Goal: Information Seeking & Learning: Learn about a topic

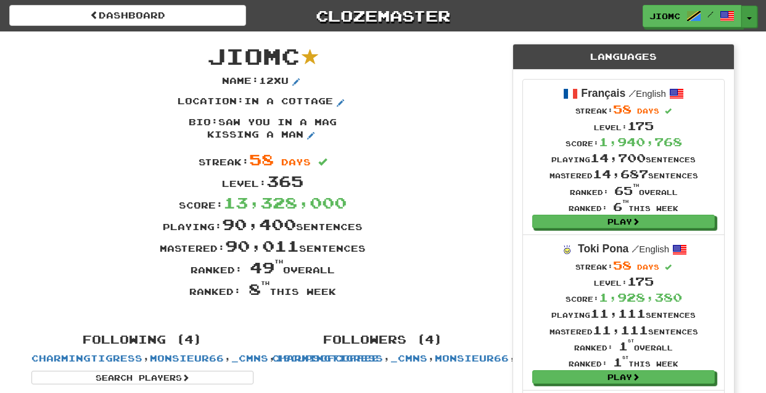
click at [753, 14] on button "Toggle Dropdown" at bounding box center [750, 17] width 16 height 22
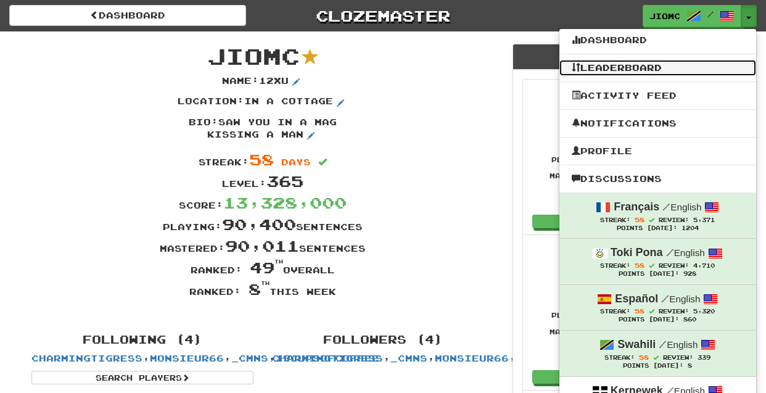
click at [690, 63] on link "Leaderboard" at bounding box center [658, 68] width 197 height 16
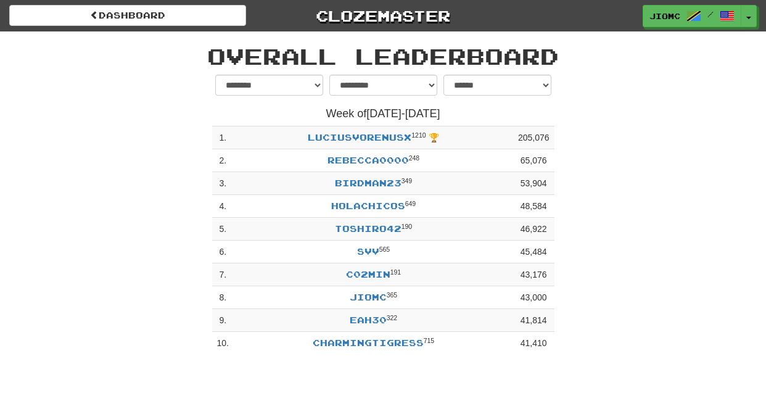
select select "**********"
click at [751, 15] on button "Toggle Dropdown" at bounding box center [750, 17] width 16 height 22
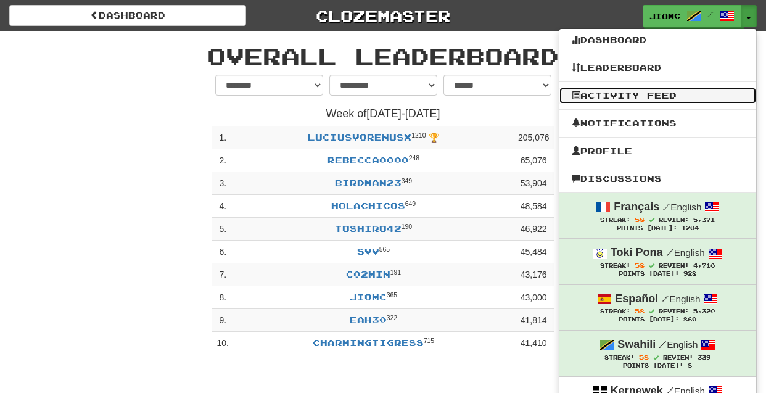
click at [676, 99] on link "Activity Feed" at bounding box center [658, 96] width 197 height 16
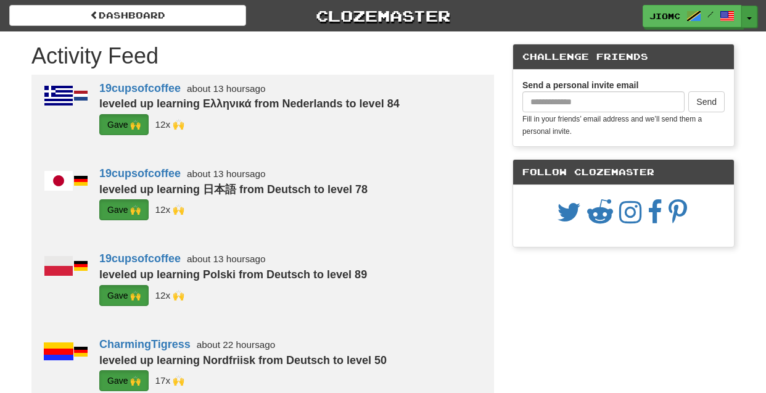
click at [753, 16] on button "Toggle Dropdown" at bounding box center [750, 17] width 16 height 22
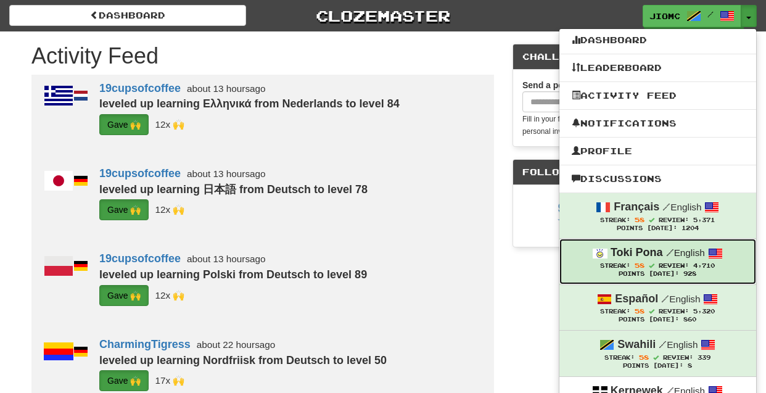
click at [639, 261] on div "Toki Pona / English" at bounding box center [658, 253] width 172 height 16
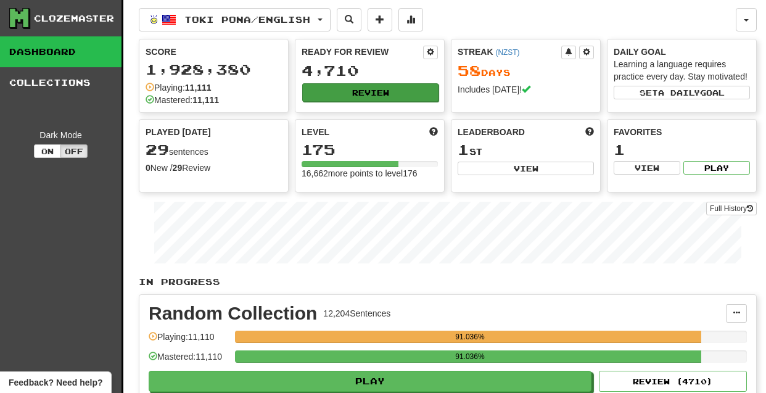
click at [370, 90] on button "Review" at bounding box center [370, 92] width 136 height 19
select select "********"
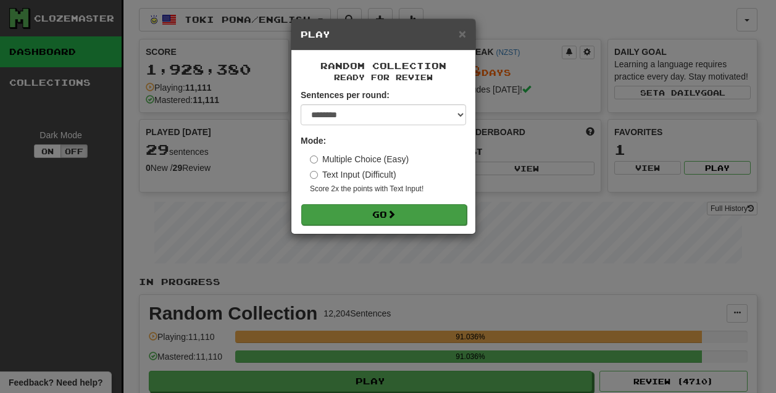
click at [387, 214] on button "Go" at bounding box center [383, 214] width 165 height 21
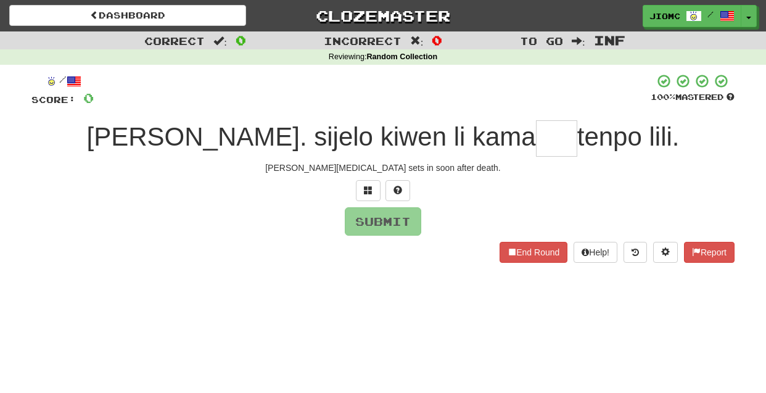
type input "*"
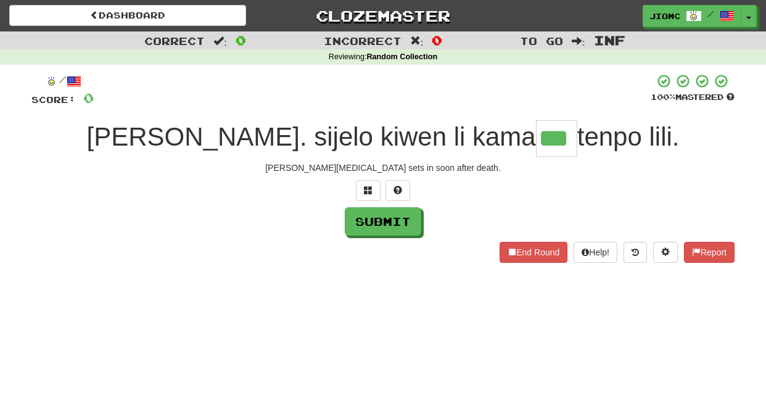
type input "***"
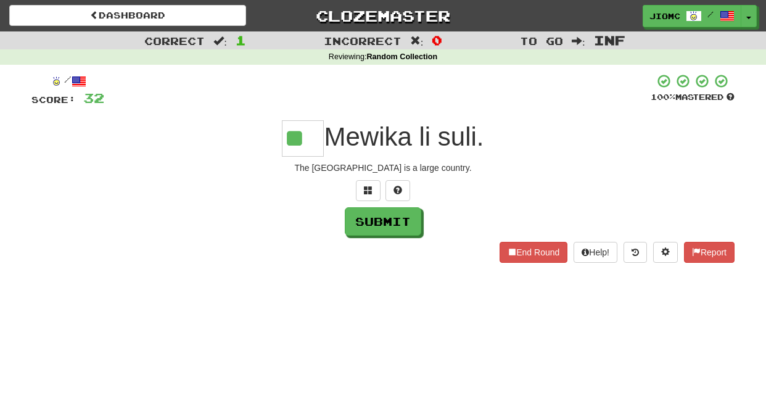
type input "**"
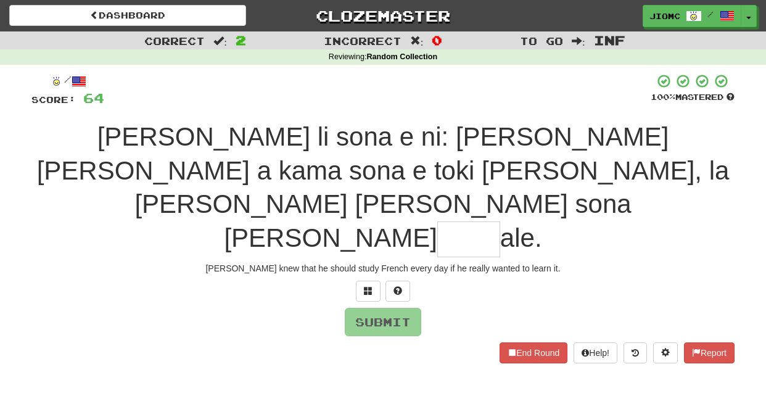
type input "*"
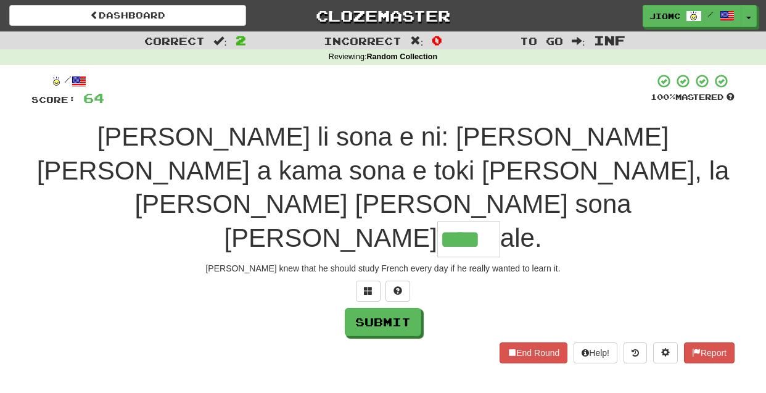
type input "****"
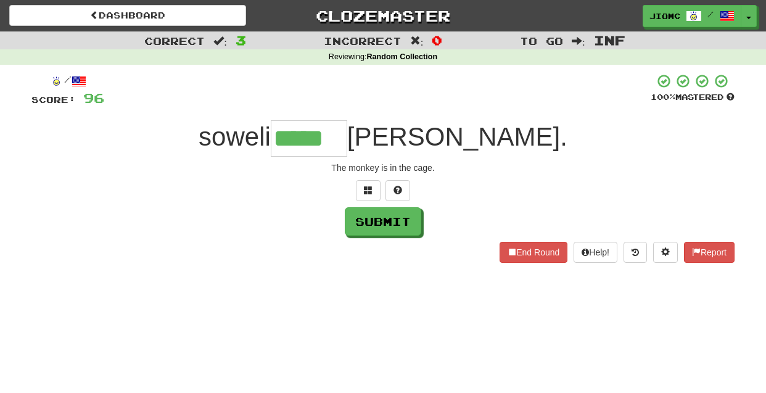
type input "*****"
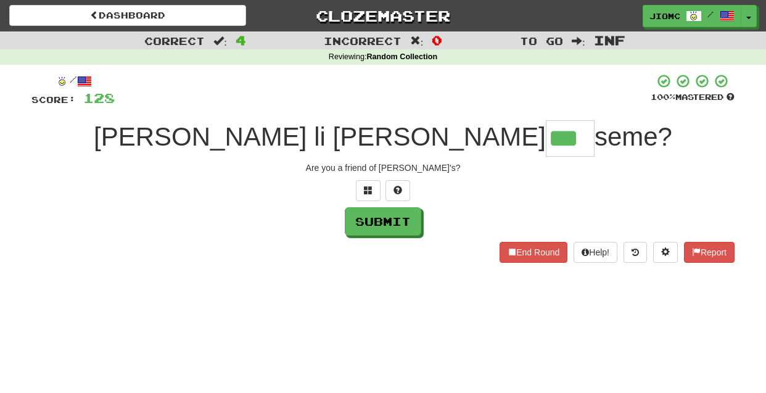
type input "***"
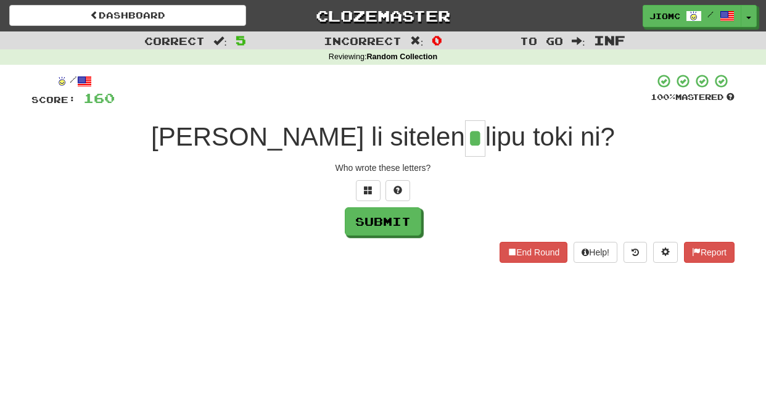
type input "*"
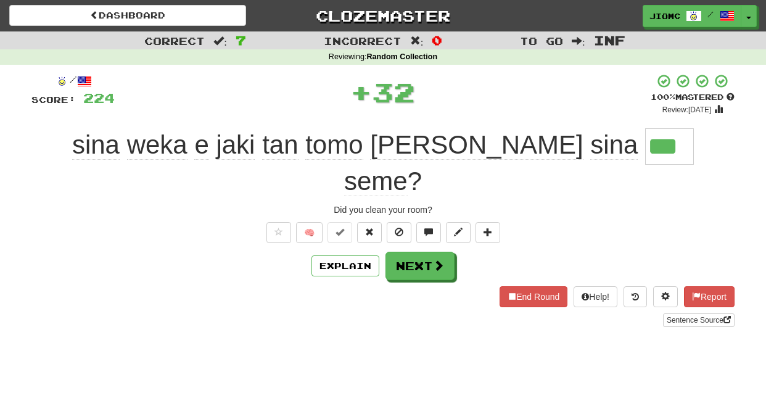
type input "***"
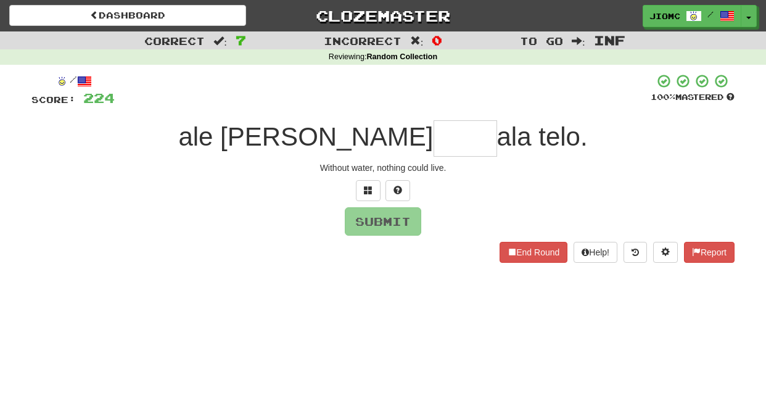
type input "*"
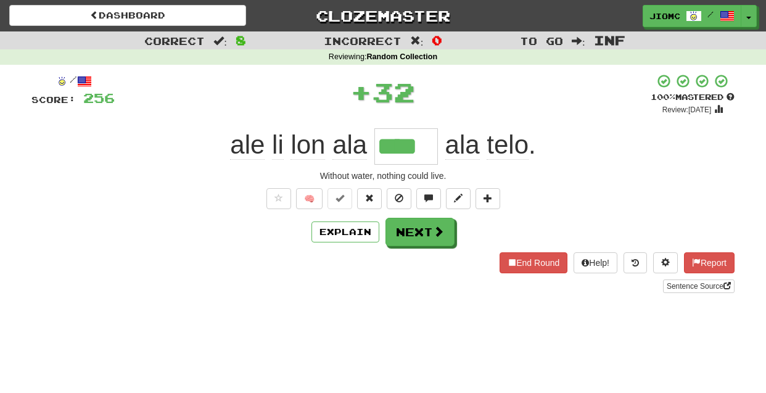
type input "****"
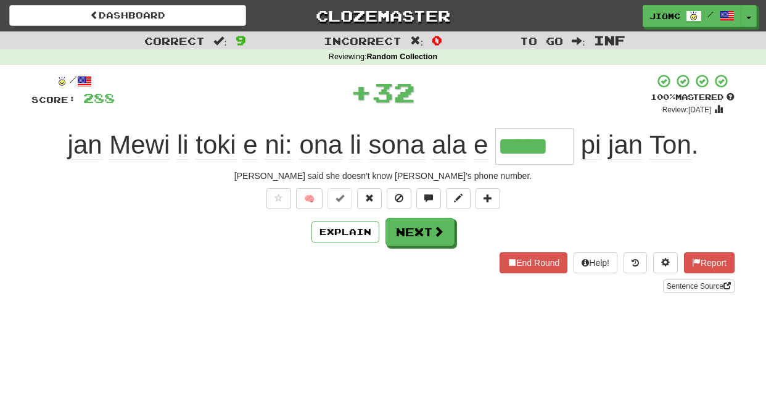
type input "*****"
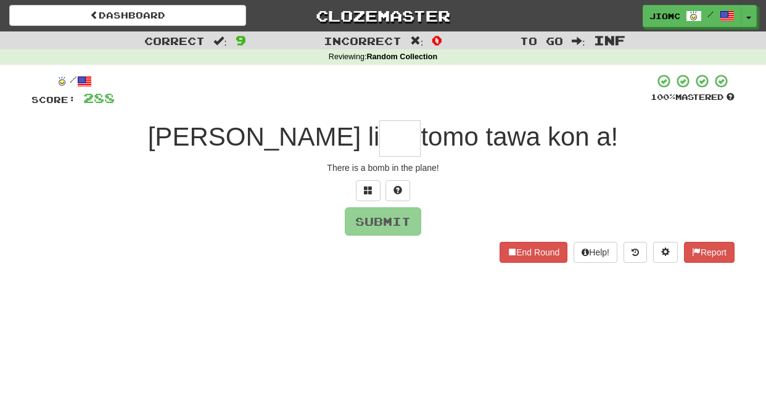
type input "*"
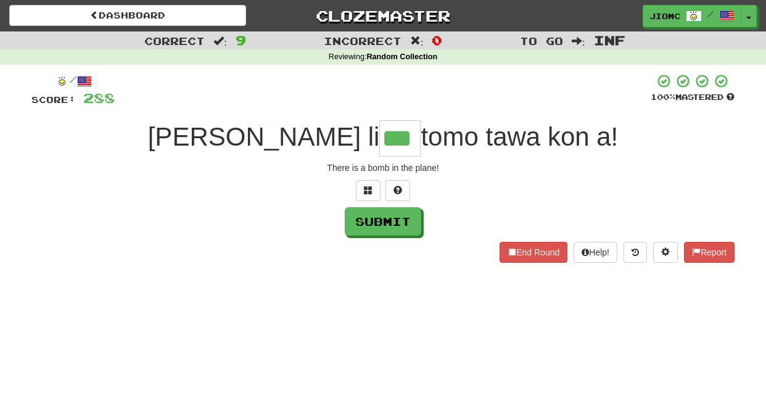
type input "***"
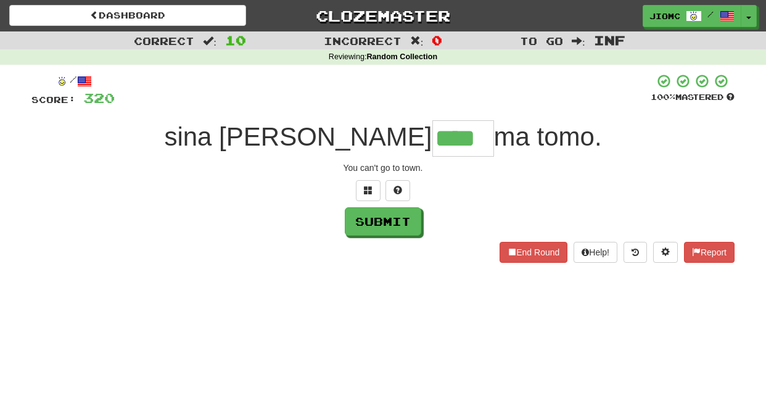
type input "****"
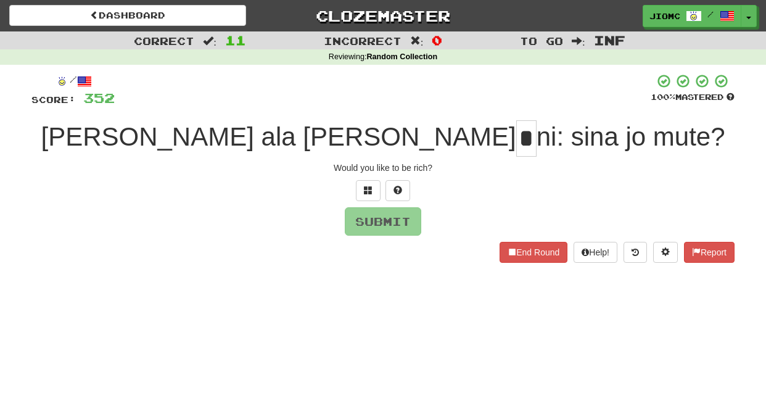
type input "*"
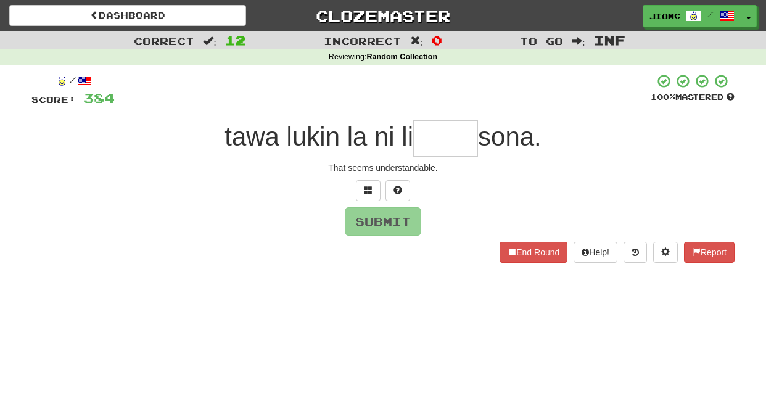
type input "*"
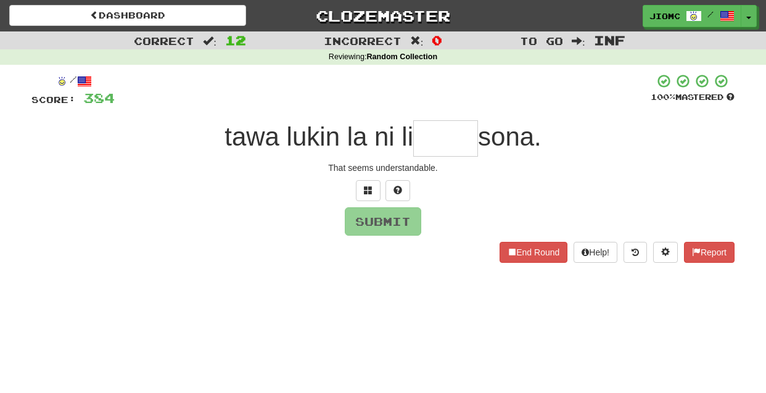
type input "*"
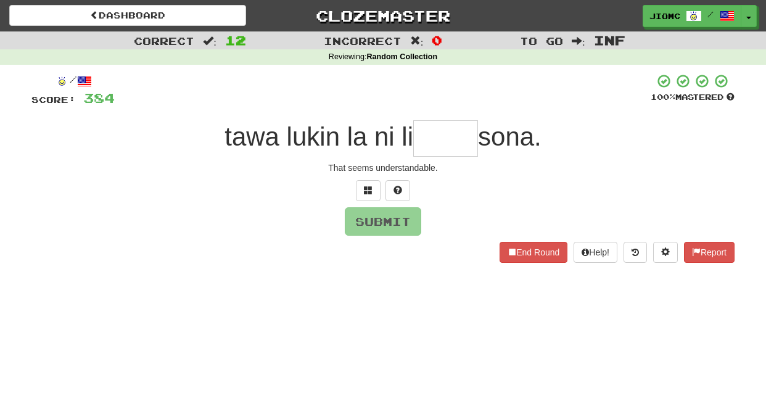
type input "*"
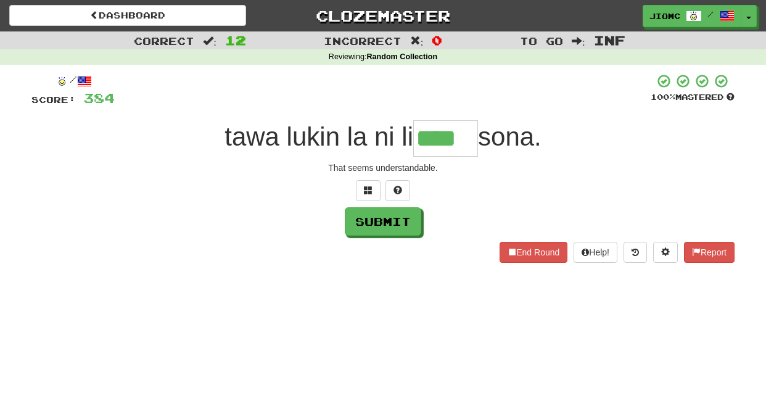
type input "****"
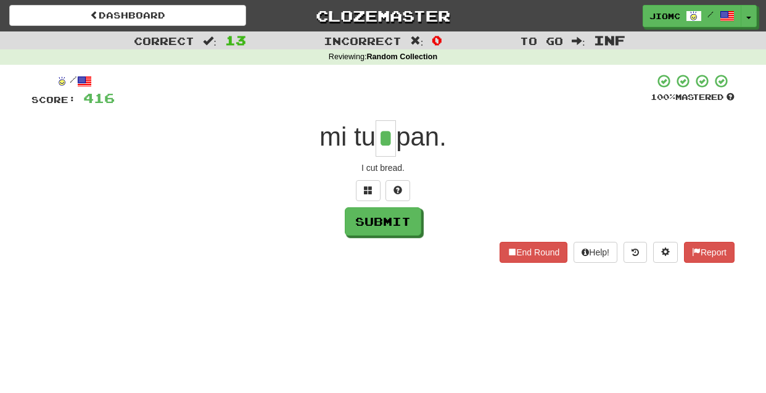
type input "*"
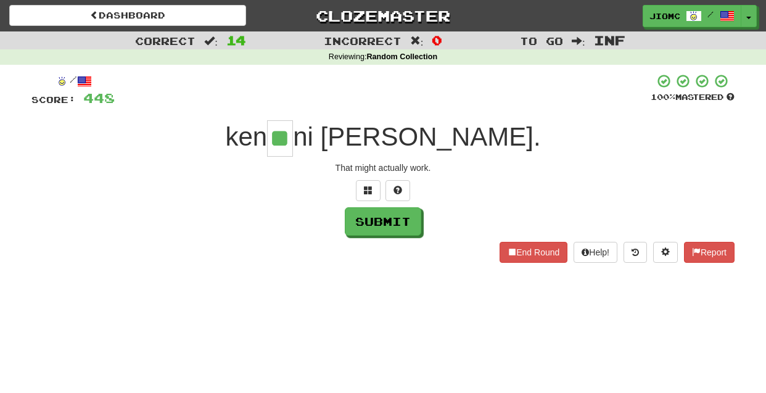
type input "**"
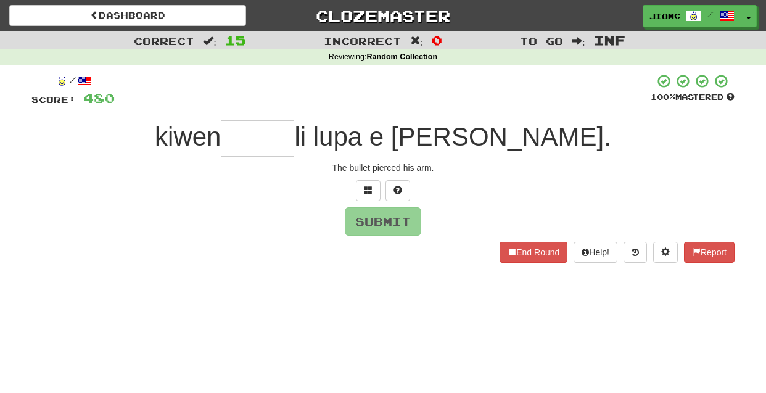
type input "*"
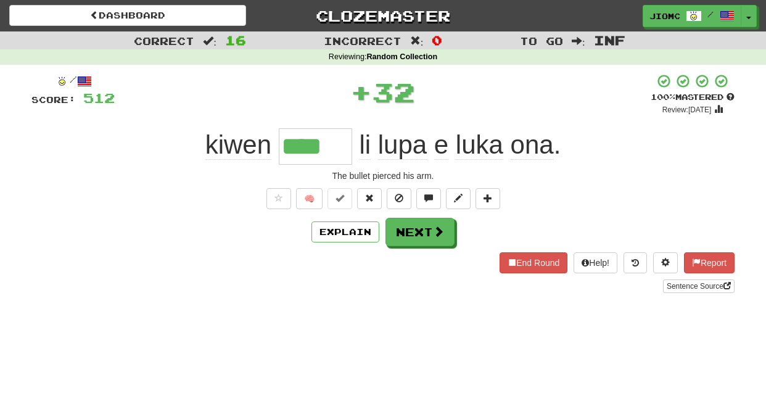
type input "****"
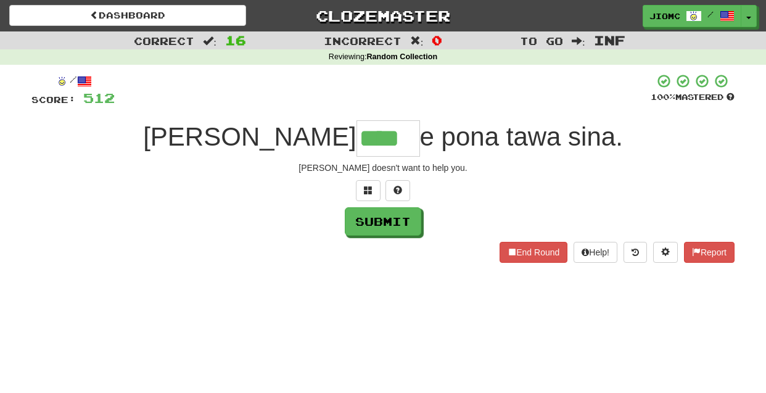
type input "****"
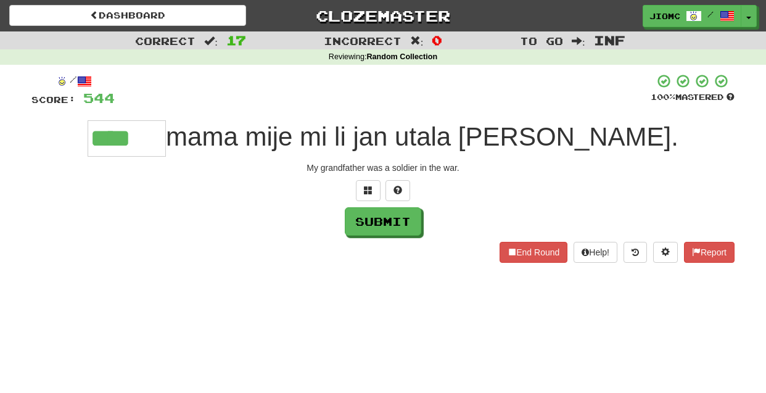
type input "****"
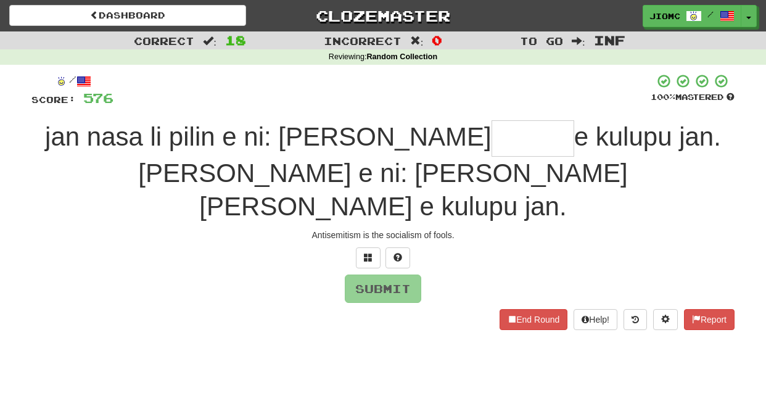
type input "*"
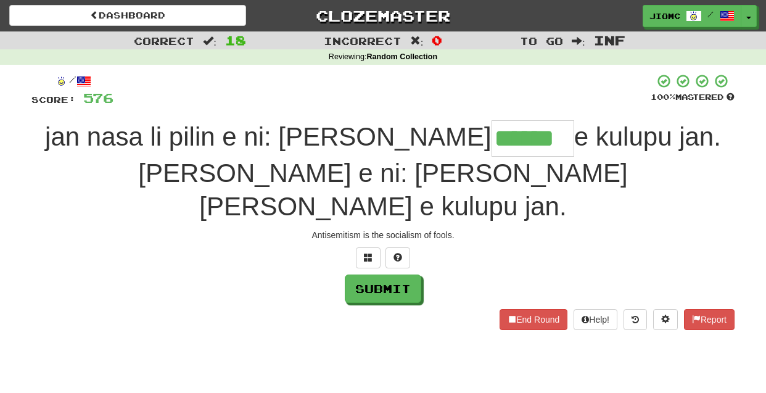
type input "******"
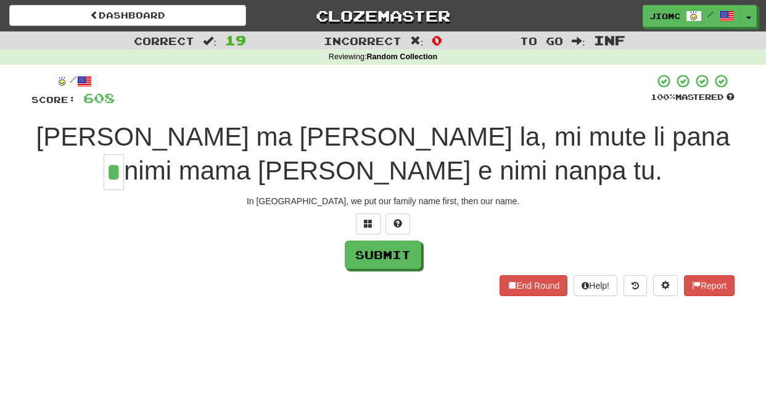
type input "*"
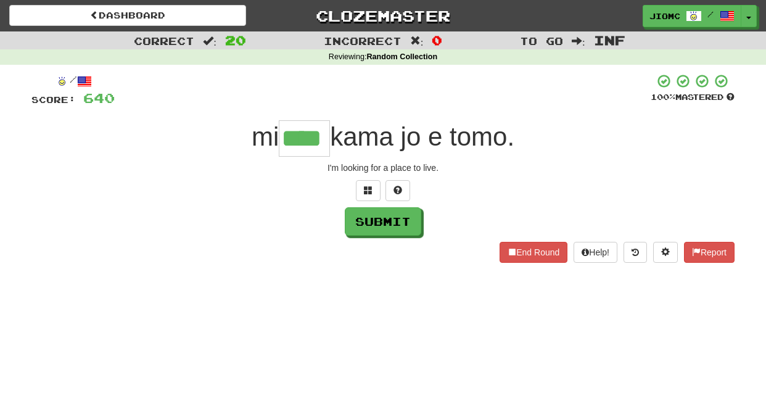
type input "****"
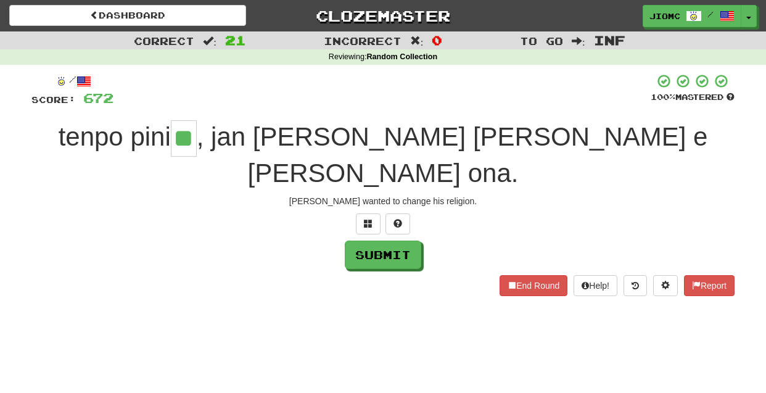
type input "**"
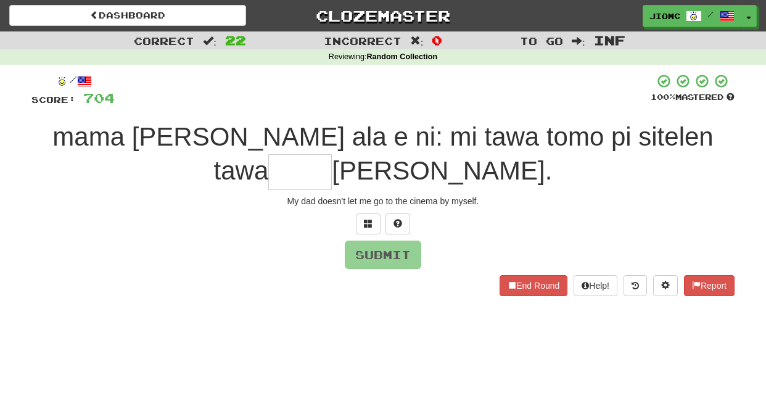
type input "*"
type input "****"
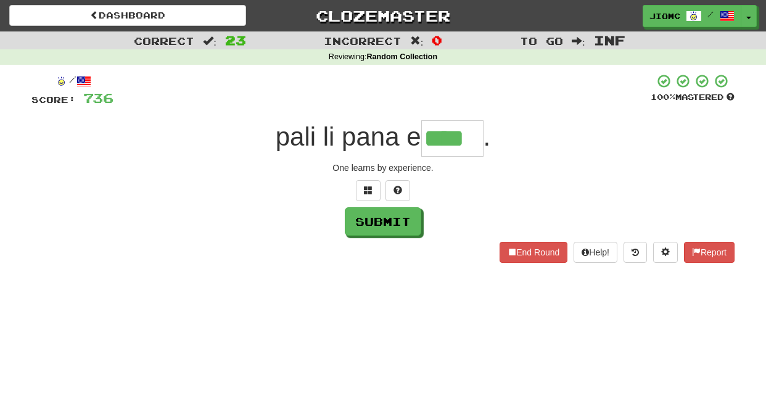
type input "****"
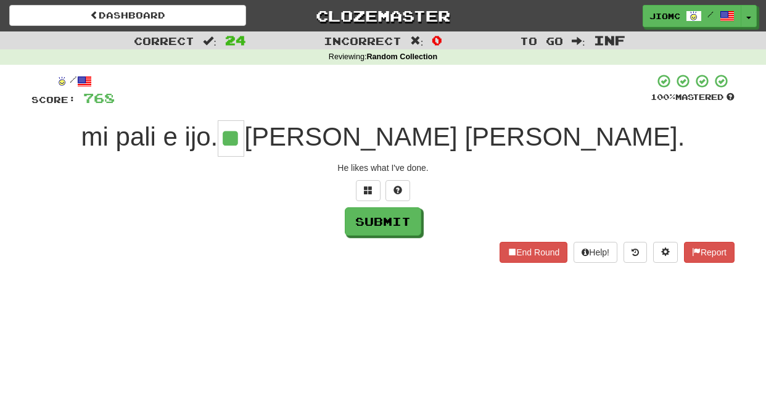
type input "**"
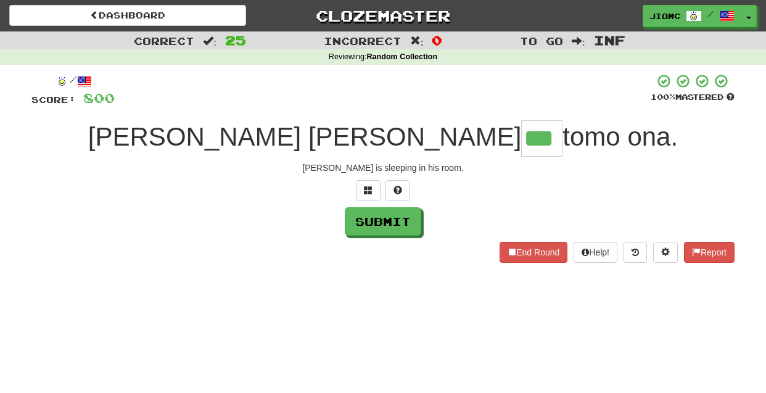
type input "***"
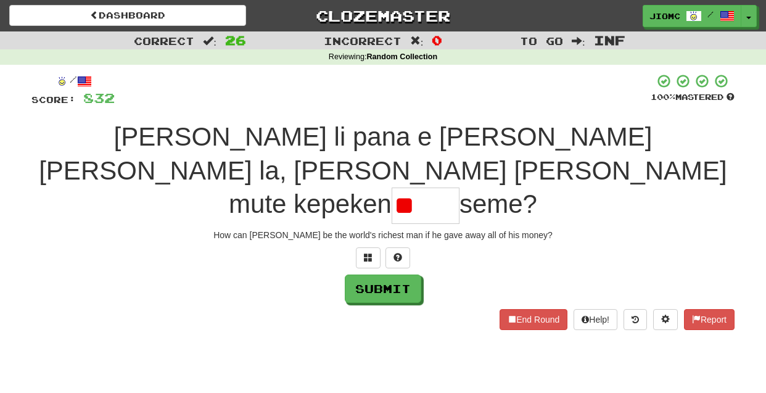
type input "*"
type input "*****"
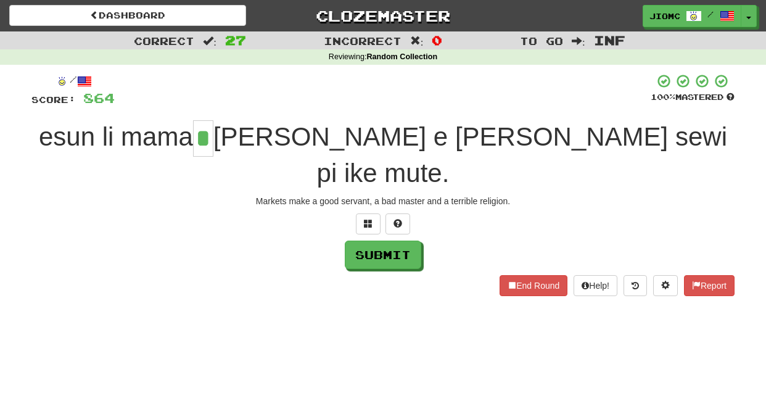
type input "*"
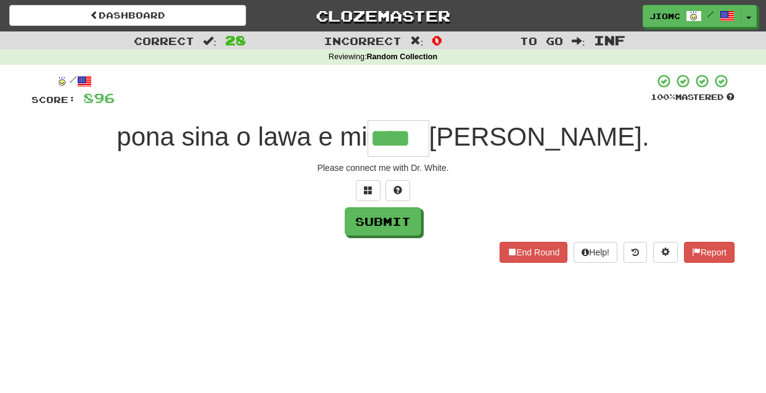
type input "****"
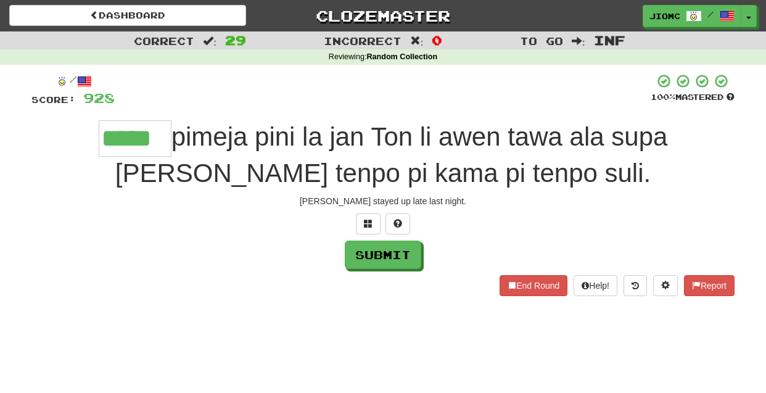
type input "*****"
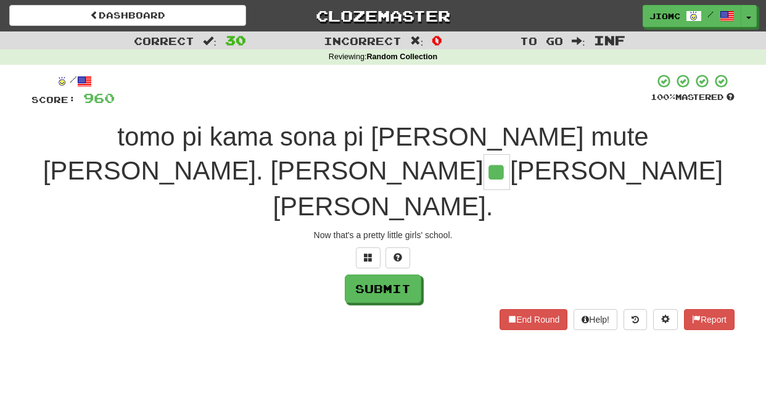
type input "**"
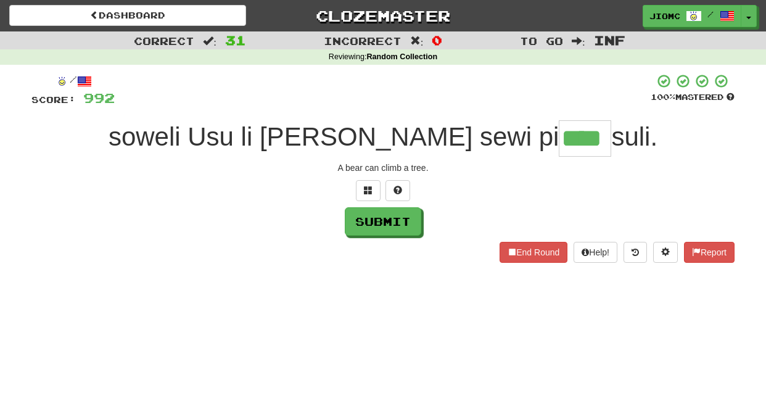
type input "****"
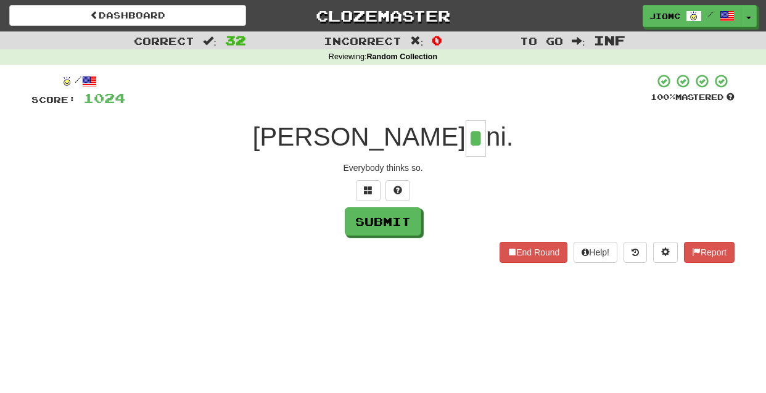
type input "*"
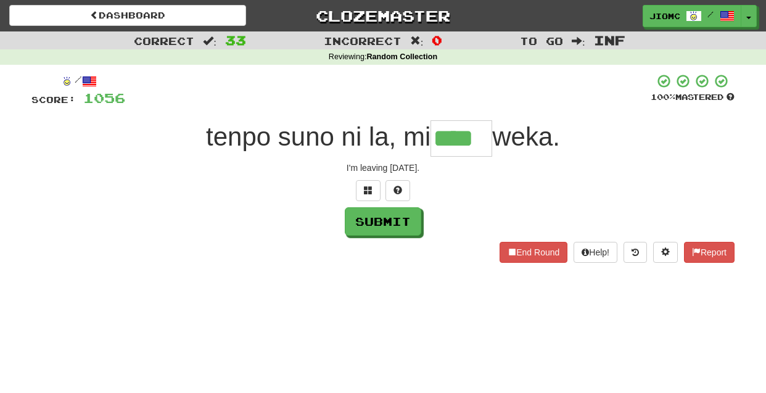
type input "****"
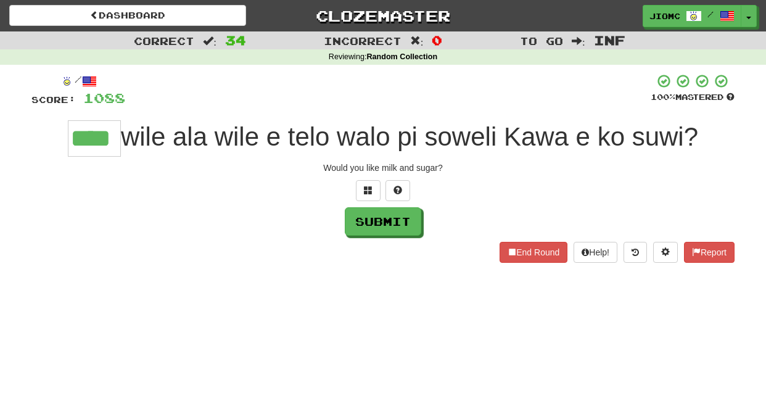
type input "****"
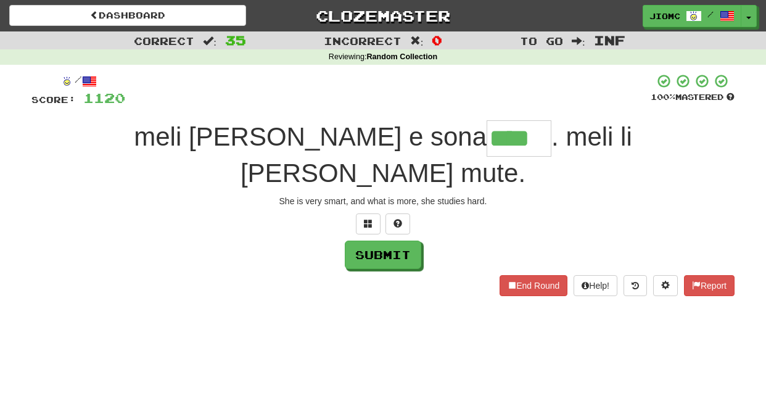
type input "****"
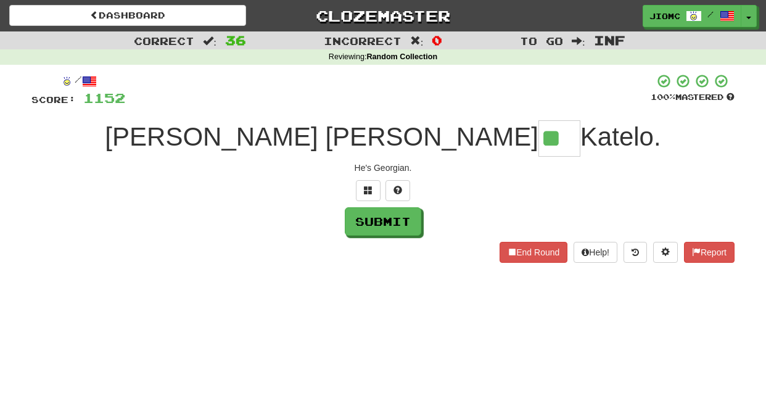
type input "**"
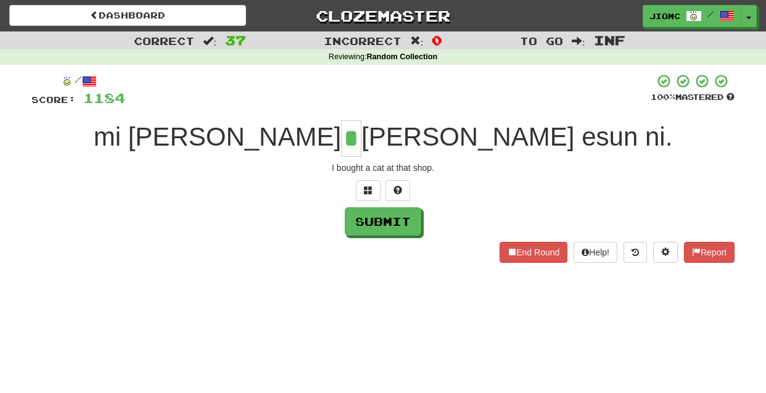
type input "*"
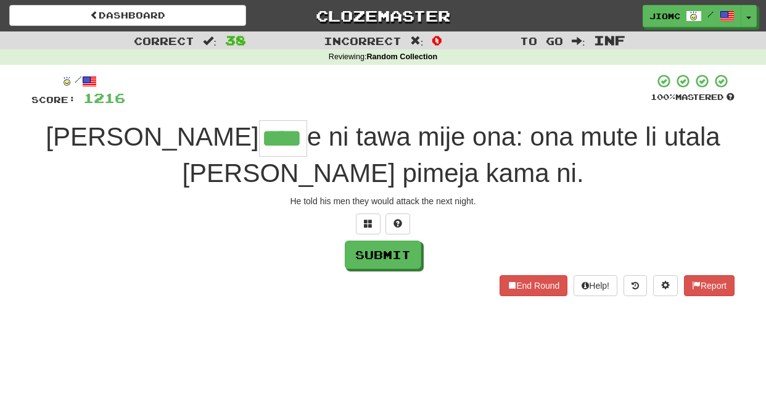
type input "****"
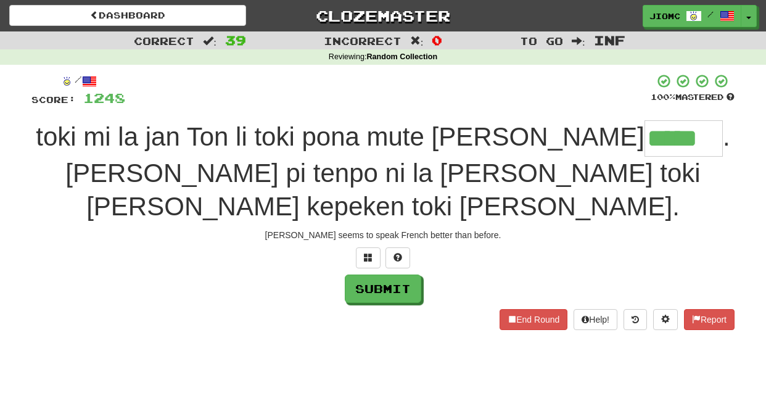
type input "*****"
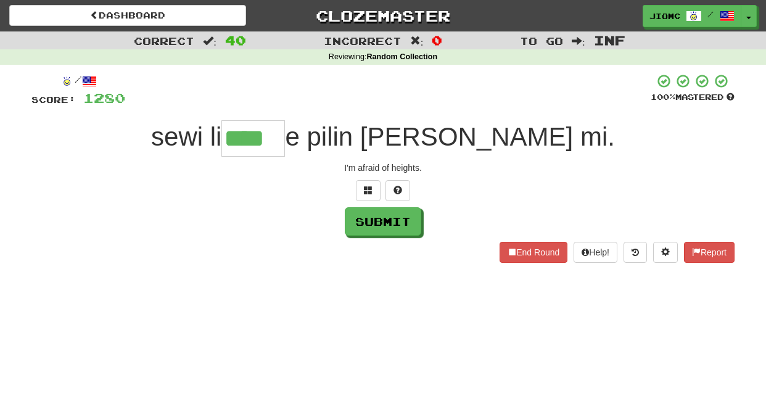
type input "****"
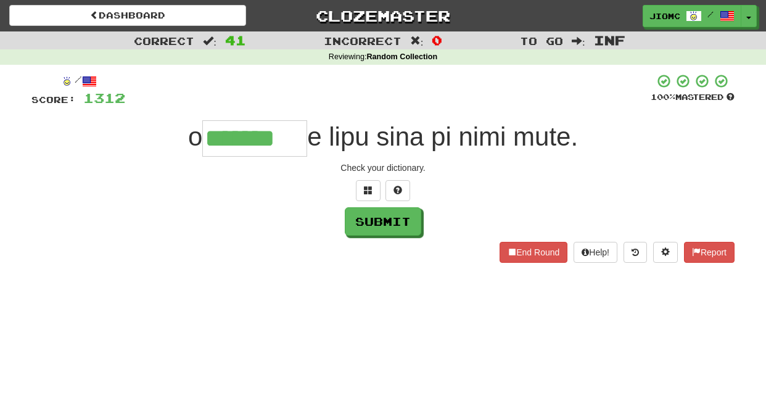
type input "*******"
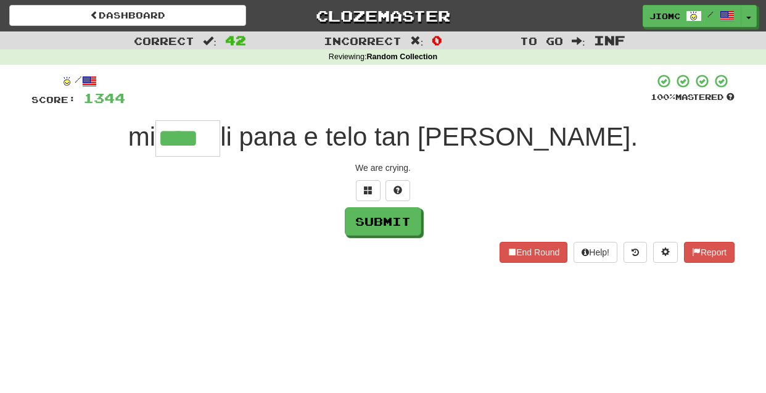
type input "****"
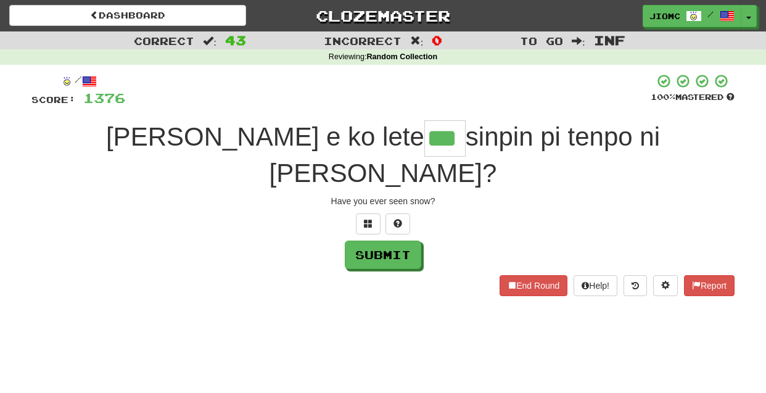
type input "***"
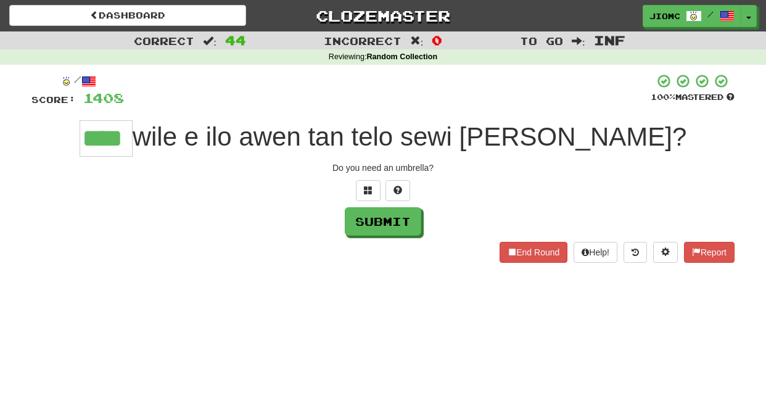
type input "****"
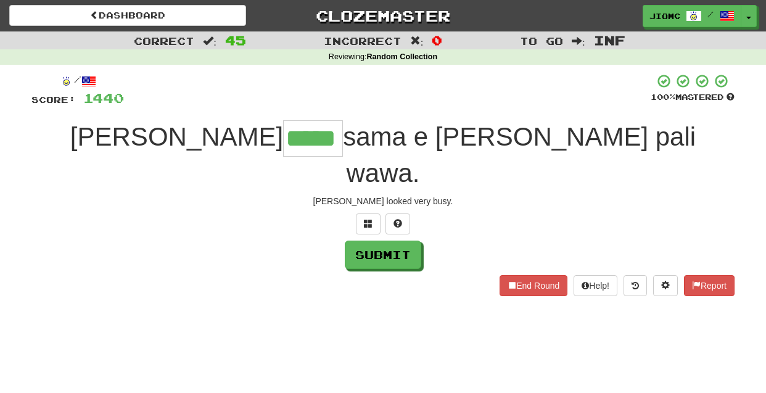
type input "*****"
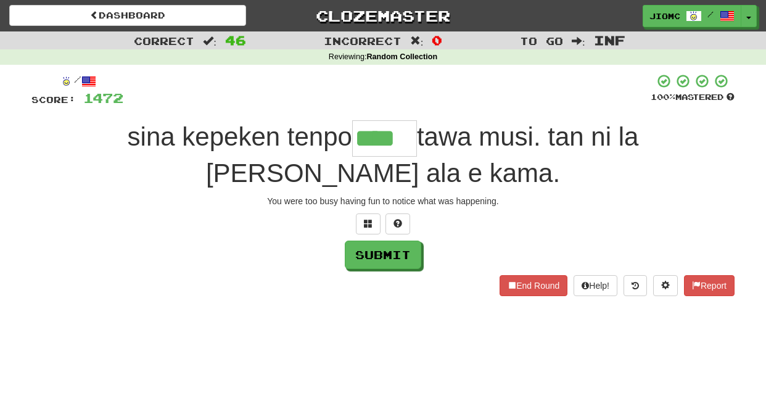
type input "****"
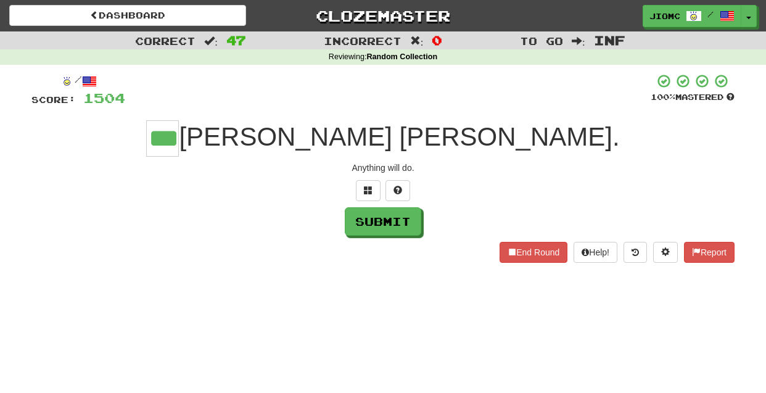
type input "***"
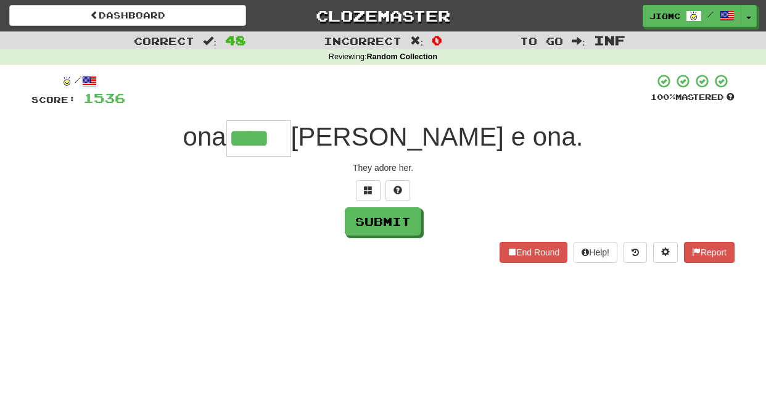
type input "****"
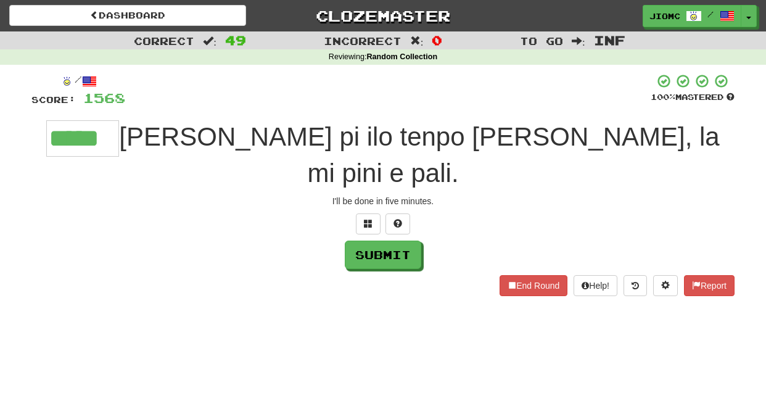
type input "*****"
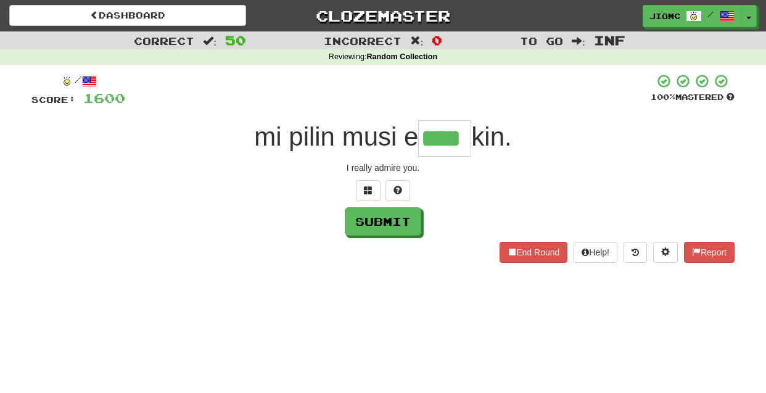
type input "****"
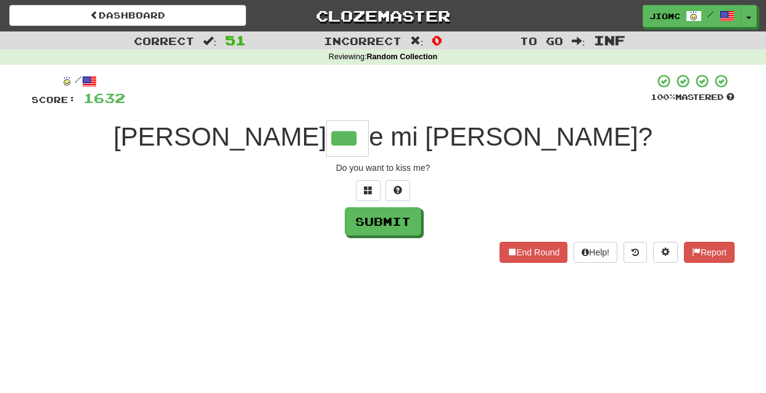
type input "***"
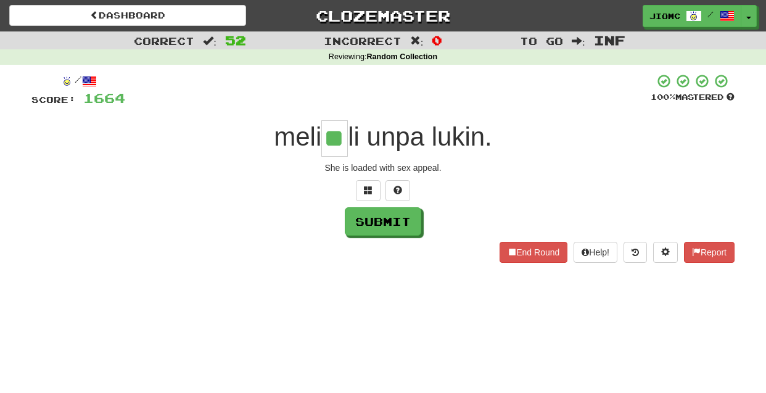
type input "**"
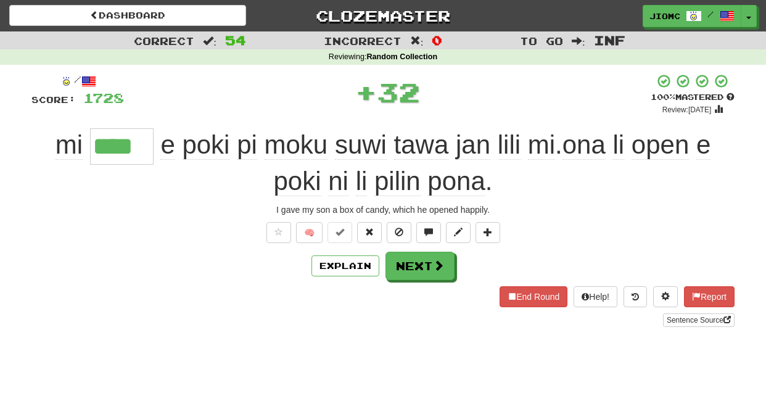
type input "****"
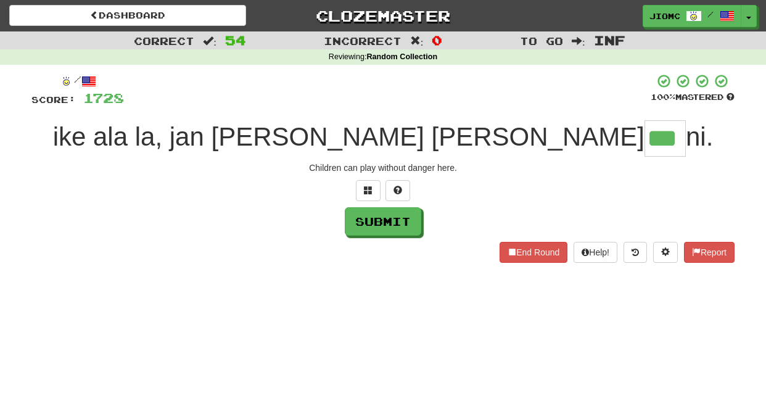
type input "***"
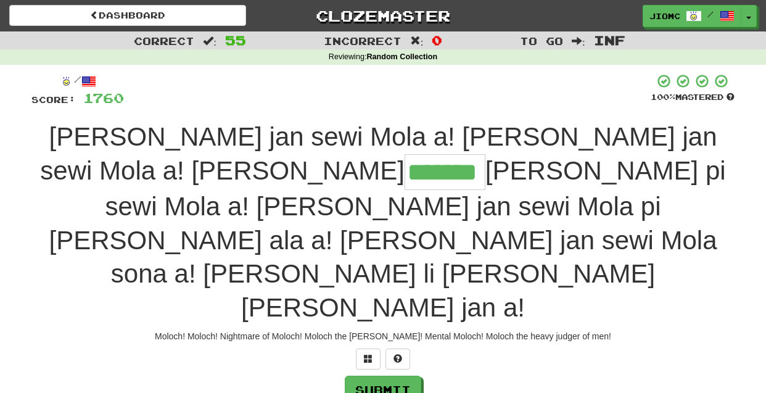
type input "*******"
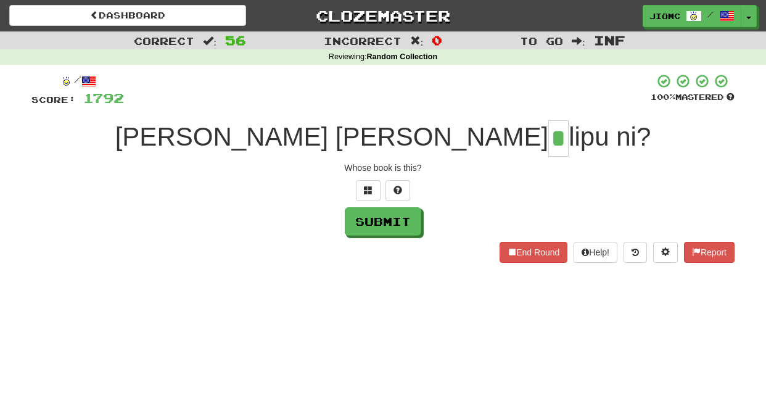
type input "*"
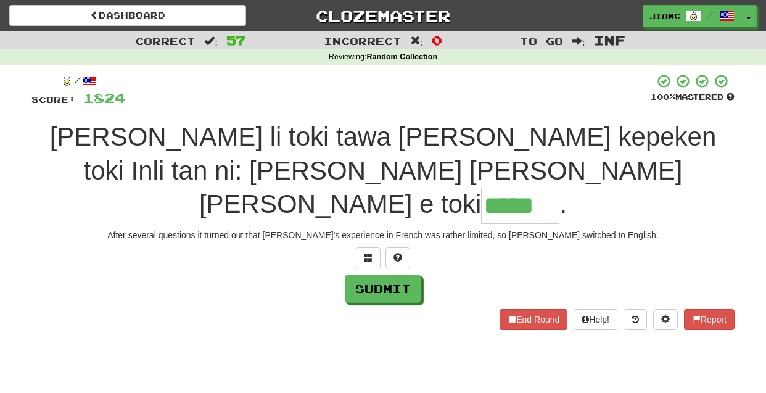
type input "*****"
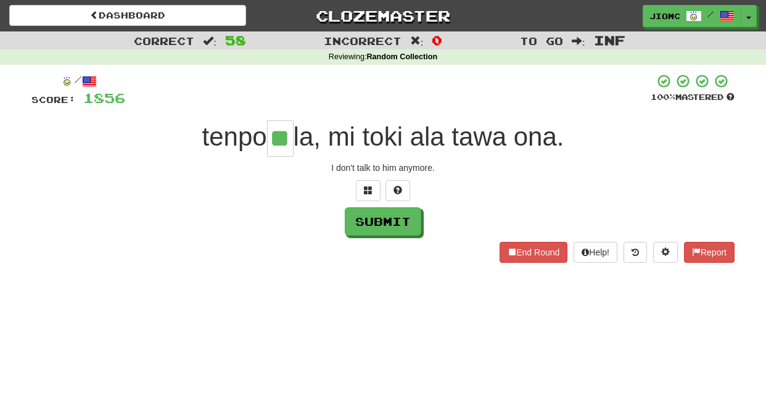
type input "**"
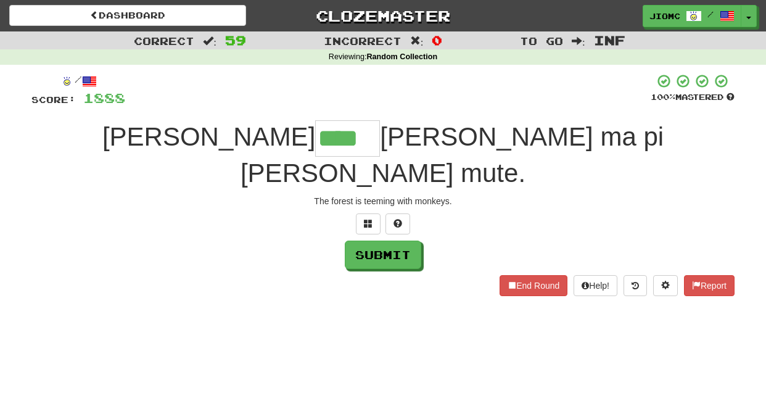
type input "****"
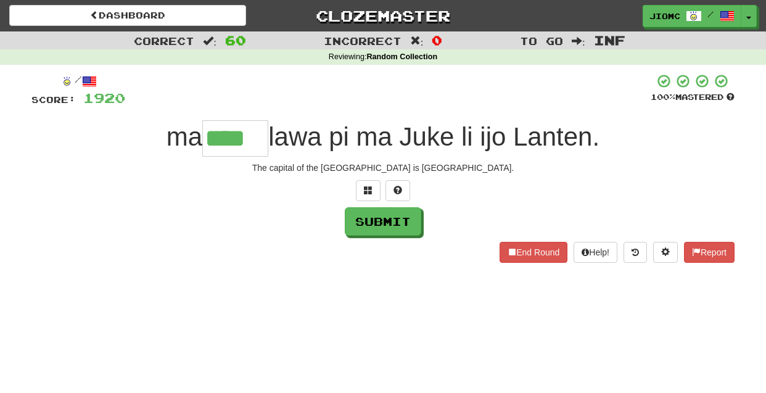
type input "****"
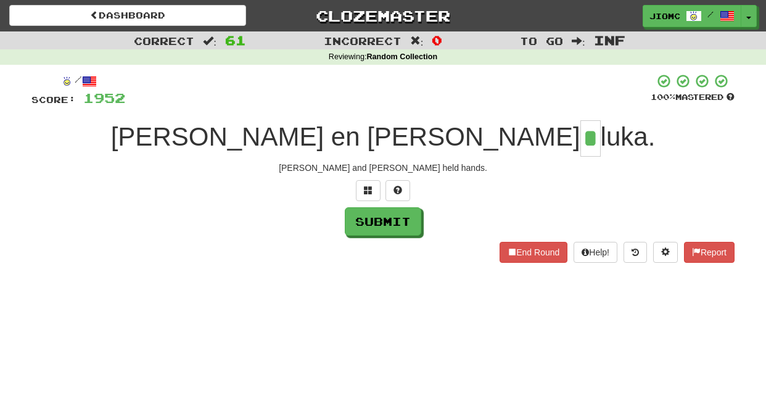
type input "*"
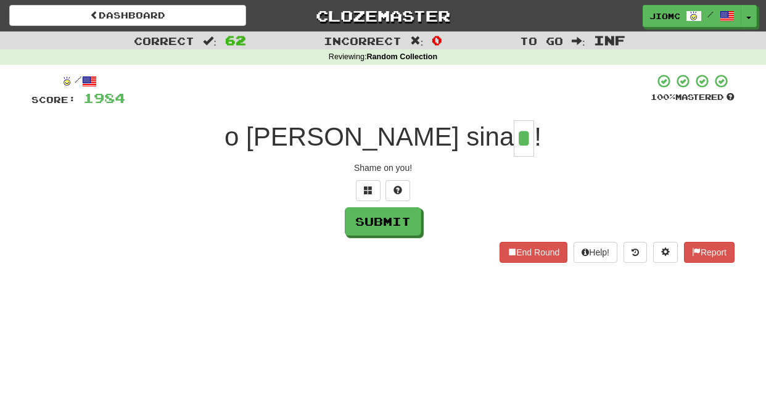
type input "*"
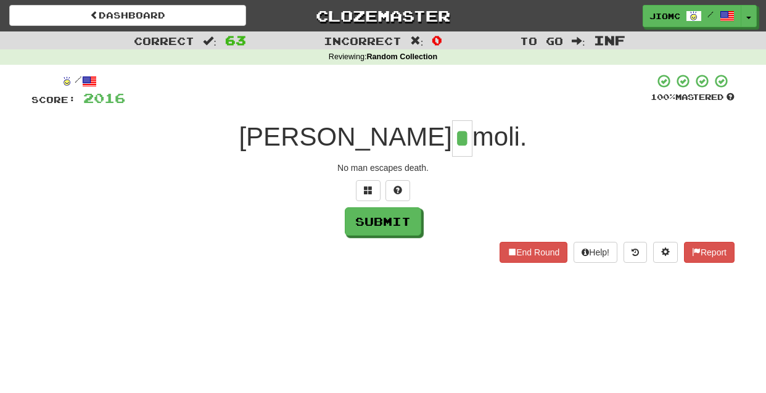
type input "*"
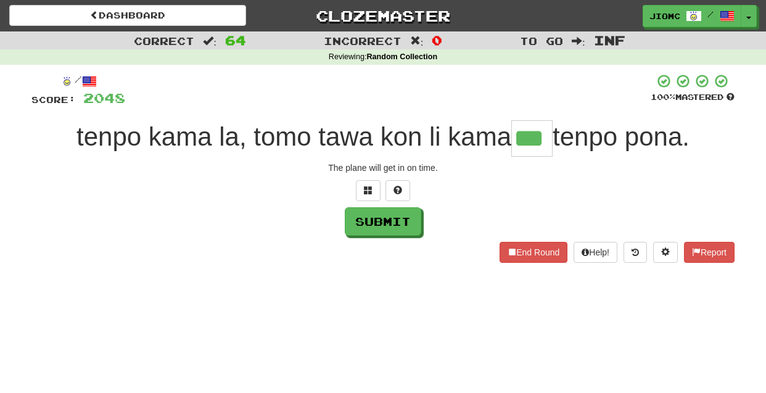
type input "***"
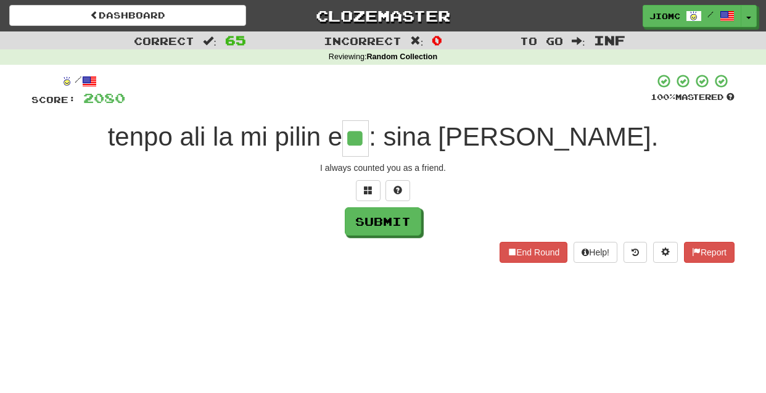
type input "**"
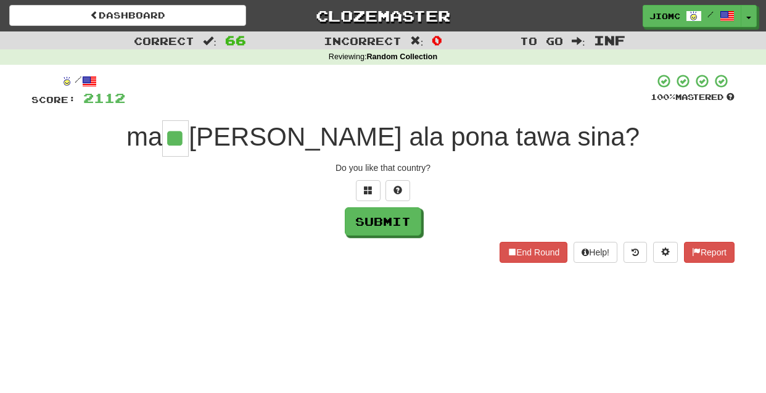
type input "**"
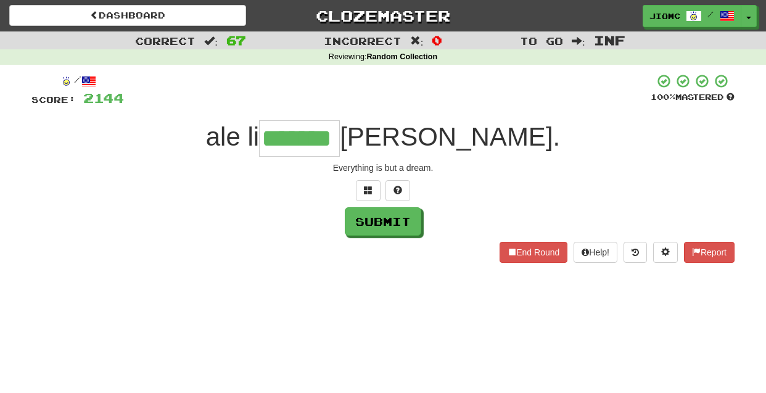
type input "*******"
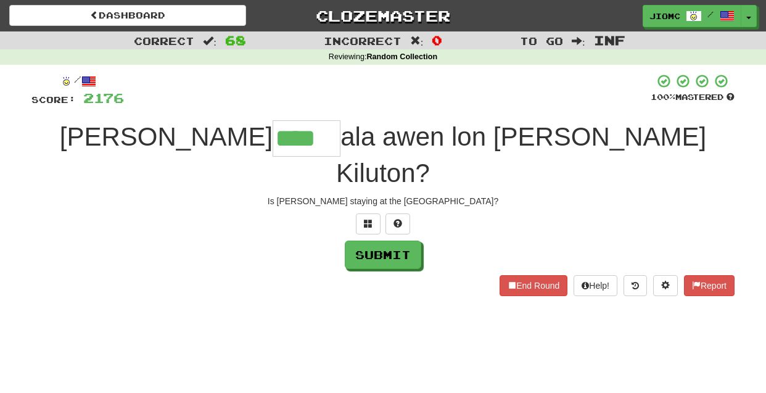
type input "****"
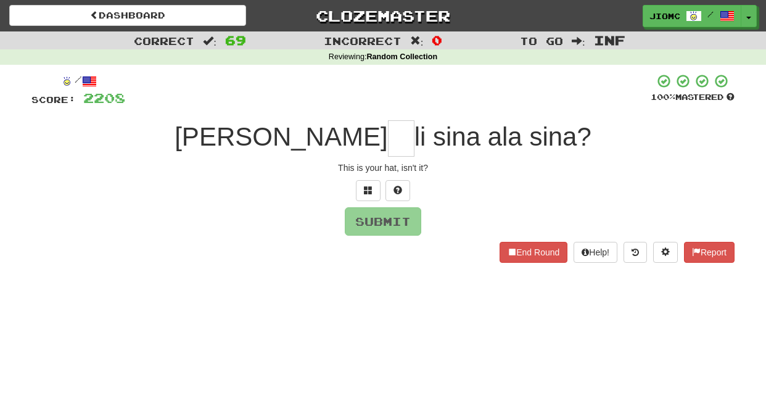
type input "*"
type input "**"
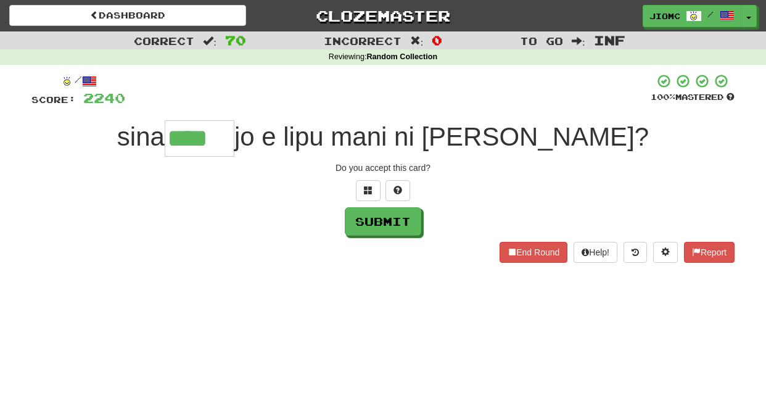
type input "****"
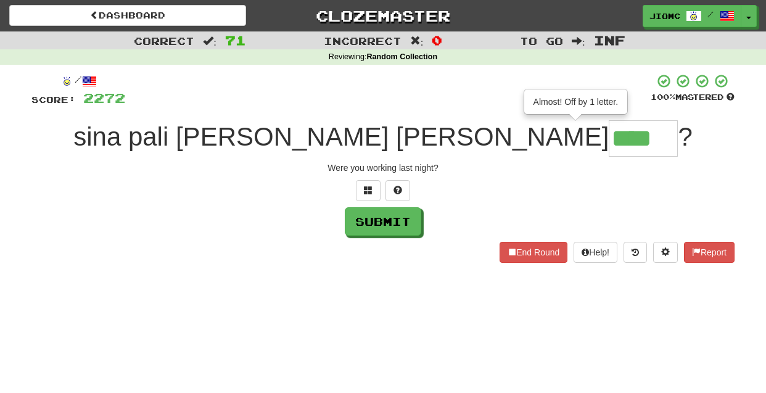
type input "****"
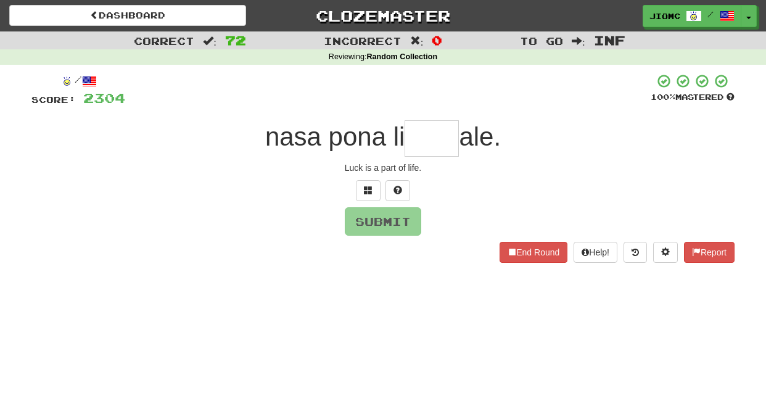
type input "*"
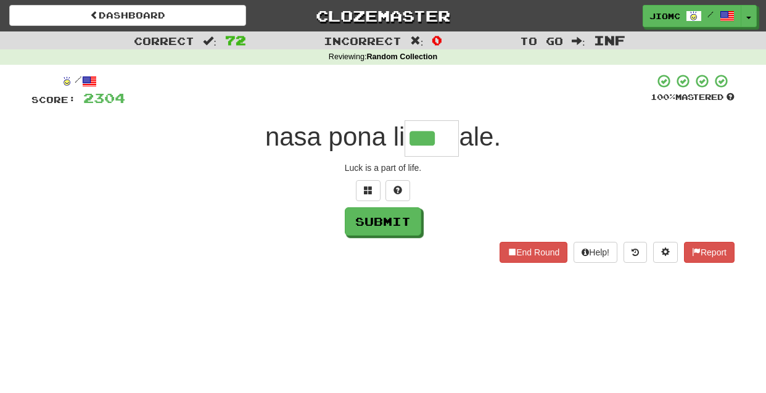
type input "***"
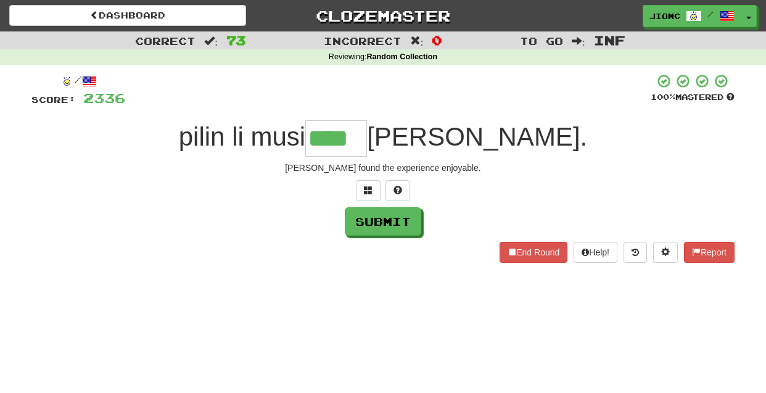
type input "****"
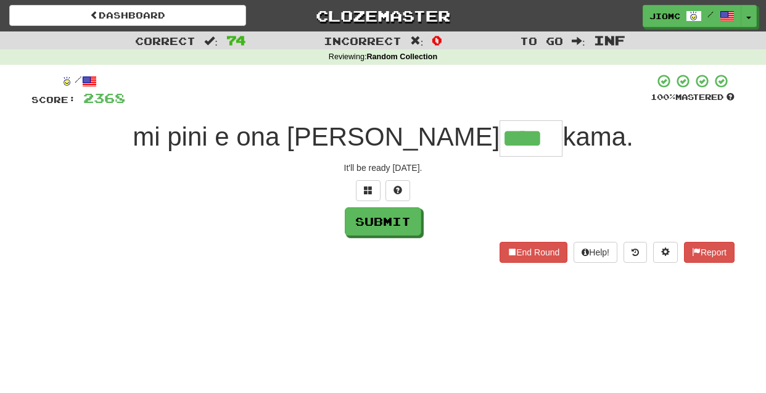
type input "****"
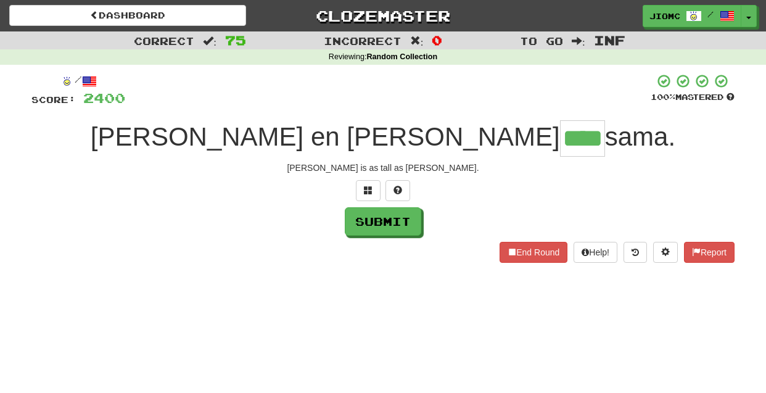
type input "****"
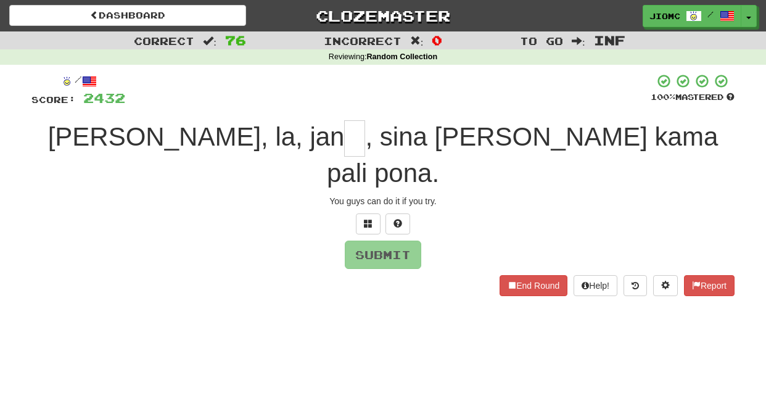
type input "*"
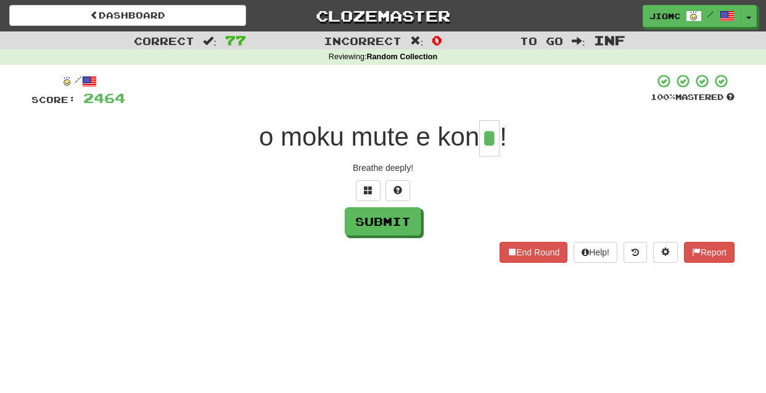
type input "*"
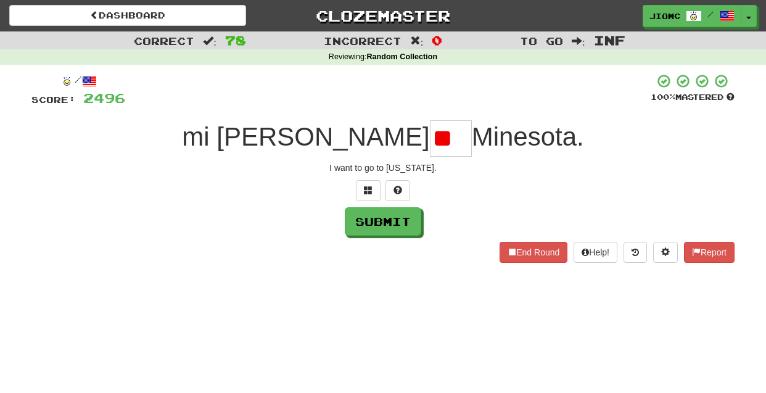
type input "*"
type input "**"
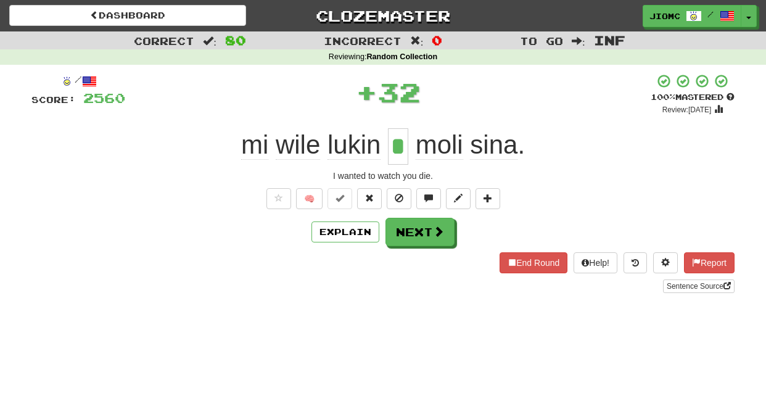
type input "*"
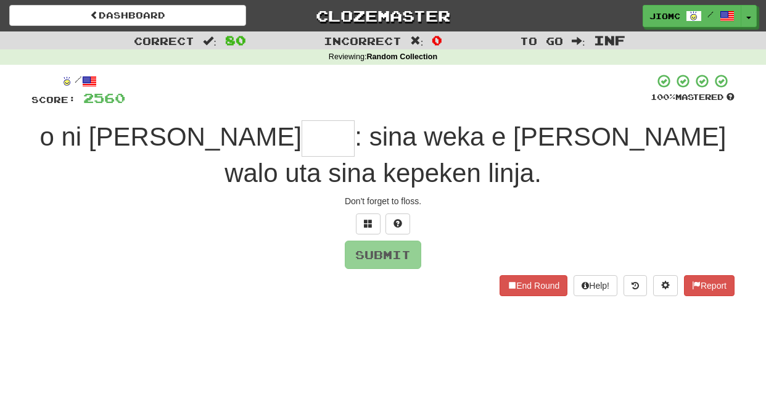
type input "*"
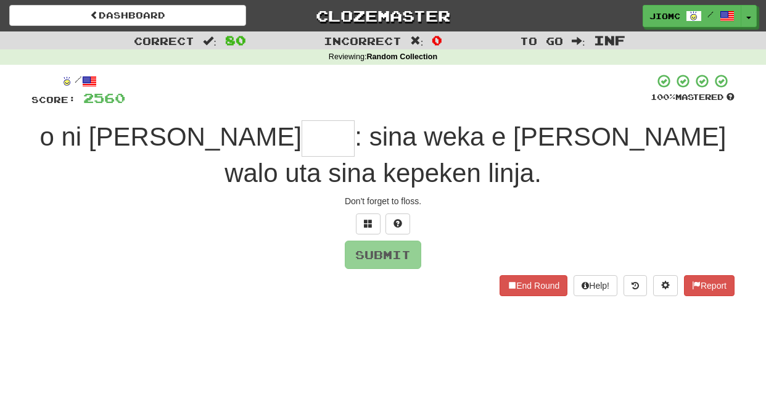
type input "*"
type input "****"
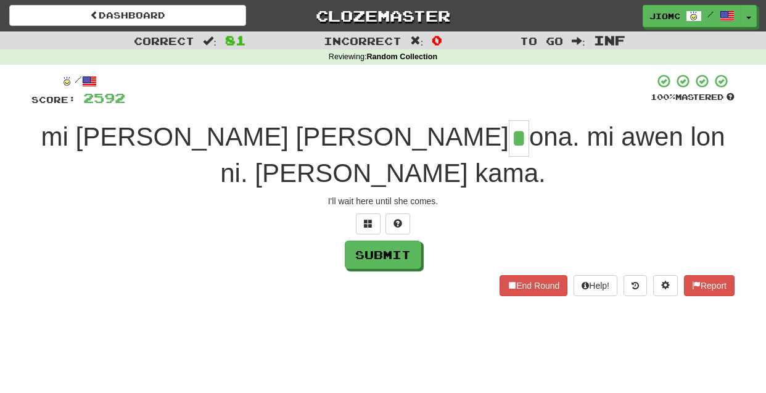
type input "*"
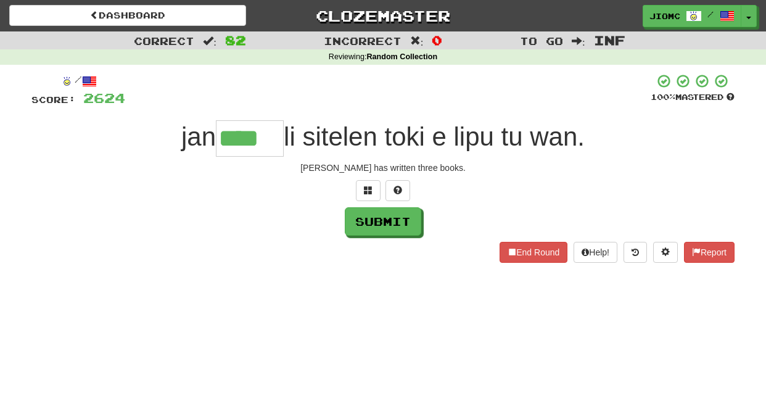
type input "****"
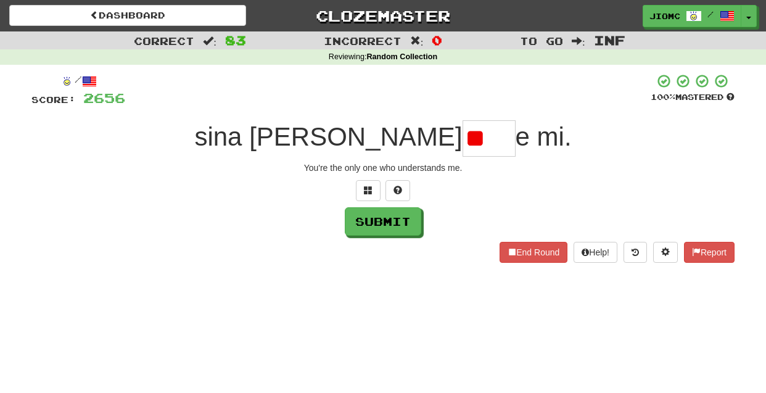
type input "*"
type input "*****"
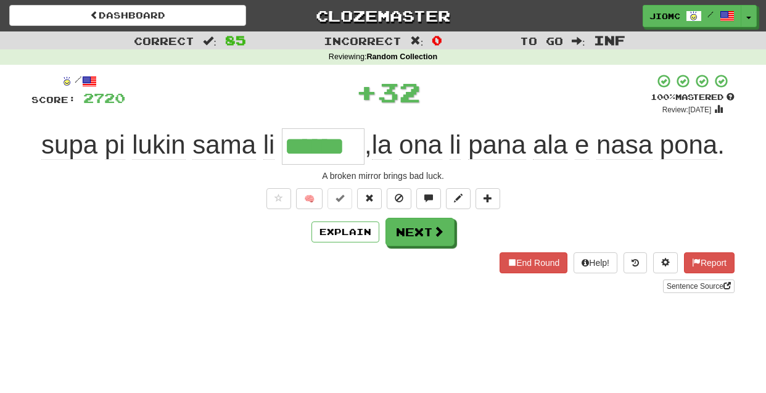
type input "******"
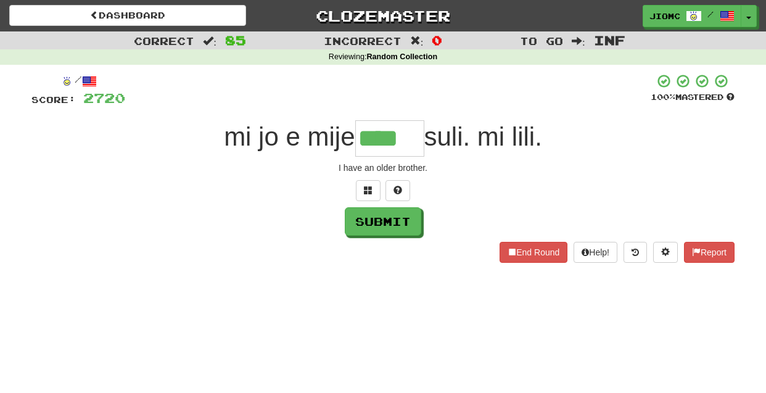
type input "****"
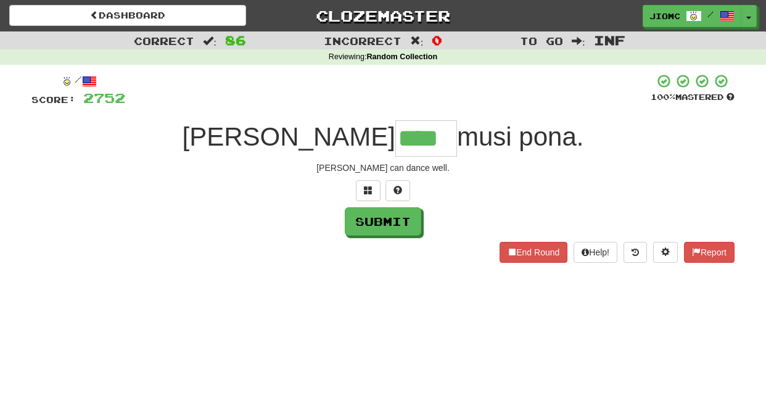
type input "****"
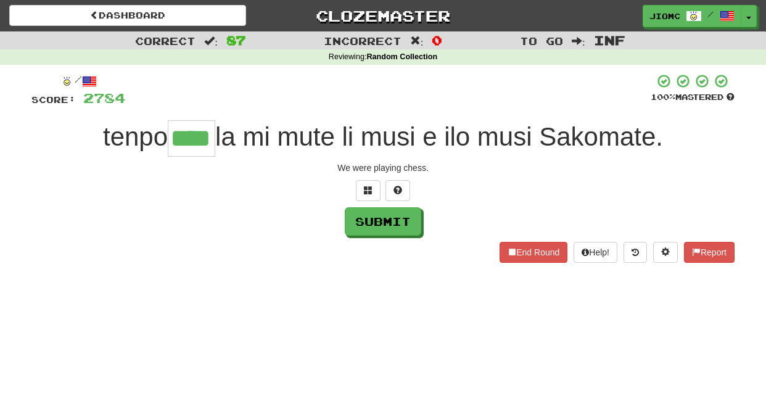
type input "****"
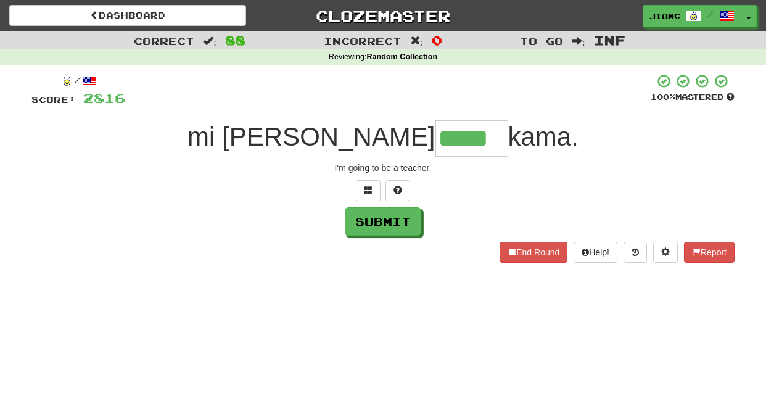
type input "*****"
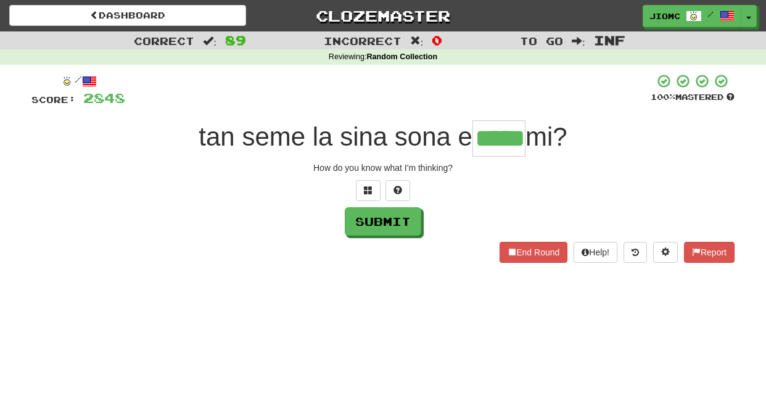
type input "*****"
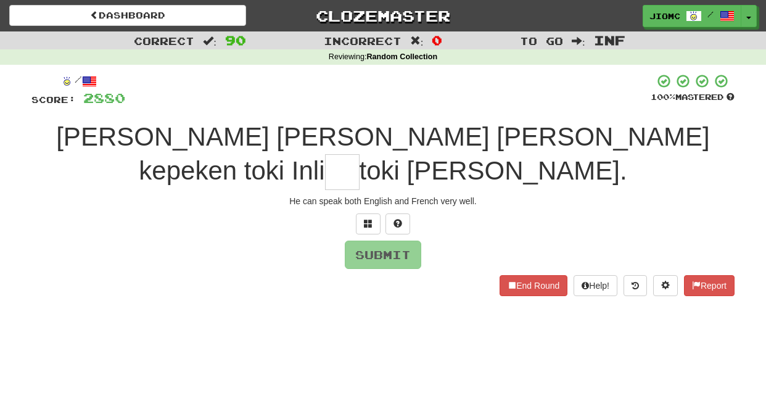
type input "*"
type input "**"
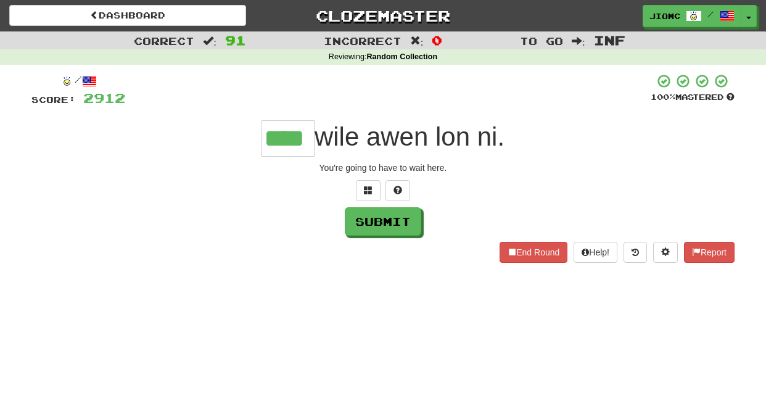
type input "****"
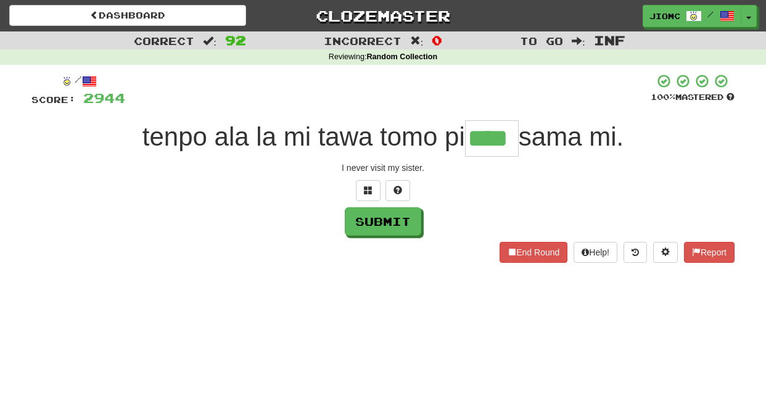
type input "****"
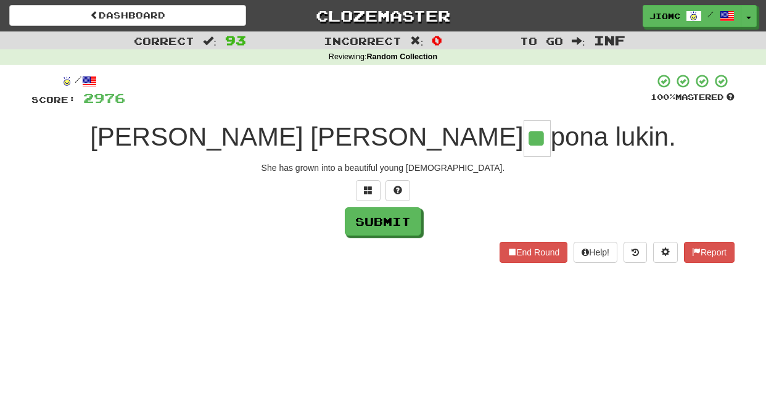
type input "**"
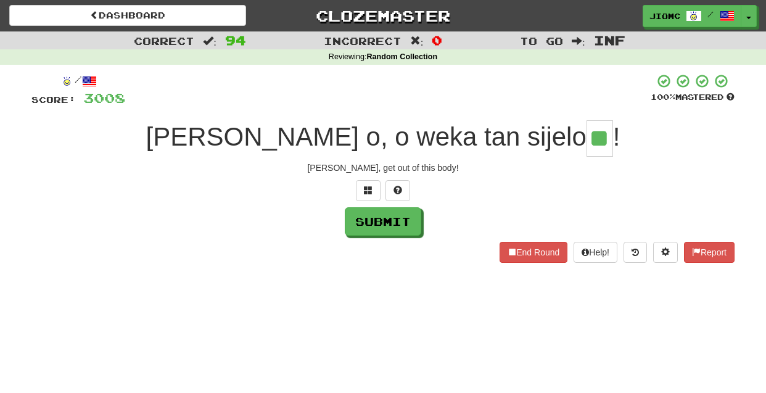
type input "**"
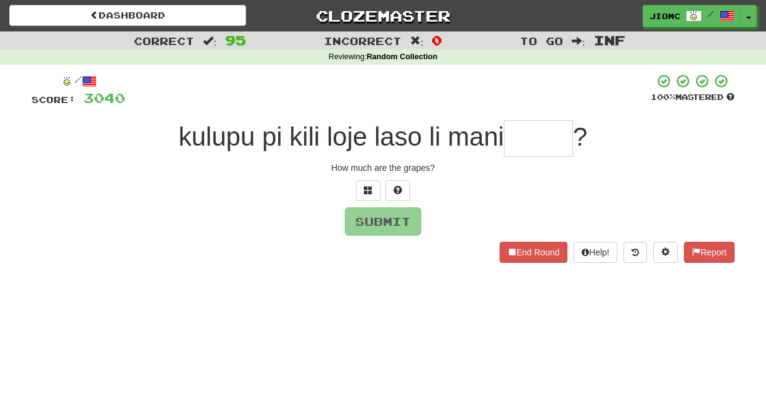
type input "*"
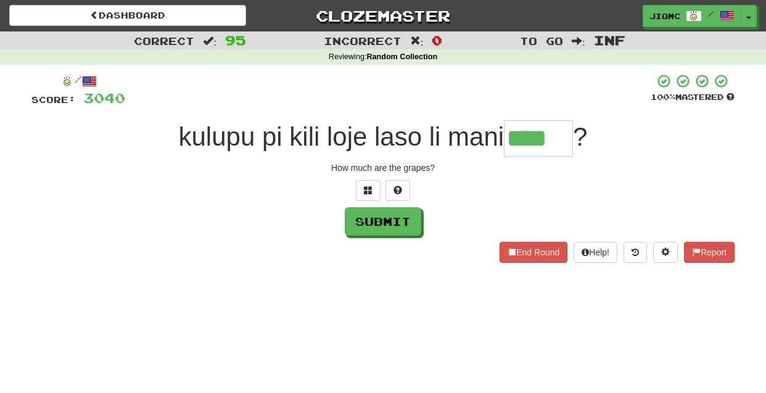
type input "****"
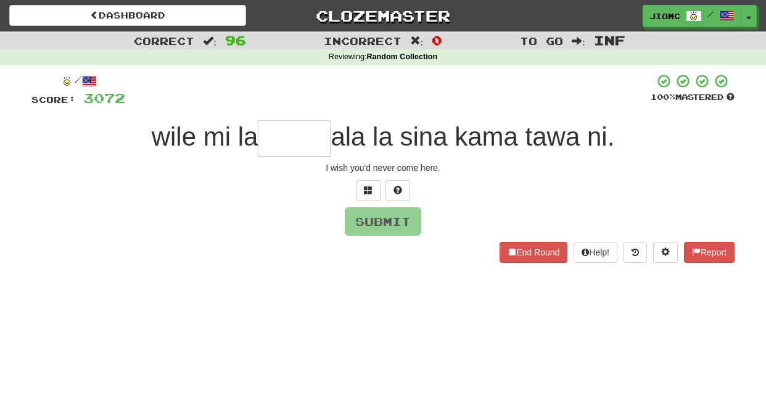
type input "*"
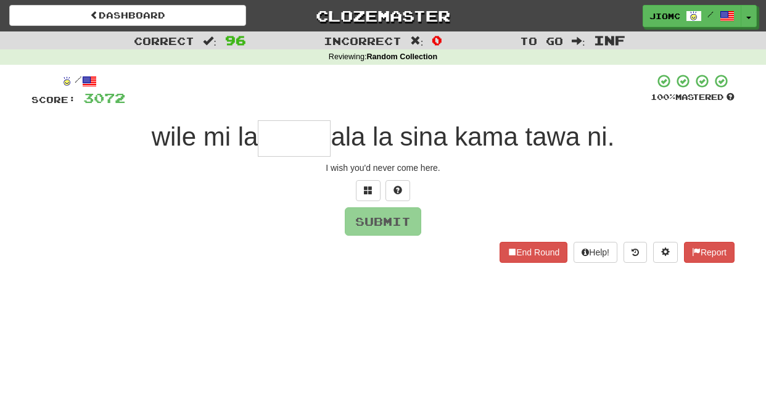
type input "*"
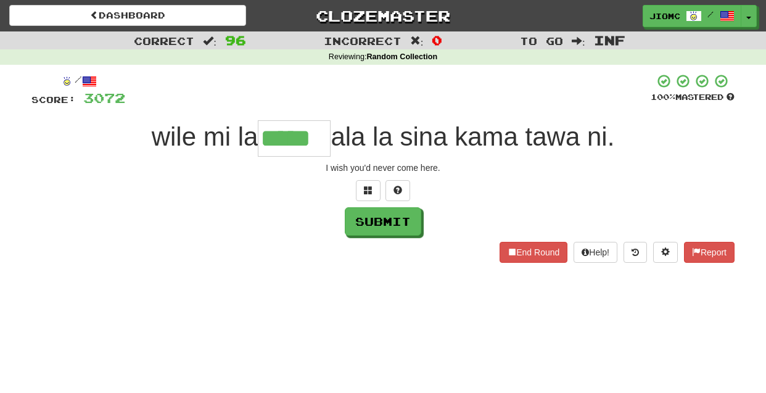
type input "*****"
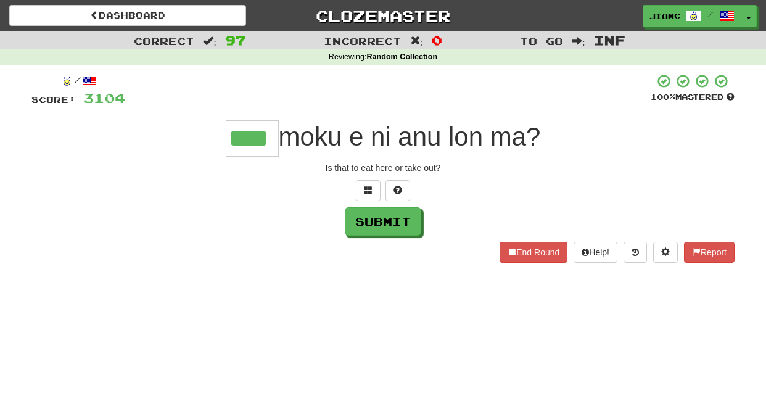
type input "****"
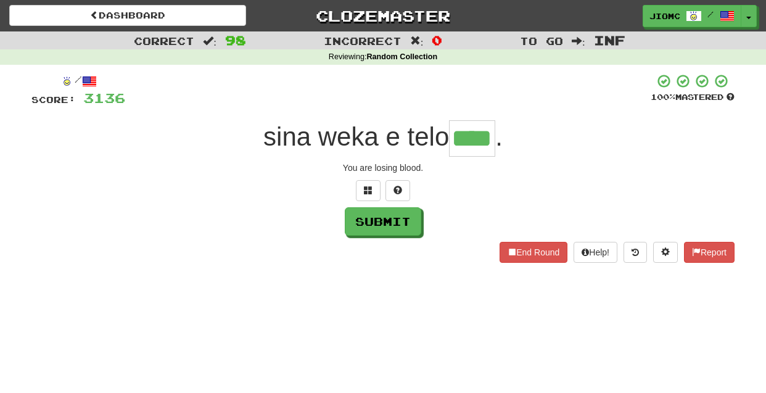
type input "****"
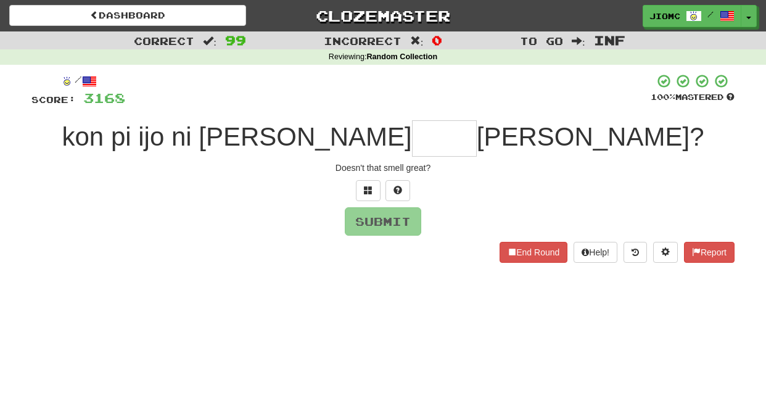
type input "*"
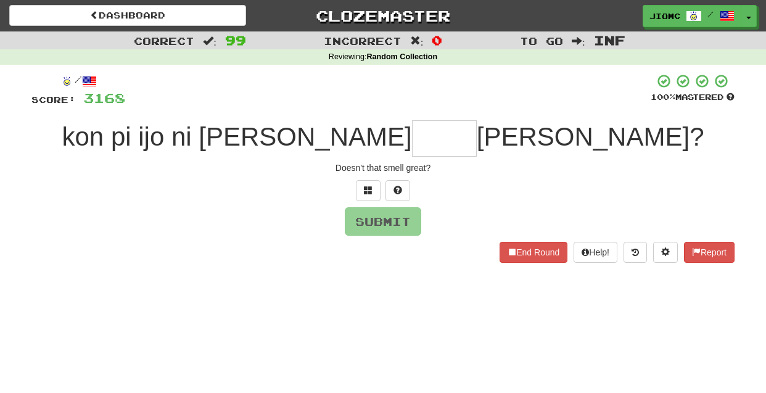
type input "*"
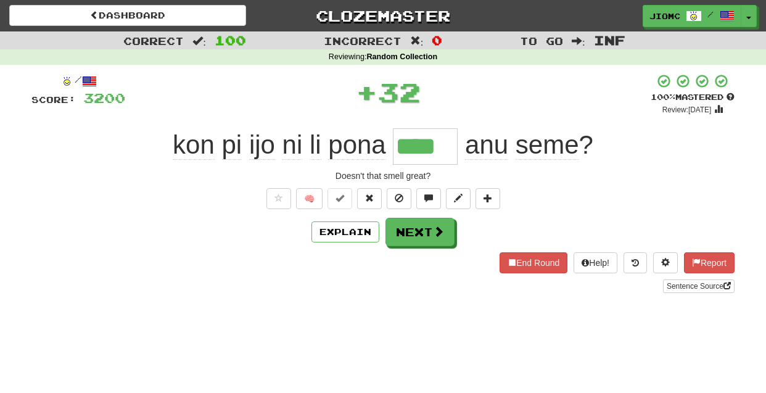
type input "****"
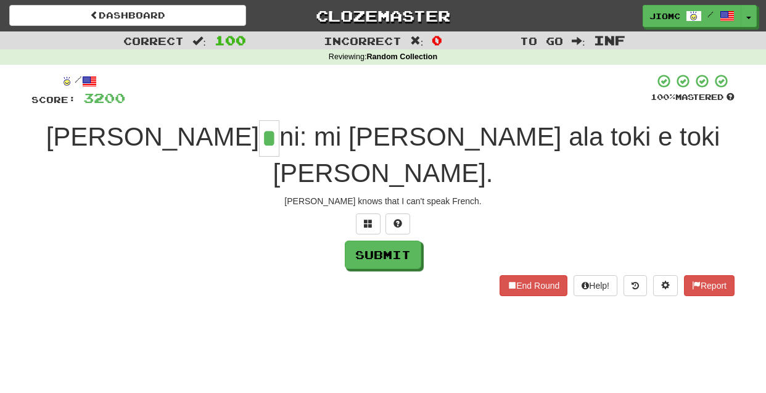
type input "*"
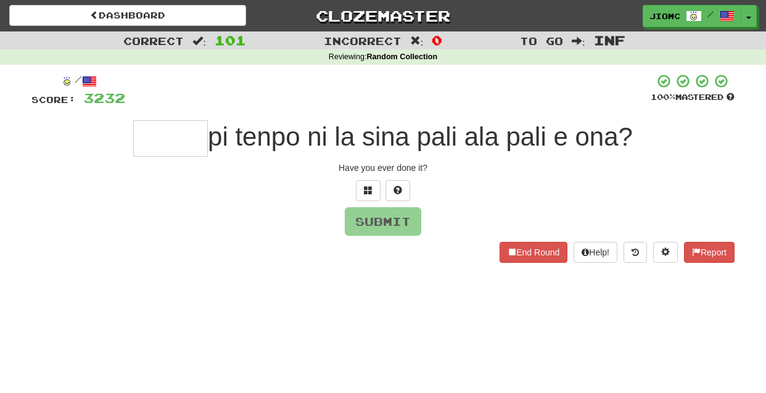
type input "*"
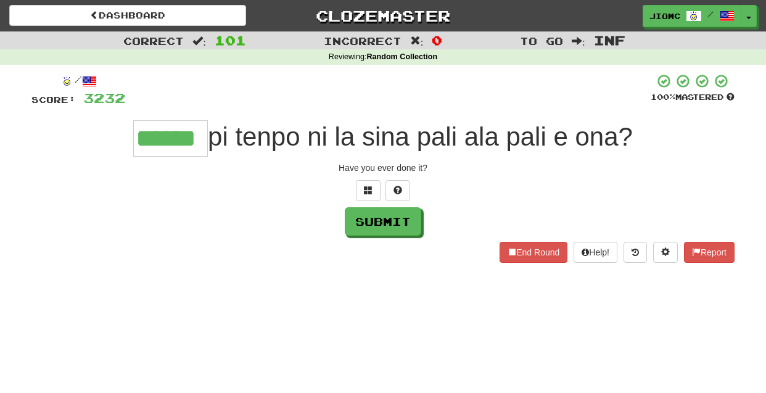
type input "******"
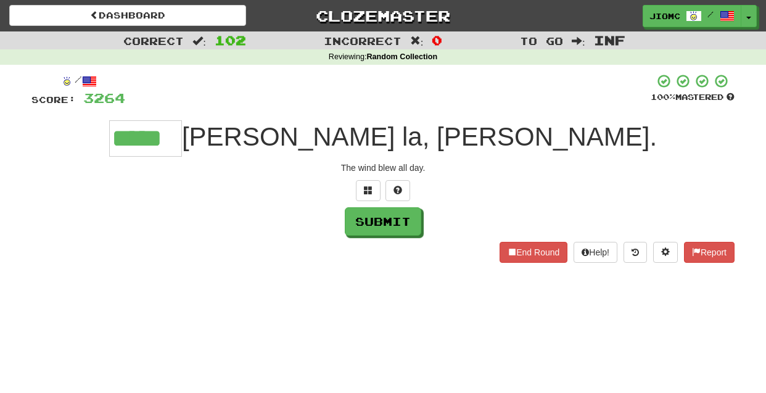
type input "*****"
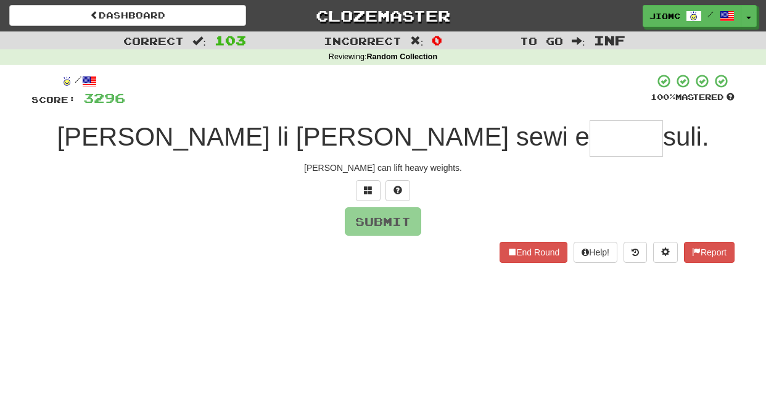
type input "*"
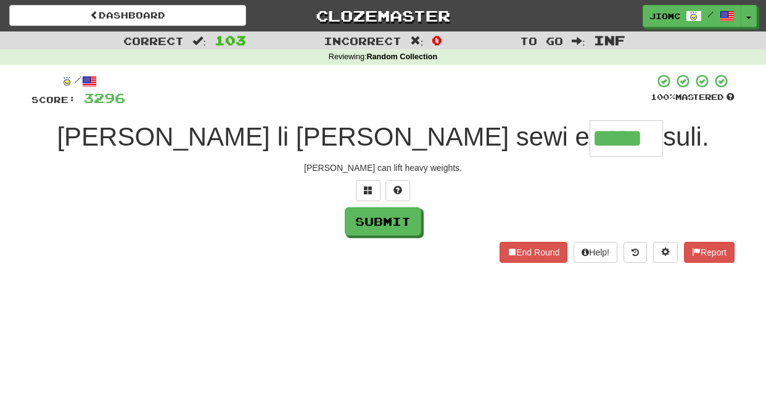
type input "*****"
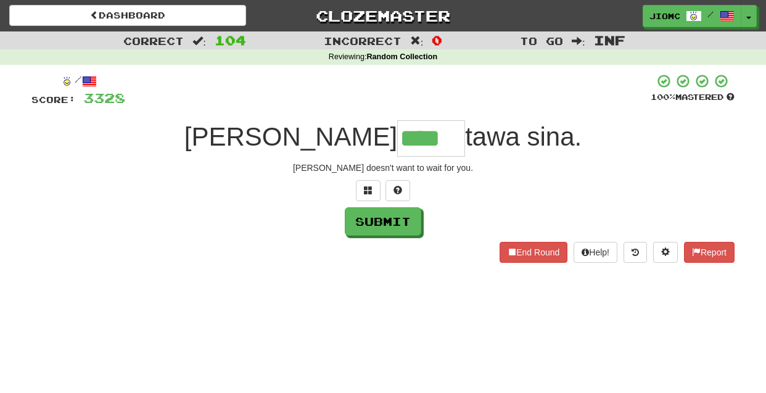
type input "****"
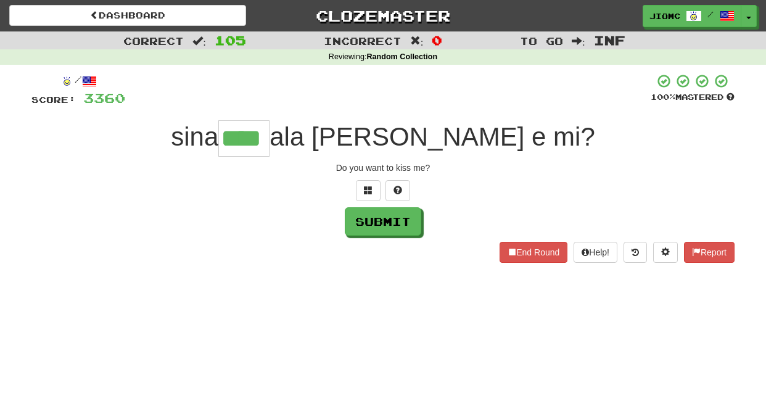
type input "****"
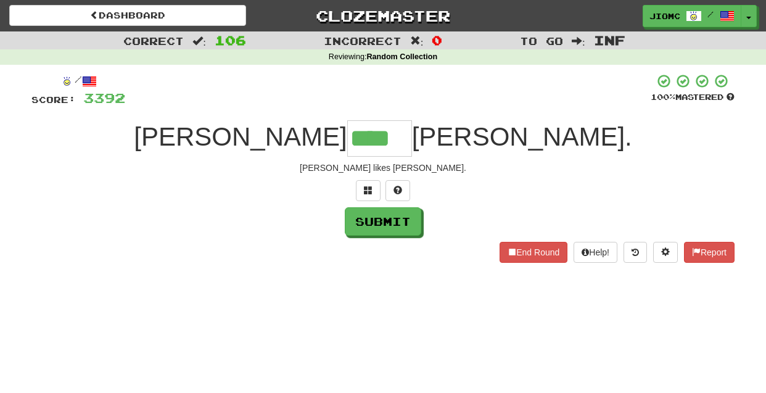
type input "****"
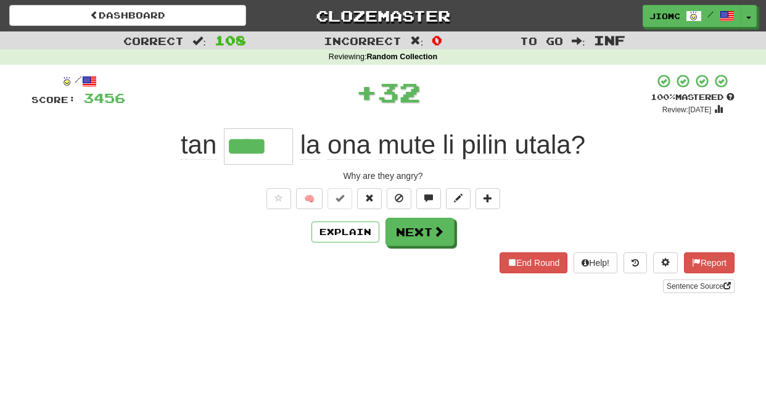
type input "****"
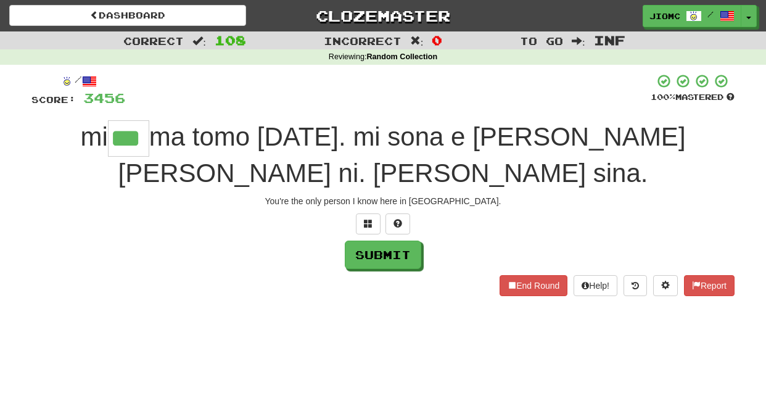
type input "***"
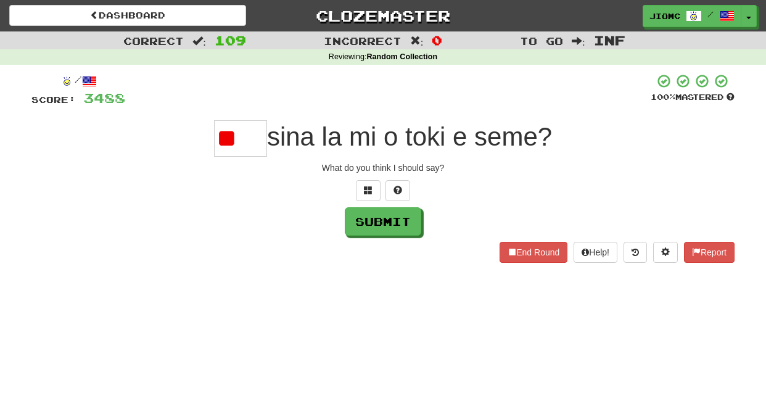
type input "*"
type input "*****"
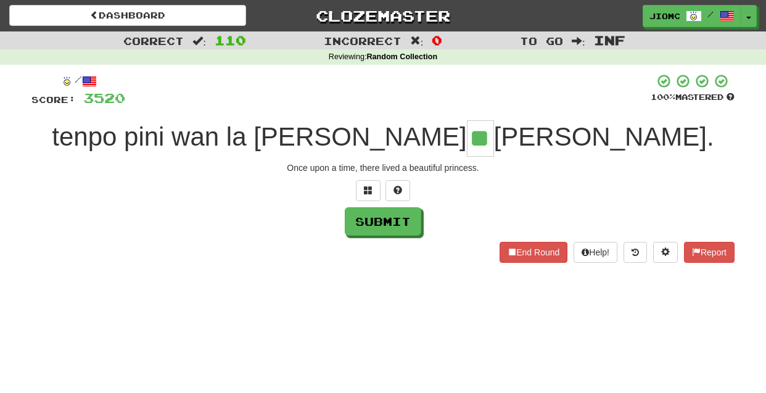
type input "**"
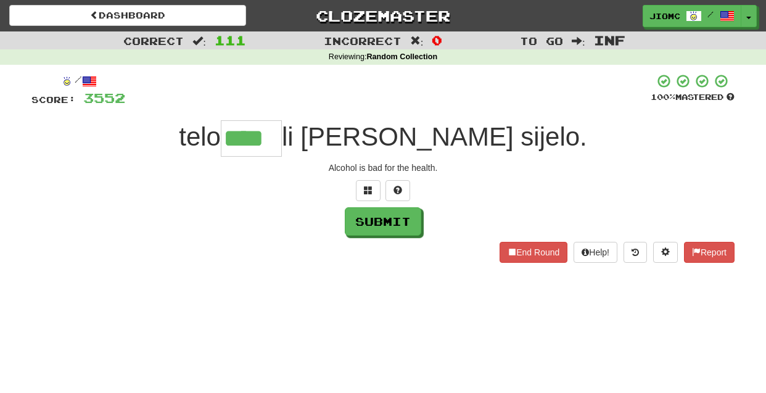
type input "****"
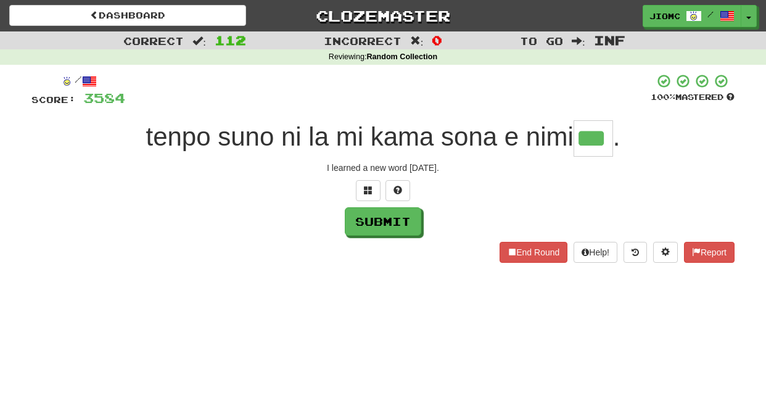
type input "***"
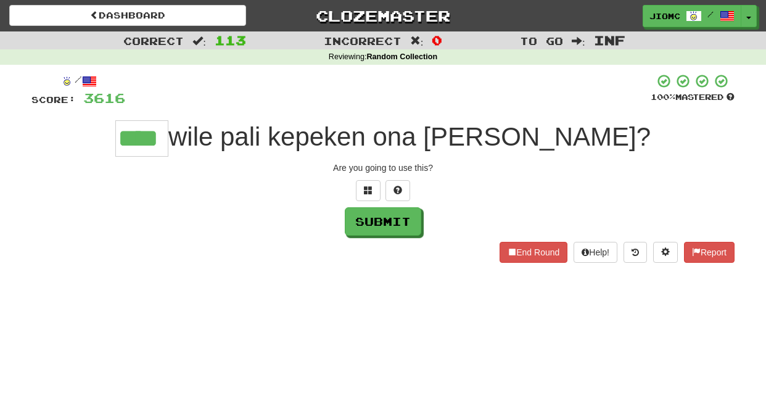
type input "****"
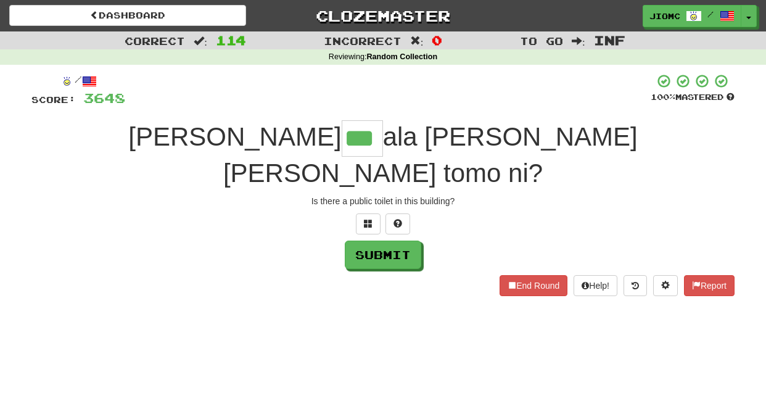
type input "***"
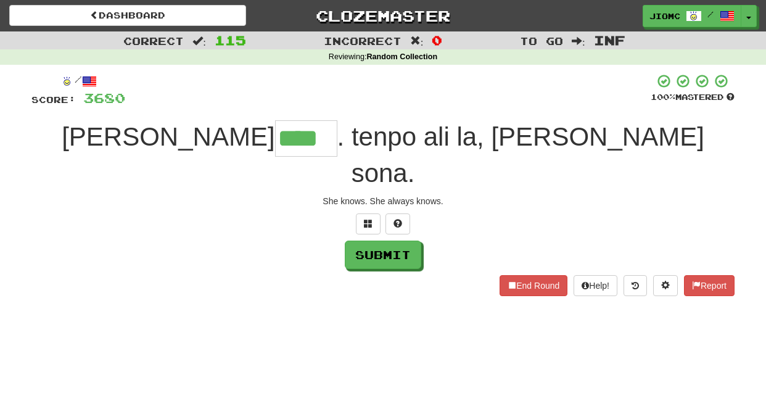
type input "****"
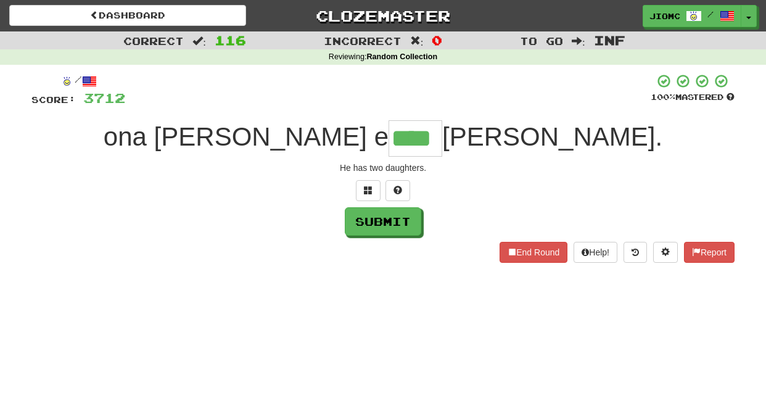
type input "****"
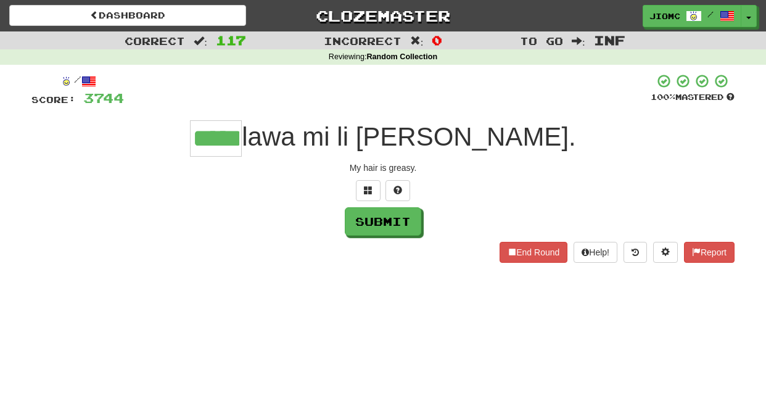
type input "*****"
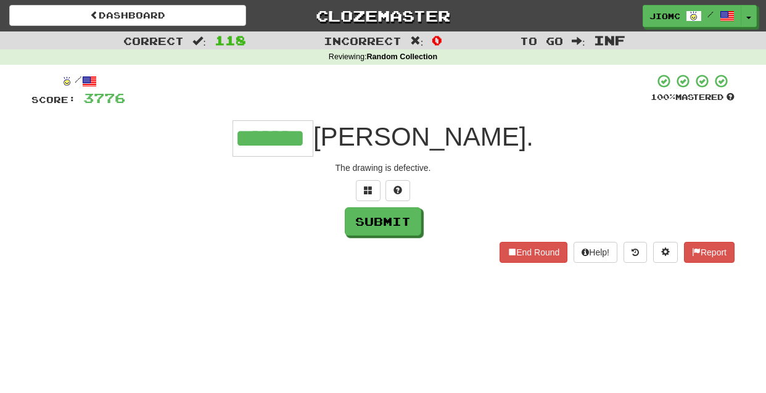
type input "*******"
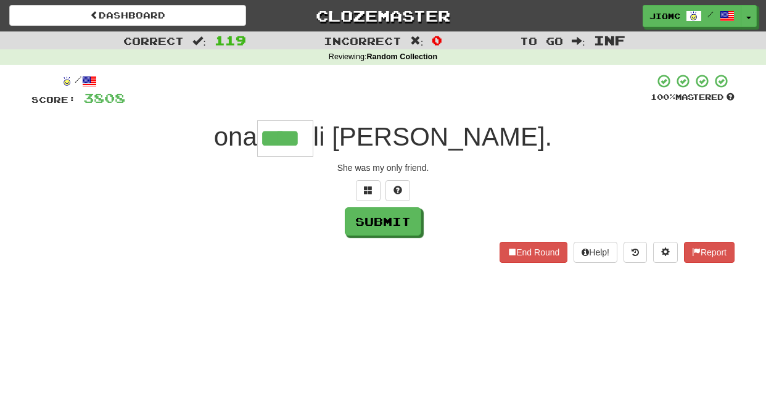
type input "****"
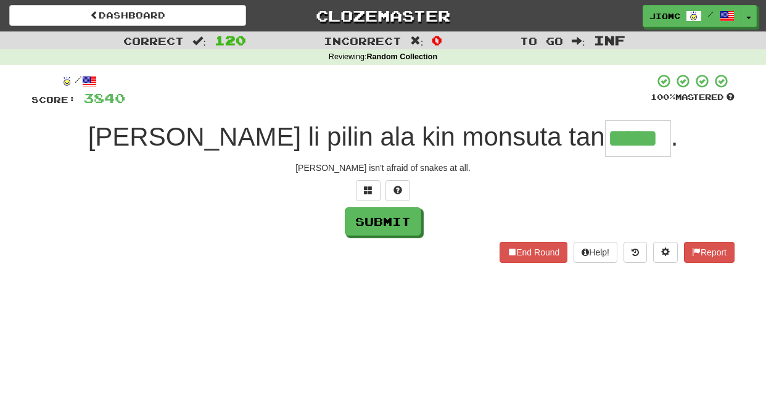
type input "*****"
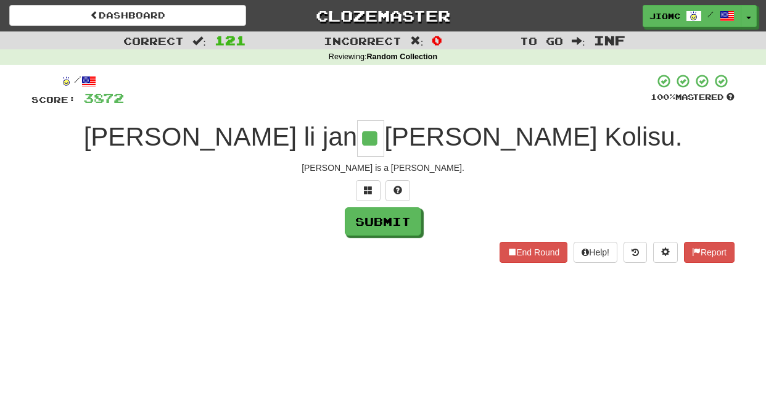
type input "**"
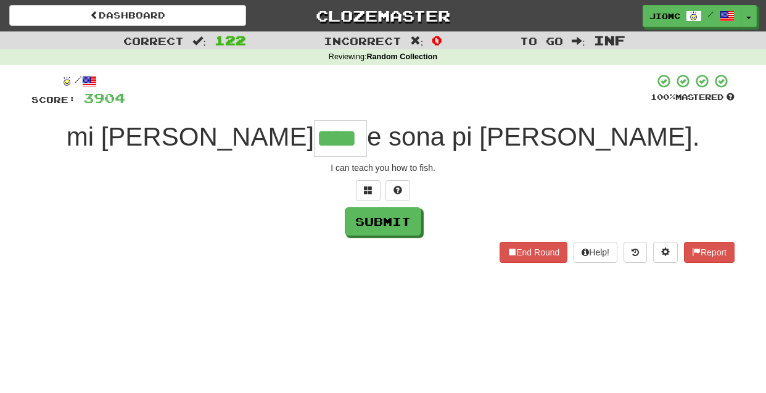
type input "****"
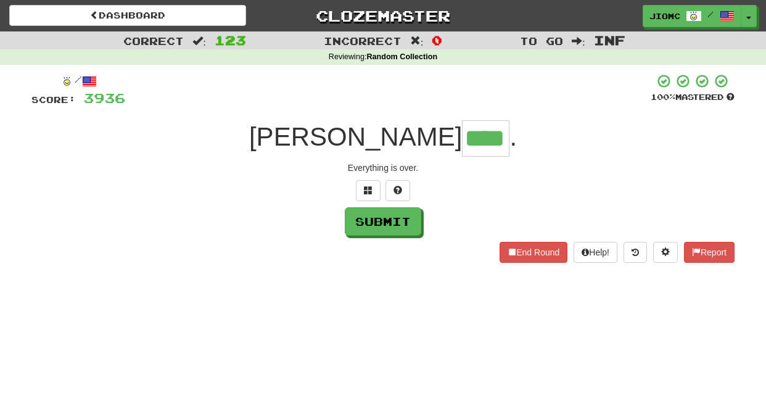
type input "****"
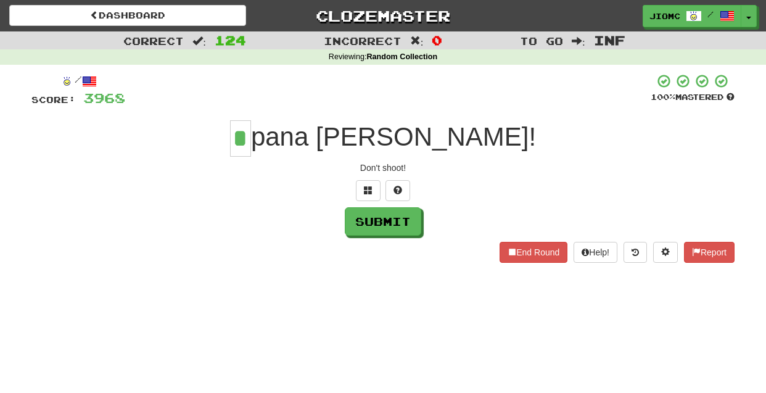
type input "*"
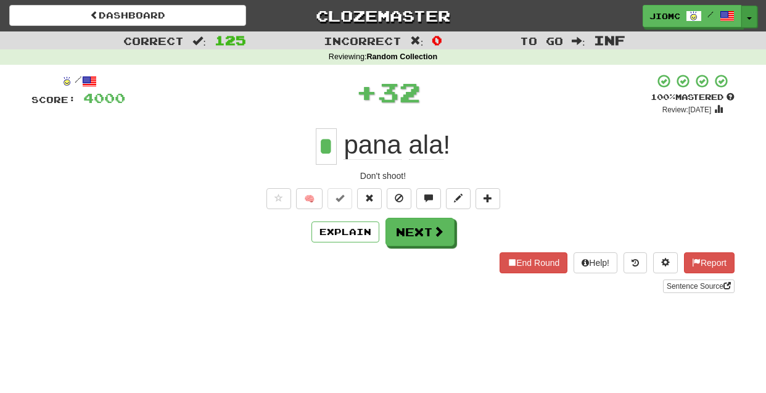
click at [751, 15] on button "Toggle Dropdown" at bounding box center [750, 17] width 16 height 22
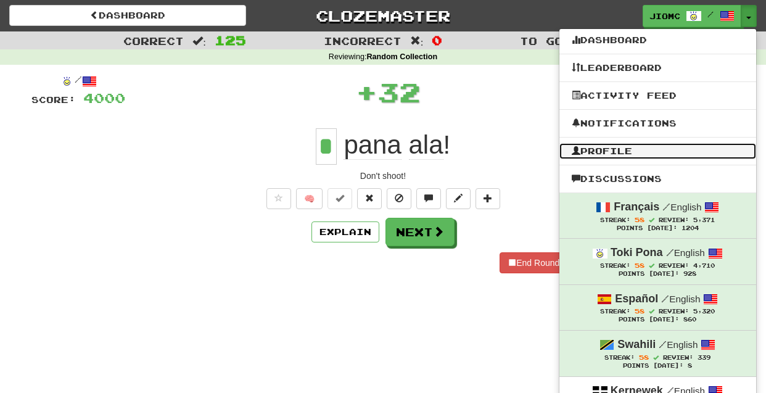
click at [639, 146] on link "Profile" at bounding box center [658, 151] width 197 height 16
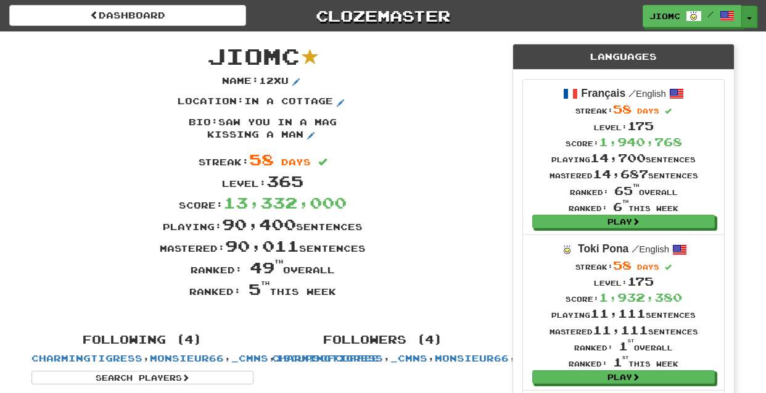
click at [748, 14] on button "Toggle Dropdown" at bounding box center [750, 17] width 16 height 22
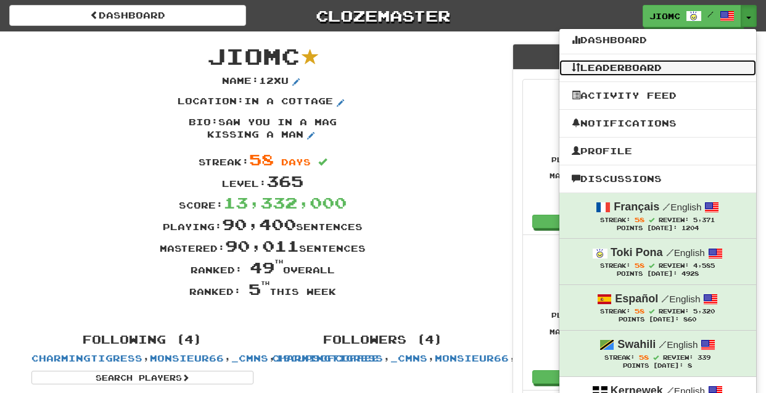
click at [664, 69] on link "Leaderboard" at bounding box center [658, 68] width 197 height 16
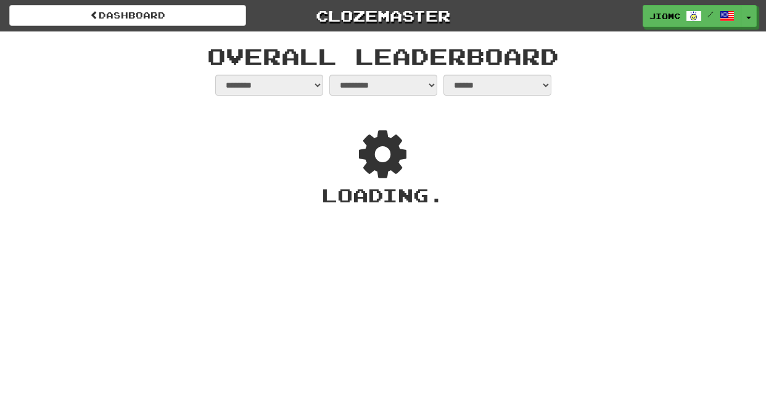
select select "**********"
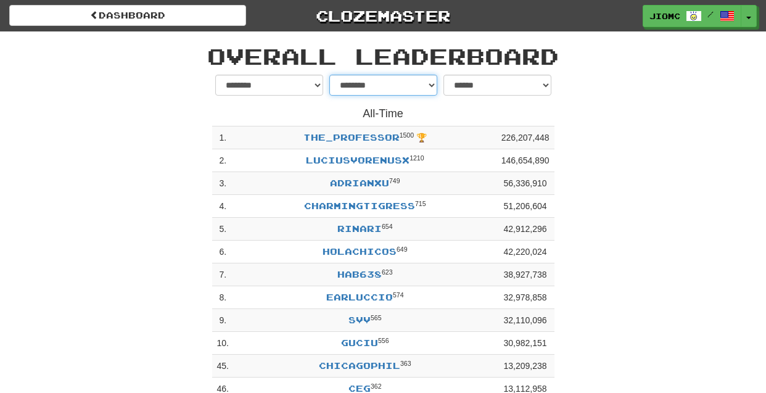
select select "******"
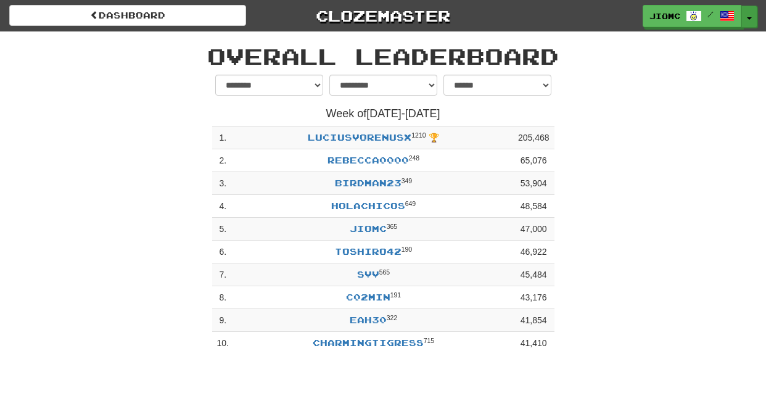
click at [751, 15] on button "Toggle Dropdown" at bounding box center [750, 17] width 16 height 22
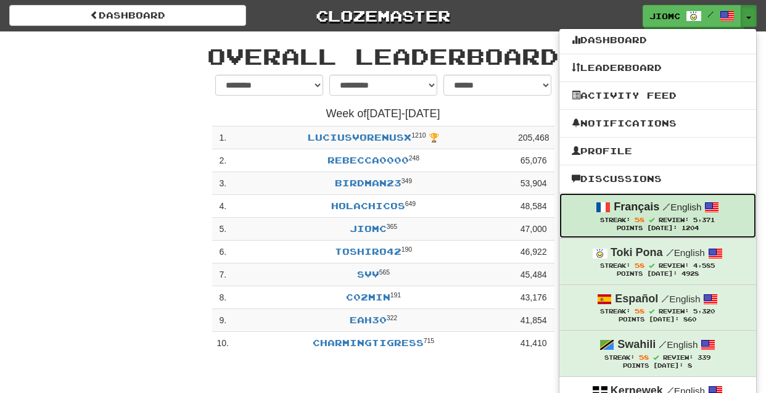
click at [638, 218] on span "58" at bounding box center [640, 219] width 10 height 7
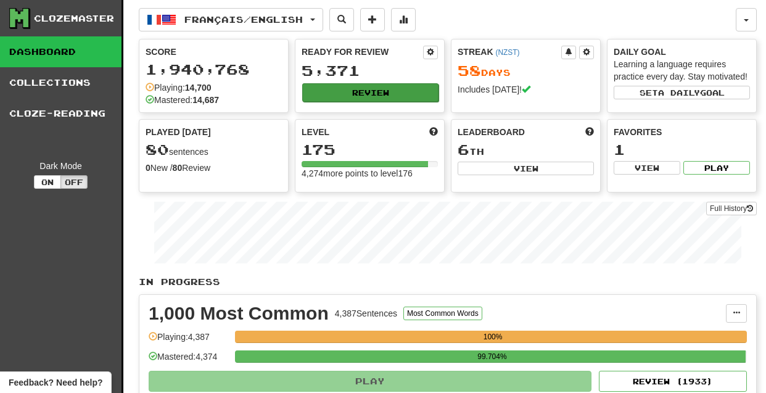
click at [397, 88] on button "Review" at bounding box center [370, 92] width 136 height 19
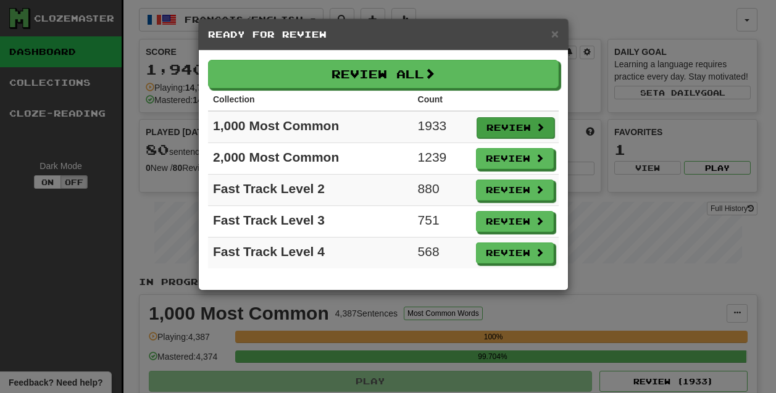
click at [510, 126] on button "Review" at bounding box center [515, 127] width 78 height 21
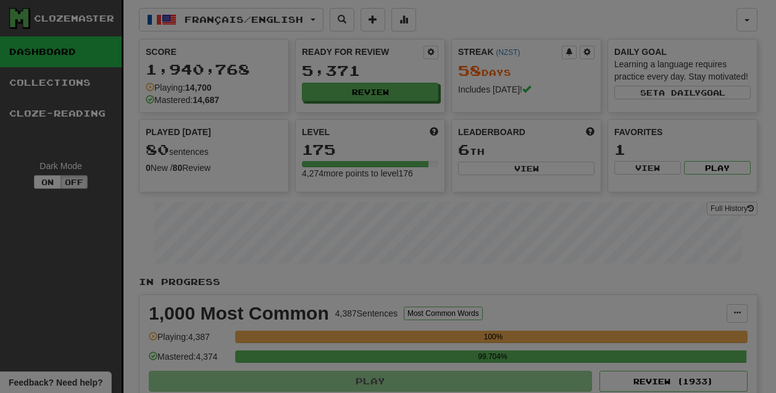
select select "********"
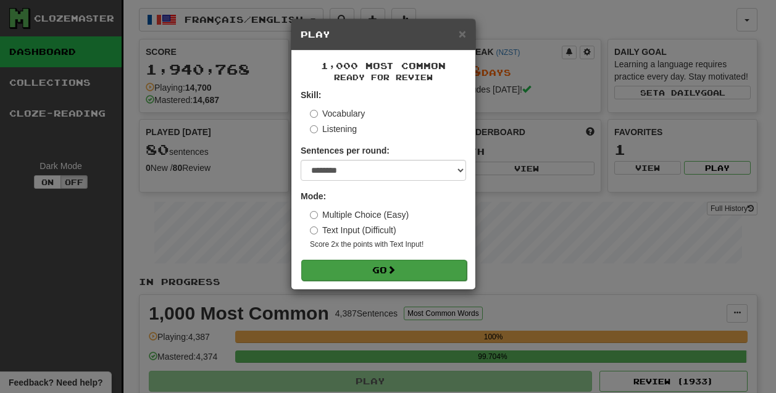
click at [411, 270] on button "Go" at bounding box center [383, 270] width 165 height 21
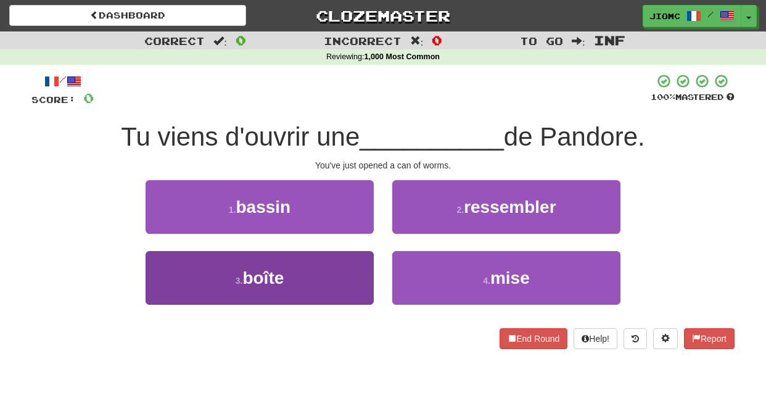
click at [350, 272] on button "3 . boîte" at bounding box center [260, 278] width 228 height 54
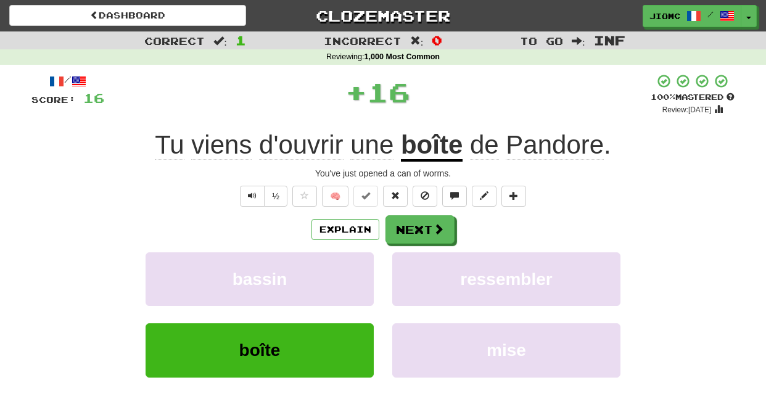
click at [350, 272] on button "bassin" at bounding box center [260, 279] width 228 height 54
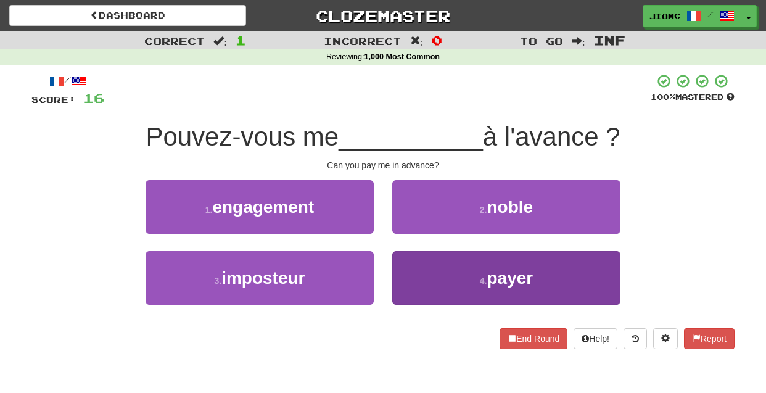
click at [447, 267] on button "4 . payer" at bounding box center [506, 278] width 228 height 54
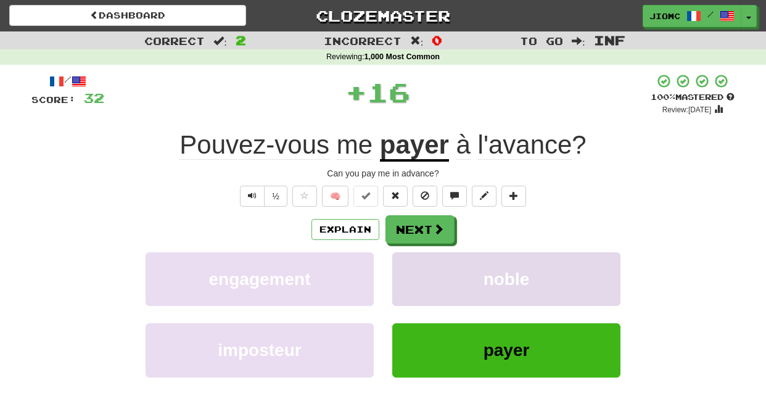
click at [431, 268] on button "noble" at bounding box center [506, 279] width 228 height 54
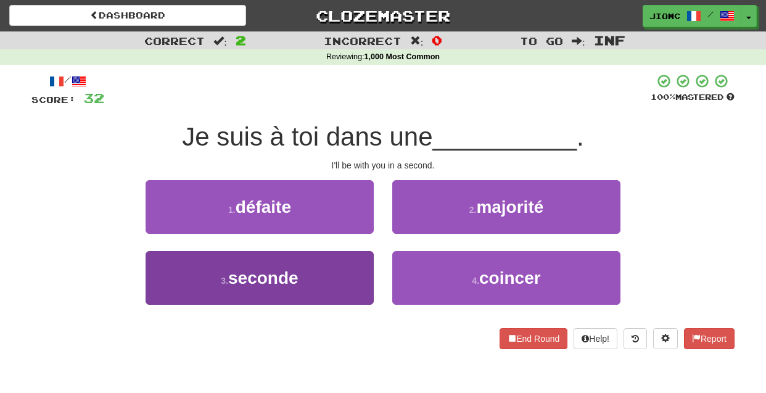
click at [373, 268] on button "3 . seconde" at bounding box center [260, 278] width 228 height 54
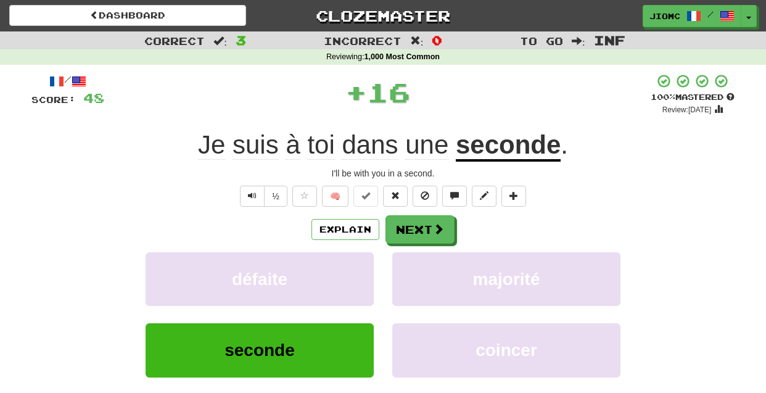
click at [373, 268] on button "défaite" at bounding box center [260, 279] width 228 height 54
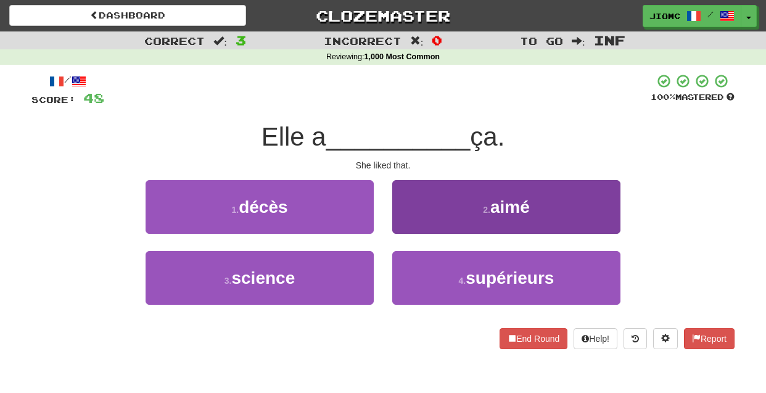
click at [415, 225] on button "2 . aimé" at bounding box center [506, 207] width 228 height 54
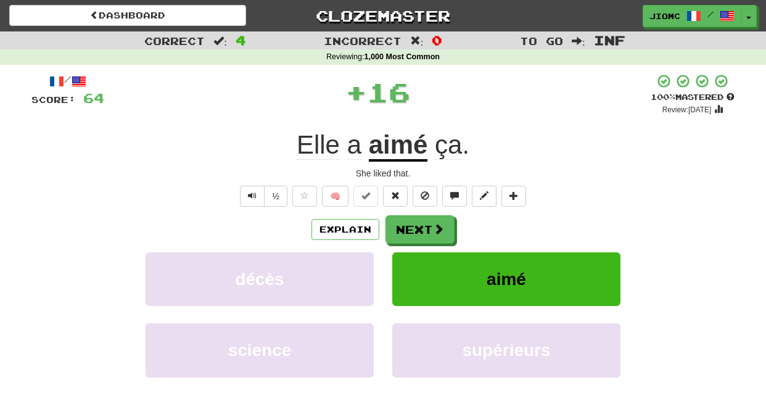
click at [415, 225] on button "Next" at bounding box center [420, 229] width 69 height 28
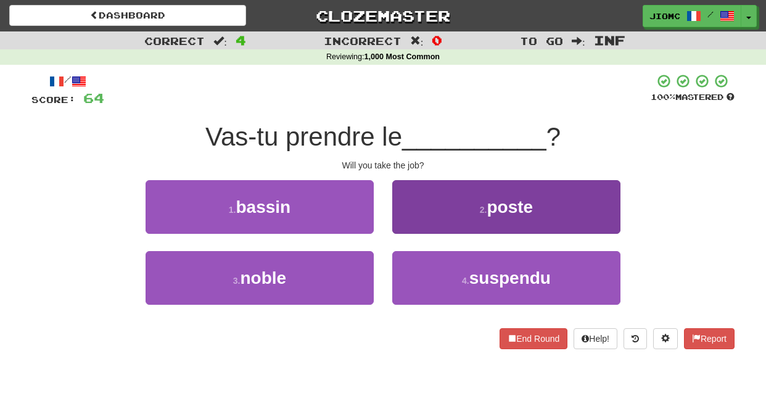
click at [415, 227] on button "2 . poste" at bounding box center [506, 207] width 228 height 54
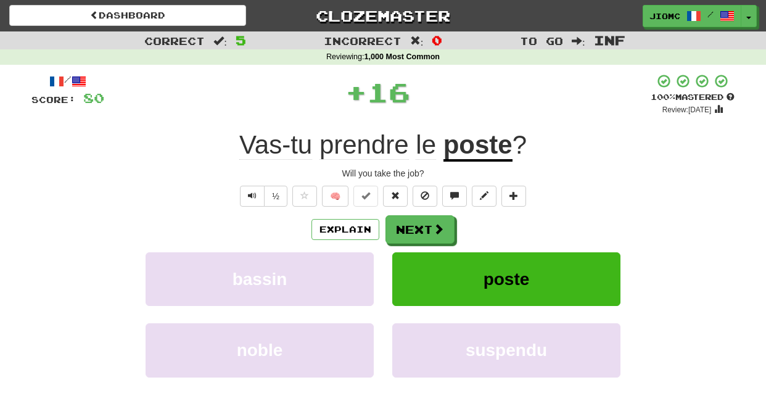
click at [415, 227] on button "Next" at bounding box center [420, 229] width 69 height 28
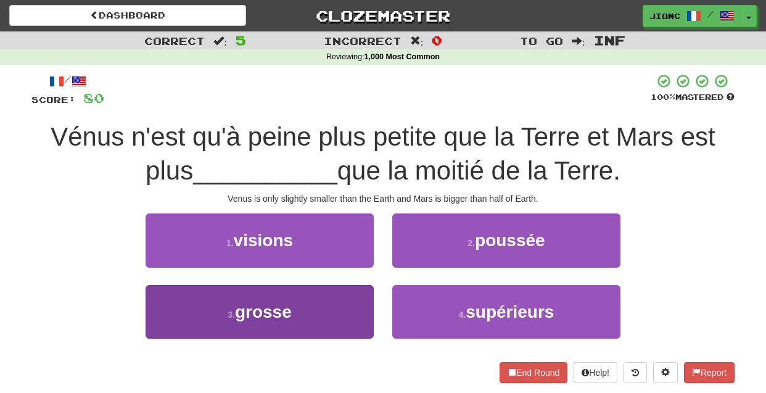
click at [362, 299] on button "3 . grosse" at bounding box center [260, 312] width 228 height 54
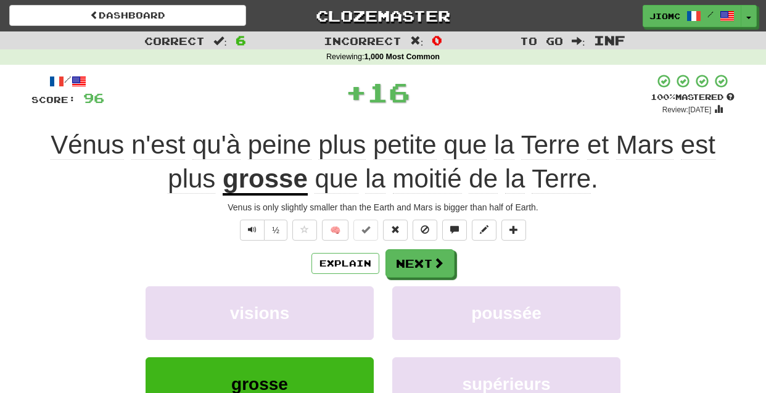
click at [362, 299] on button "visions" at bounding box center [260, 313] width 228 height 54
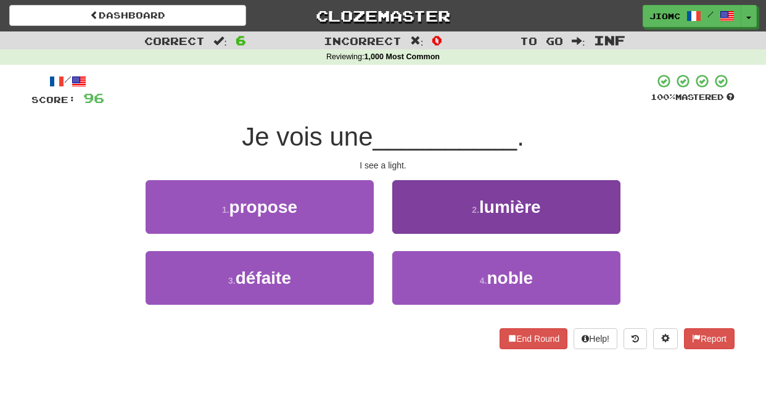
click at [420, 227] on button "2 . lumière" at bounding box center [506, 207] width 228 height 54
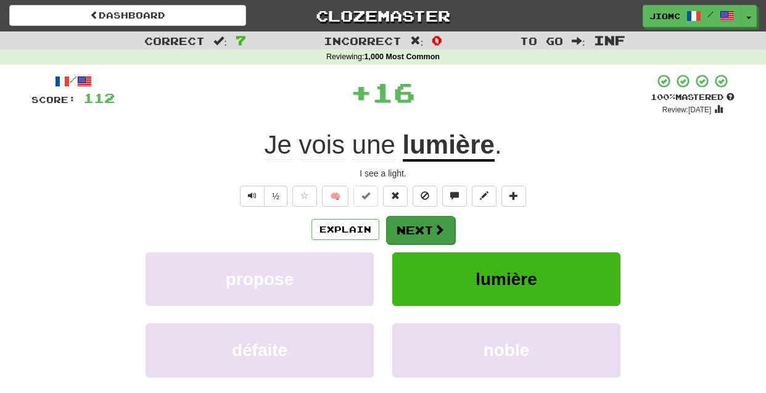
click at [419, 227] on button "Next" at bounding box center [420, 230] width 69 height 28
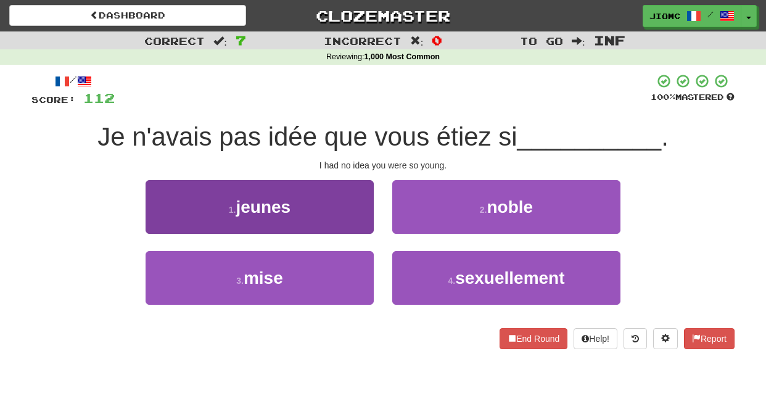
click at [362, 231] on button "1 . jeunes" at bounding box center [260, 207] width 228 height 54
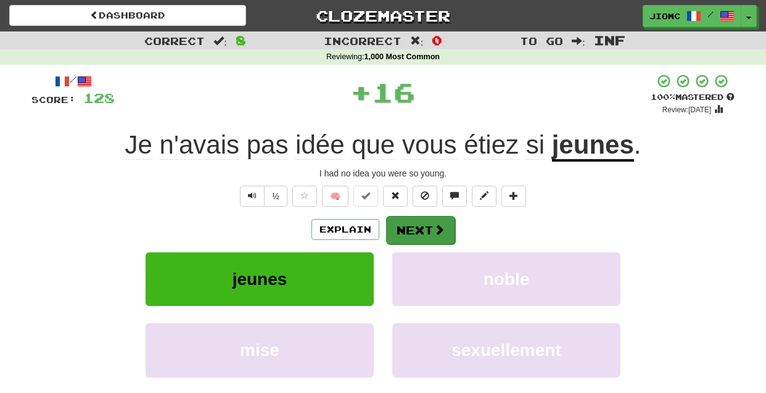
click at [397, 232] on button "Next" at bounding box center [420, 230] width 69 height 28
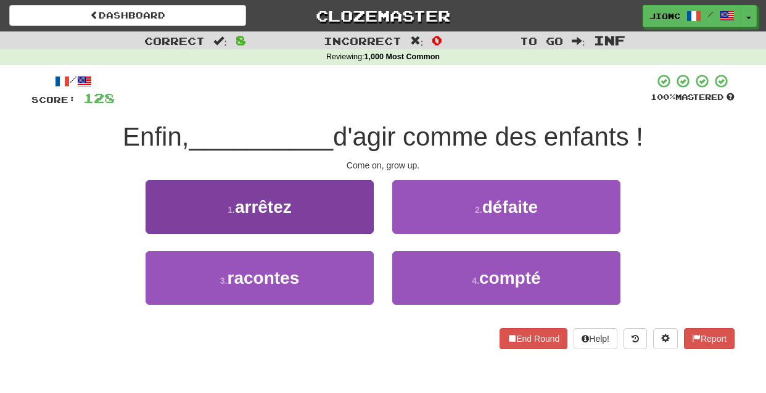
click at [368, 226] on button "1 . arrêtez" at bounding box center [260, 207] width 228 height 54
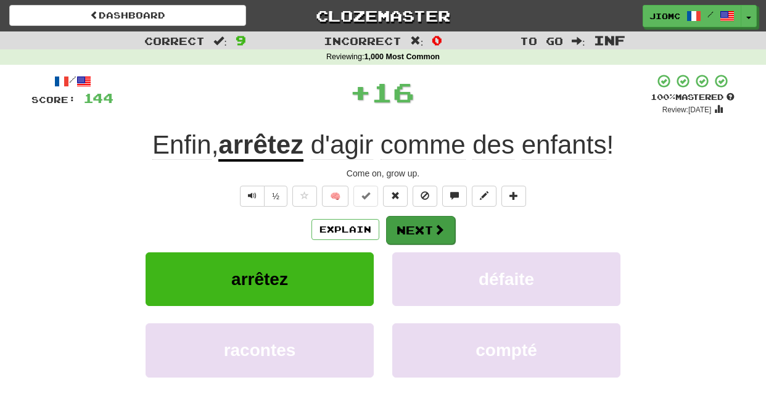
click at [406, 228] on button "Next" at bounding box center [420, 230] width 69 height 28
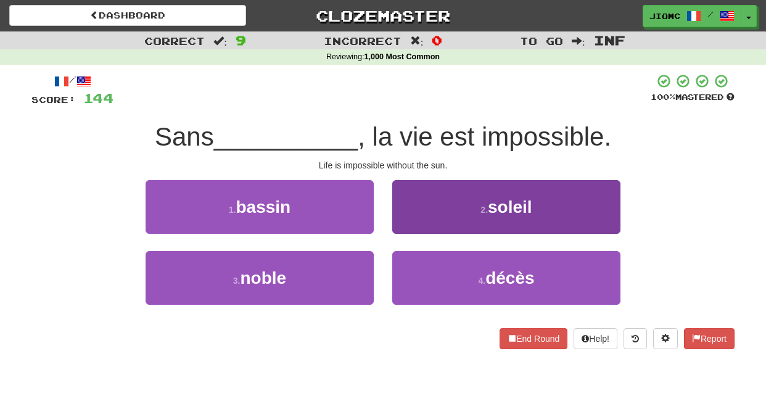
click at [407, 229] on button "2 . soleil" at bounding box center [506, 207] width 228 height 54
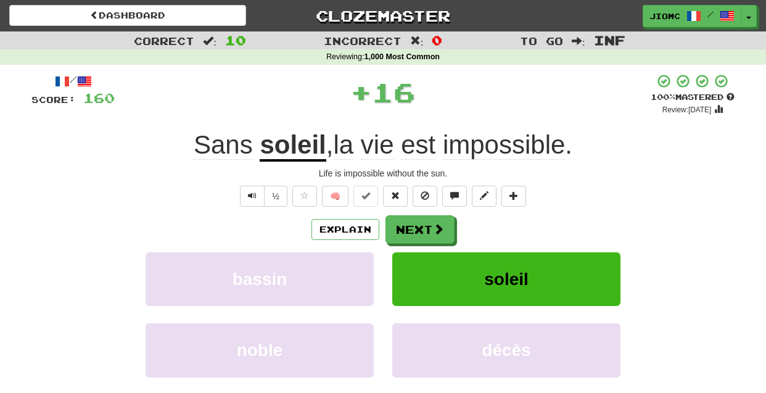
click at [407, 229] on button "Next" at bounding box center [420, 229] width 69 height 28
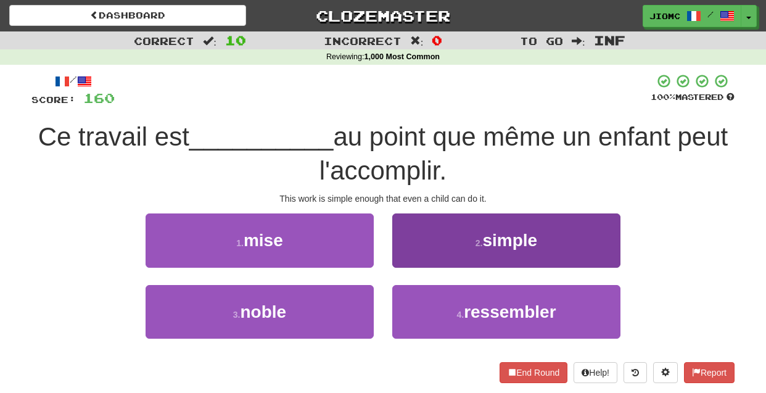
click at [416, 265] on button "2 . simple" at bounding box center [506, 240] width 228 height 54
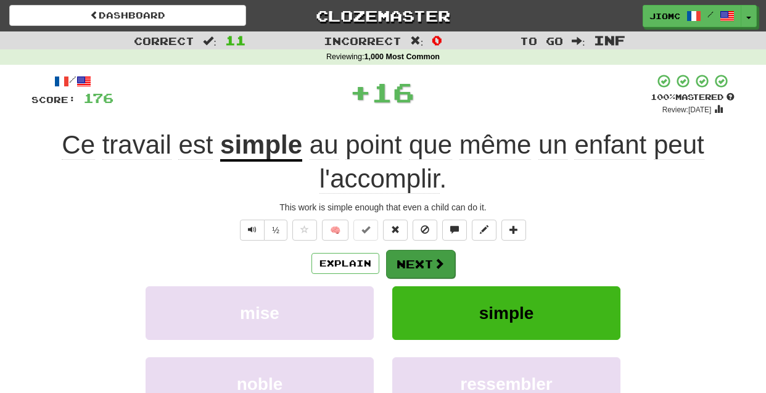
click at [417, 265] on button "Next" at bounding box center [420, 264] width 69 height 28
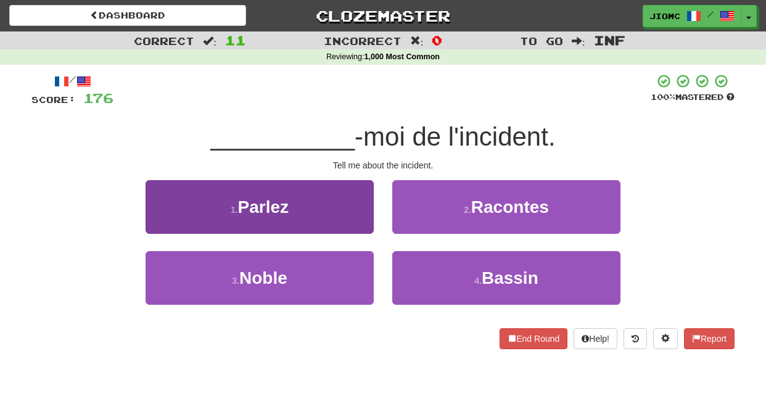
click at [365, 230] on button "1 . [GEOGRAPHIC_DATA]" at bounding box center [260, 207] width 228 height 54
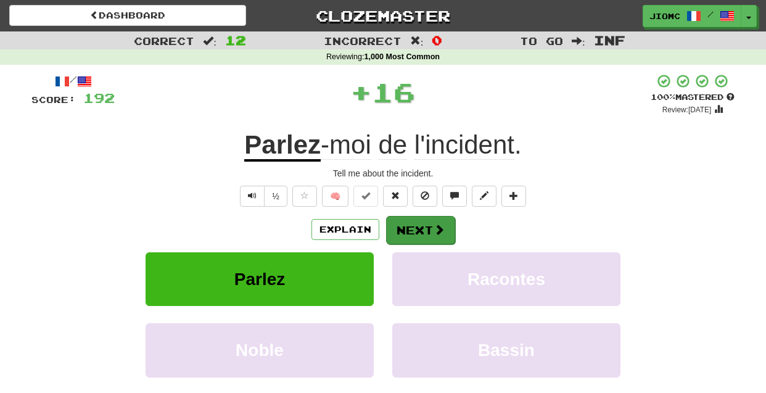
click at [400, 231] on button "Next" at bounding box center [420, 230] width 69 height 28
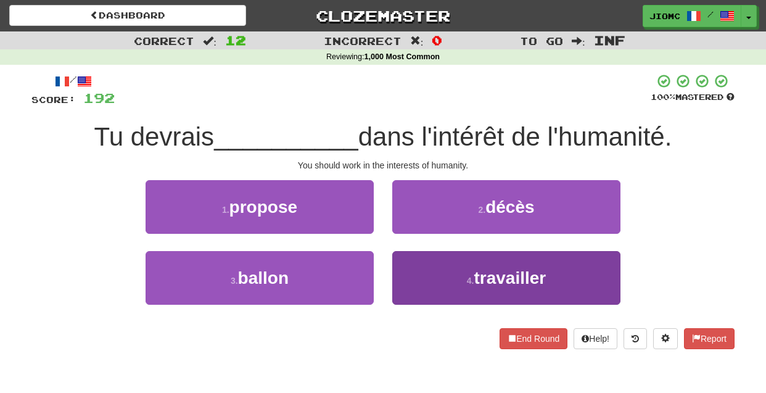
click at [408, 263] on button "4 . travailler" at bounding box center [506, 278] width 228 height 54
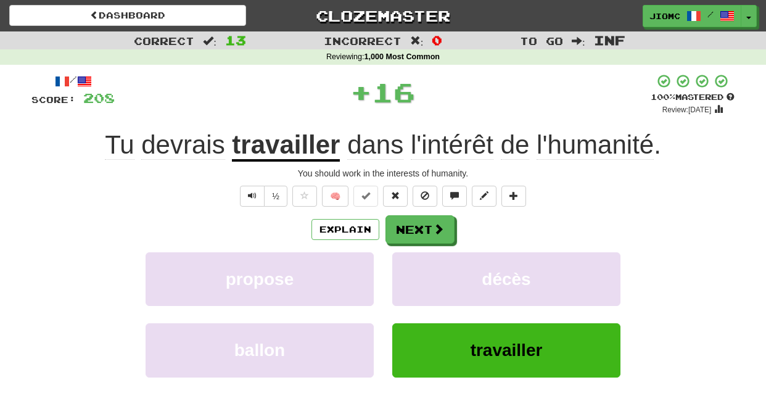
click at [408, 263] on button "décès" at bounding box center [506, 279] width 228 height 54
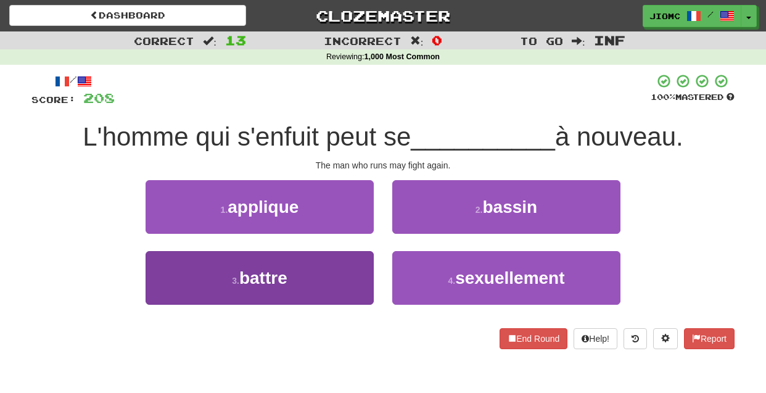
click at [354, 263] on button "3 . battre" at bounding box center [260, 278] width 228 height 54
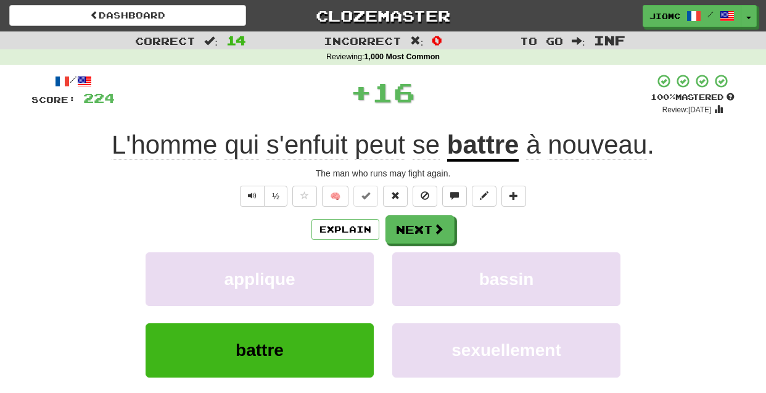
click at [354, 263] on button "applique" at bounding box center [260, 279] width 228 height 54
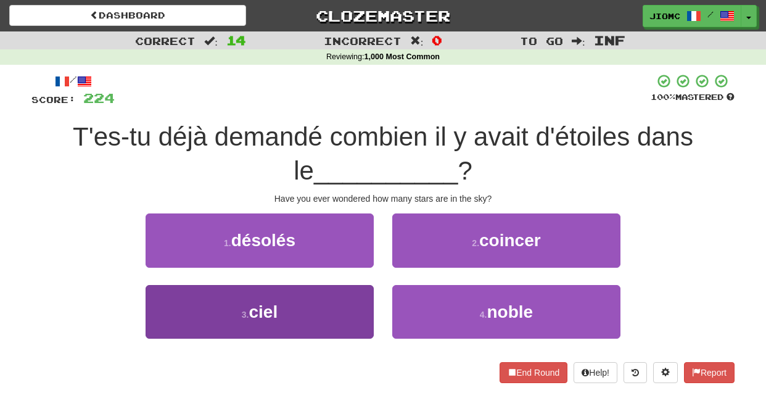
click at [371, 291] on button "3 . ciel" at bounding box center [260, 312] width 228 height 54
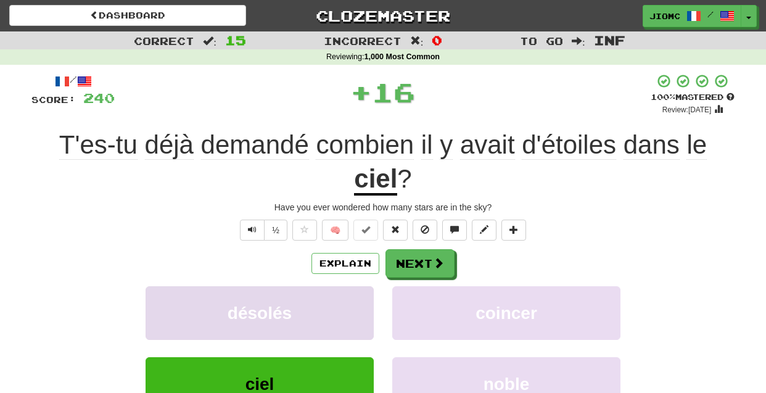
click at [370, 291] on button "désolés" at bounding box center [260, 313] width 228 height 54
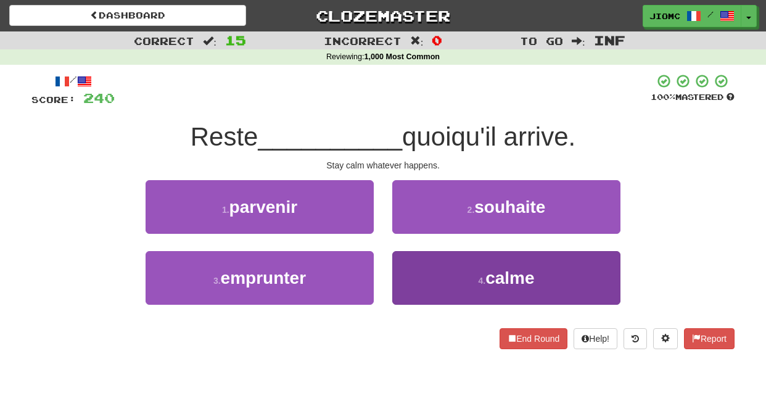
click at [426, 275] on button "4 . calme" at bounding box center [506, 278] width 228 height 54
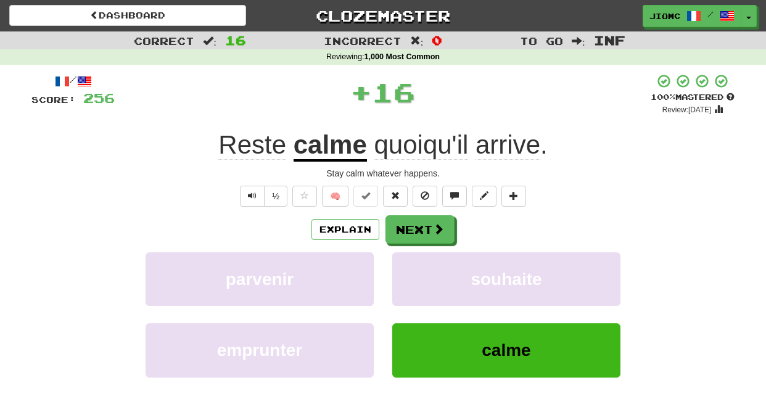
click at [426, 275] on button "souhaite" at bounding box center [506, 279] width 228 height 54
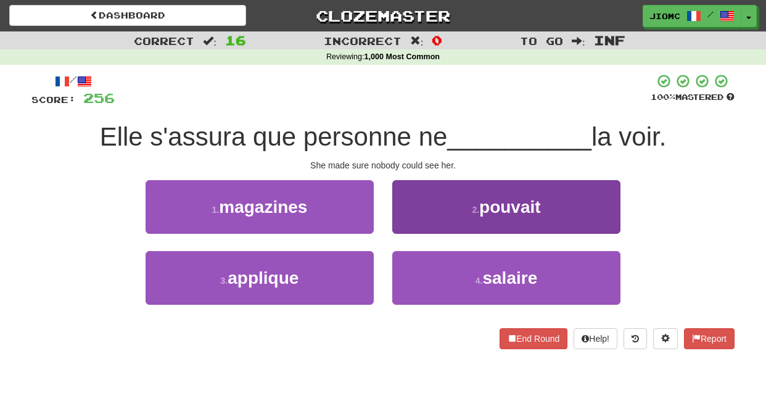
click at [402, 228] on button "2 . pouvait" at bounding box center [506, 207] width 228 height 54
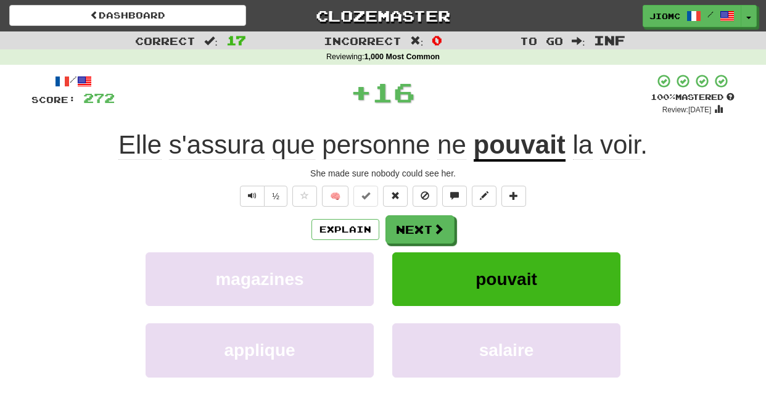
click at [402, 228] on button "Next" at bounding box center [420, 229] width 69 height 28
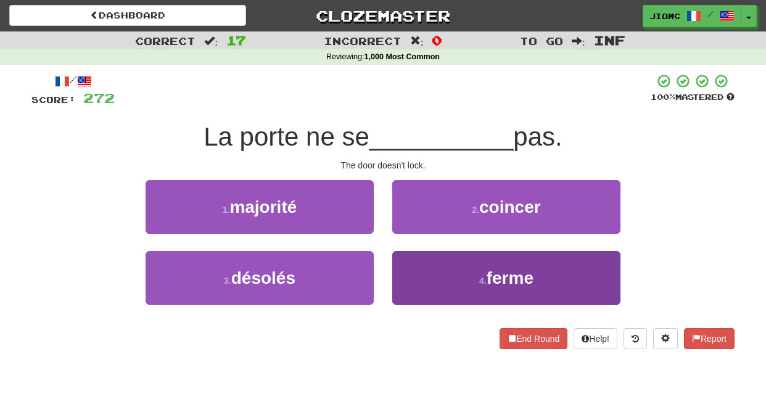
click at [413, 268] on button "4 . ferme" at bounding box center [506, 278] width 228 height 54
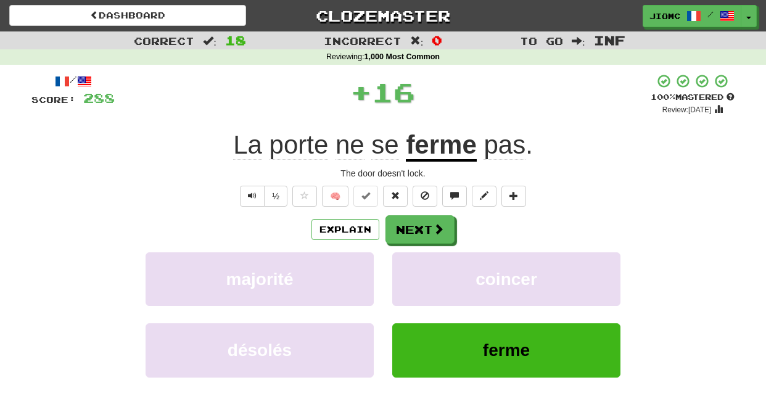
click at [413, 268] on button "coincer" at bounding box center [506, 279] width 228 height 54
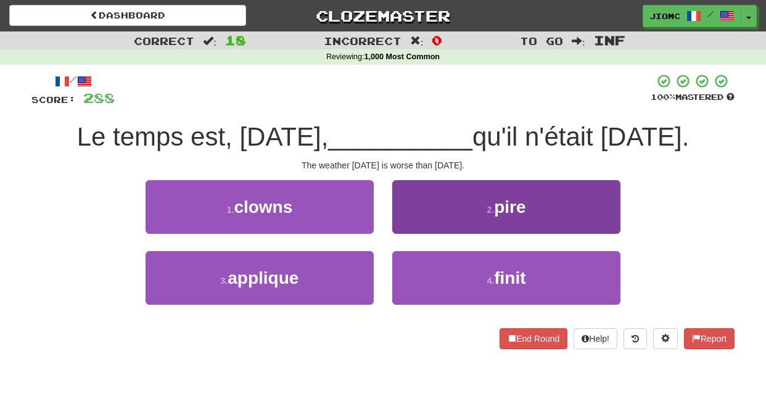
click at [410, 227] on button "2 . pire" at bounding box center [506, 207] width 228 height 54
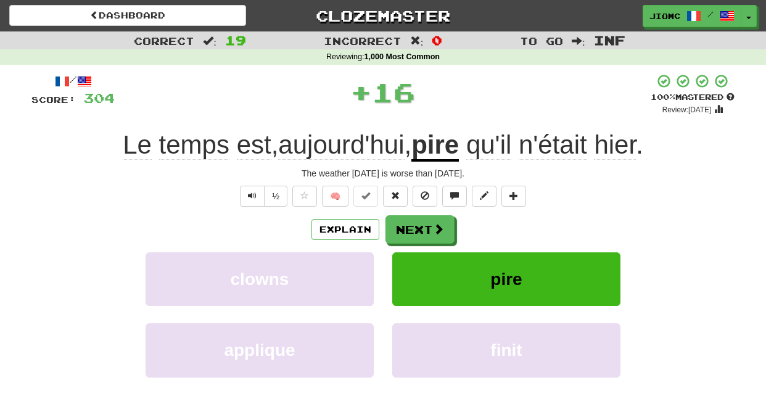
click at [410, 227] on button "Next" at bounding box center [420, 229] width 69 height 28
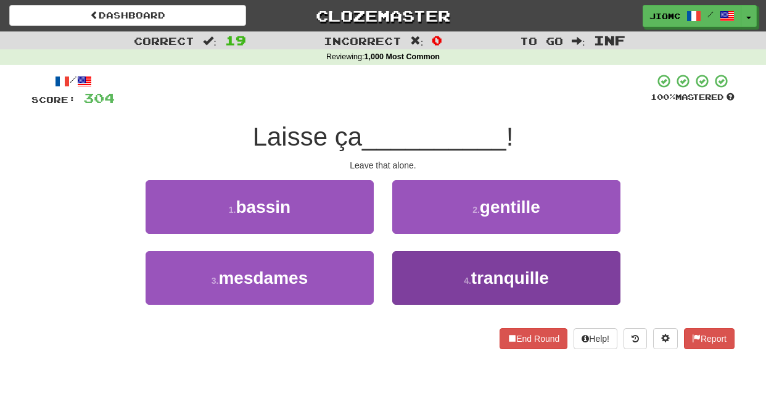
click at [410, 276] on button "4 . tranquille" at bounding box center [506, 278] width 228 height 54
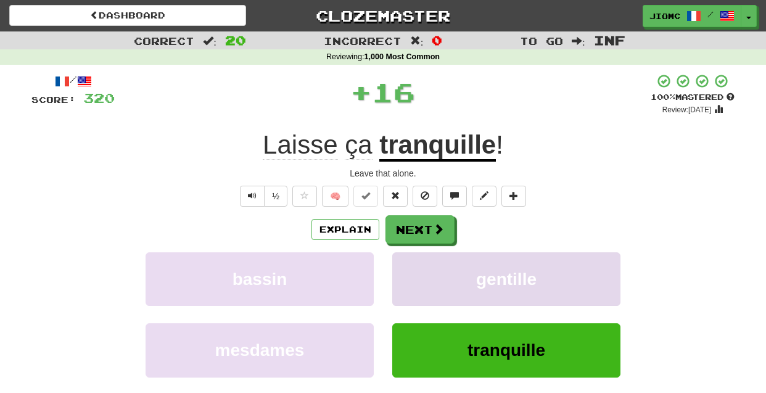
click at [410, 274] on button "gentille" at bounding box center [506, 279] width 228 height 54
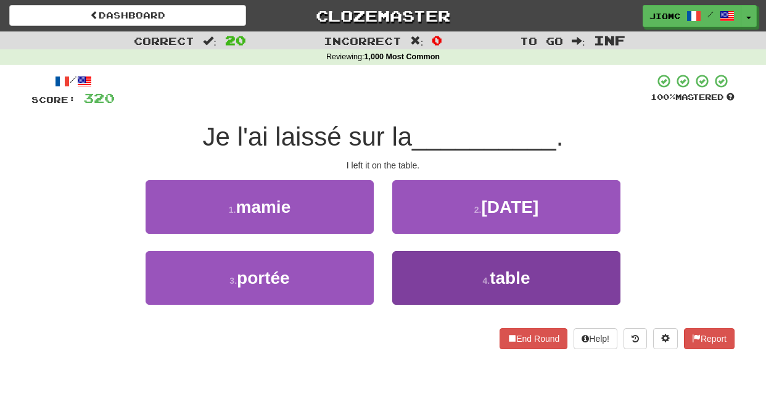
click at [409, 269] on button "4 . table" at bounding box center [506, 278] width 228 height 54
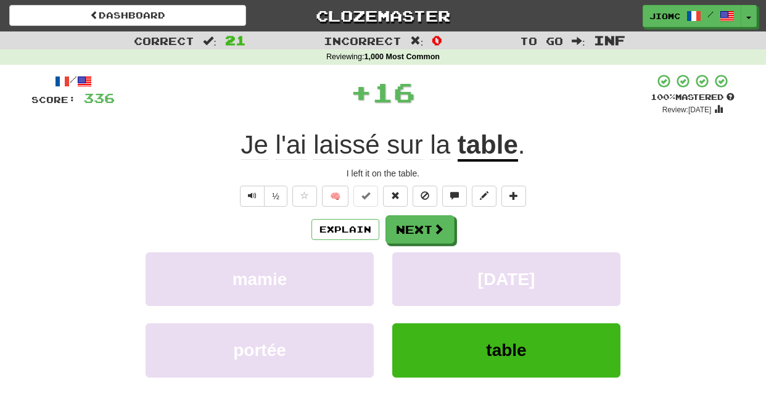
click at [409, 269] on button "[DATE]" at bounding box center [506, 279] width 228 height 54
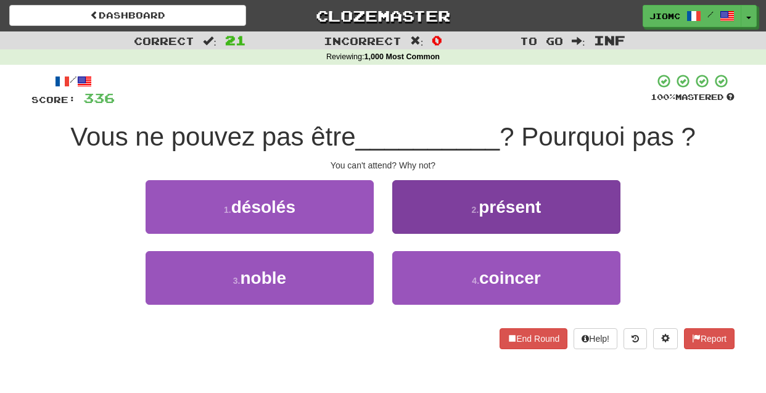
click at [406, 228] on button "2 . présent" at bounding box center [506, 207] width 228 height 54
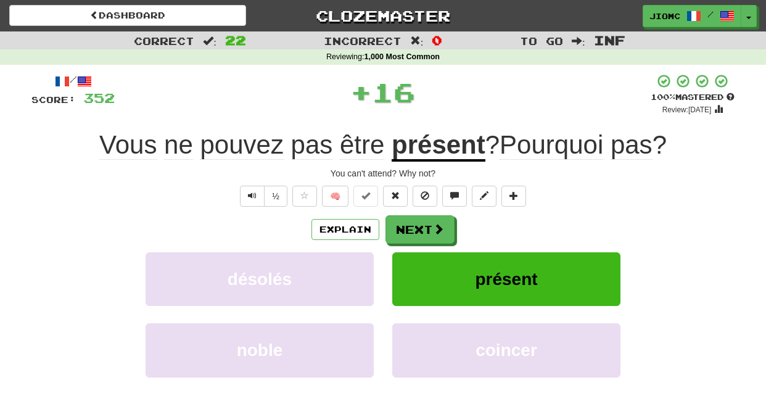
click at [406, 228] on button "Next" at bounding box center [420, 229] width 69 height 28
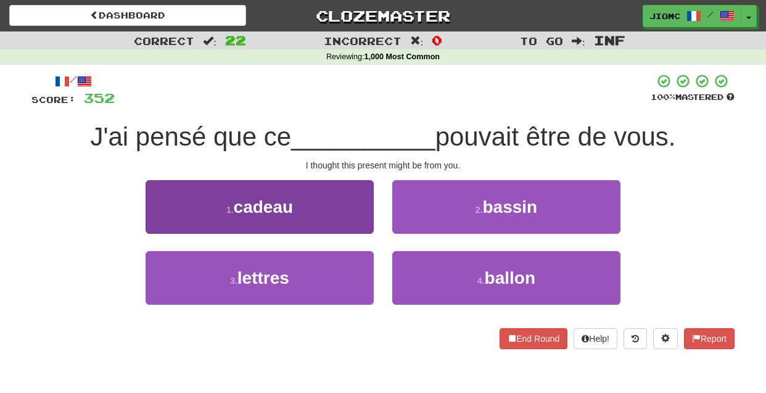
click at [370, 223] on button "1 . cadeau" at bounding box center [260, 207] width 228 height 54
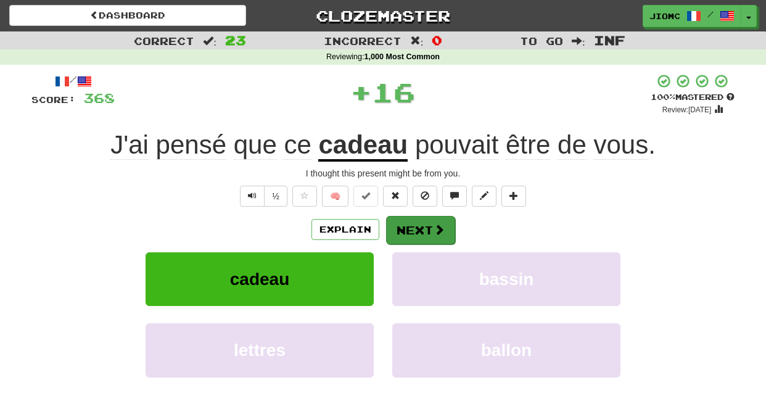
click at [391, 228] on button "Next" at bounding box center [420, 230] width 69 height 28
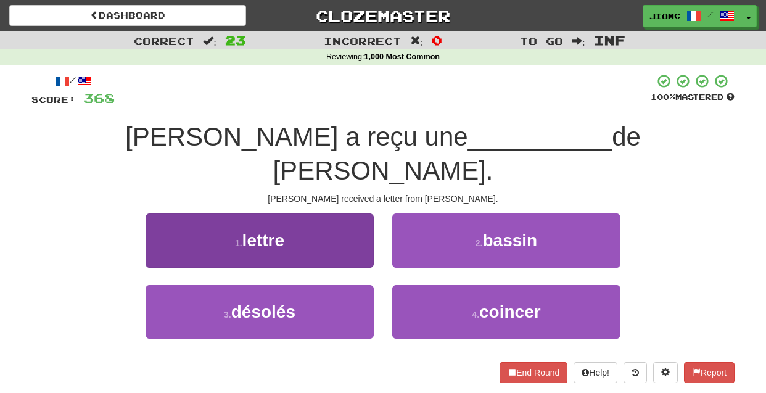
click at [360, 225] on button "1 . lettre" at bounding box center [260, 240] width 228 height 54
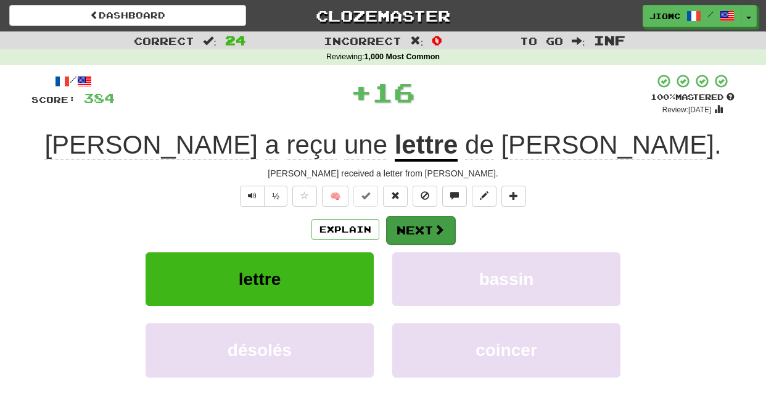
click at [391, 229] on button "Next" at bounding box center [420, 230] width 69 height 28
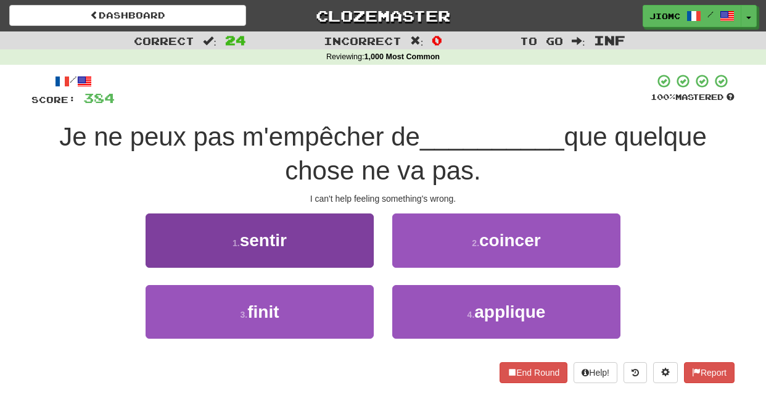
click at [365, 248] on button "1 . sentir" at bounding box center [260, 240] width 228 height 54
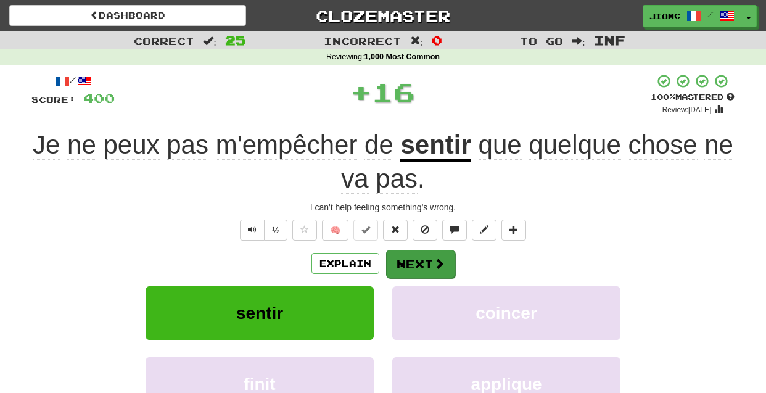
click at [402, 251] on button "Next" at bounding box center [420, 264] width 69 height 28
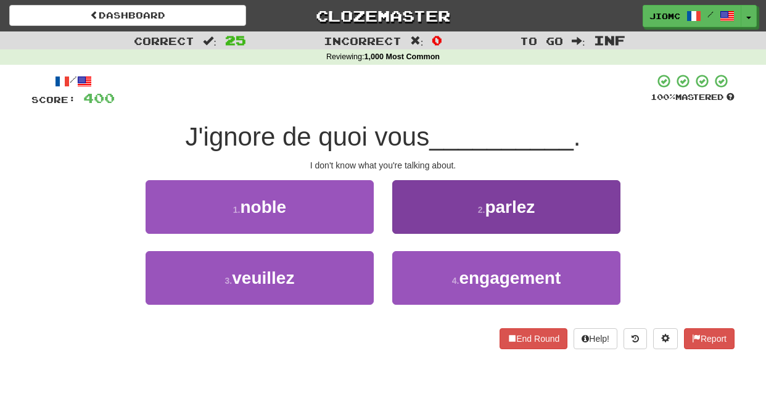
click at [409, 232] on button "2 . parlez" at bounding box center [506, 207] width 228 height 54
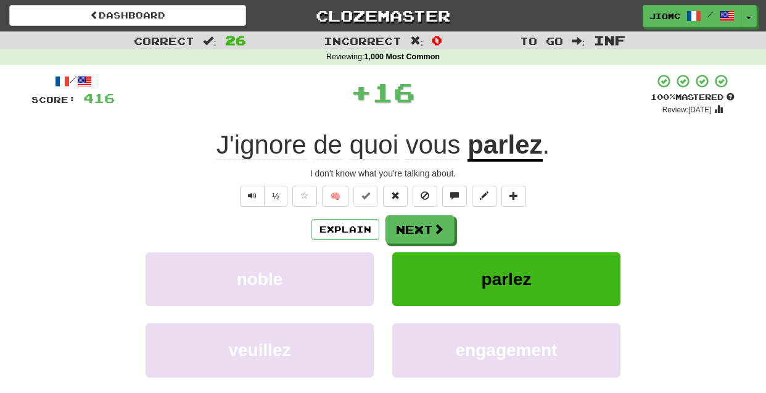
click at [408, 232] on button "Next" at bounding box center [420, 229] width 69 height 28
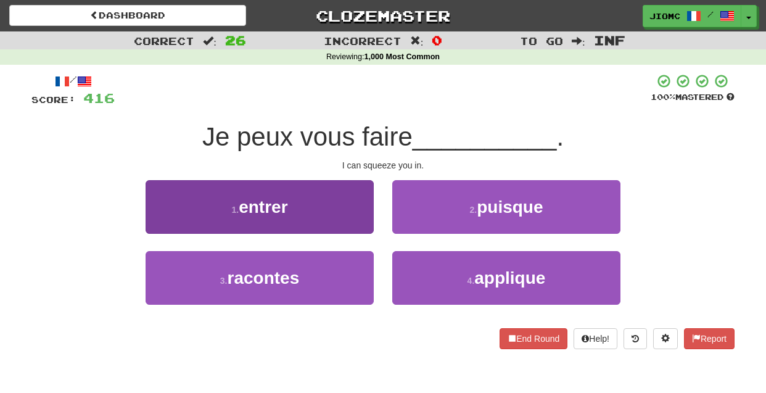
click at [365, 228] on button "1 . entrer" at bounding box center [260, 207] width 228 height 54
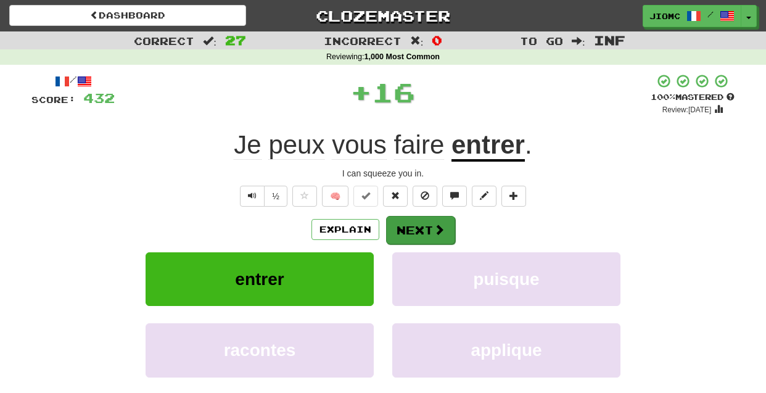
click at [414, 234] on button "Next" at bounding box center [420, 230] width 69 height 28
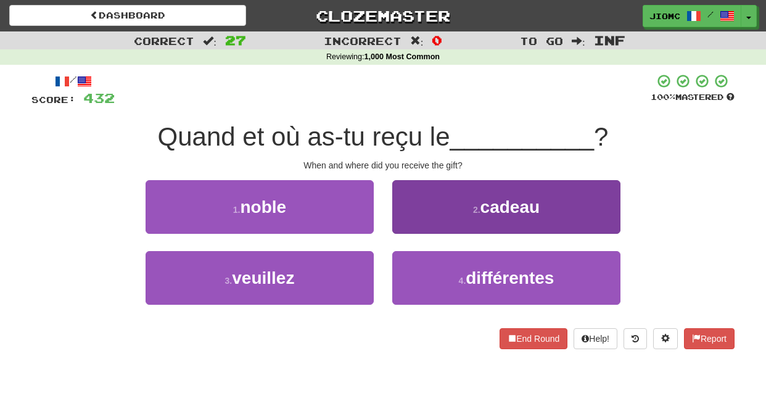
click at [413, 231] on button "2 . cadeau" at bounding box center [506, 207] width 228 height 54
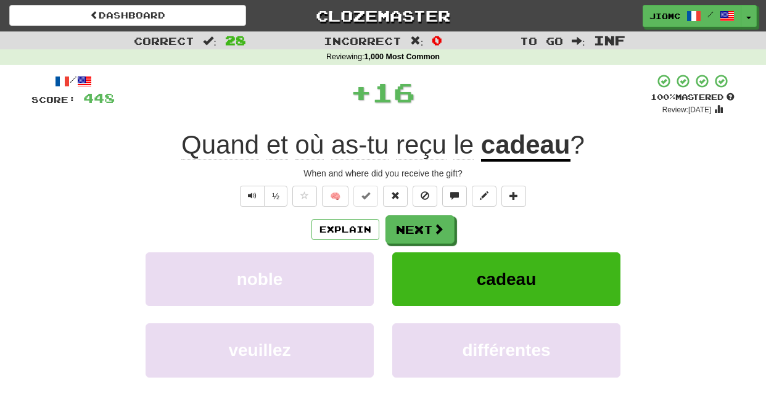
click at [413, 231] on button "Next" at bounding box center [420, 229] width 69 height 28
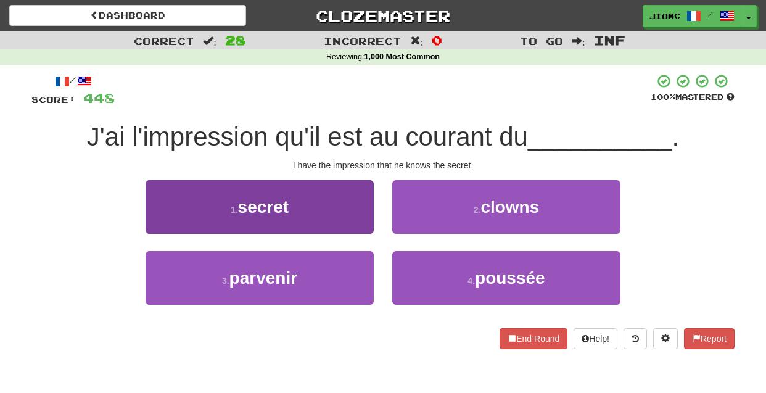
click at [369, 223] on button "1 . secret" at bounding box center [260, 207] width 228 height 54
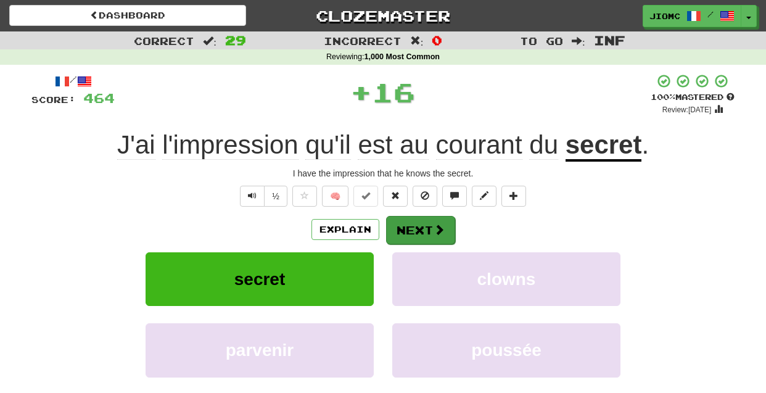
click at [410, 228] on button "Next" at bounding box center [420, 230] width 69 height 28
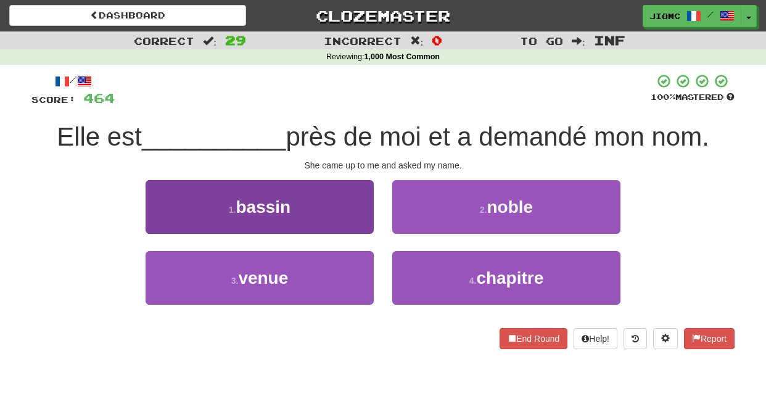
click at [363, 269] on button "3 . venue" at bounding box center [260, 278] width 228 height 54
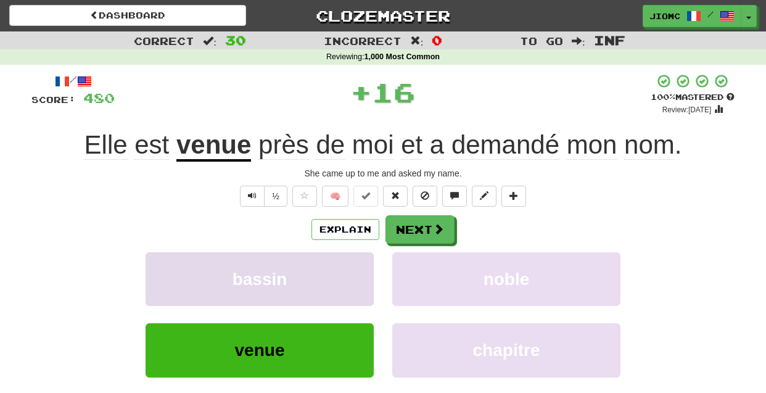
click at [363, 268] on button "bassin" at bounding box center [260, 279] width 228 height 54
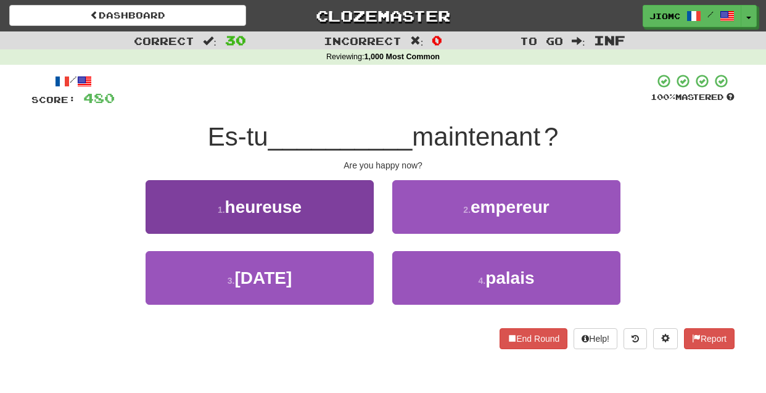
click at [370, 230] on button "1 . heureuse" at bounding box center [260, 207] width 228 height 54
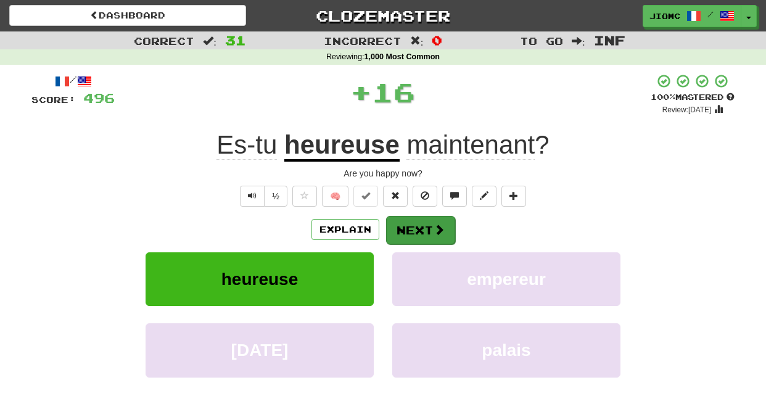
click at [413, 223] on button "Next" at bounding box center [420, 230] width 69 height 28
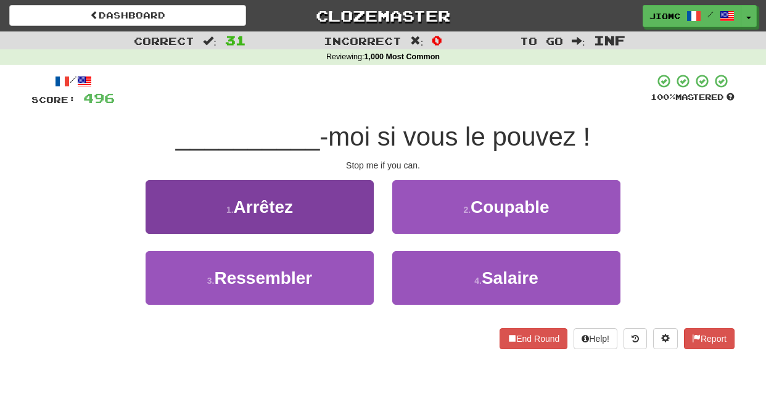
click at [365, 225] on button "1 . Arrêtez" at bounding box center [260, 207] width 228 height 54
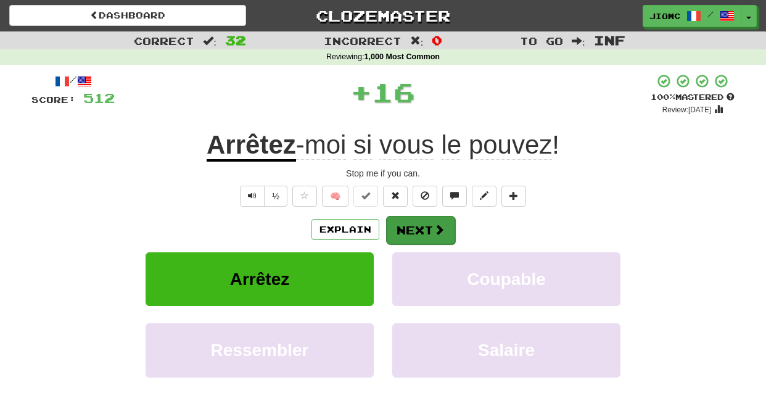
click at [408, 230] on button "Next" at bounding box center [420, 230] width 69 height 28
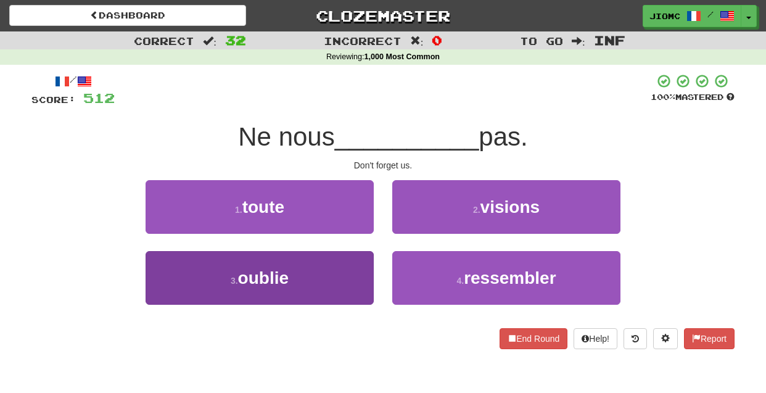
click at [345, 267] on button "3 . oublie" at bounding box center [260, 278] width 228 height 54
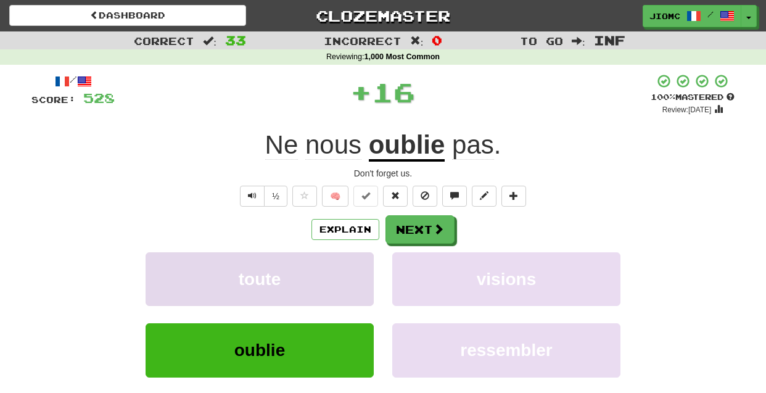
click at [346, 267] on button "toute" at bounding box center [260, 279] width 228 height 54
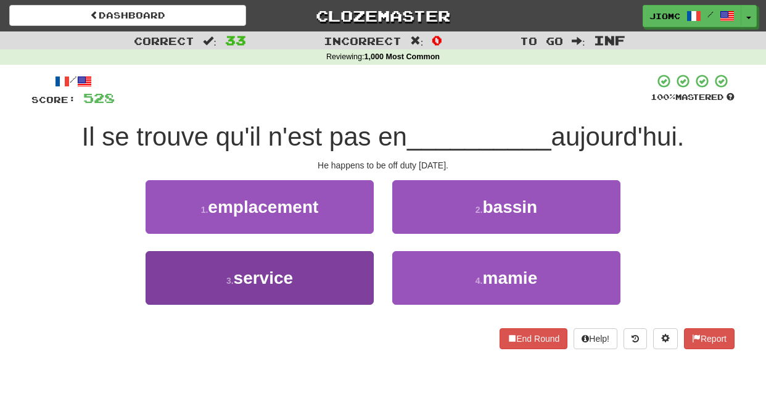
click at [350, 273] on button "3 . service" at bounding box center [260, 278] width 228 height 54
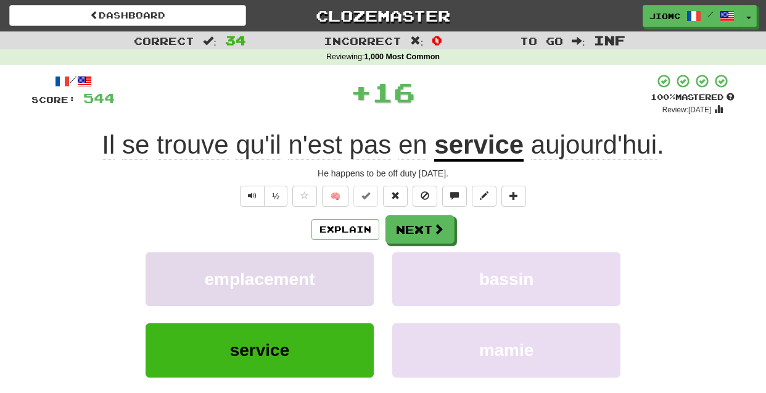
click at [351, 273] on button "emplacement" at bounding box center [260, 279] width 228 height 54
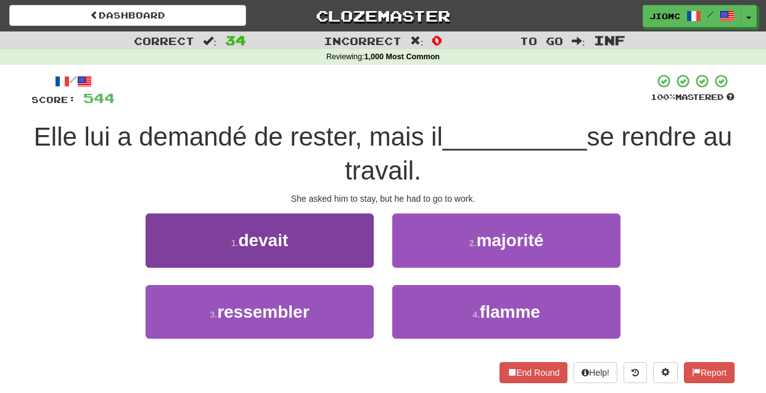
click at [362, 251] on button "1 . devait" at bounding box center [260, 240] width 228 height 54
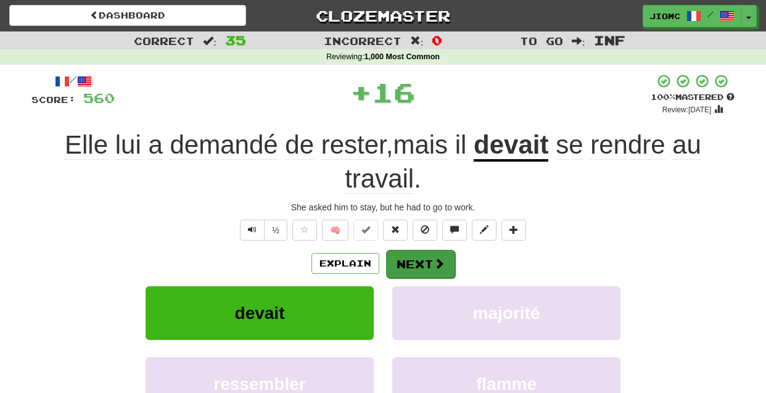
click at [403, 256] on button "Next" at bounding box center [420, 264] width 69 height 28
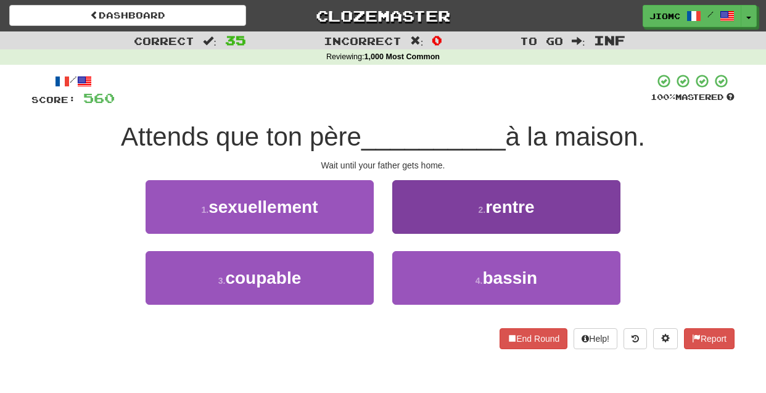
click at [405, 226] on button "2 . rentre" at bounding box center [506, 207] width 228 height 54
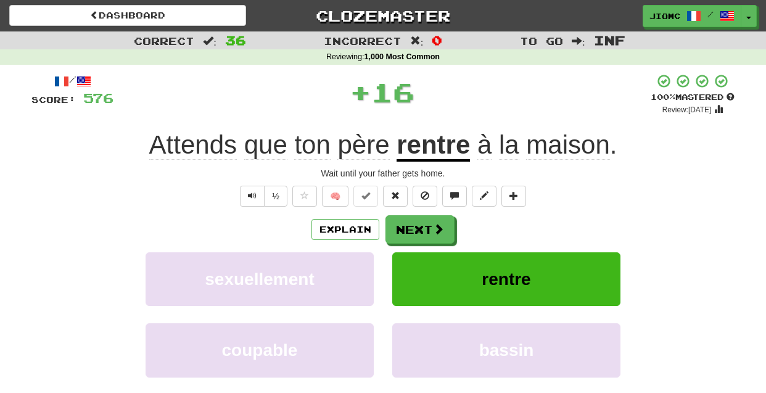
click at [405, 226] on button "Next" at bounding box center [420, 229] width 69 height 28
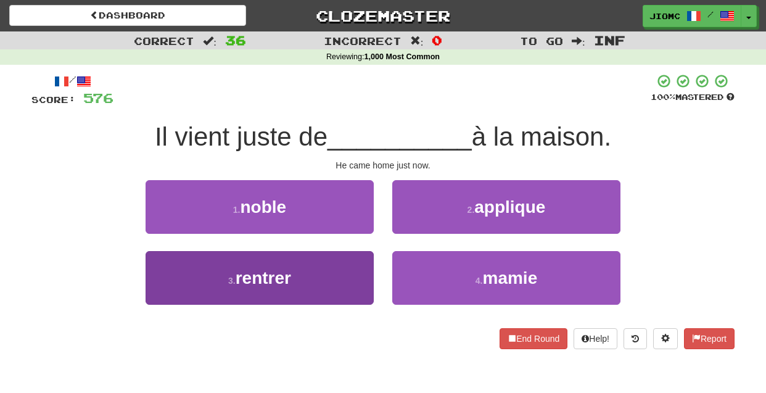
click at [355, 268] on button "3 . rentrer" at bounding box center [260, 278] width 228 height 54
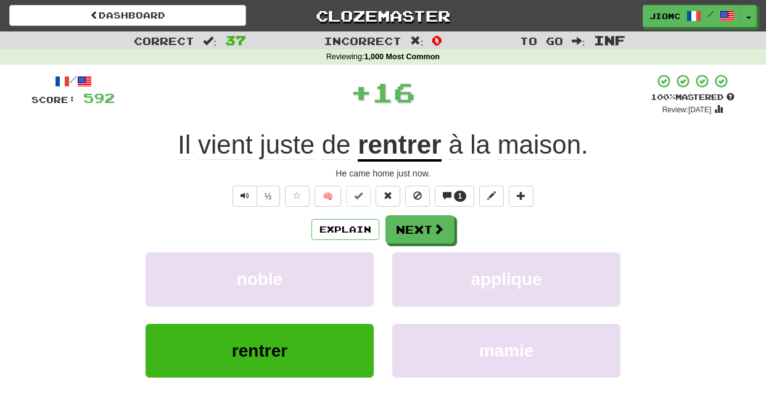
click at [355, 268] on button "noble" at bounding box center [260, 279] width 228 height 54
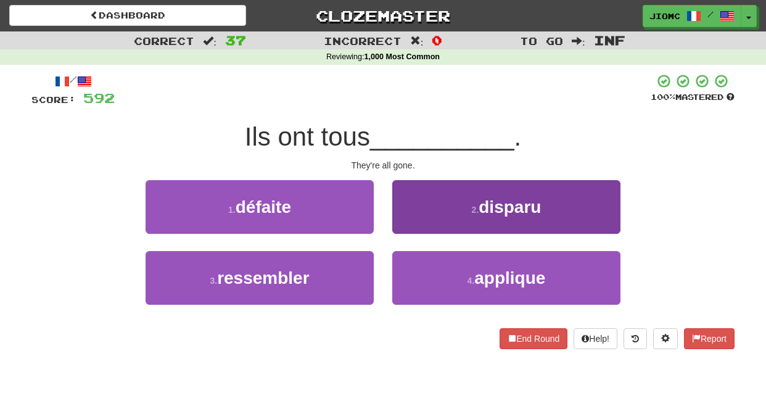
click at [408, 227] on button "2 . disparu" at bounding box center [506, 207] width 228 height 54
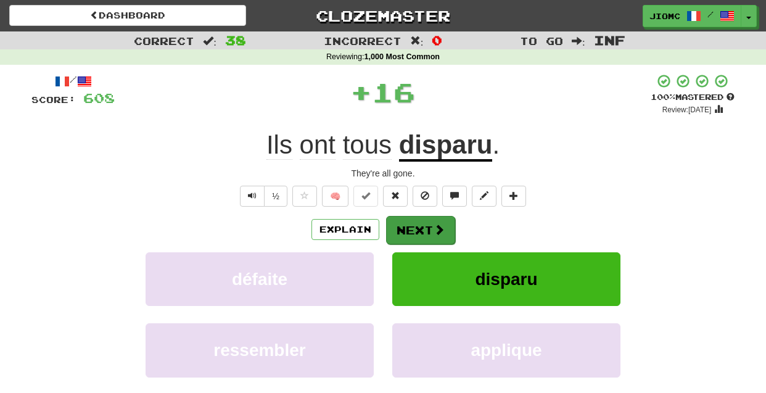
click at [407, 227] on button "Next" at bounding box center [420, 230] width 69 height 28
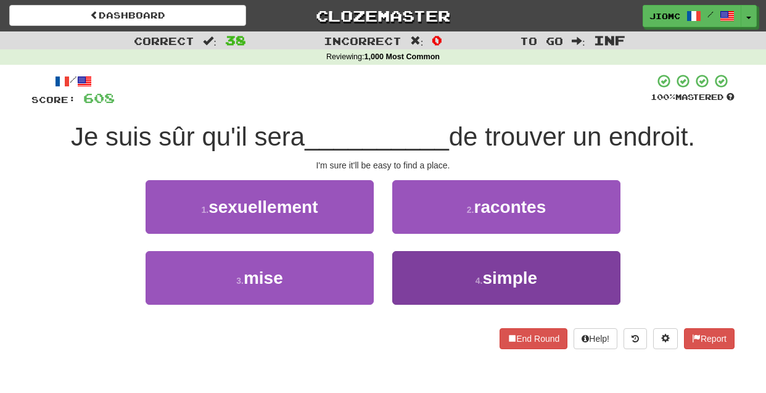
click at [405, 262] on button "4 . simple" at bounding box center [506, 278] width 228 height 54
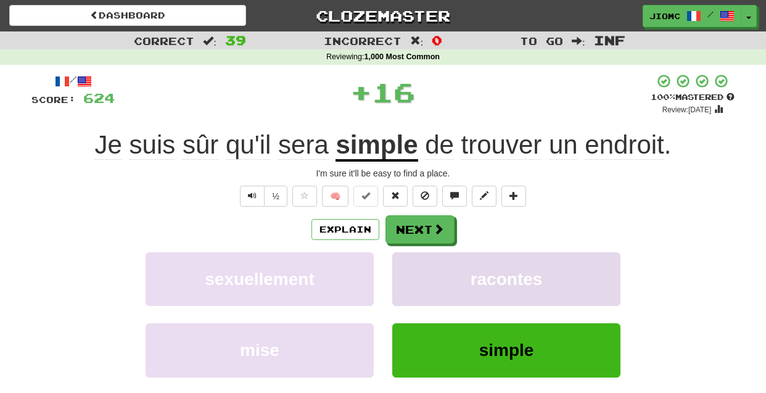
click at [405, 261] on button "racontes" at bounding box center [506, 279] width 228 height 54
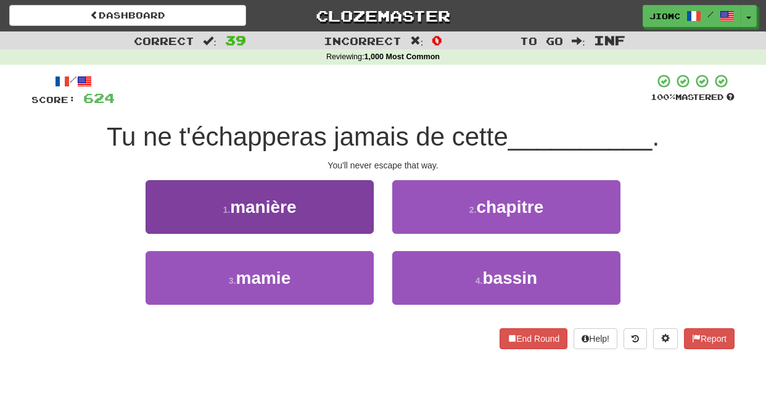
click at [360, 218] on button "1 . manière" at bounding box center [260, 207] width 228 height 54
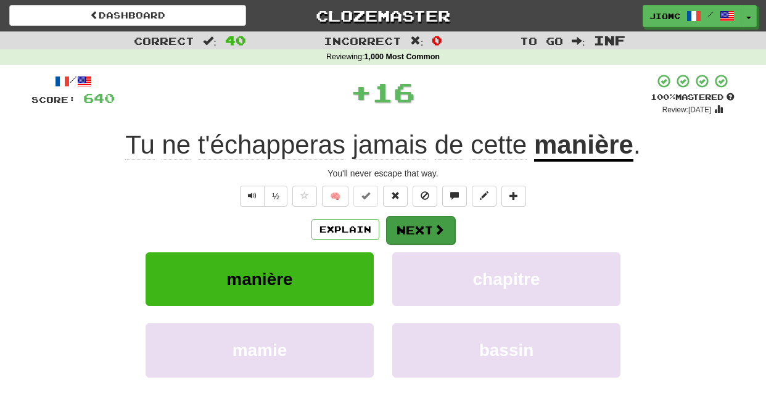
click at [409, 228] on button "Next" at bounding box center [420, 230] width 69 height 28
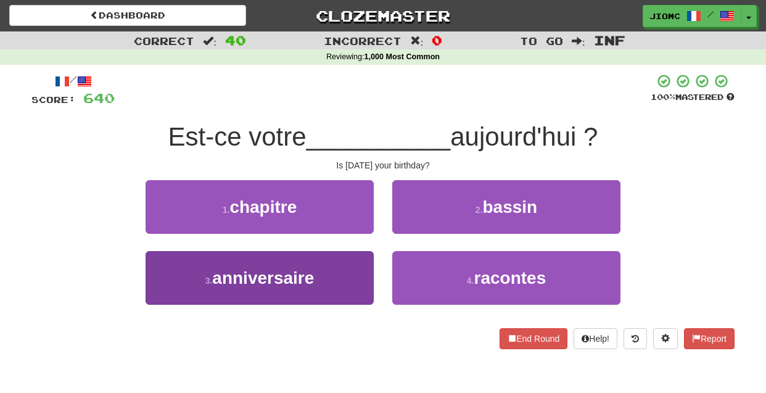
click at [363, 263] on button "3 . anniversaire" at bounding box center [260, 278] width 228 height 54
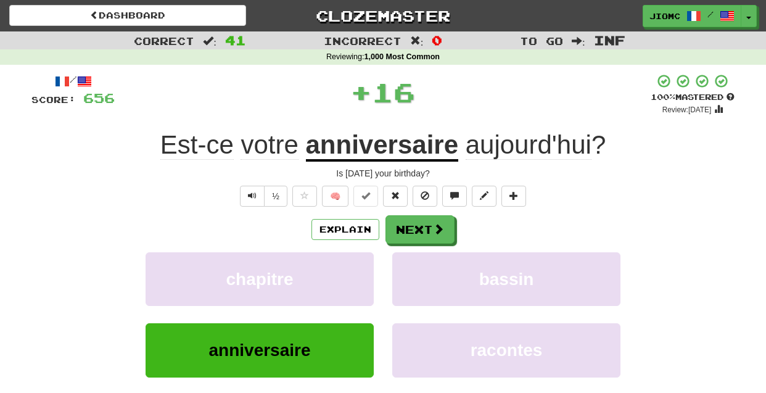
click at [363, 263] on button "chapitre" at bounding box center [260, 279] width 228 height 54
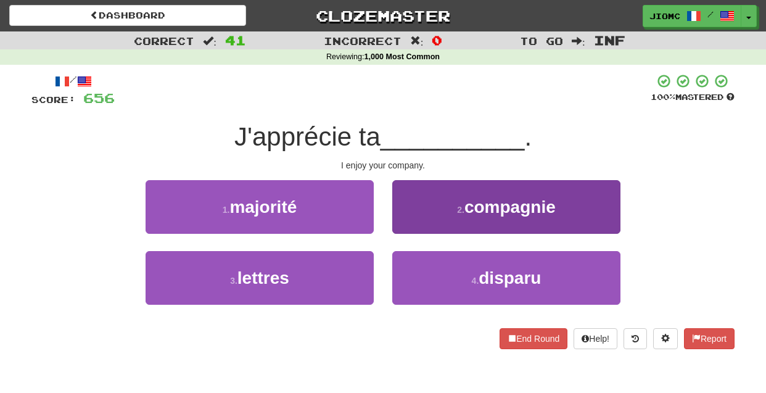
click at [410, 234] on button "2 . compagnie" at bounding box center [506, 207] width 228 height 54
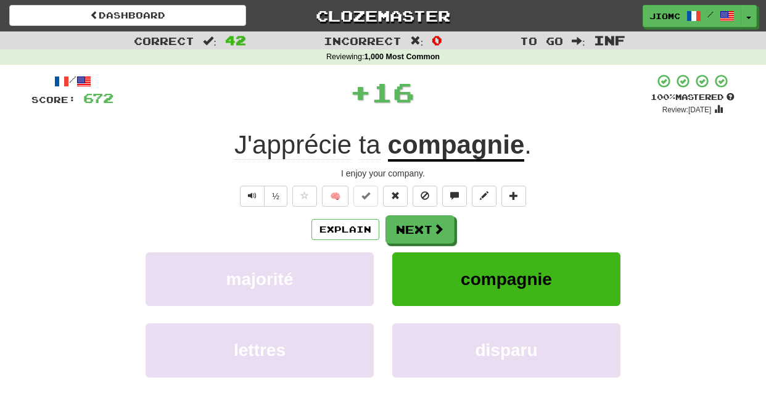
click at [410, 234] on button "Next" at bounding box center [420, 229] width 69 height 28
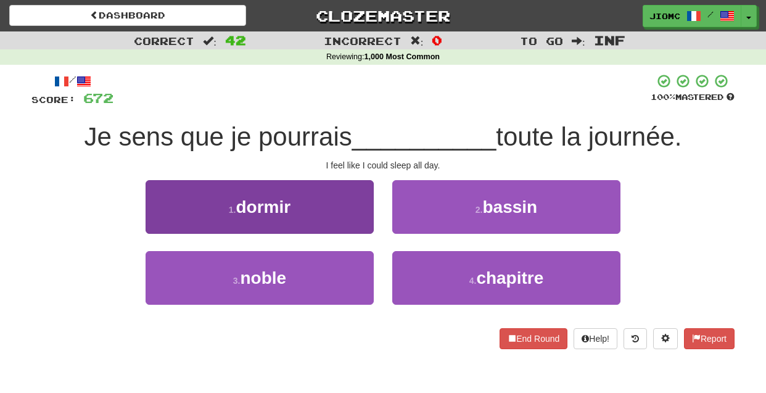
click at [365, 225] on button "1 . dormir" at bounding box center [260, 207] width 228 height 54
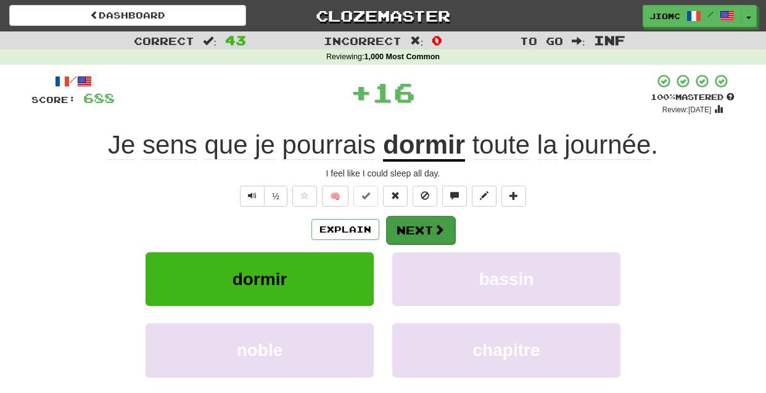
click at [410, 228] on button "Next" at bounding box center [420, 230] width 69 height 28
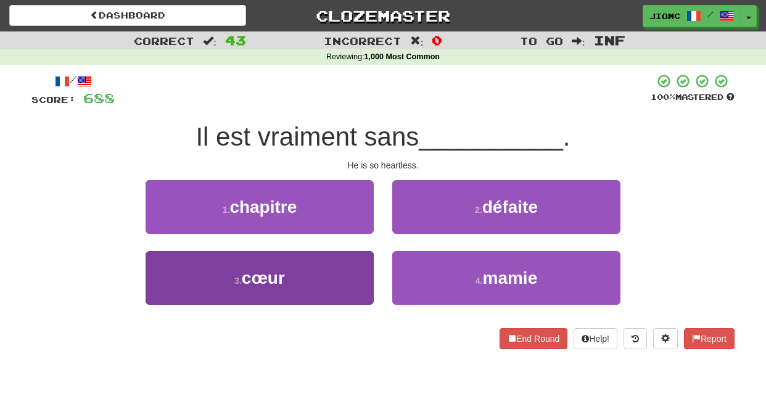
click at [357, 259] on button "3 . cœur" at bounding box center [260, 278] width 228 height 54
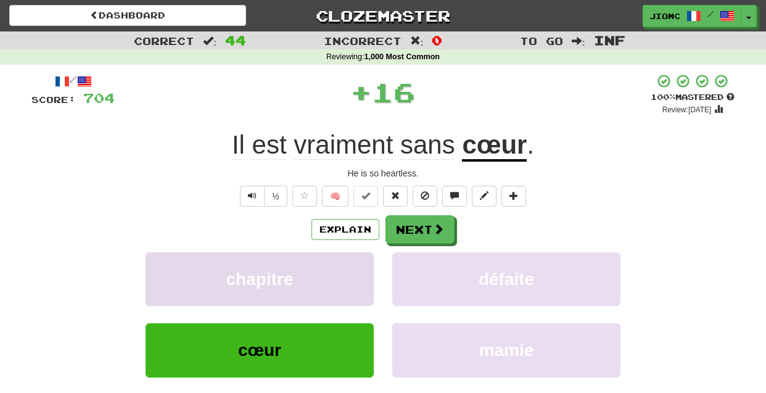
click at [357, 260] on button "chapitre" at bounding box center [260, 279] width 228 height 54
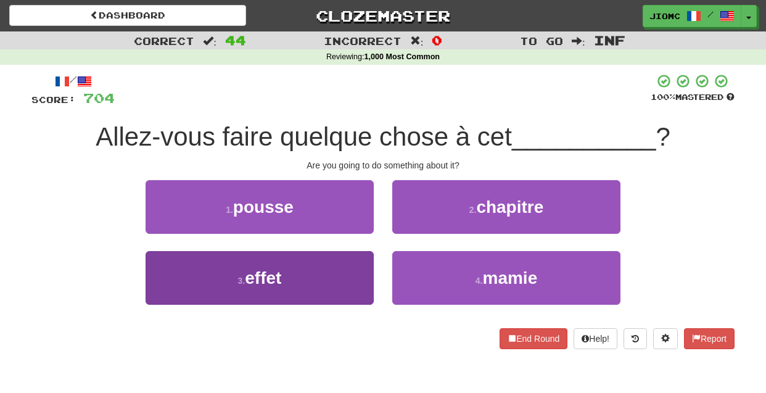
click at [361, 270] on button "3 . effet" at bounding box center [260, 278] width 228 height 54
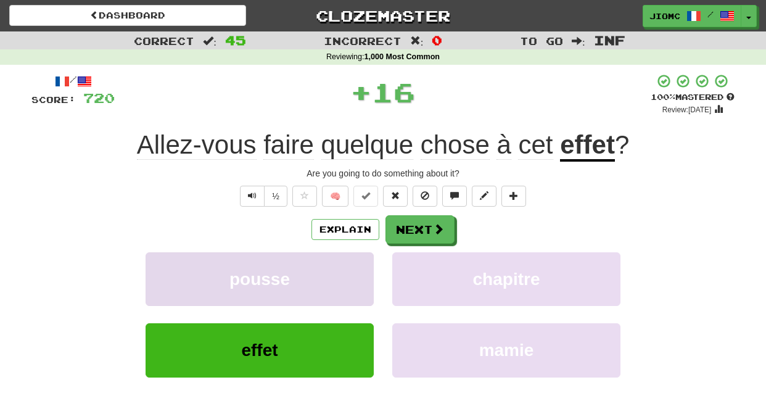
click at [361, 269] on button "pousse" at bounding box center [260, 279] width 228 height 54
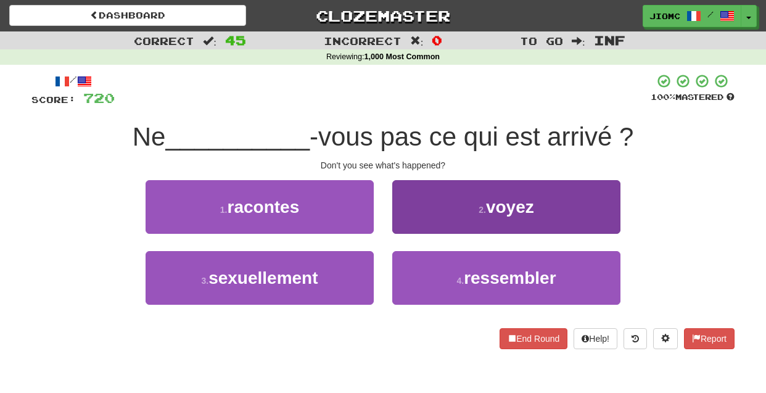
click at [410, 227] on button "2 . voyez" at bounding box center [506, 207] width 228 height 54
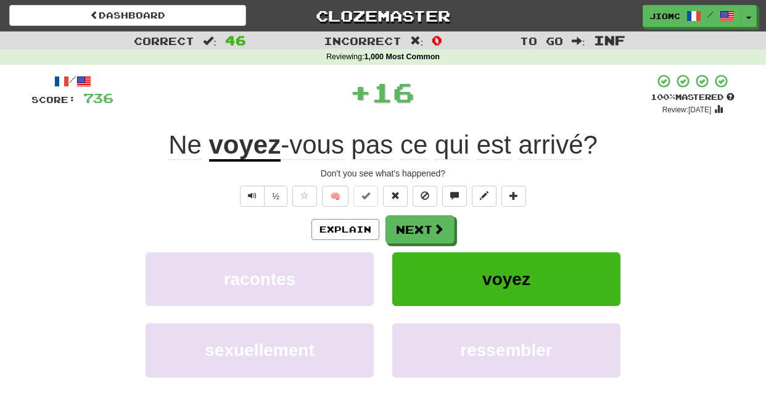
click at [410, 227] on button "Next" at bounding box center [420, 229] width 69 height 28
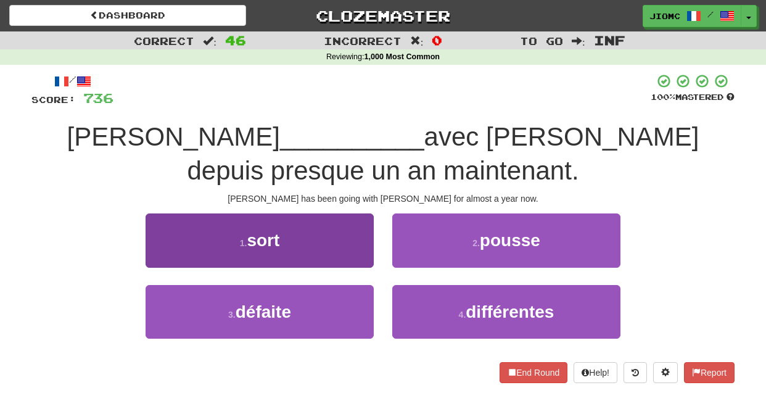
click at [366, 252] on button "1 . sort" at bounding box center [260, 240] width 228 height 54
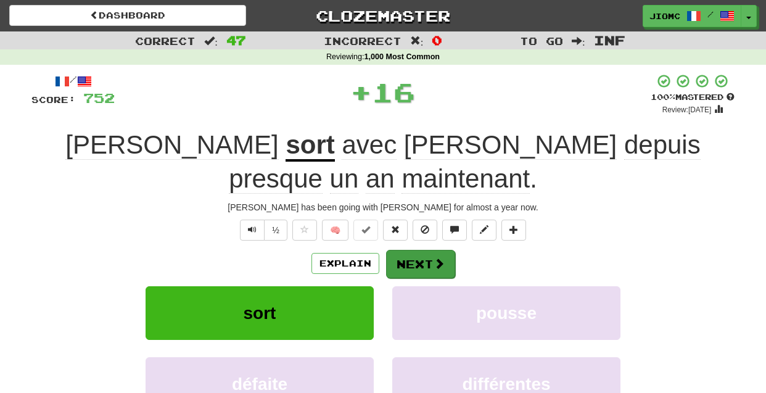
click at [416, 250] on button "Next" at bounding box center [420, 264] width 69 height 28
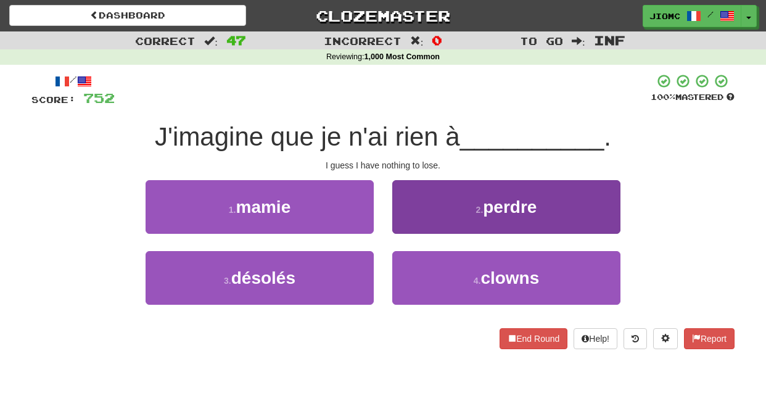
click at [416, 230] on button "2 . perdre" at bounding box center [506, 207] width 228 height 54
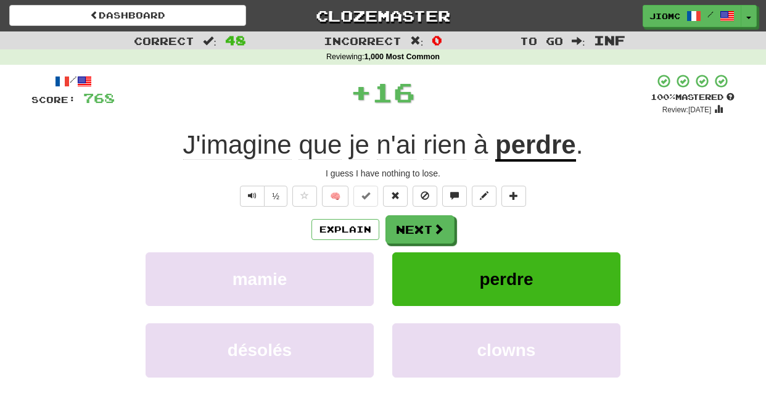
click at [416, 230] on button "Next" at bounding box center [420, 229] width 69 height 28
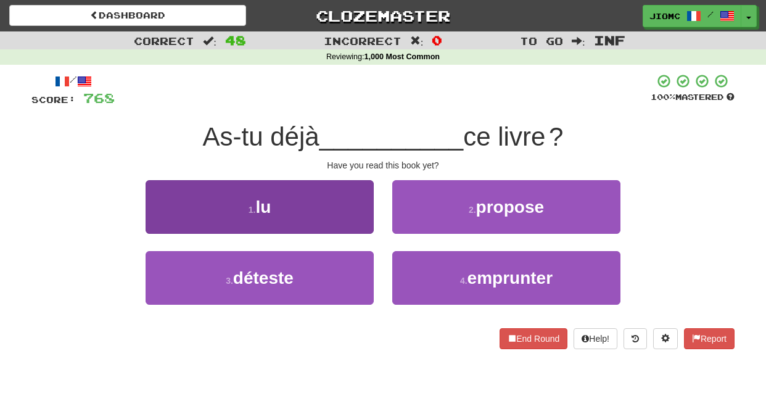
click at [357, 225] on button "1 . lu" at bounding box center [260, 207] width 228 height 54
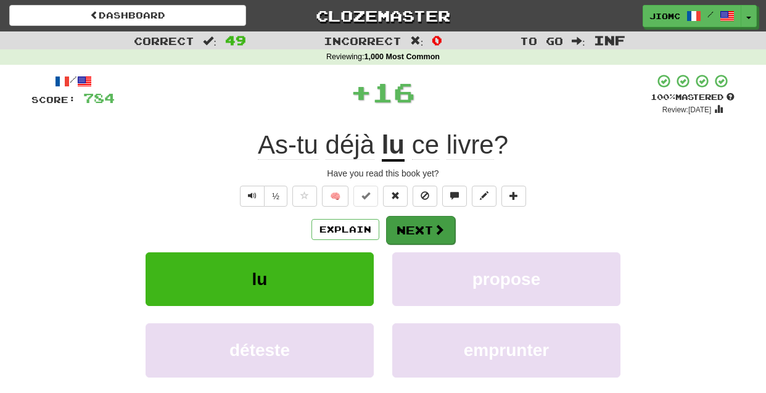
click at [411, 229] on button "Next" at bounding box center [420, 230] width 69 height 28
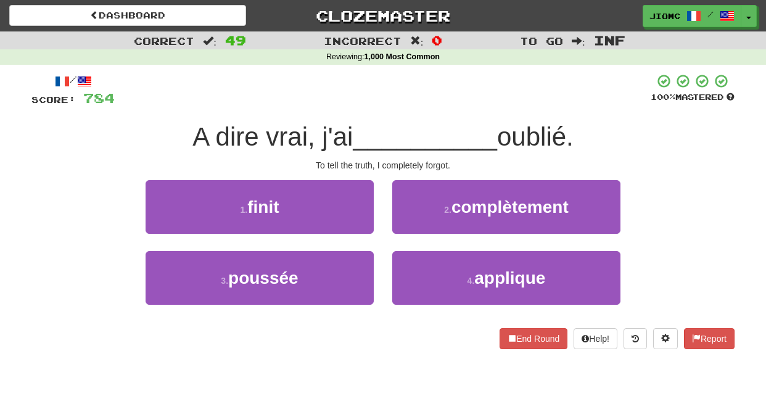
click at [411, 229] on button "2 . complètement" at bounding box center [506, 207] width 228 height 54
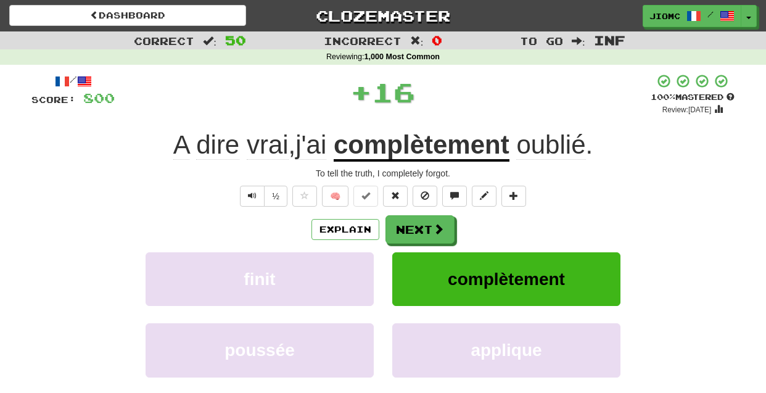
click at [411, 229] on button "Next" at bounding box center [420, 229] width 69 height 28
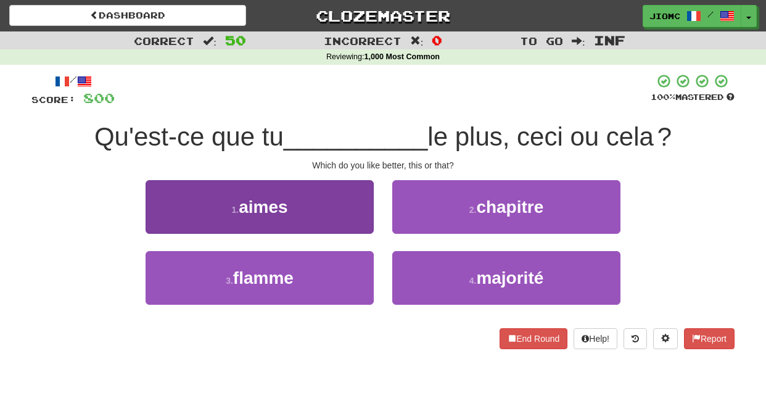
click at [358, 226] on button "1 . aimes" at bounding box center [260, 207] width 228 height 54
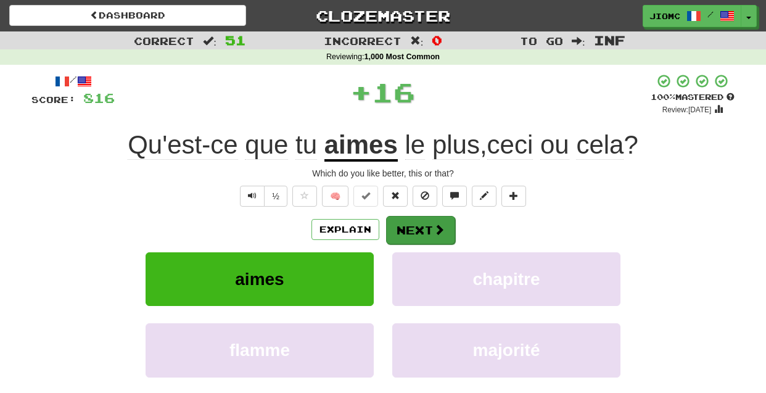
click at [403, 226] on button "Next" at bounding box center [420, 230] width 69 height 28
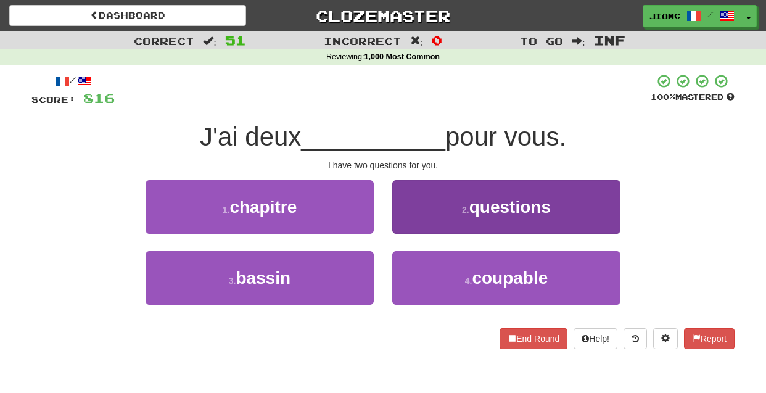
click at [403, 226] on button "2 . questions" at bounding box center [506, 207] width 228 height 54
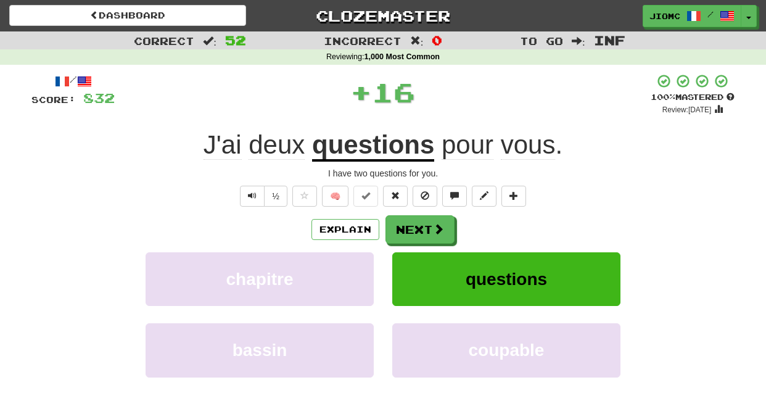
click at [403, 226] on button "Next" at bounding box center [420, 229] width 69 height 28
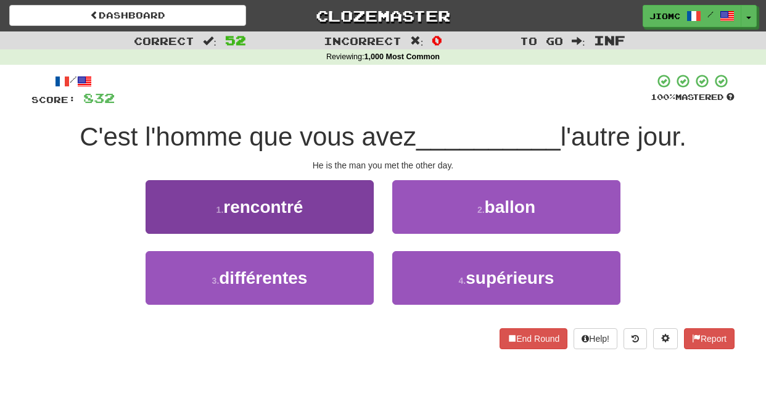
click at [368, 226] on button "1 . rencontré" at bounding box center [260, 207] width 228 height 54
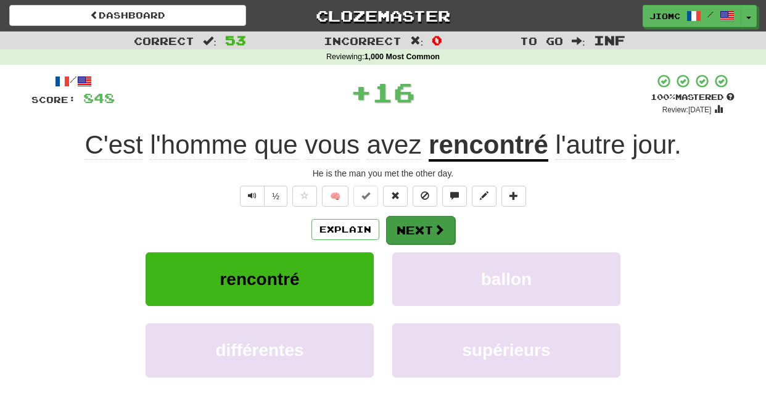
click at [407, 226] on button "Next" at bounding box center [420, 230] width 69 height 28
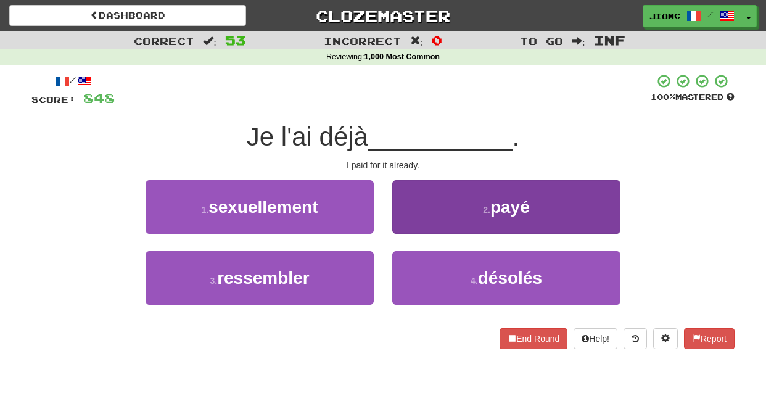
click at [405, 227] on button "2 . payé" at bounding box center [506, 207] width 228 height 54
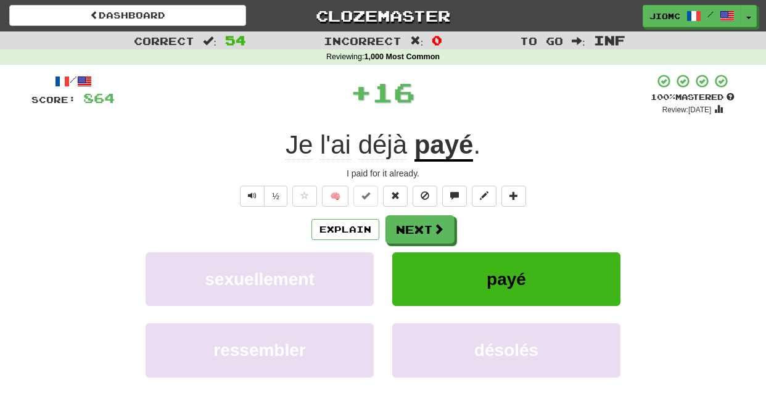
click at [405, 227] on button "Next" at bounding box center [420, 229] width 69 height 28
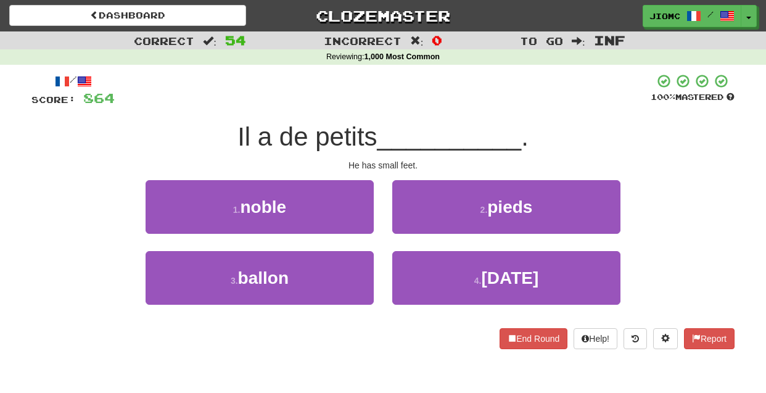
click at [405, 227] on button "2 . pieds" at bounding box center [506, 207] width 228 height 54
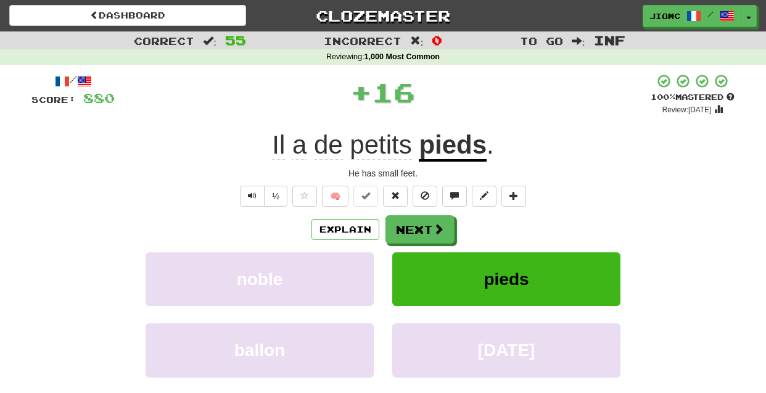
click at [405, 227] on button "Next" at bounding box center [420, 229] width 69 height 28
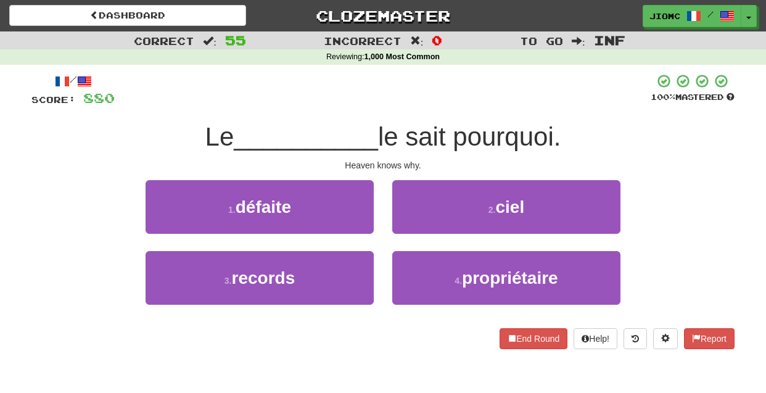
click at [405, 227] on button "2 . ciel" at bounding box center [506, 207] width 228 height 54
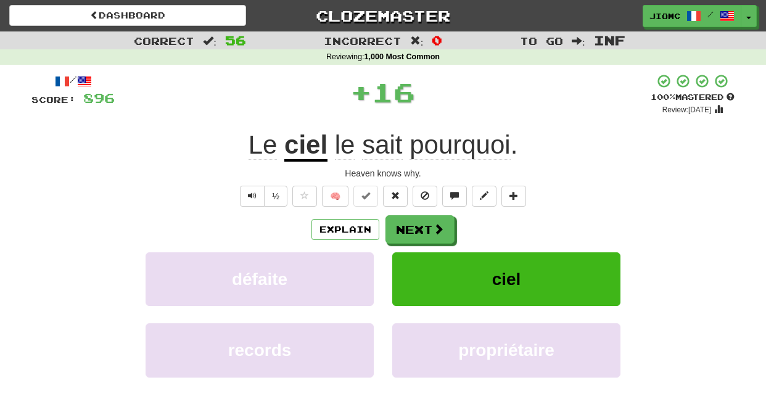
click at [405, 227] on button "Next" at bounding box center [420, 229] width 69 height 28
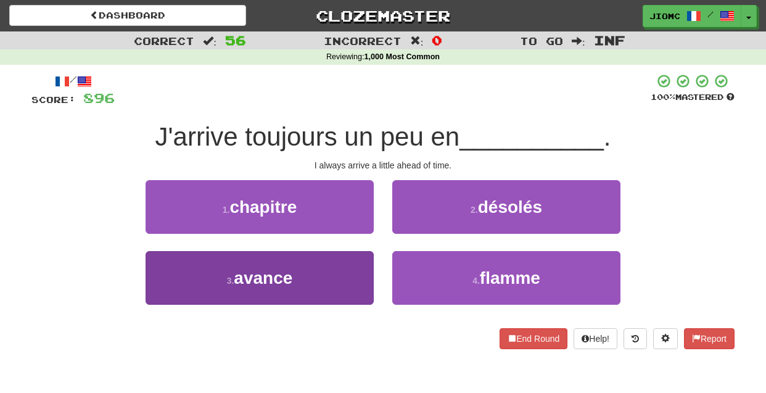
click at [365, 267] on button "3 . avance" at bounding box center [260, 278] width 228 height 54
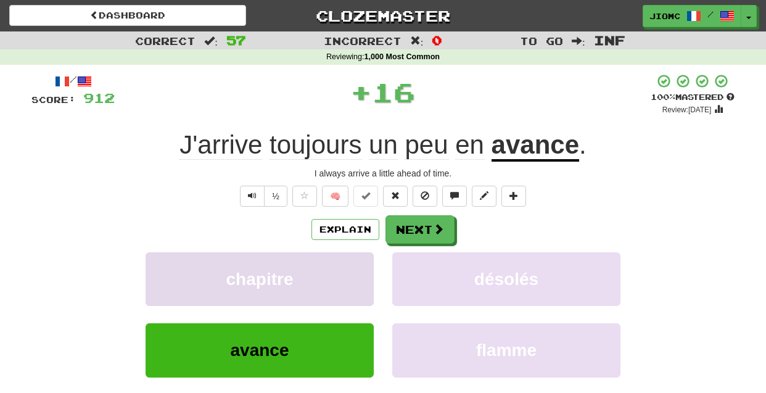
click at [364, 267] on button "chapitre" at bounding box center [260, 279] width 228 height 54
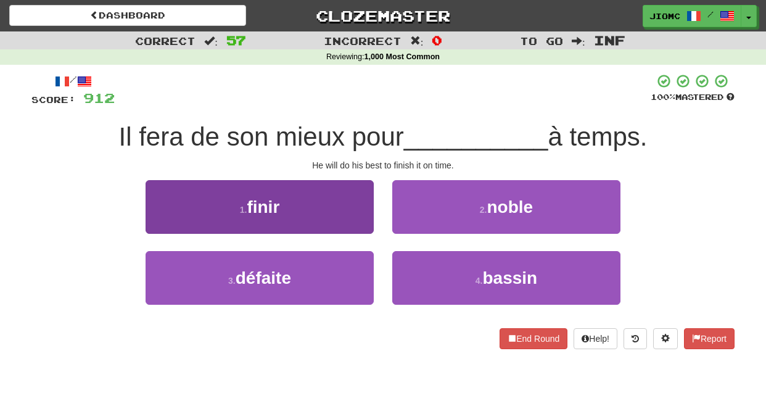
click at [367, 213] on button "1 . finir" at bounding box center [260, 207] width 228 height 54
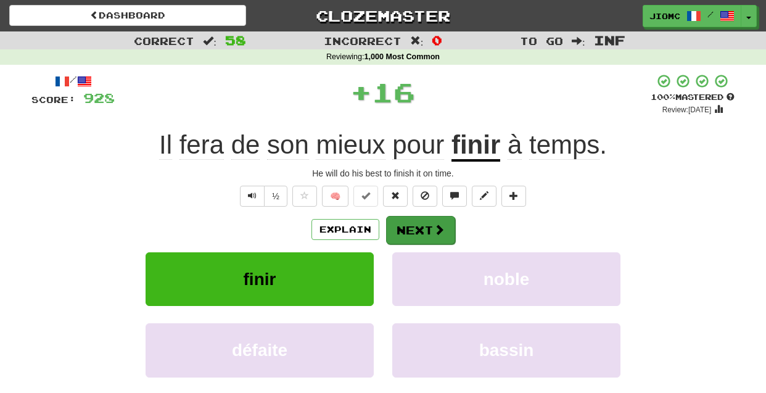
click at [400, 220] on button "Next" at bounding box center [420, 230] width 69 height 28
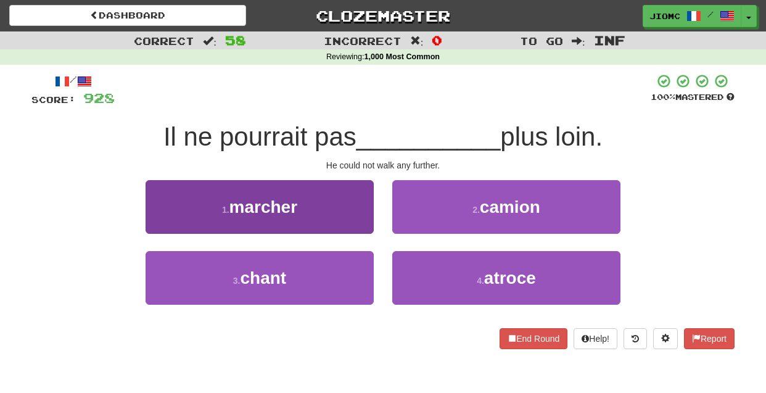
click at [358, 223] on button "1 . marcher" at bounding box center [260, 207] width 228 height 54
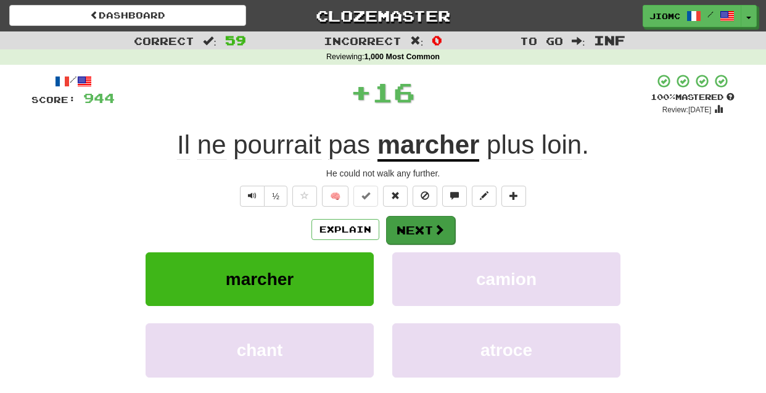
click at [418, 227] on button "Next" at bounding box center [420, 230] width 69 height 28
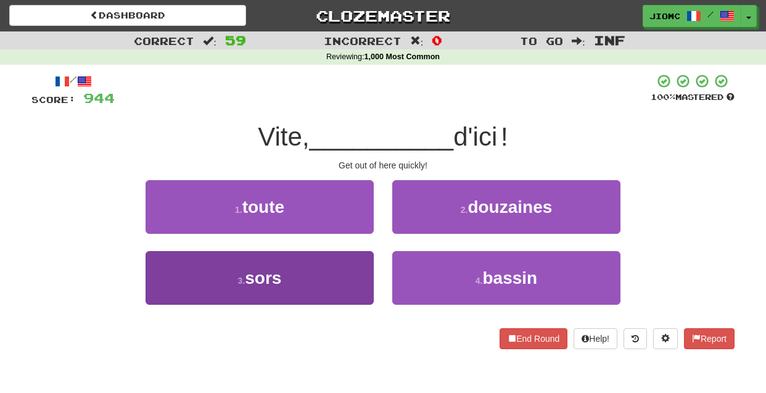
click at [361, 262] on button "3 . sors" at bounding box center [260, 278] width 228 height 54
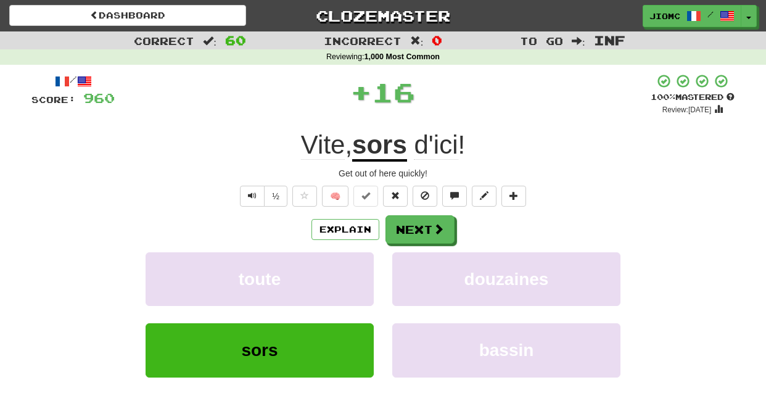
click at [361, 262] on button "toute" at bounding box center [260, 279] width 228 height 54
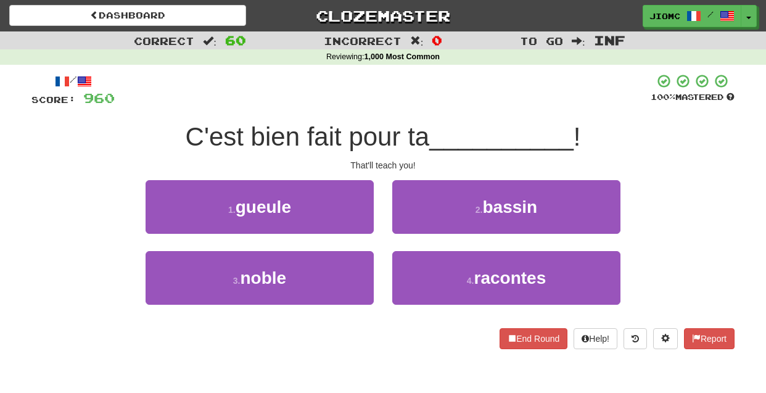
drag, startPoint x: 350, startPoint y: 212, endPoint x: 355, endPoint y: 215, distance: 6.4
click at [352, 215] on button "1 . gueule" at bounding box center [260, 207] width 228 height 54
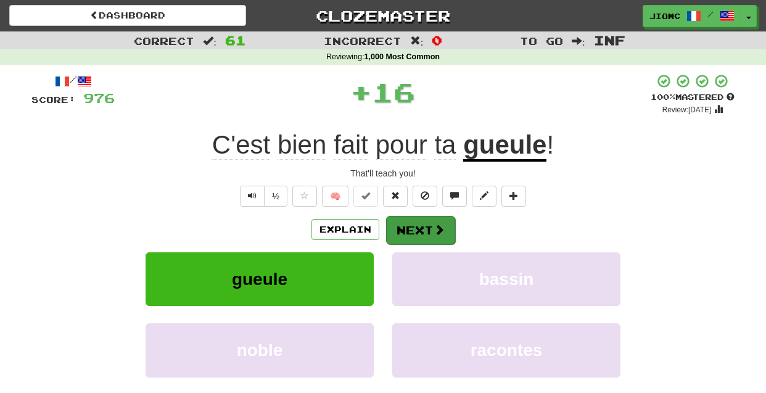
click at [400, 226] on button "Next" at bounding box center [420, 230] width 69 height 28
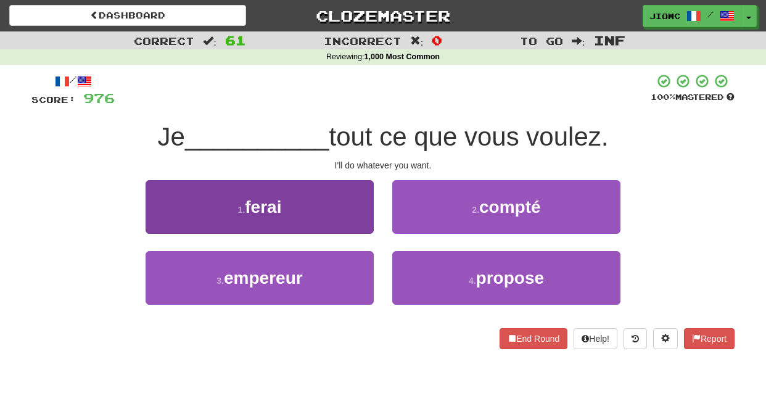
click at [350, 219] on button "1 . ferai" at bounding box center [260, 207] width 228 height 54
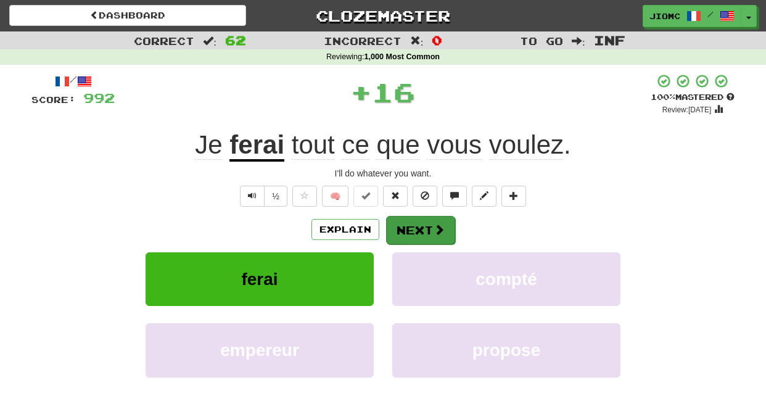
click at [413, 221] on button "Next" at bounding box center [420, 230] width 69 height 28
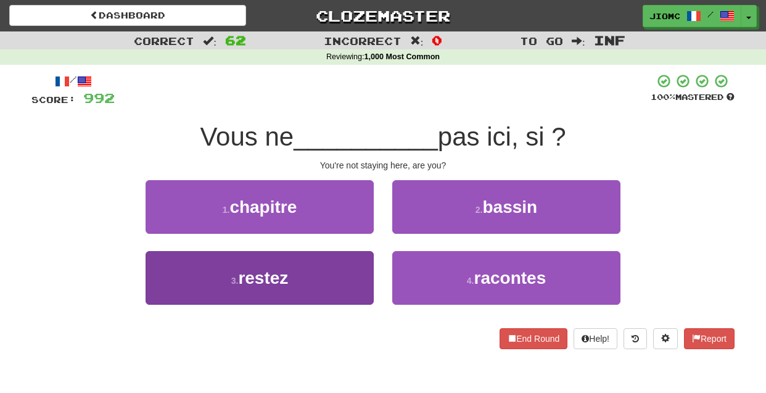
click at [355, 261] on button "3 . restez" at bounding box center [260, 278] width 228 height 54
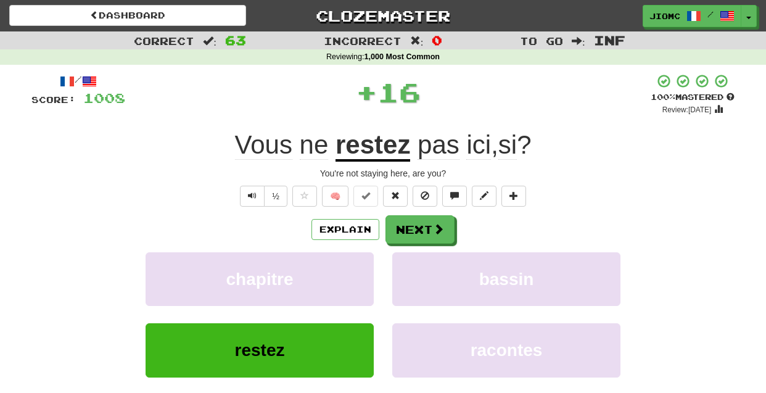
click at [355, 261] on button "chapitre" at bounding box center [260, 279] width 228 height 54
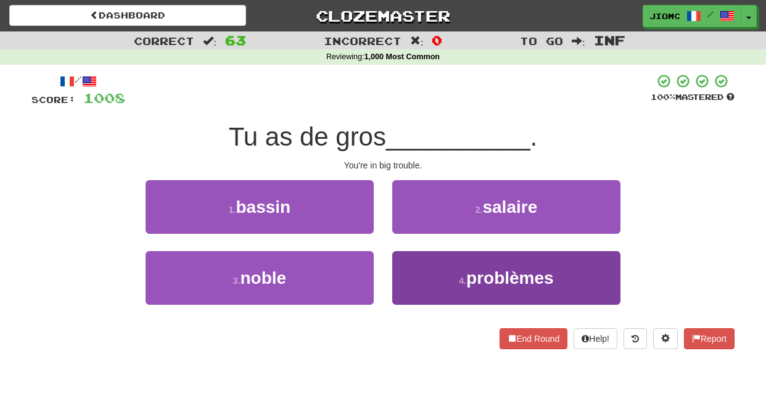
click at [404, 267] on button "4 . problèmes" at bounding box center [506, 278] width 228 height 54
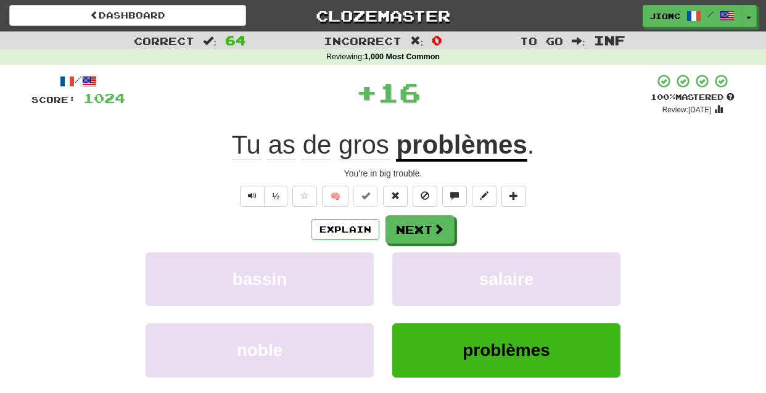
click at [404, 267] on button "salaire" at bounding box center [506, 279] width 228 height 54
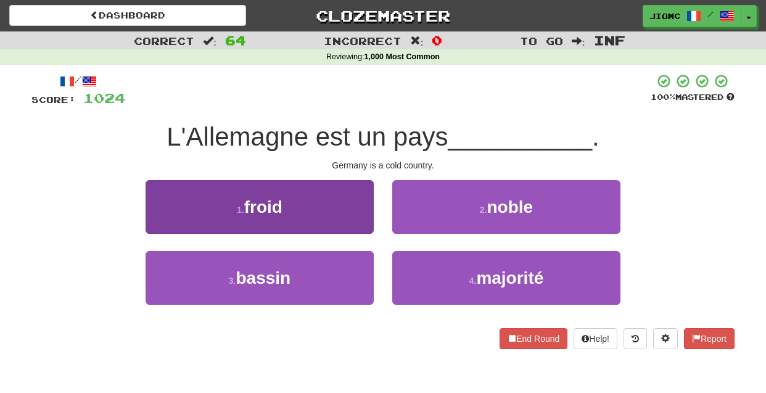
drag, startPoint x: 358, startPoint y: 212, endPoint x: 359, endPoint y: 205, distance: 6.9
click at [359, 205] on button "1 . froid" at bounding box center [260, 207] width 228 height 54
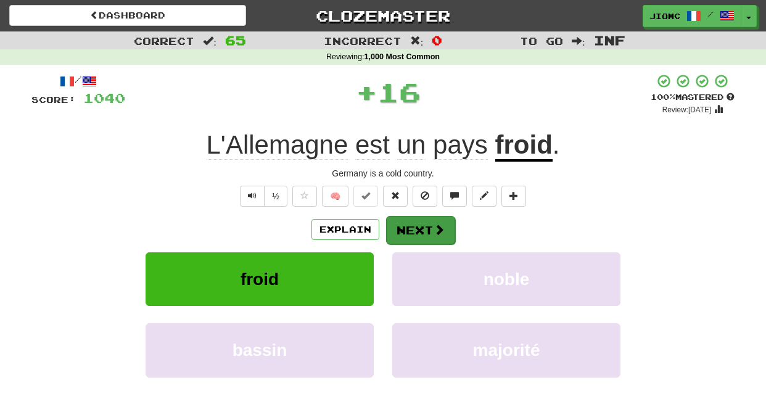
click at [407, 221] on button "Next" at bounding box center [420, 230] width 69 height 28
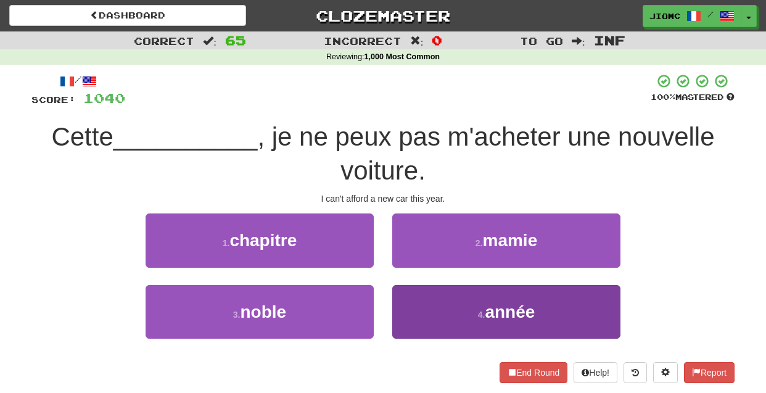
click at [408, 300] on button "4 . année" at bounding box center [506, 312] width 228 height 54
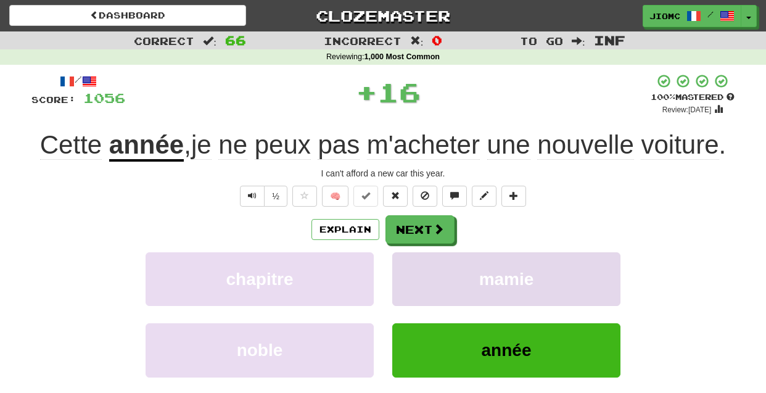
click at [408, 300] on button "mamie" at bounding box center [506, 279] width 228 height 54
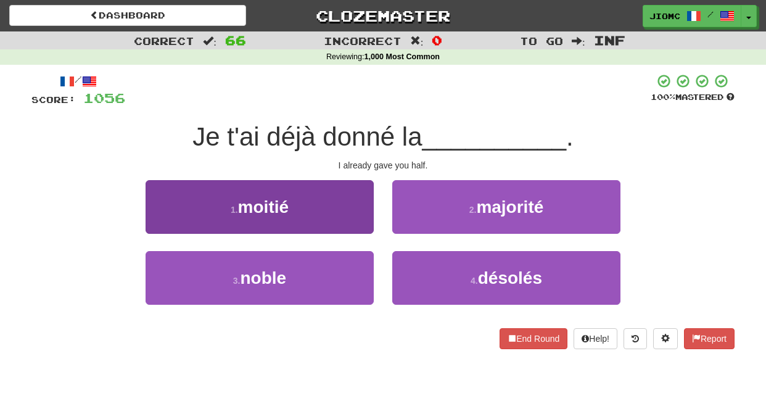
click at [359, 221] on button "1 . moitié" at bounding box center [260, 207] width 228 height 54
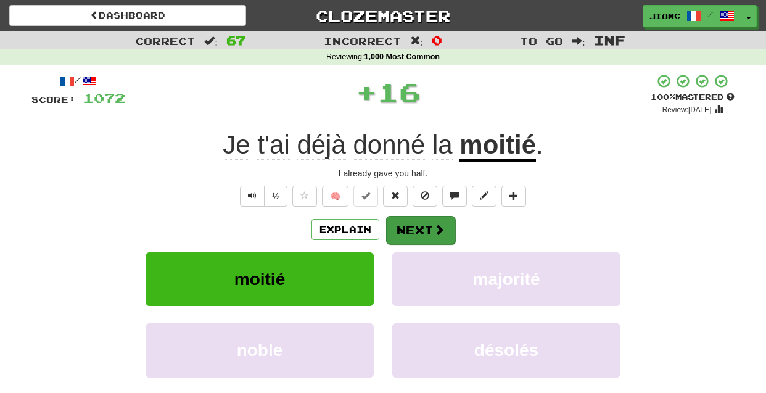
click at [387, 226] on button "Next" at bounding box center [420, 230] width 69 height 28
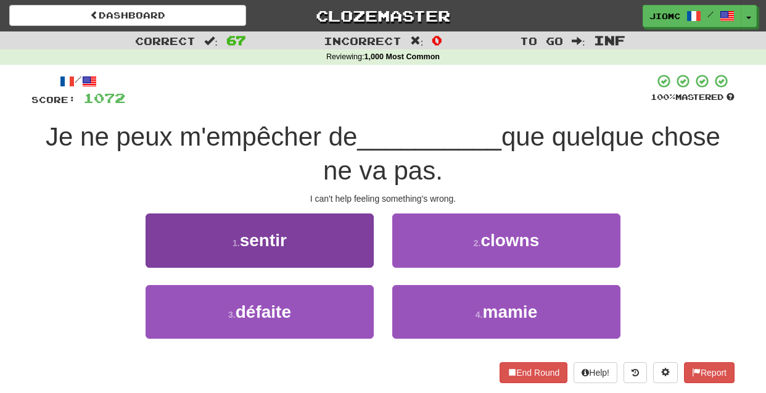
click at [354, 251] on button "1 . sentir" at bounding box center [260, 240] width 228 height 54
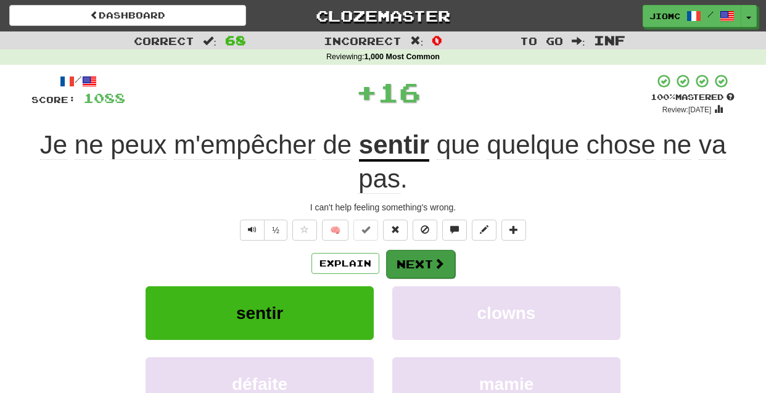
click at [408, 256] on button "Next" at bounding box center [420, 264] width 69 height 28
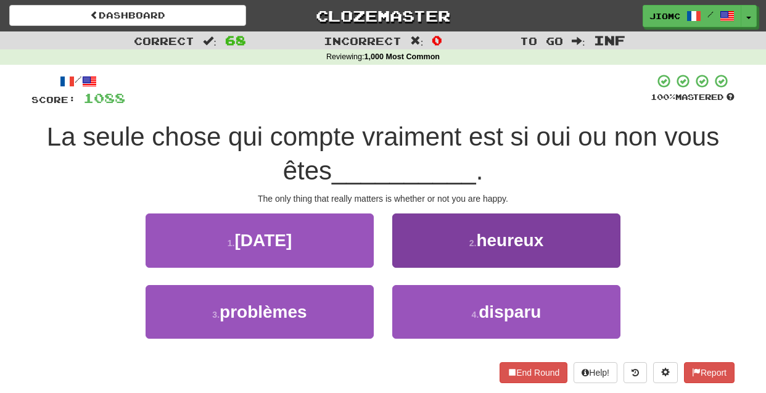
click at [407, 261] on button "2 . heureux" at bounding box center [506, 240] width 228 height 54
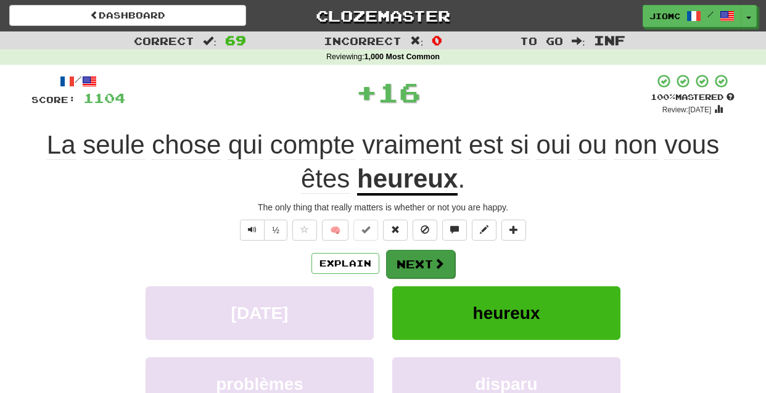
click at [408, 261] on button "Next" at bounding box center [420, 264] width 69 height 28
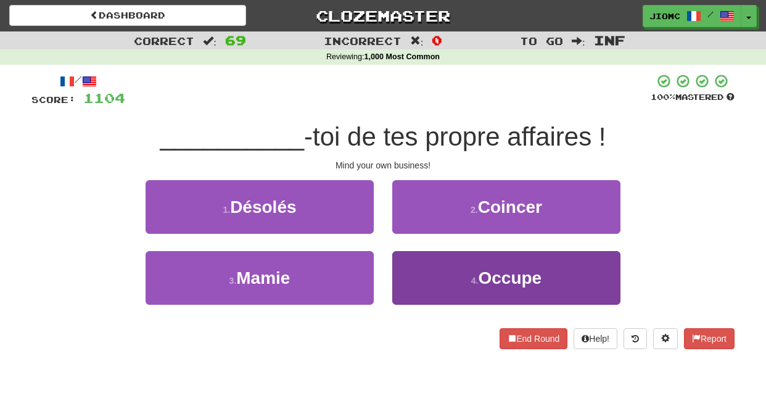
click at [415, 270] on button "4 . Occupe" at bounding box center [506, 278] width 228 height 54
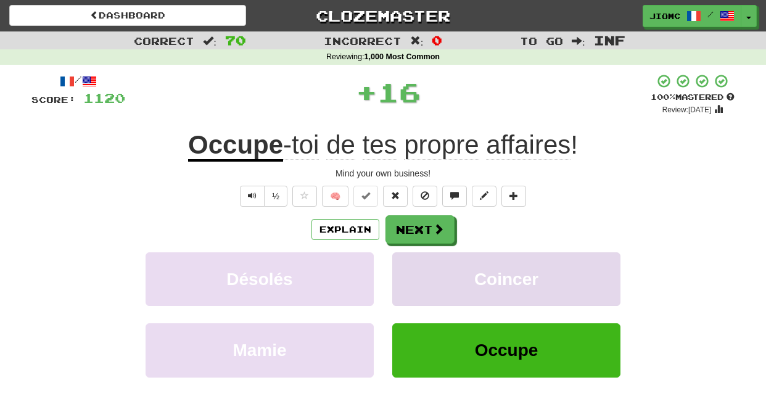
click at [415, 271] on button "Coincer" at bounding box center [506, 279] width 228 height 54
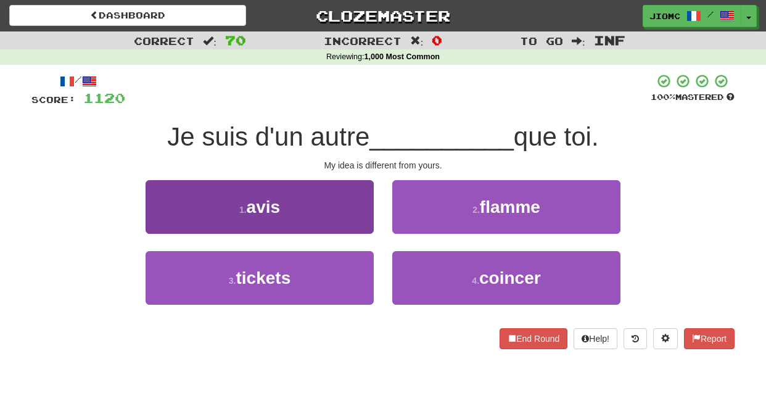
click at [359, 217] on button "1 . avis" at bounding box center [260, 207] width 228 height 54
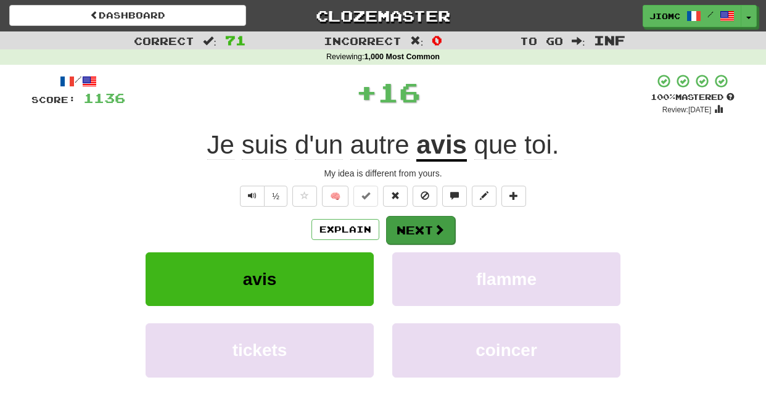
click at [416, 233] on button "Next" at bounding box center [420, 230] width 69 height 28
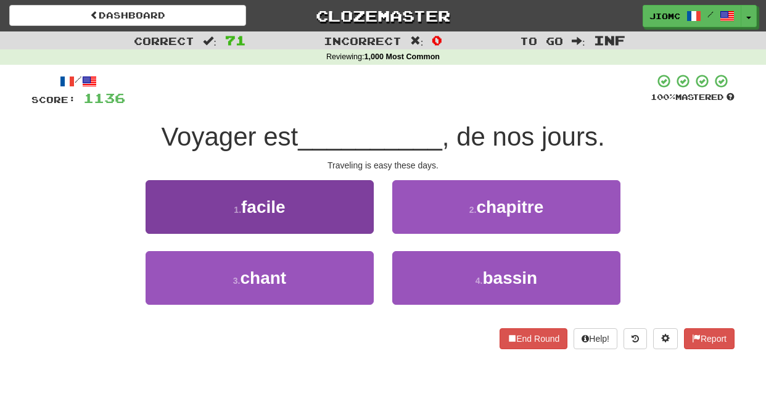
click at [362, 220] on button "1 . facile" at bounding box center [260, 207] width 228 height 54
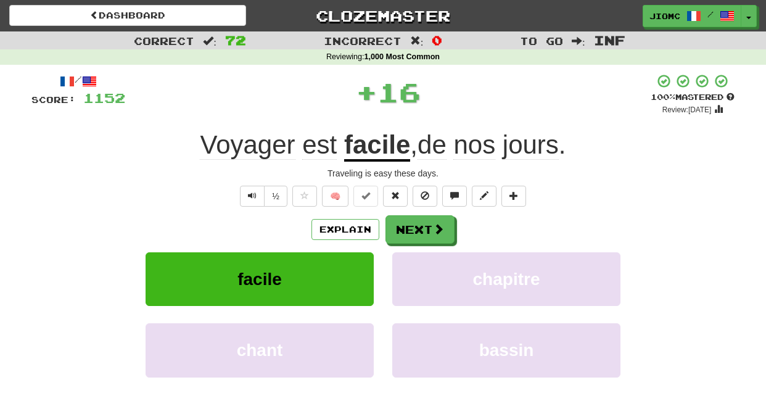
click at [402, 225] on button "Next" at bounding box center [420, 229] width 69 height 28
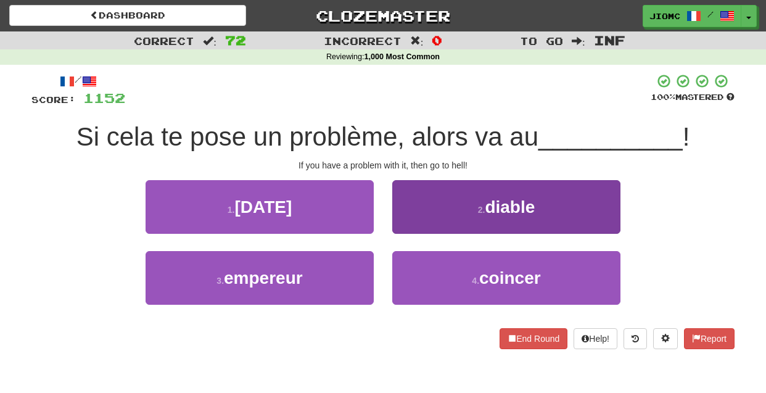
click at [403, 228] on button "2 . diable" at bounding box center [506, 207] width 228 height 54
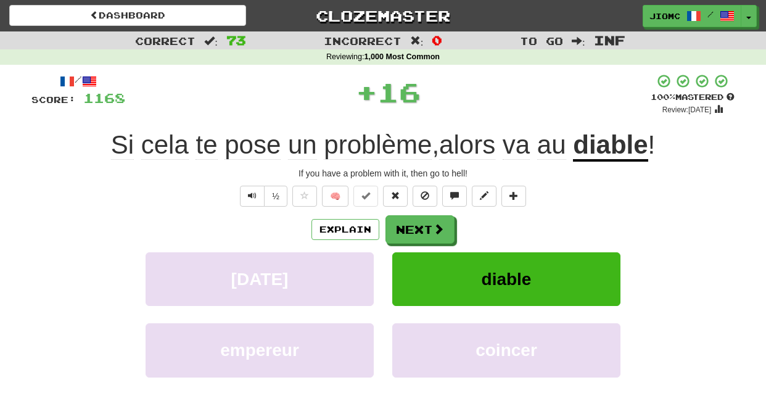
click at [403, 229] on button "Next" at bounding box center [420, 229] width 69 height 28
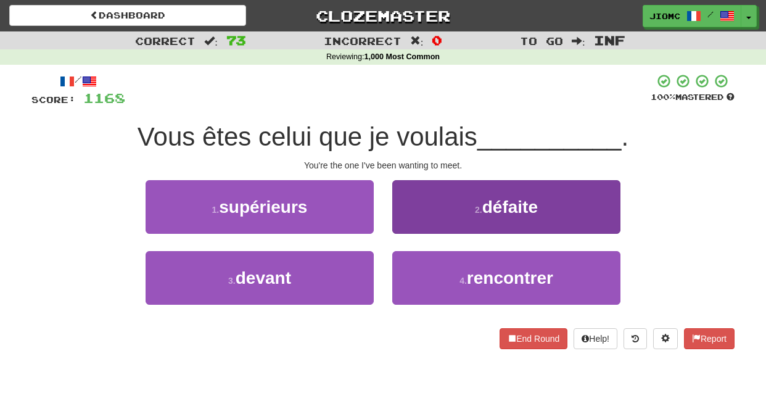
click at [410, 281] on button "4 . rencontrer" at bounding box center [506, 278] width 228 height 54
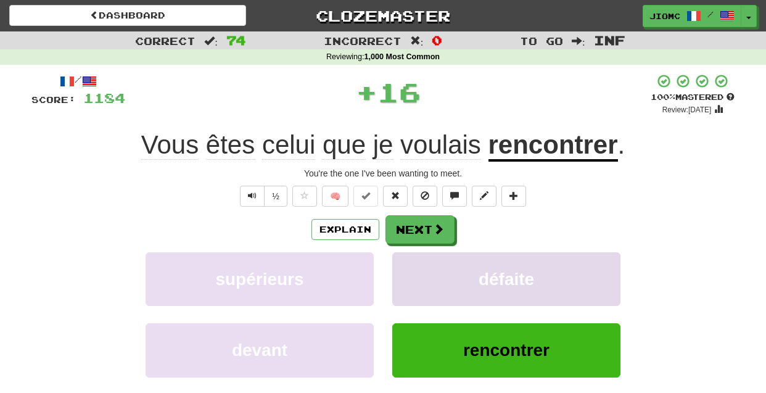
click at [407, 280] on button "défaite" at bounding box center [506, 279] width 228 height 54
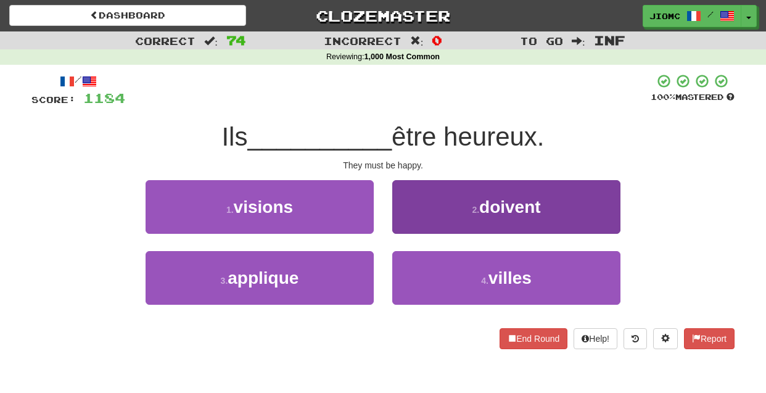
click at [407, 225] on button "2 . doivent" at bounding box center [506, 207] width 228 height 54
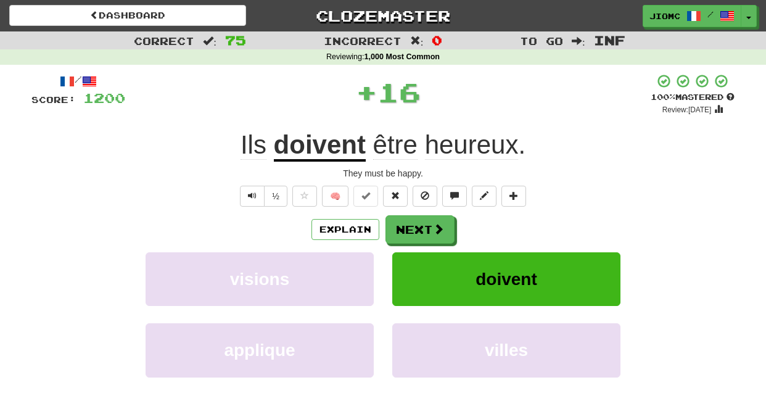
click at [407, 225] on button "Next" at bounding box center [420, 229] width 69 height 28
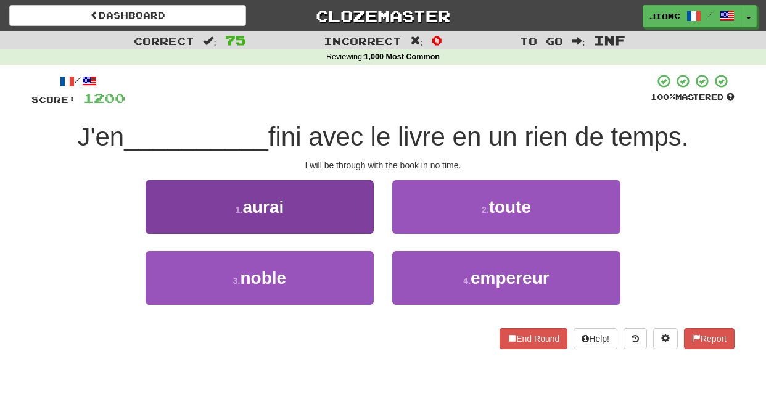
click at [358, 218] on button "1 . aurai" at bounding box center [260, 207] width 228 height 54
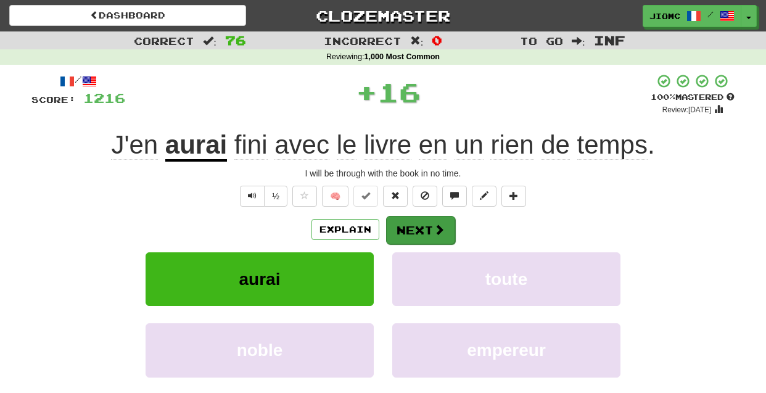
click at [400, 229] on button "Next" at bounding box center [420, 230] width 69 height 28
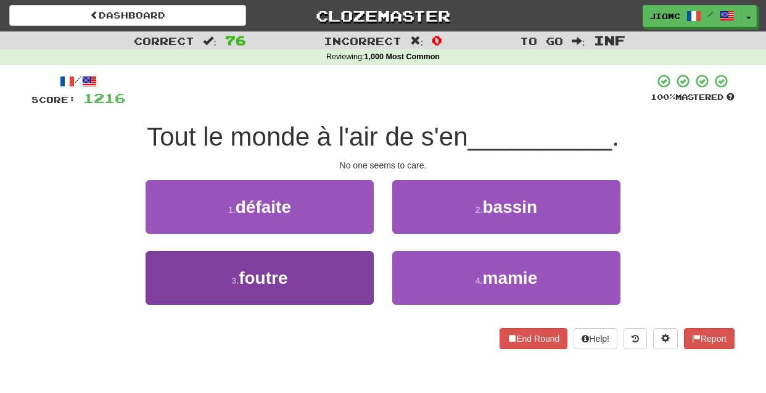
click at [344, 268] on button "3 . foutre" at bounding box center [260, 278] width 228 height 54
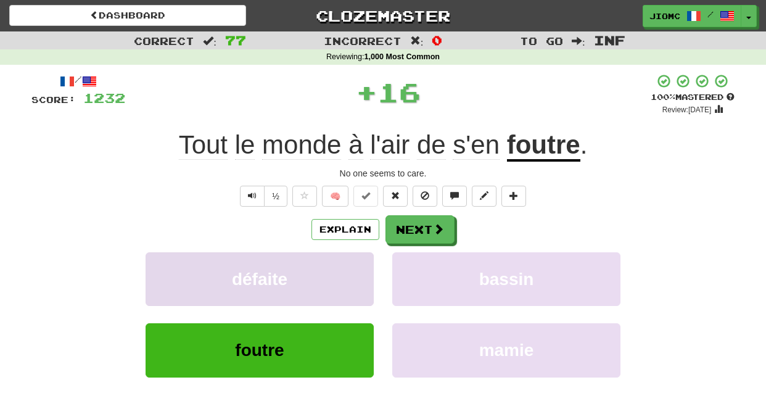
click at [344, 271] on button "défaite" at bounding box center [260, 279] width 228 height 54
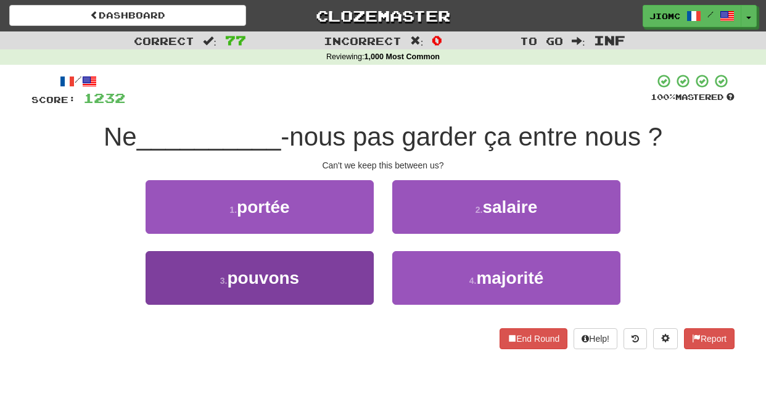
click at [351, 279] on button "3 . pouvons" at bounding box center [260, 278] width 228 height 54
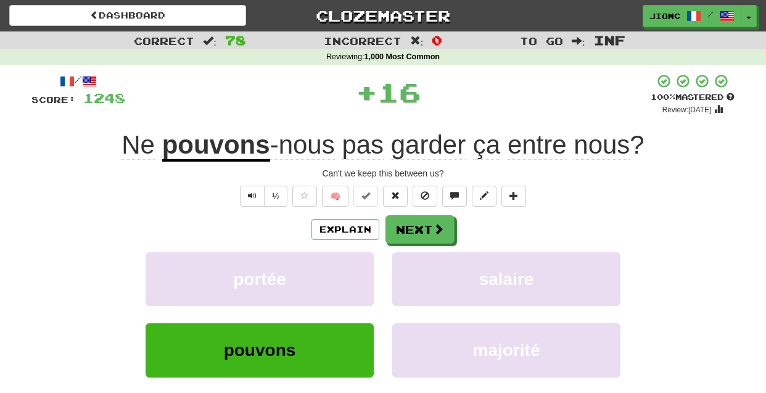
click at [351, 279] on button "portée" at bounding box center [260, 279] width 228 height 54
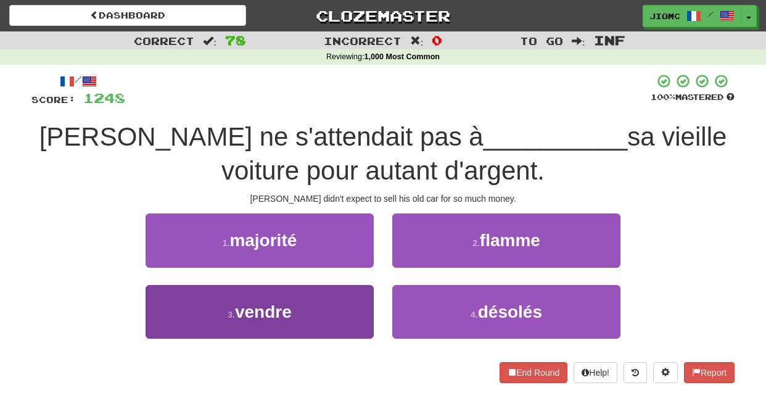
click at [360, 302] on button "3 . vendre" at bounding box center [260, 312] width 228 height 54
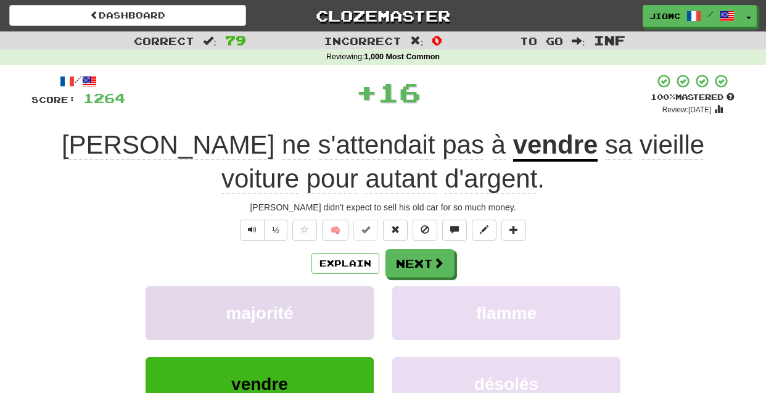
click at [362, 302] on button "majorité" at bounding box center [260, 313] width 228 height 54
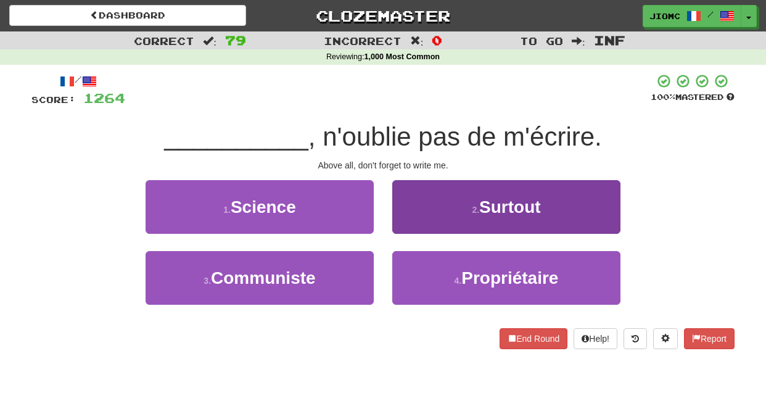
click at [418, 212] on button "2 . Surtout" at bounding box center [506, 207] width 228 height 54
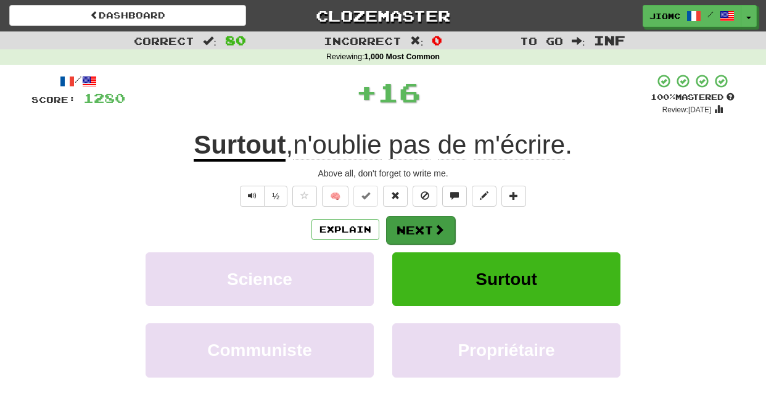
click at [415, 221] on button "Next" at bounding box center [420, 230] width 69 height 28
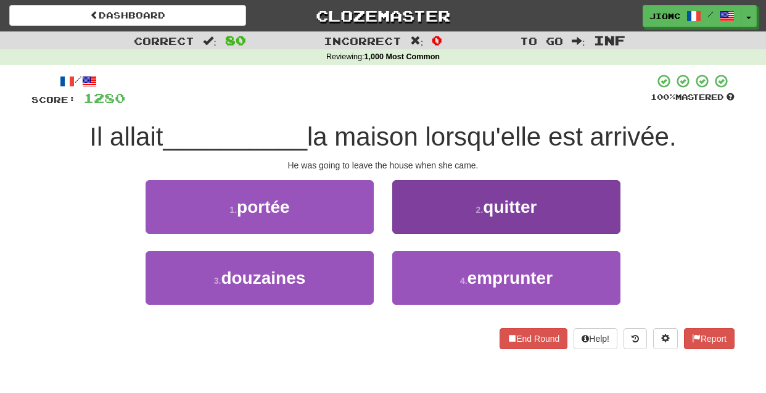
click at [408, 228] on button "2 . quitter" at bounding box center [506, 207] width 228 height 54
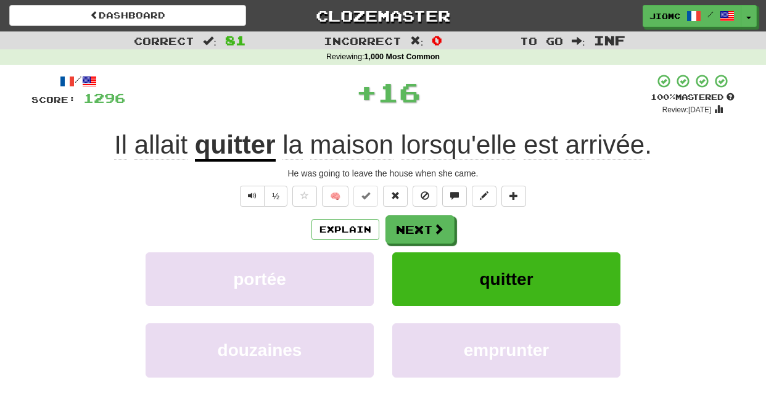
click at [408, 228] on button "Next" at bounding box center [420, 229] width 69 height 28
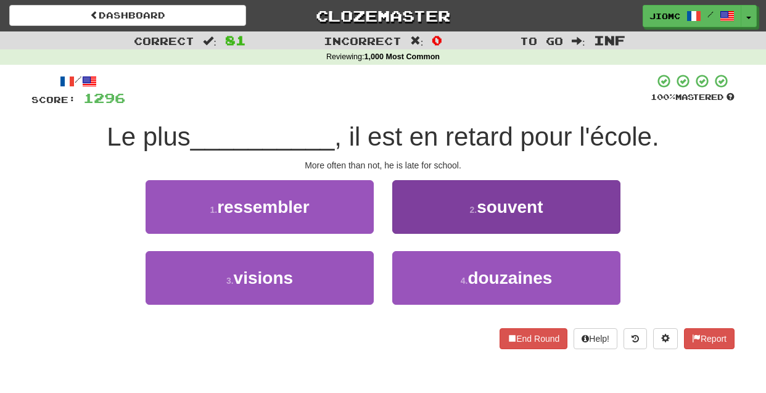
click at [413, 225] on button "2 . souvent" at bounding box center [506, 207] width 228 height 54
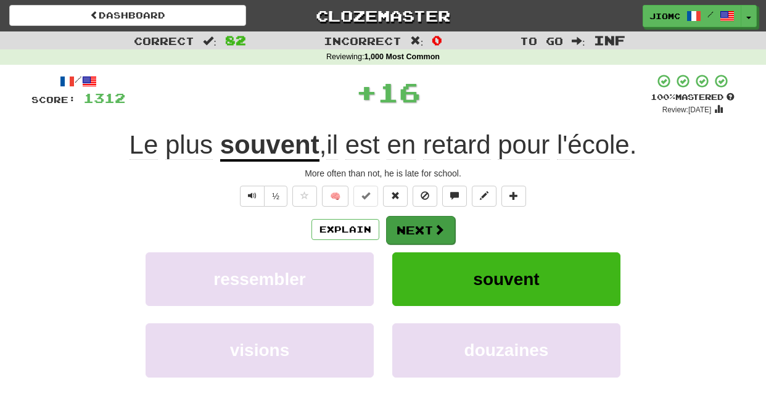
click at [411, 228] on button "Next" at bounding box center [420, 230] width 69 height 28
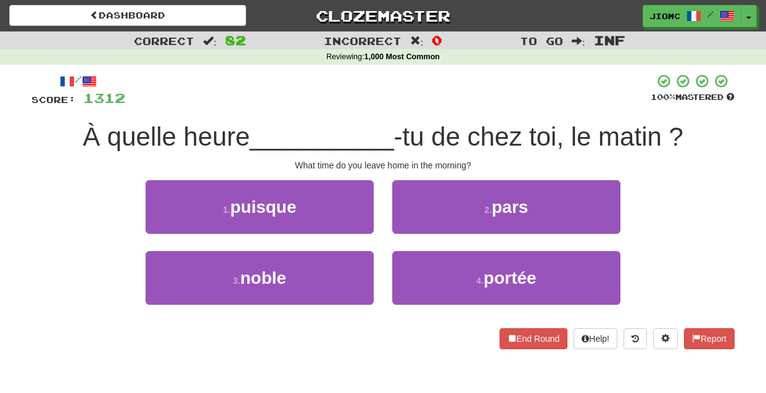
click at [411, 228] on button "2 . pars" at bounding box center [506, 207] width 228 height 54
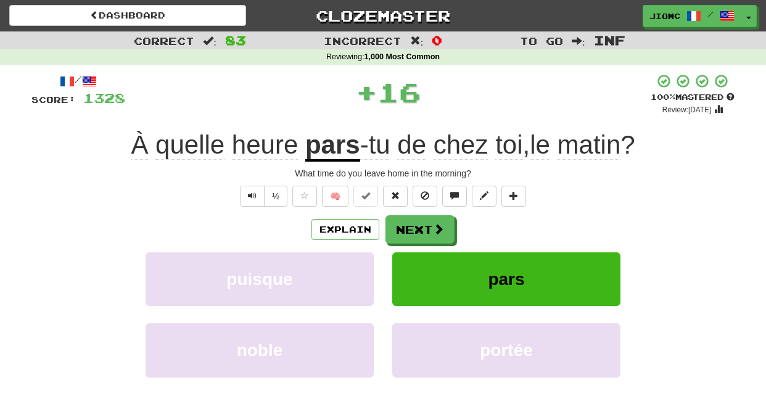
click at [411, 228] on button "Next" at bounding box center [420, 229] width 69 height 28
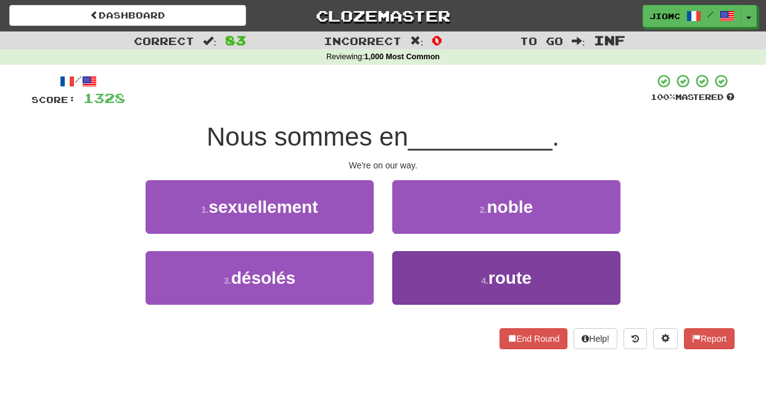
click at [413, 266] on button "4 . route" at bounding box center [506, 278] width 228 height 54
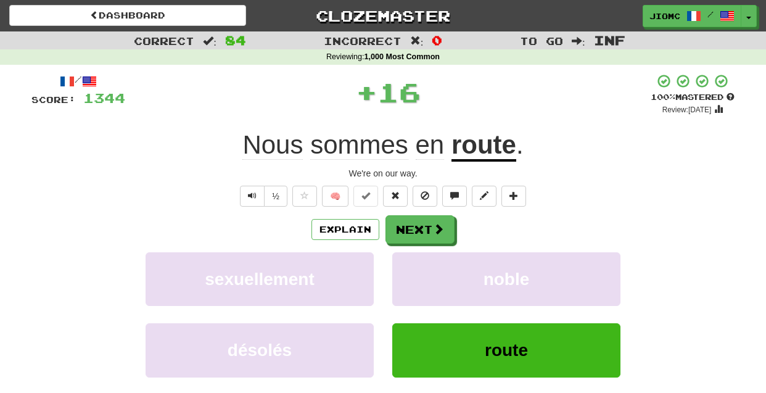
click at [413, 266] on button "noble" at bounding box center [506, 279] width 228 height 54
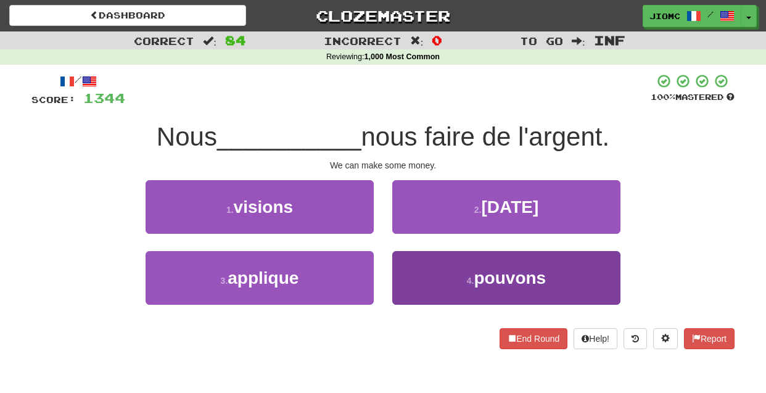
click at [414, 265] on button "4 . pouvons" at bounding box center [506, 278] width 228 height 54
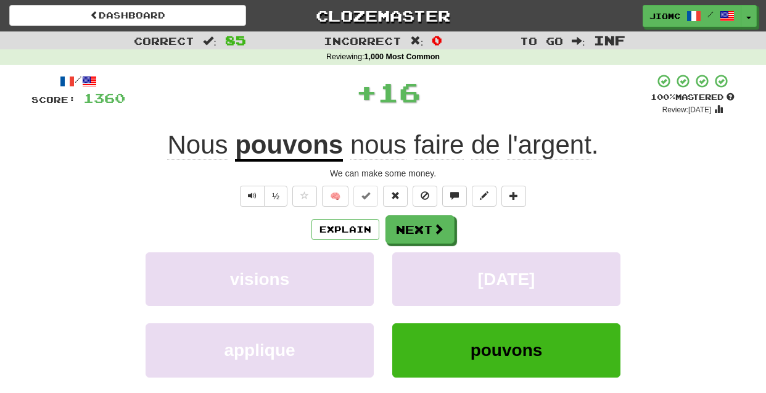
click at [414, 265] on button "karma" at bounding box center [506, 279] width 228 height 54
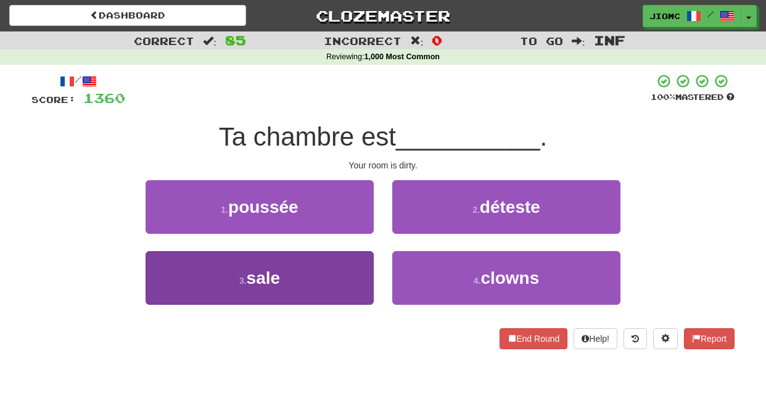
click at [354, 270] on button "3 . sale" at bounding box center [260, 278] width 228 height 54
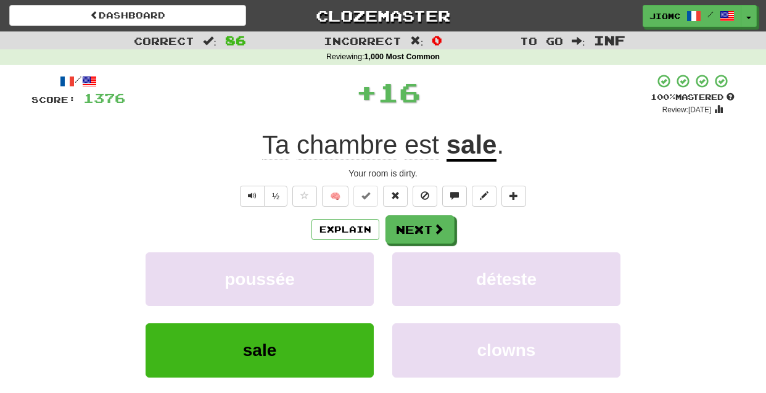
click at [354, 270] on button "poussée" at bounding box center [260, 279] width 228 height 54
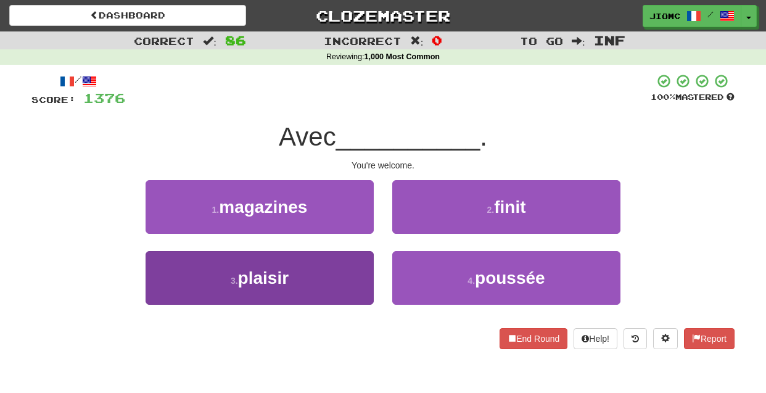
click at [356, 270] on button "3 . plaisir" at bounding box center [260, 278] width 228 height 54
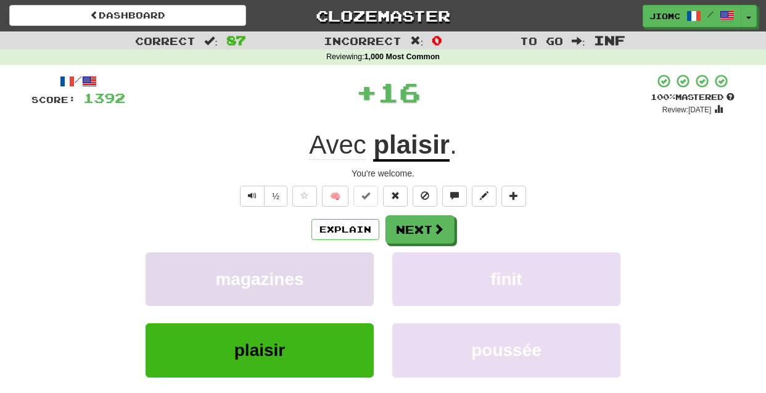
click at [357, 271] on button "magazines" at bounding box center [260, 279] width 228 height 54
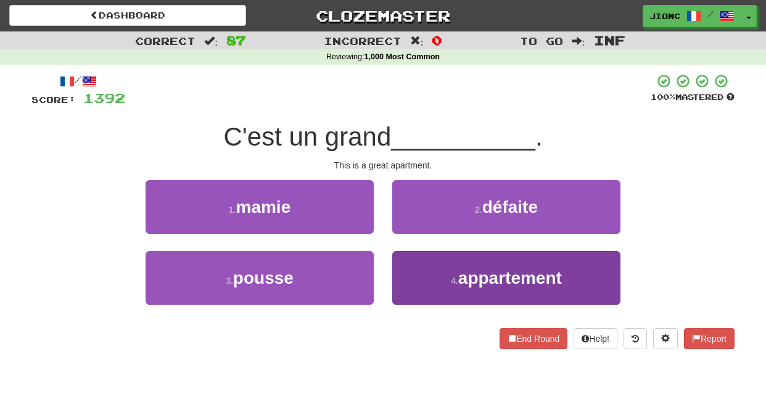
click at [412, 276] on button "4 . appartement" at bounding box center [506, 278] width 228 height 54
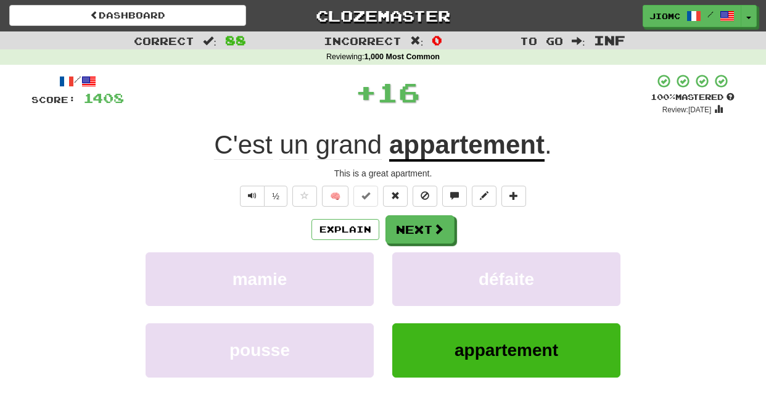
click at [412, 276] on button "défaite" at bounding box center [506, 279] width 228 height 54
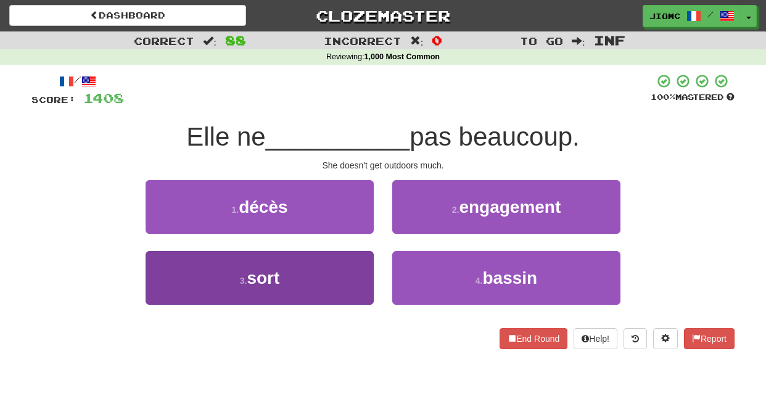
click at [366, 267] on button "3 . sort" at bounding box center [260, 278] width 228 height 54
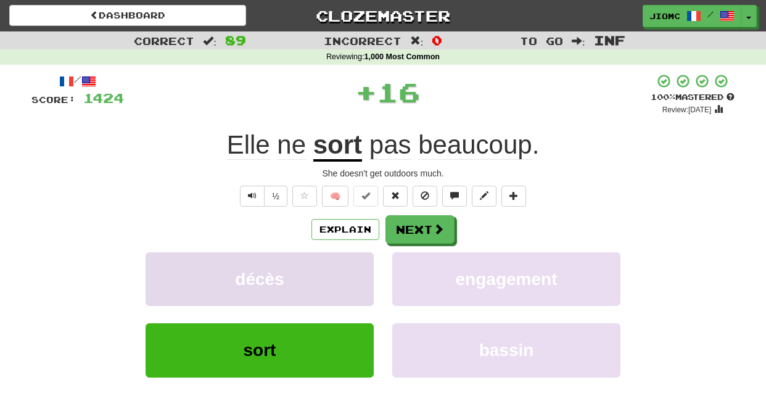
click at [365, 267] on button "décès" at bounding box center [260, 279] width 228 height 54
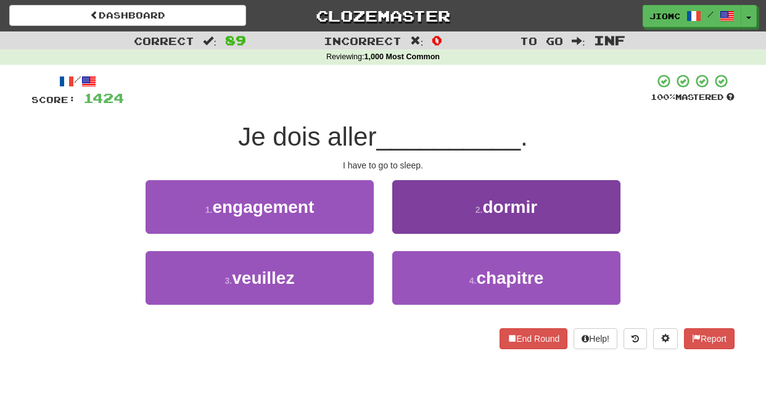
click at [420, 225] on button "2 . dormir" at bounding box center [506, 207] width 228 height 54
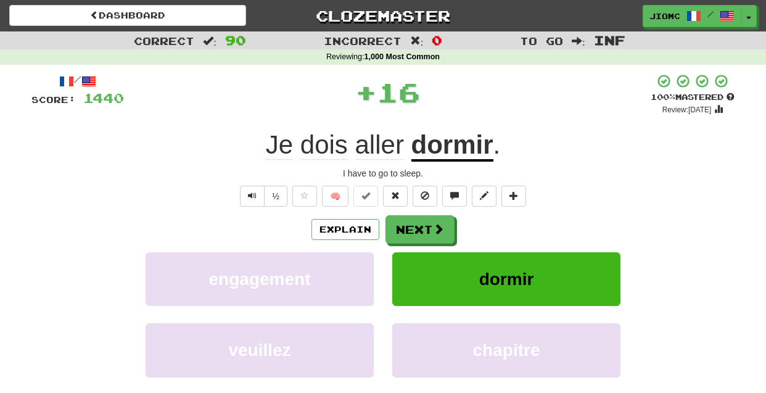
click at [420, 225] on button "Next" at bounding box center [420, 229] width 69 height 28
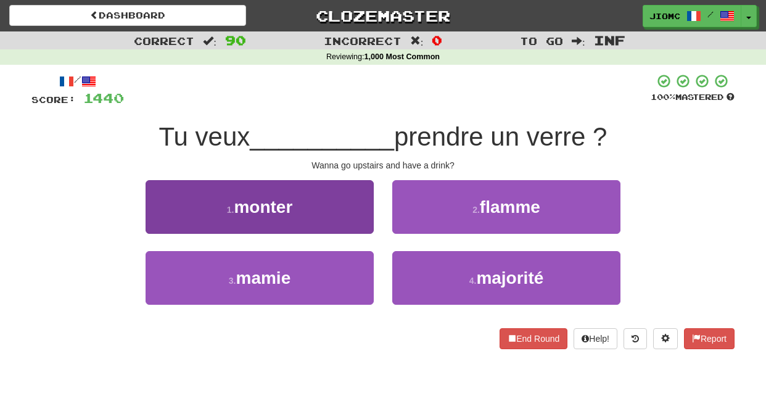
click at [357, 218] on button "1 . monter" at bounding box center [260, 207] width 228 height 54
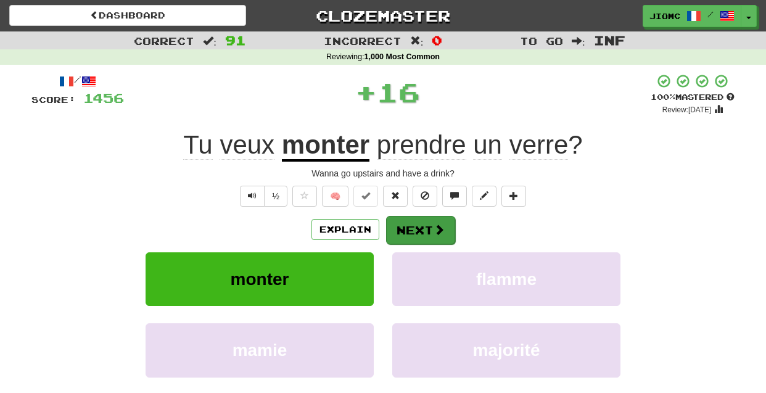
click at [405, 228] on button "Next" at bounding box center [420, 230] width 69 height 28
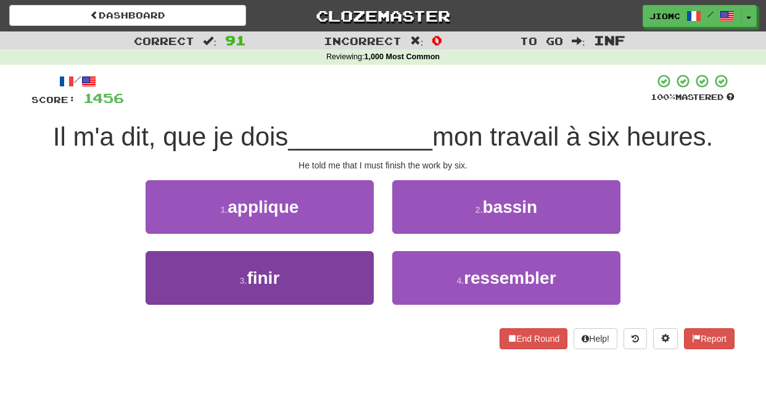
click at [360, 258] on button "3 . finir" at bounding box center [260, 278] width 228 height 54
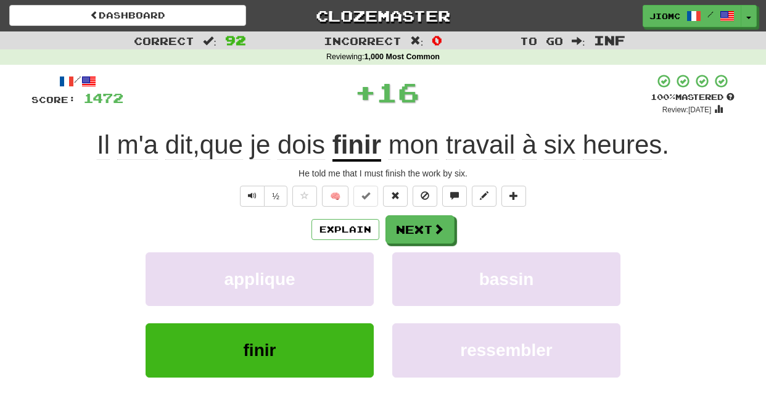
click at [360, 258] on button "applique" at bounding box center [260, 279] width 228 height 54
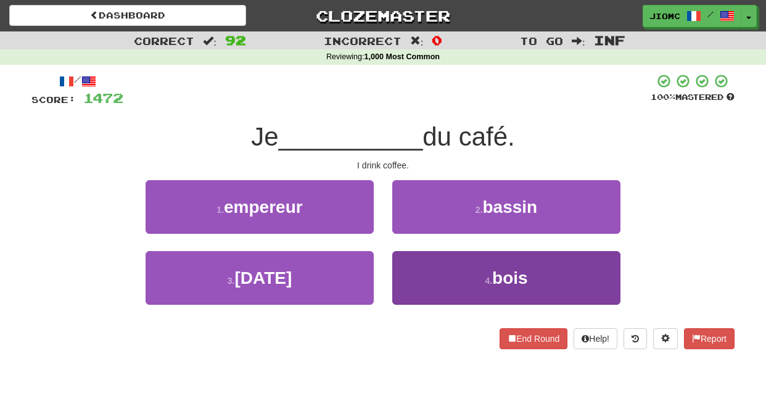
click at [416, 267] on button "4 . bois" at bounding box center [506, 278] width 228 height 54
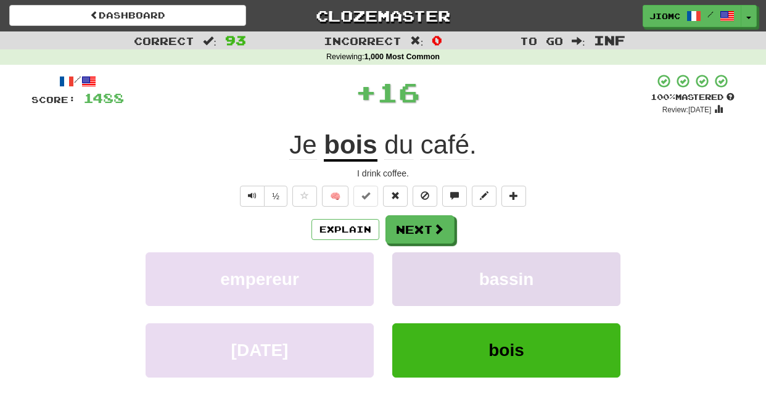
click at [415, 267] on button "bassin" at bounding box center [506, 279] width 228 height 54
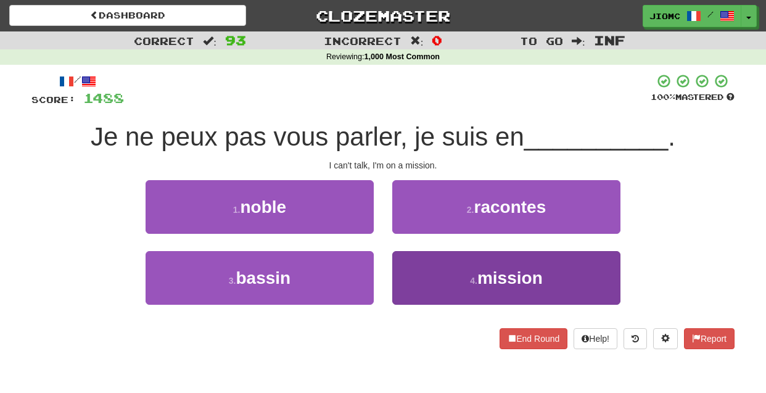
click at [415, 267] on button "4 . mission" at bounding box center [506, 278] width 228 height 54
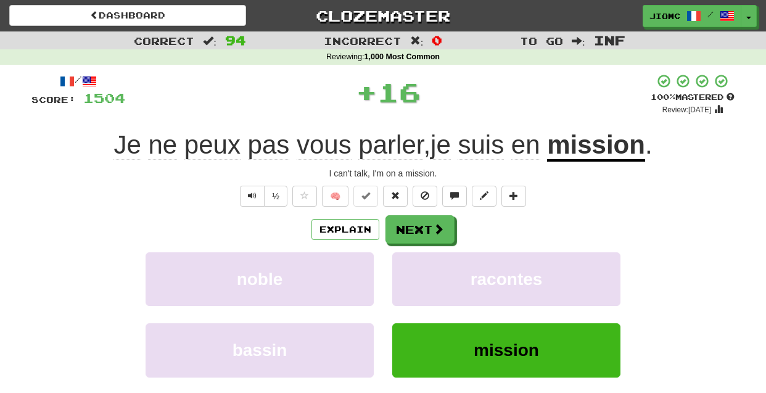
click at [415, 267] on button "racontes" at bounding box center [506, 279] width 228 height 54
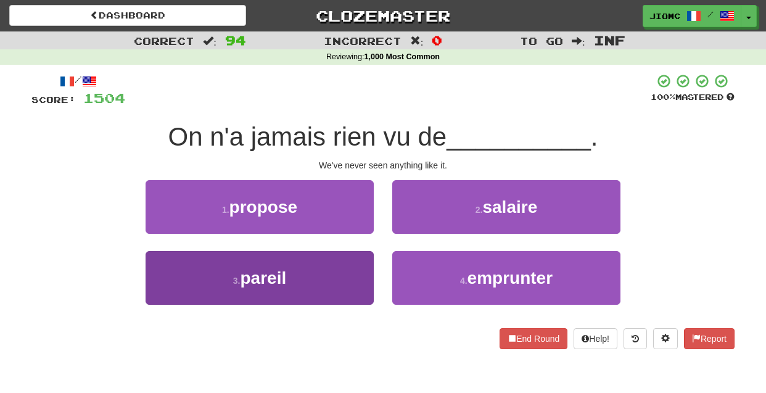
click at [357, 264] on button "3 . pareil" at bounding box center [260, 278] width 228 height 54
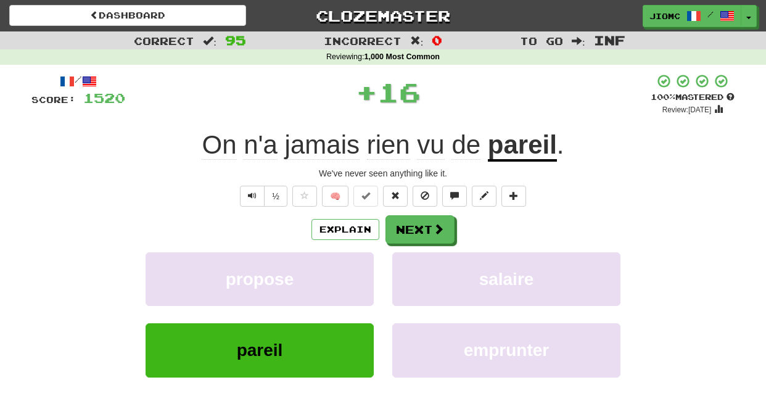
click at [357, 264] on button "propose" at bounding box center [260, 279] width 228 height 54
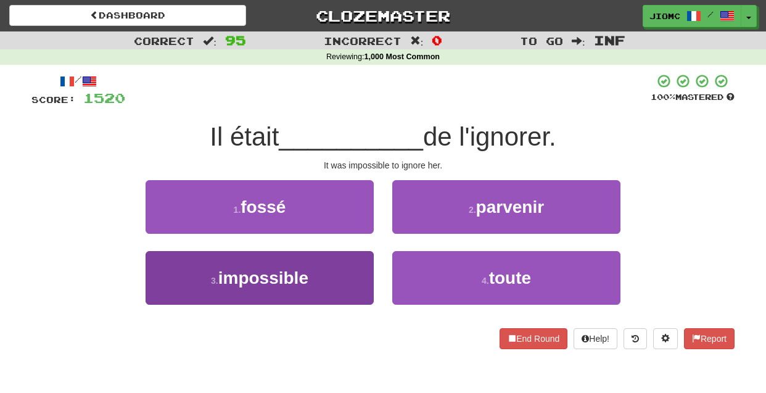
click at [359, 268] on button "3 . impossible" at bounding box center [260, 278] width 228 height 54
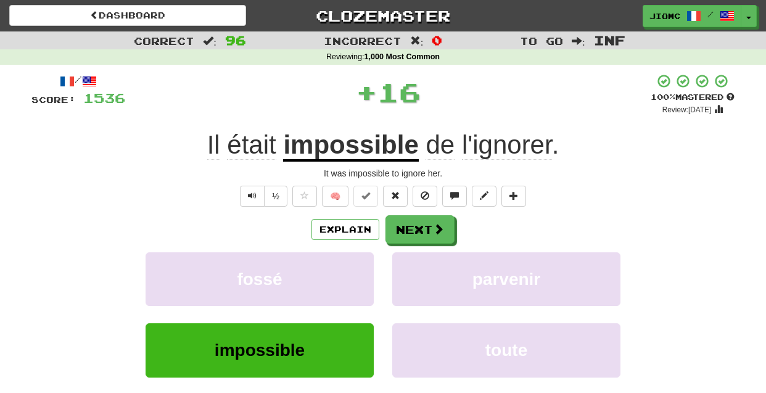
click at [359, 268] on button "fossé" at bounding box center [260, 279] width 228 height 54
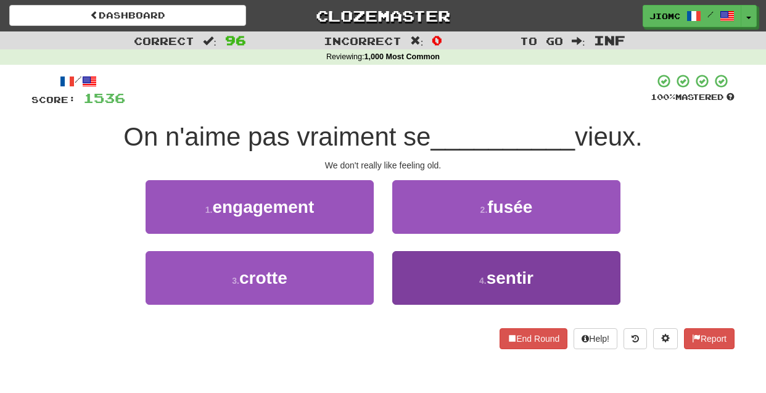
click at [412, 272] on button "4 . sentir" at bounding box center [506, 278] width 228 height 54
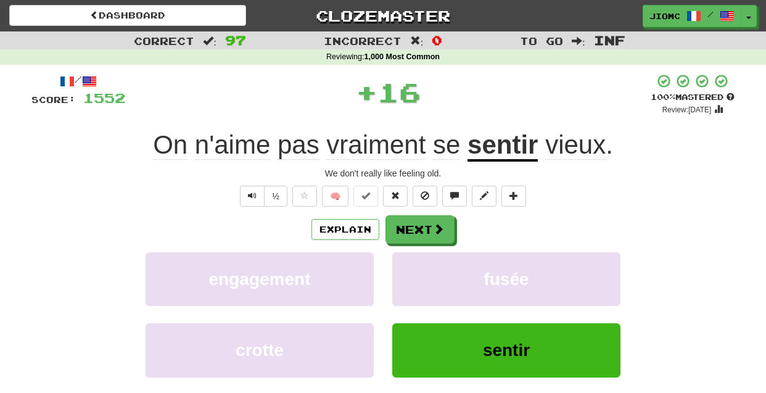
click at [412, 272] on button "fusée" at bounding box center [506, 279] width 228 height 54
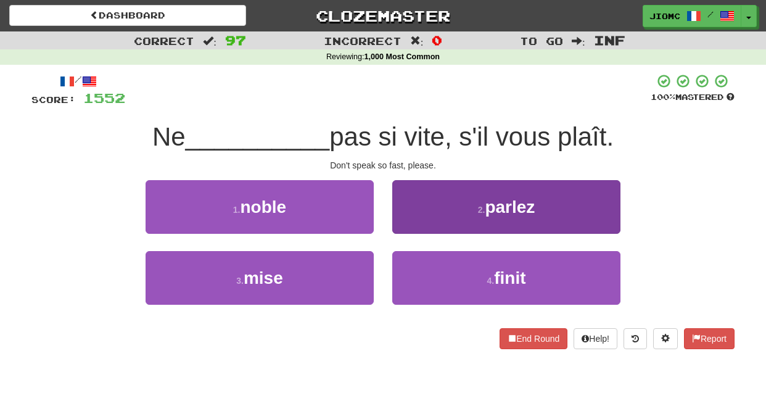
click at [412, 229] on button "2 . parlez" at bounding box center [506, 207] width 228 height 54
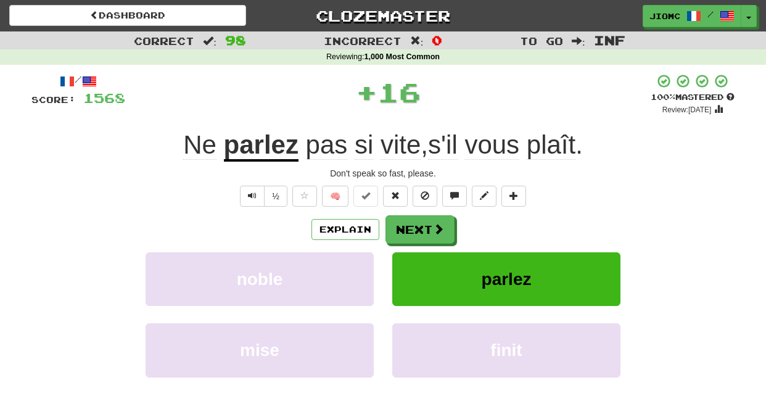
click at [412, 229] on button "Next" at bounding box center [420, 229] width 69 height 28
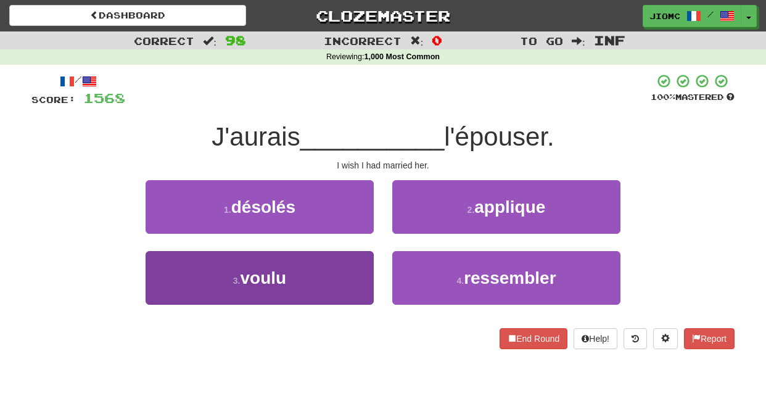
click at [352, 266] on button "3 . voulu" at bounding box center [260, 278] width 228 height 54
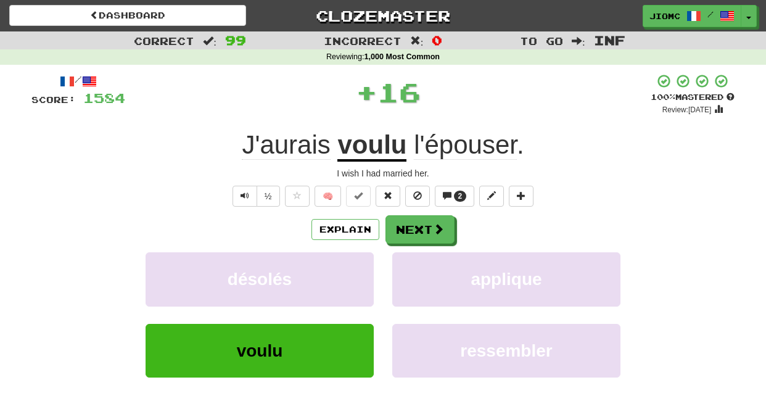
click at [352, 266] on button "désolés" at bounding box center [260, 279] width 228 height 54
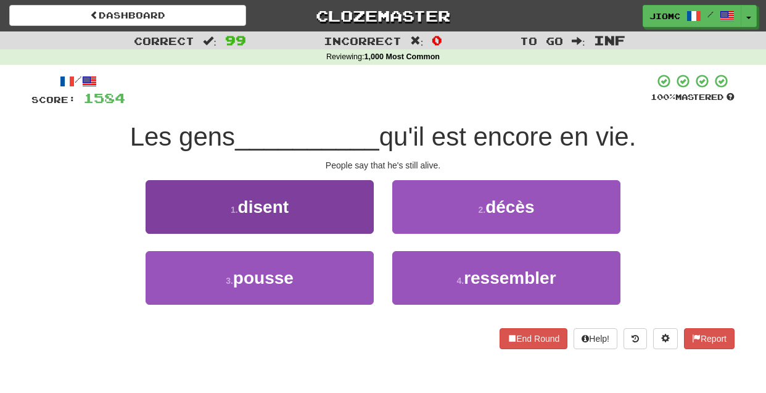
click at [361, 223] on button "1 . disent" at bounding box center [260, 207] width 228 height 54
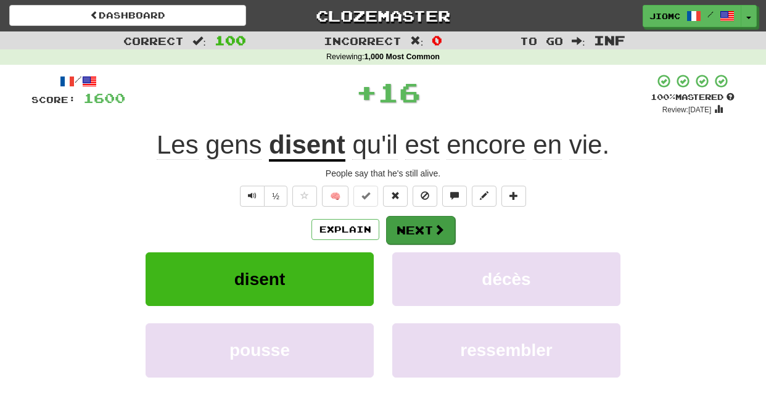
click at [393, 231] on button "Next" at bounding box center [420, 230] width 69 height 28
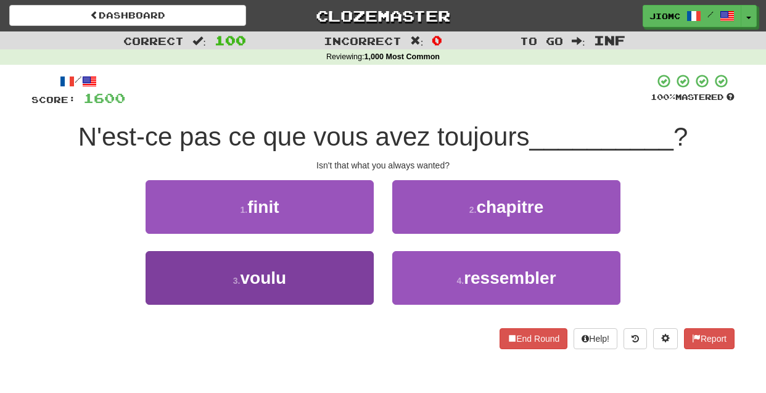
click at [362, 258] on button "3 . voulu" at bounding box center [260, 278] width 228 height 54
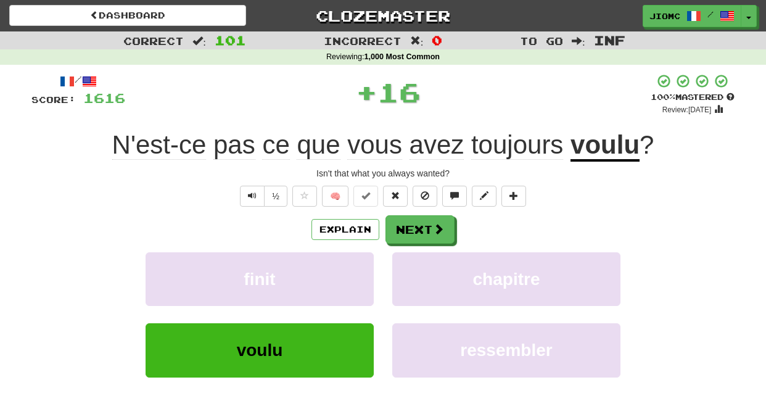
click at [362, 258] on button "finit" at bounding box center [260, 279] width 228 height 54
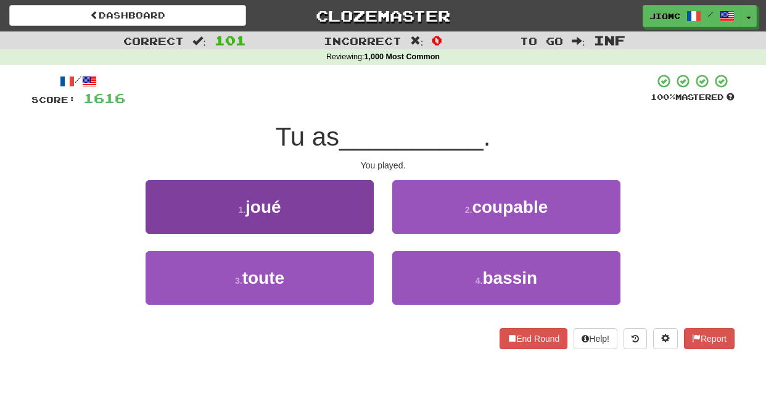
click at [365, 223] on button "1 . joué" at bounding box center [260, 207] width 228 height 54
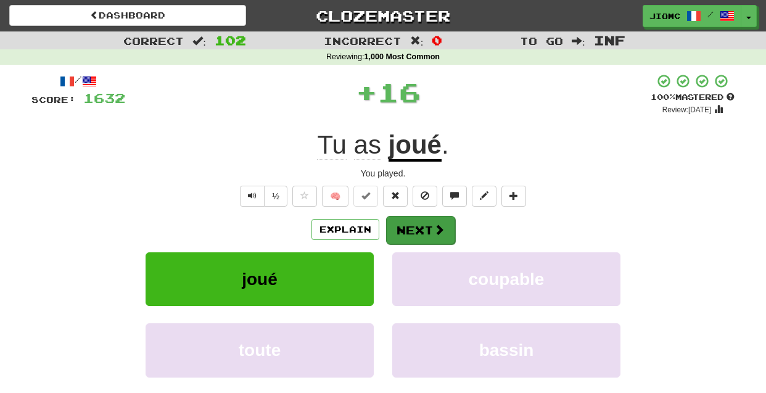
click at [404, 226] on button "Next" at bounding box center [420, 230] width 69 height 28
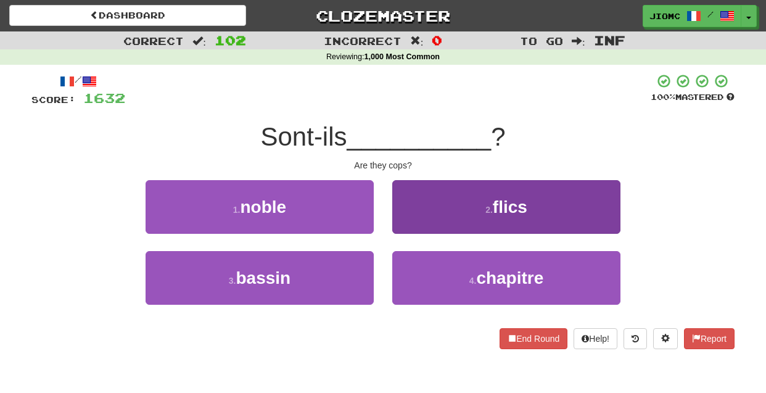
click at [398, 226] on button "2 . flics" at bounding box center [506, 207] width 228 height 54
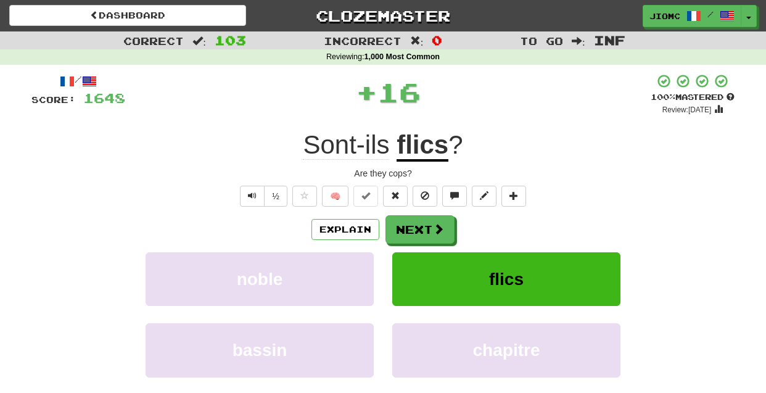
click at [398, 226] on button "Next" at bounding box center [420, 229] width 69 height 28
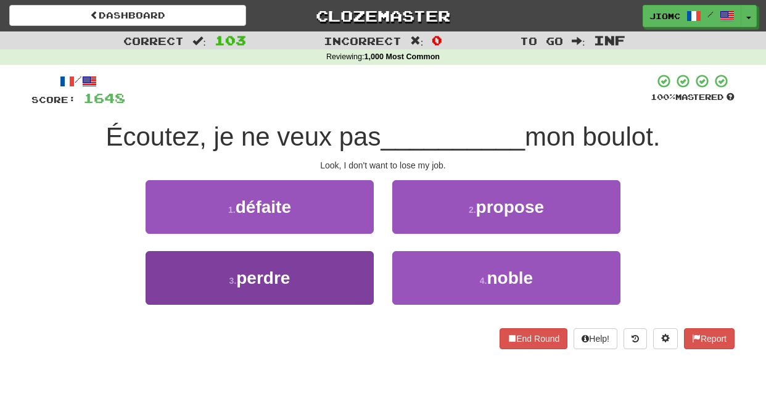
click at [338, 270] on button "3 . perdre" at bounding box center [260, 278] width 228 height 54
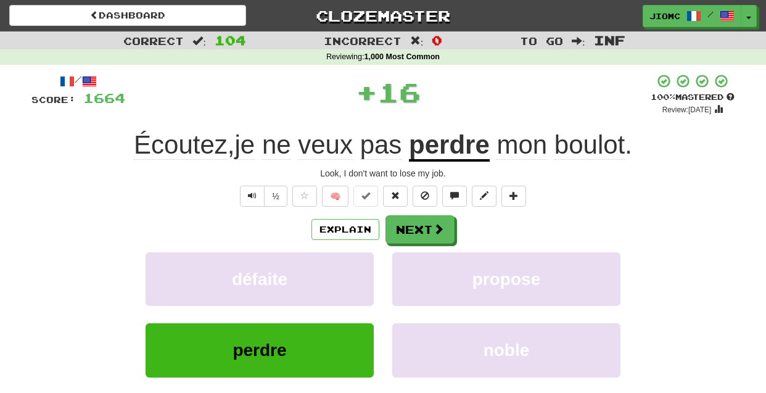
click at [338, 270] on button "défaite" at bounding box center [260, 279] width 228 height 54
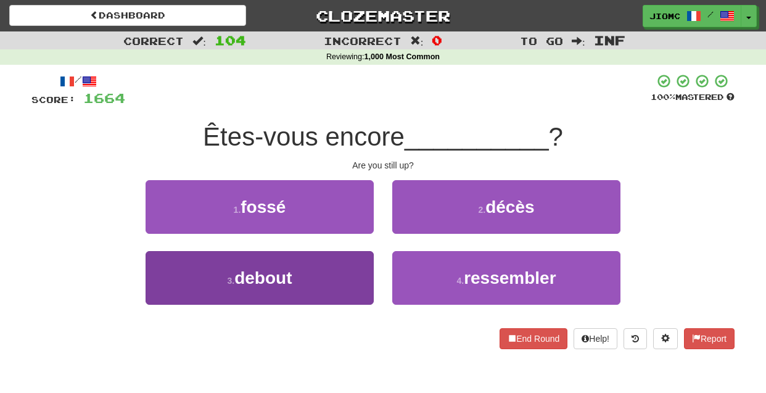
click at [345, 276] on button "3 . debout" at bounding box center [260, 278] width 228 height 54
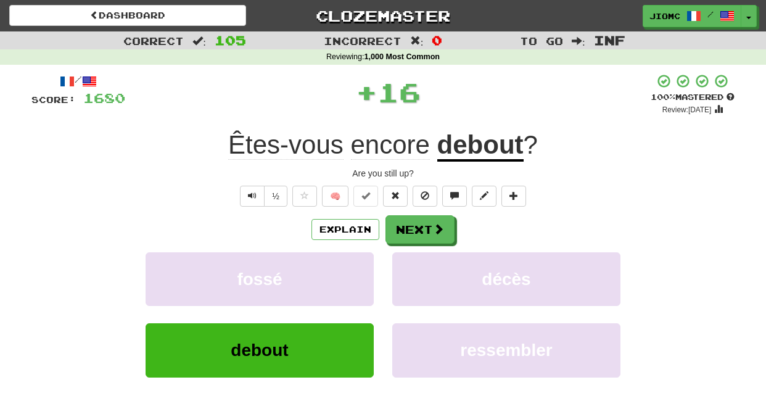
click at [345, 276] on button "fossé" at bounding box center [260, 279] width 228 height 54
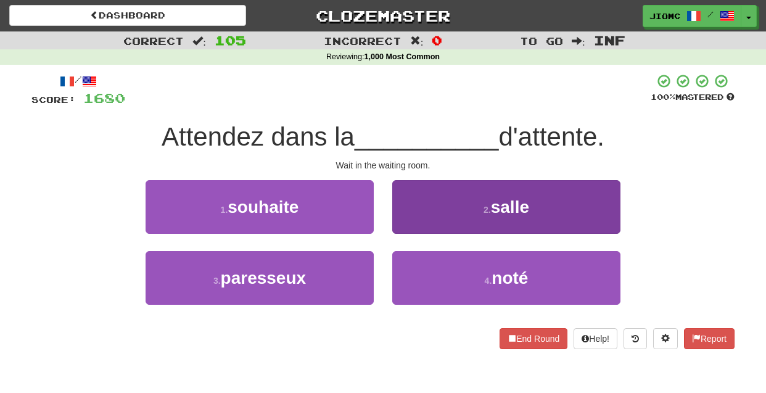
click at [405, 231] on button "2 . salle" at bounding box center [506, 207] width 228 height 54
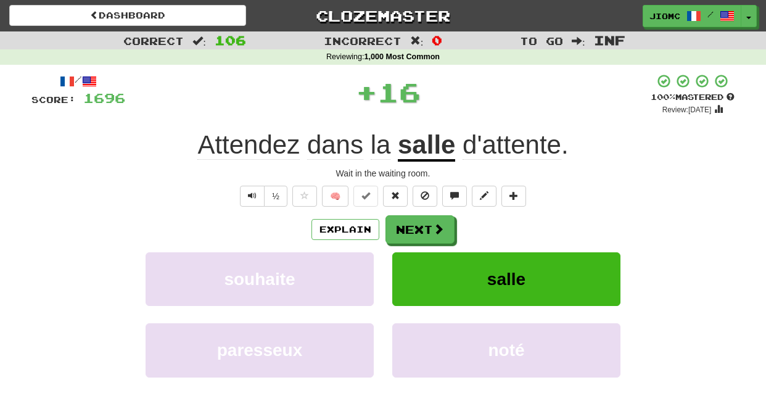
click at [405, 231] on button "Next" at bounding box center [420, 229] width 69 height 28
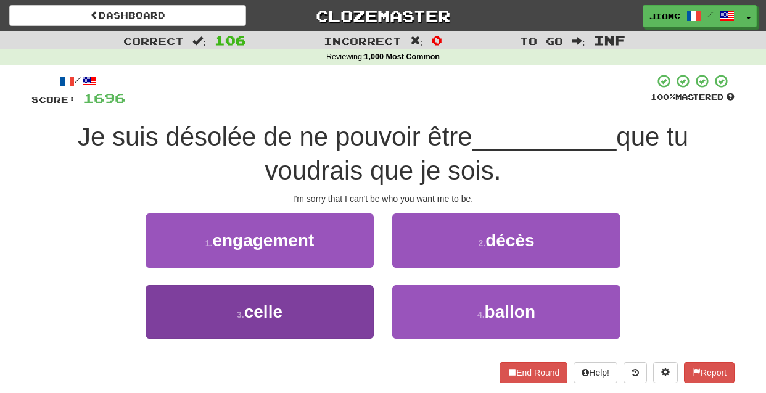
click at [346, 303] on button "3 . celle" at bounding box center [260, 312] width 228 height 54
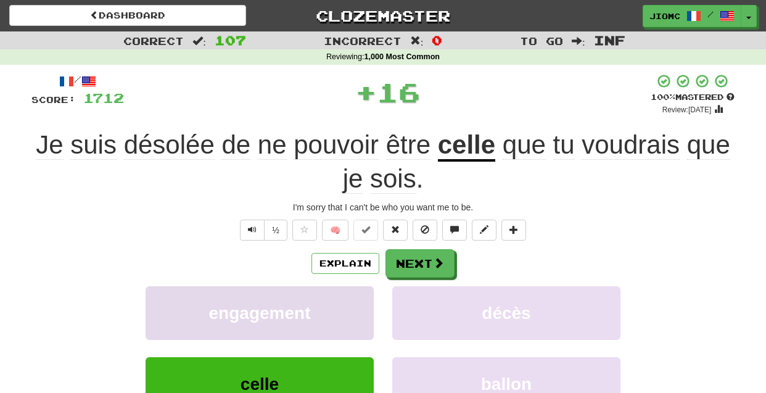
click at [346, 302] on button "engagement" at bounding box center [260, 313] width 228 height 54
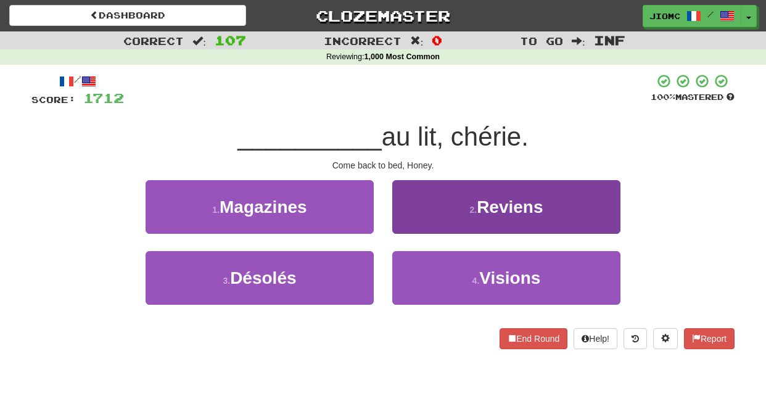
click at [416, 222] on button "2 . Reviens" at bounding box center [506, 207] width 228 height 54
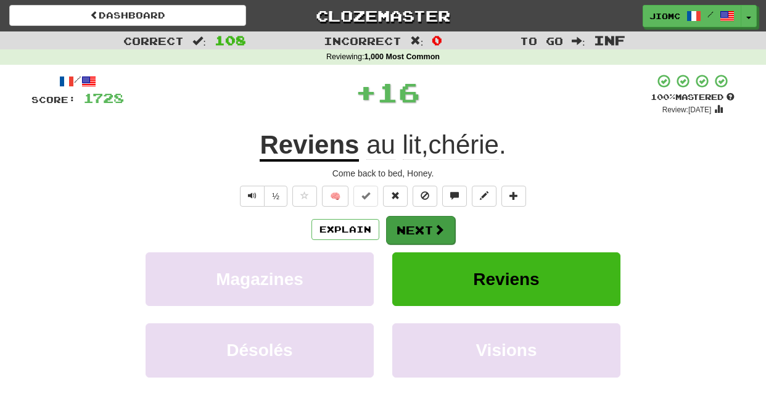
click at [414, 223] on button "Next" at bounding box center [420, 230] width 69 height 28
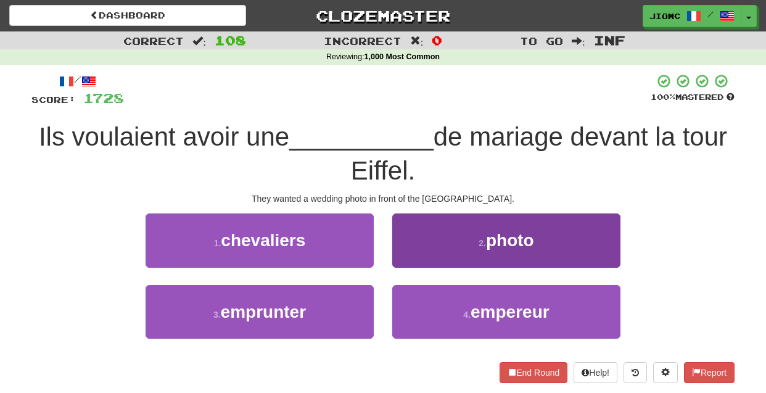
click at [403, 247] on button "2 . photo" at bounding box center [506, 240] width 228 height 54
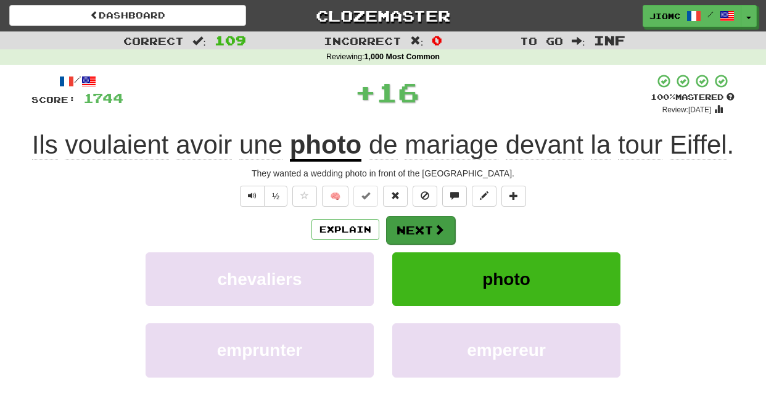
click at [410, 233] on button "Next" at bounding box center [420, 230] width 69 height 28
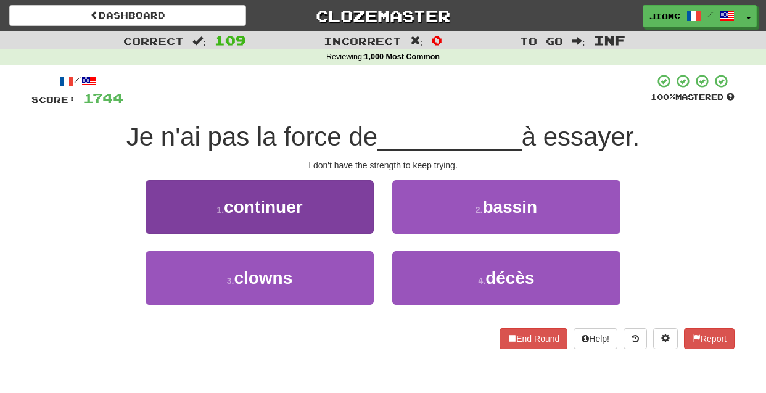
click at [360, 226] on button "1 . continuer" at bounding box center [260, 207] width 228 height 54
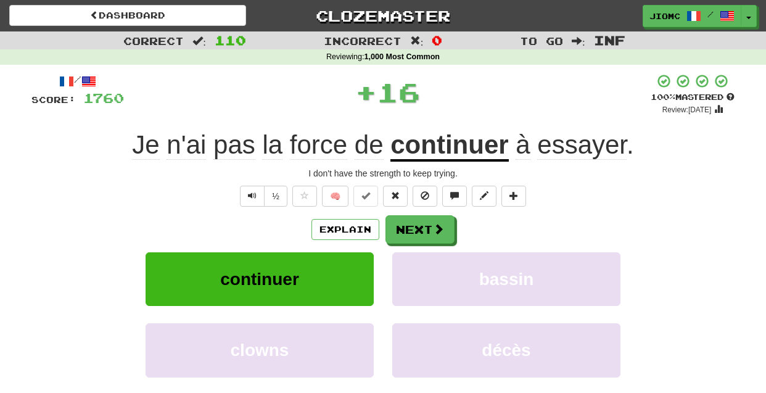
click at [418, 228] on button "Next" at bounding box center [420, 229] width 69 height 28
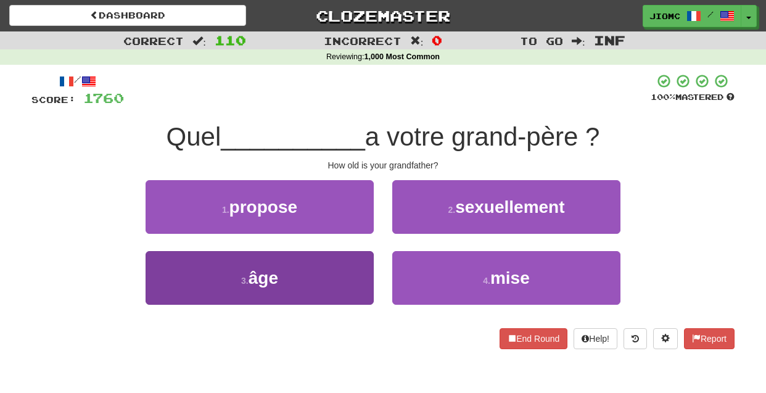
click at [357, 259] on button "3 . âge" at bounding box center [260, 278] width 228 height 54
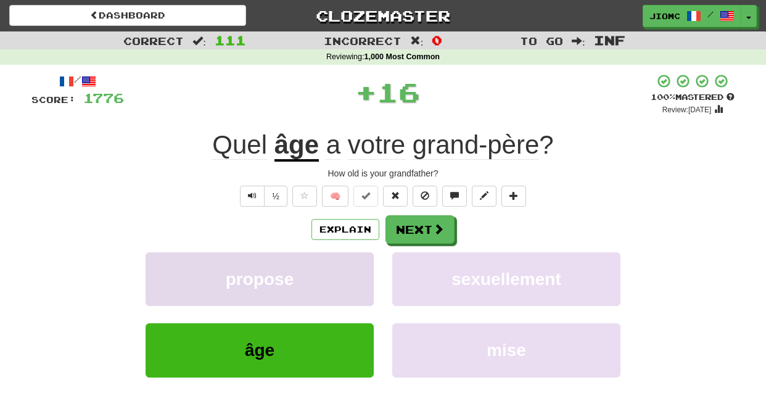
click at [356, 261] on button "propose" at bounding box center [260, 279] width 228 height 54
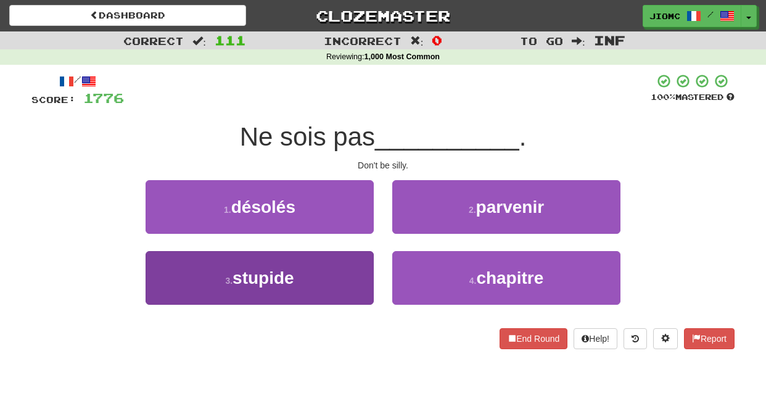
click at [347, 267] on button "3 . stupide" at bounding box center [260, 278] width 228 height 54
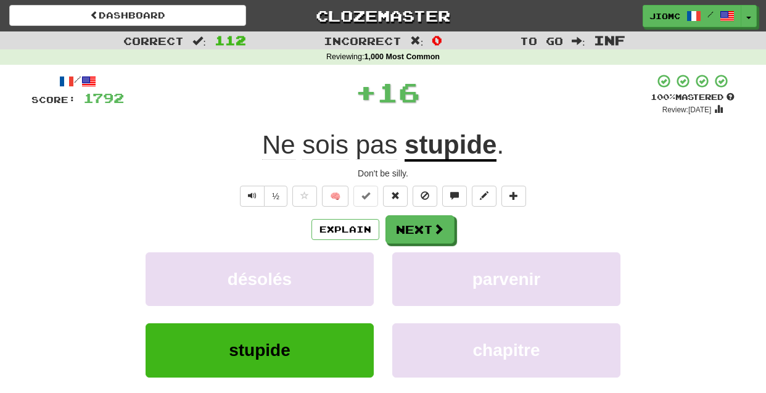
click at [347, 267] on button "désolés" at bounding box center [260, 279] width 228 height 54
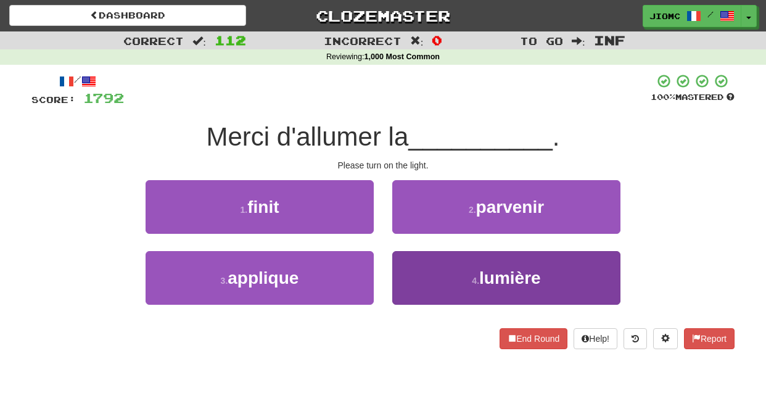
click at [405, 270] on button "4 . lumière" at bounding box center [506, 278] width 228 height 54
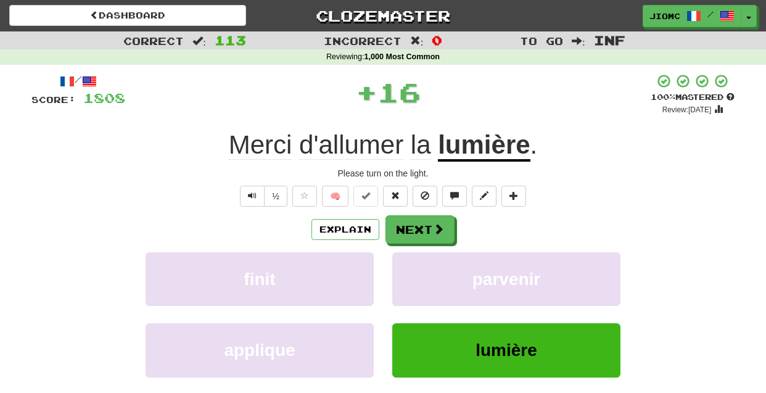
click at [405, 270] on button "parvenir" at bounding box center [506, 279] width 228 height 54
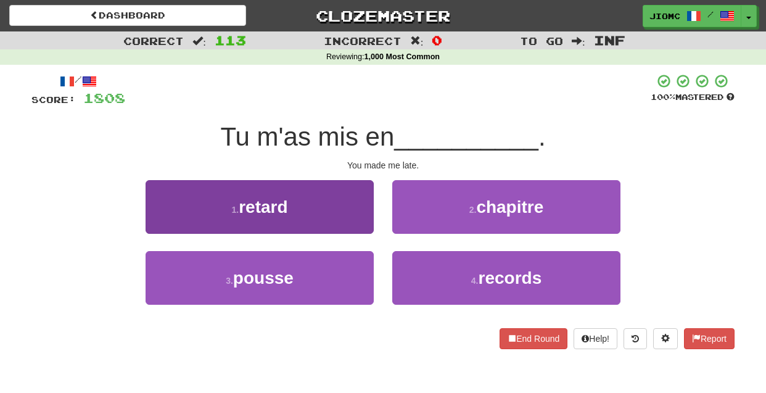
click at [358, 212] on button "1 . retard" at bounding box center [260, 207] width 228 height 54
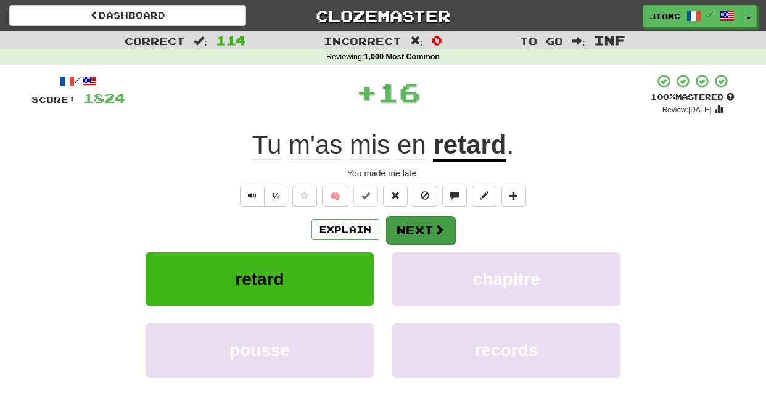
click at [403, 221] on button "Next" at bounding box center [420, 230] width 69 height 28
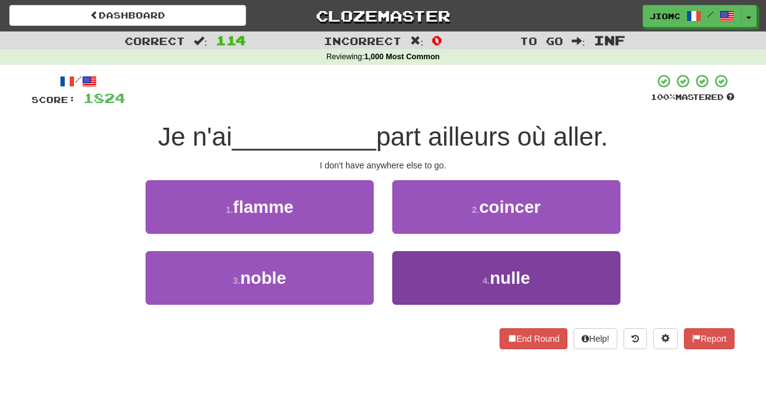
click at [418, 281] on button "4 . nulle" at bounding box center [506, 278] width 228 height 54
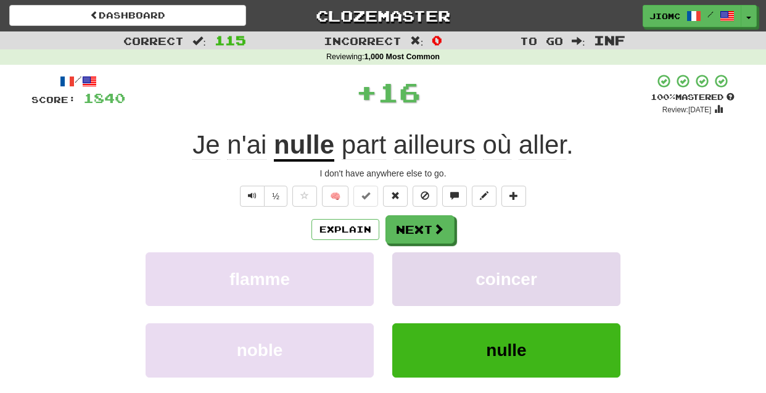
click at [418, 278] on button "coincer" at bounding box center [506, 279] width 228 height 54
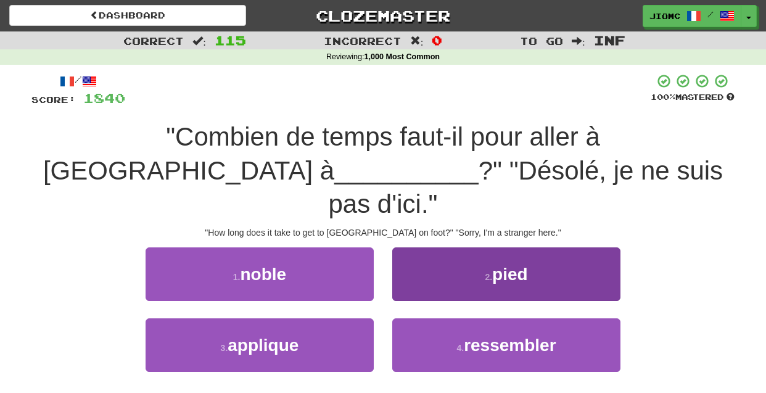
click at [412, 259] on button "2 . pied" at bounding box center [506, 274] width 228 height 54
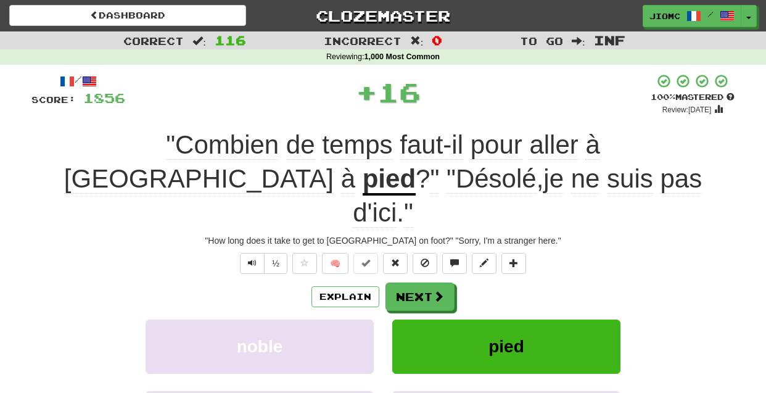
click at [412, 283] on button "Next" at bounding box center [420, 297] width 69 height 28
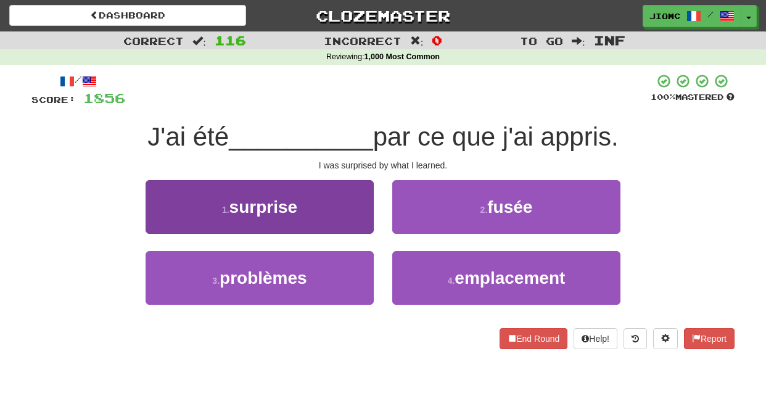
click at [354, 218] on button "1 . surprise" at bounding box center [260, 207] width 228 height 54
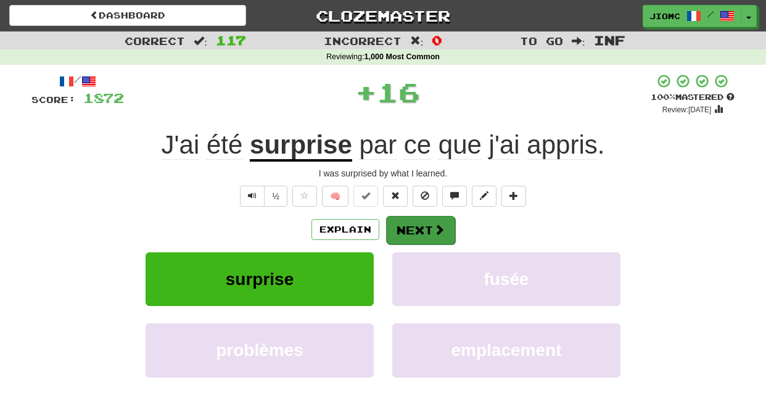
click at [403, 229] on button "Next" at bounding box center [420, 230] width 69 height 28
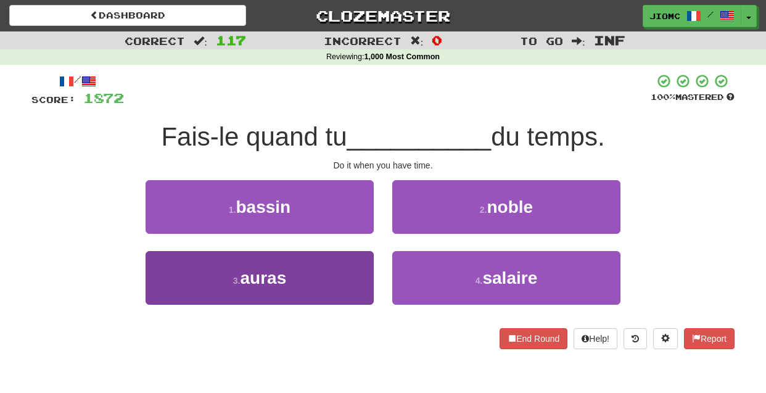
click at [334, 268] on button "3 . auras" at bounding box center [260, 278] width 228 height 54
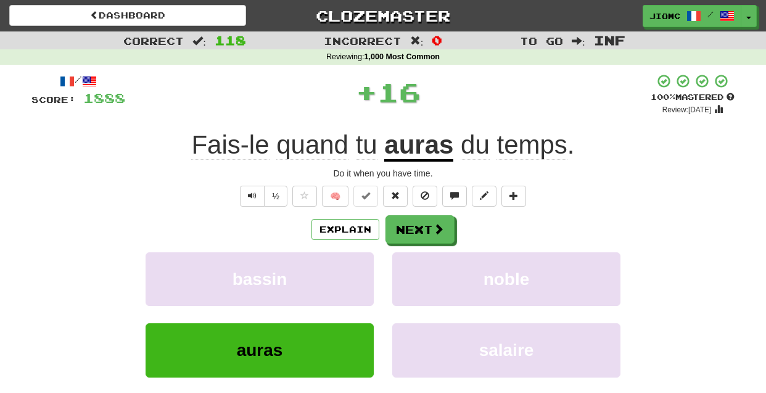
click at [334, 268] on button "bassin" at bounding box center [260, 279] width 228 height 54
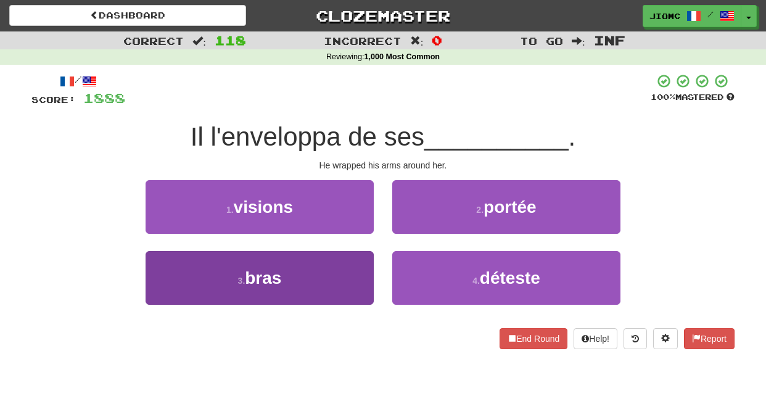
click at [345, 276] on button "3 . bras" at bounding box center [260, 278] width 228 height 54
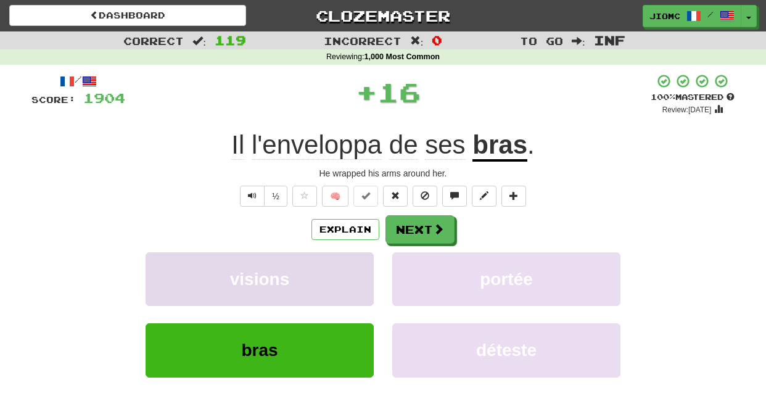
click at [345, 276] on button "visions" at bounding box center [260, 279] width 228 height 54
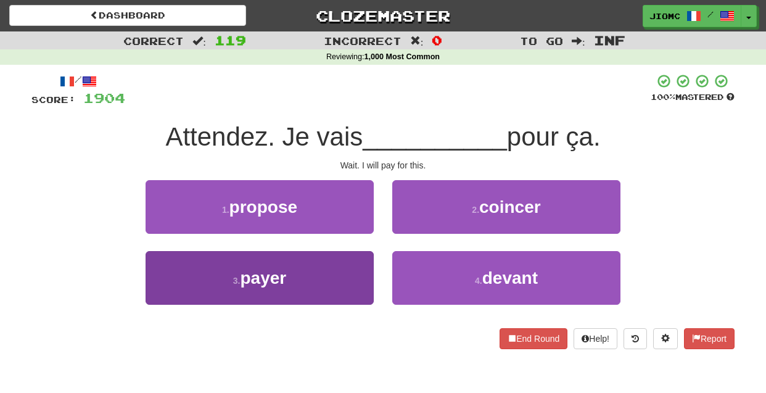
click at [347, 276] on button "3 . payer" at bounding box center [260, 278] width 228 height 54
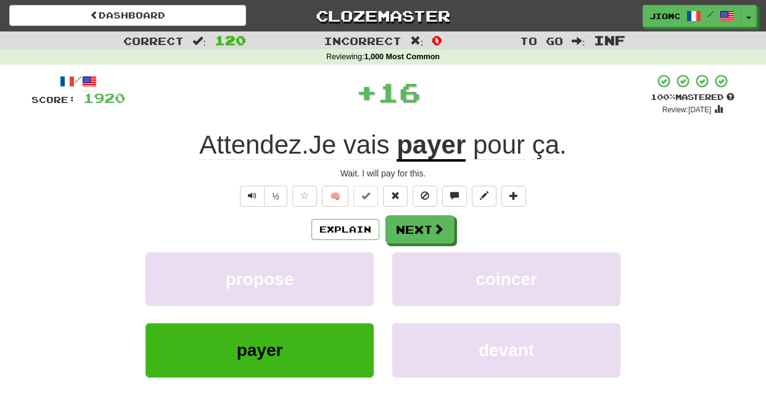
click at [347, 276] on button "propose" at bounding box center [260, 279] width 228 height 54
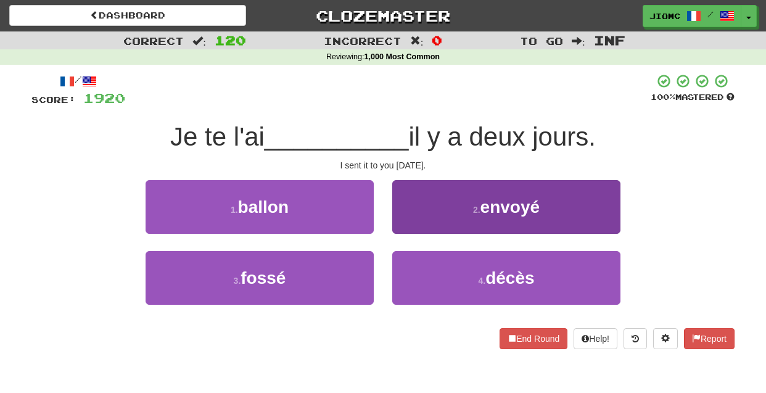
click at [413, 218] on button "2 . envoyé" at bounding box center [506, 207] width 228 height 54
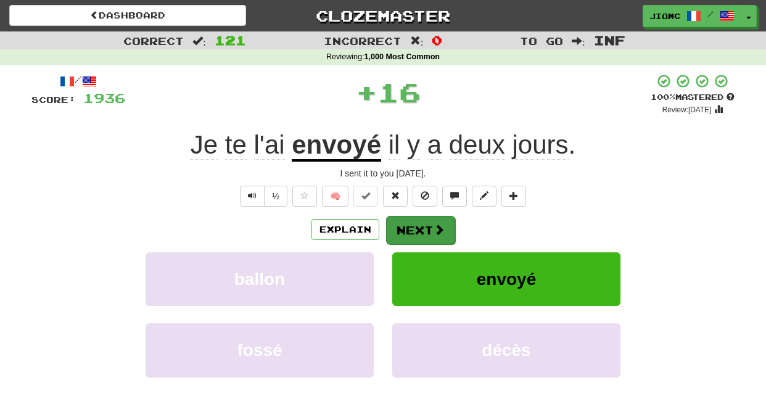
click at [407, 229] on button "Next" at bounding box center [420, 230] width 69 height 28
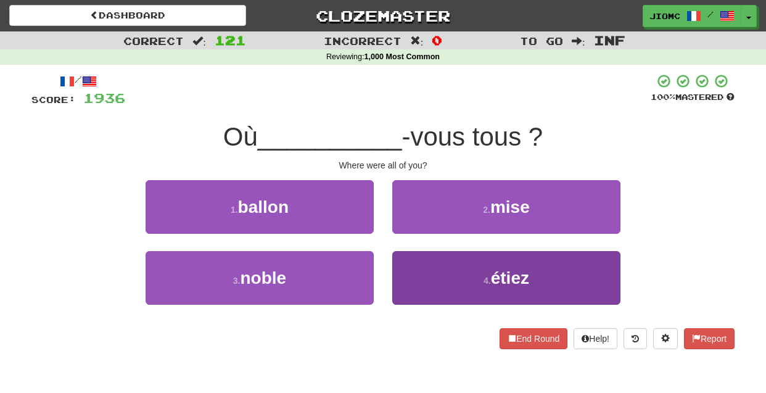
click at [418, 270] on button "4 . étiez" at bounding box center [506, 278] width 228 height 54
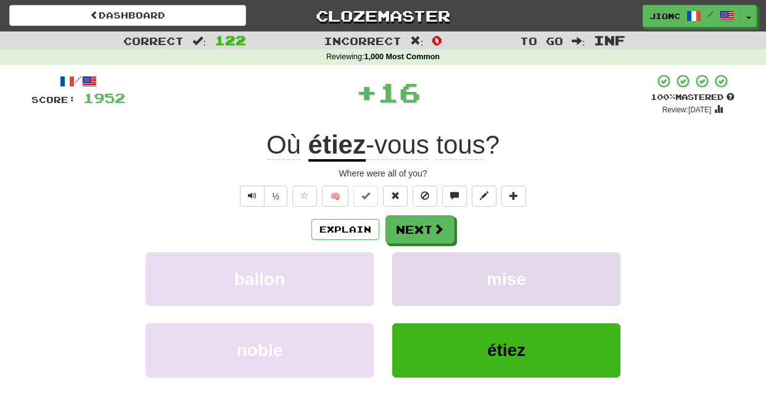
click at [417, 271] on button "mise" at bounding box center [506, 279] width 228 height 54
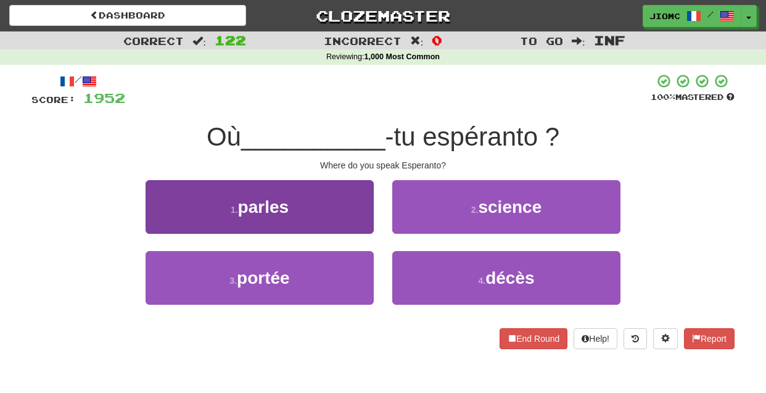
click at [362, 221] on button "1 . parles" at bounding box center [260, 207] width 228 height 54
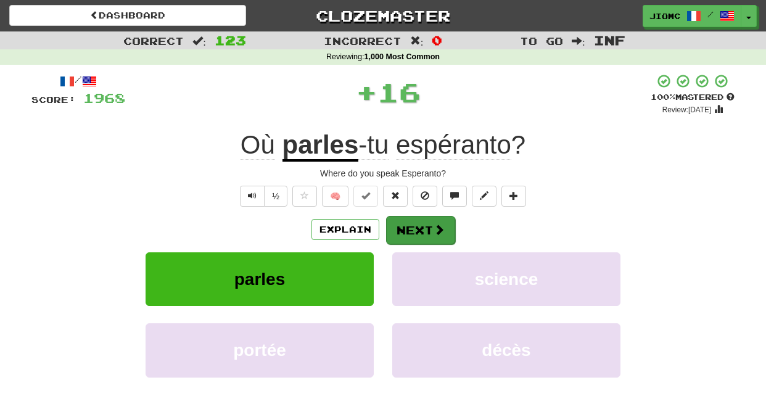
click at [415, 228] on button "Next" at bounding box center [420, 230] width 69 height 28
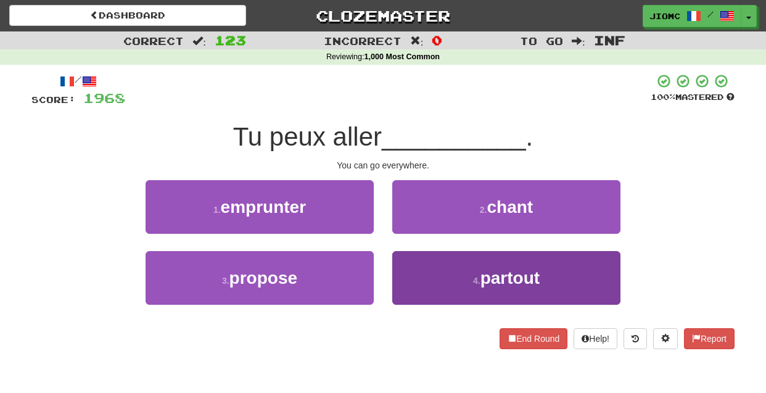
click at [415, 263] on button "4 . partout" at bounding box center [506, 278] width 228 height 54
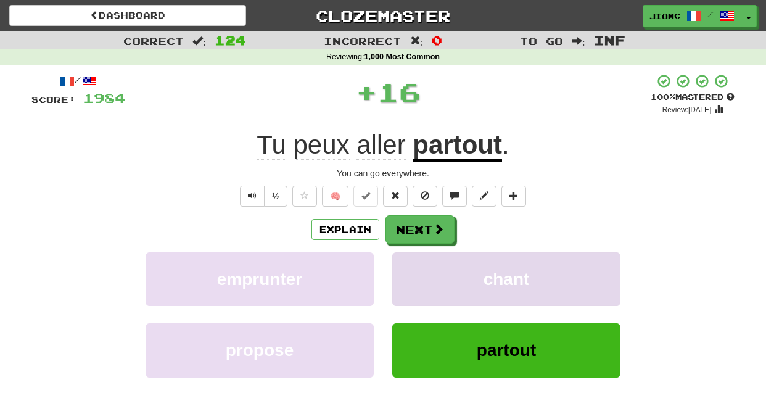
click at [415, 265] on button "chant" at bounding box center [506, 279] width 228 height 54
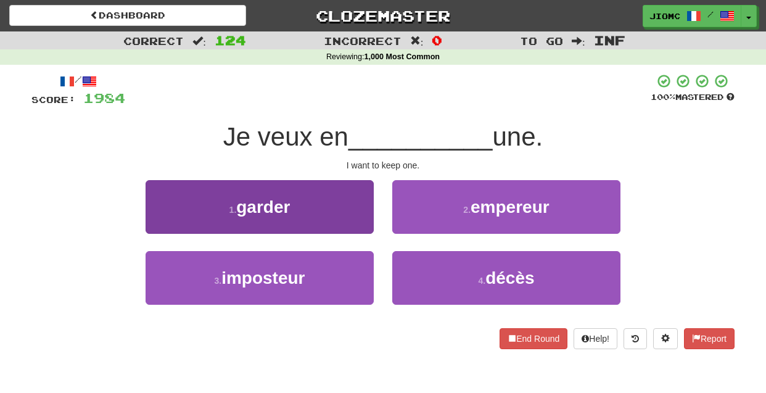
click at [352, 220] on button "1 . garder" at bounding box center [260, 207] width 228 height 54
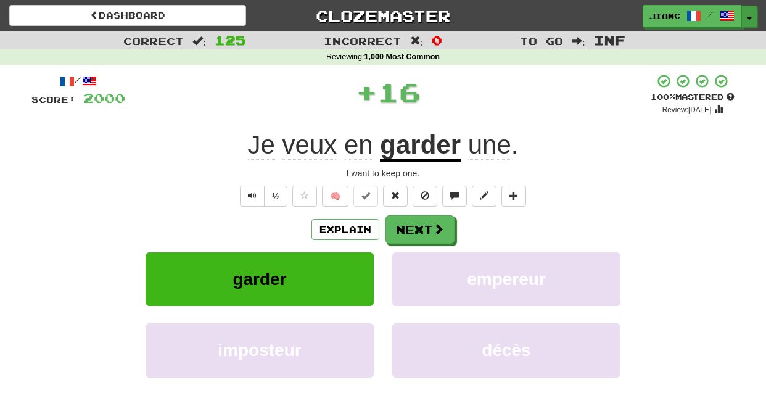
click at [748, 17] on span "button" at bounding box center [749, 18] width 5 height 2
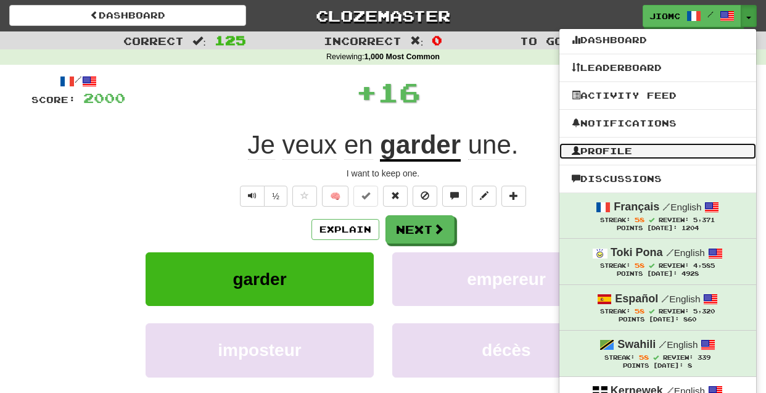
click at [676, 150] on link "Profile" at bounding box center [658, 151] width 197 height 16
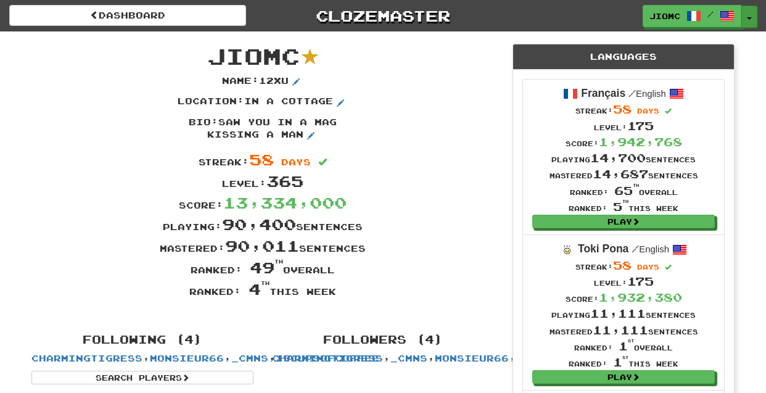
click at [750, 13] on button "Toggle Dropdown" at bounding box center [750, 17] width 16 height 22
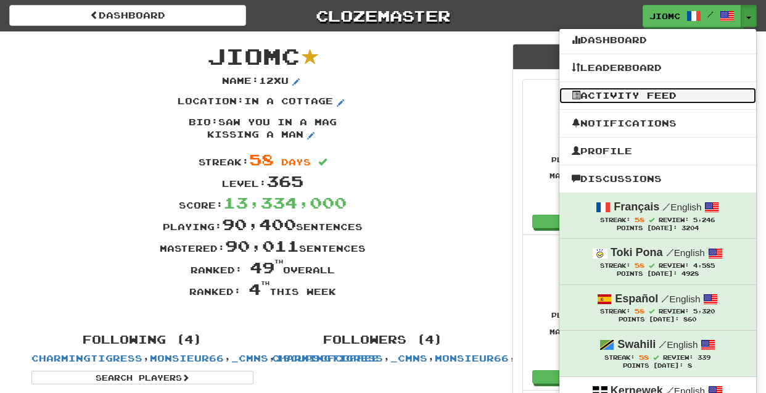
click at [677, 100] on link "Activity Feed" at bounding box center [658, 96] width 197 height 16
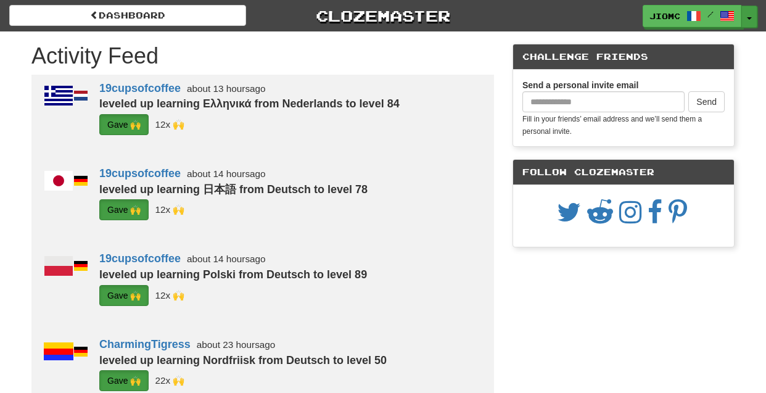
click at [745, 19] on button "Toggle Dropdown" at bounding box center [750, 17] width 16 height 22
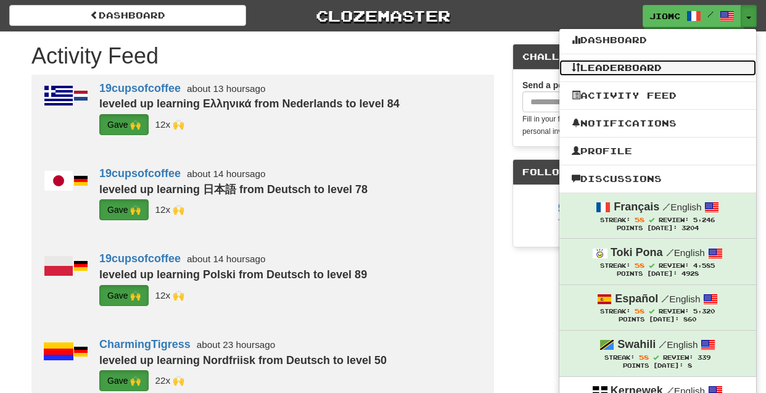
click at [720, 66] on link "Leaderboard" at bounding box center [658, 68] width 197 height 16
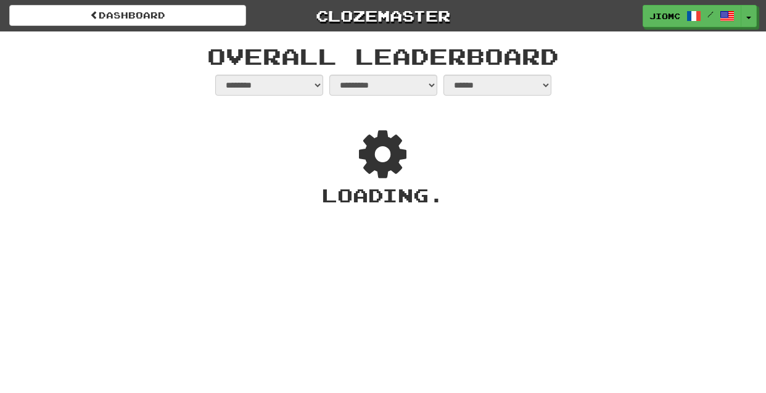
select select "**********"
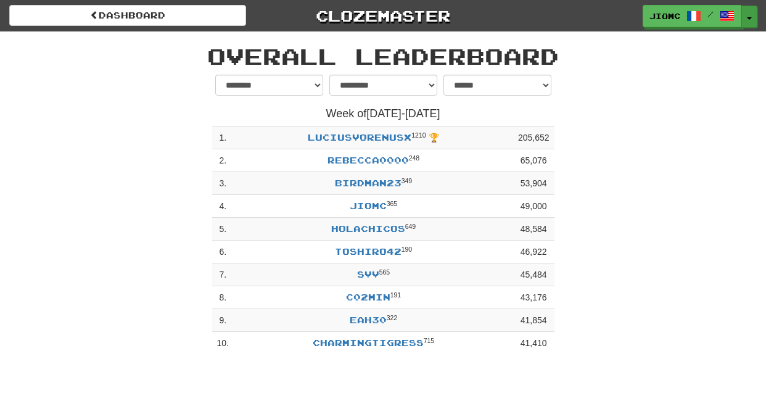
click at [750, 20] on button "Toggle Dropdown" at bounding box center [750, 17] width 16 height 22
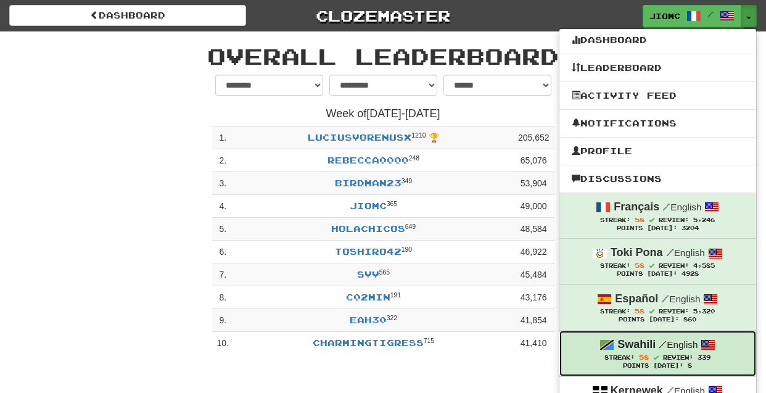
click at [656, 356] on div "Streak: 58 Review: 339" at bounding box center [658, 357] width 172 height 9
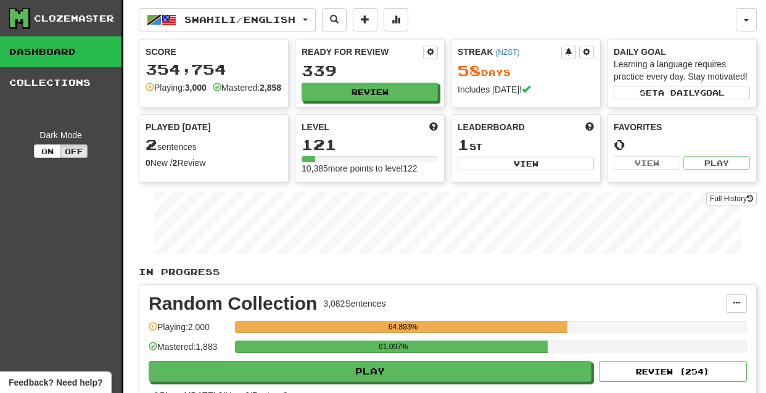
click at [357, 91] on button "Review" at bounding box center [370, 92] width 136 height 19
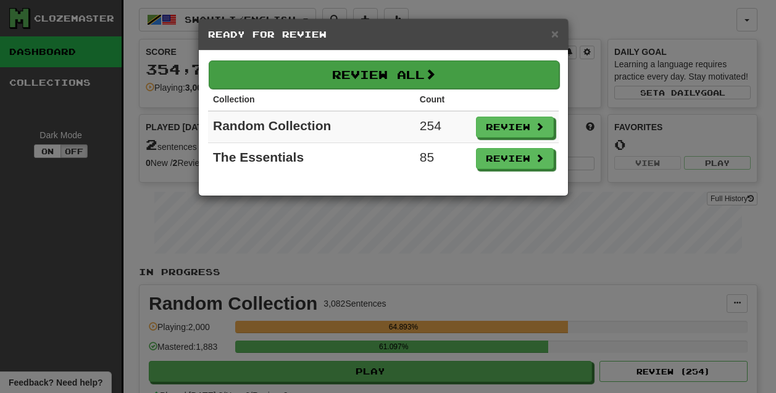
click at [363, 77] on button "Review All" at bounding box center [384, 74] width 350 height 28
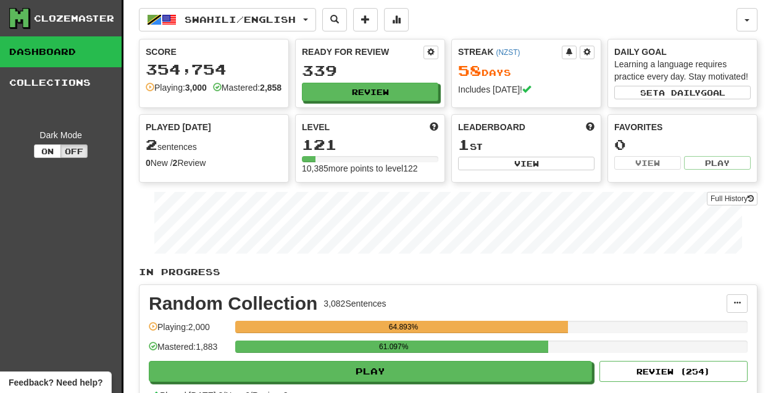
select select "********"
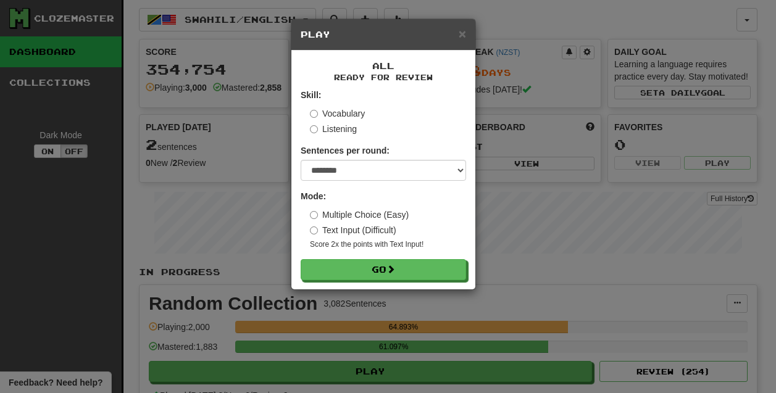
click at [391, 259] on form "Skill: Vocabulary Listening Sentences per round: * ** ** ** ** ** *** ******** …" at bounding box center [382, 184] width 165 height 191
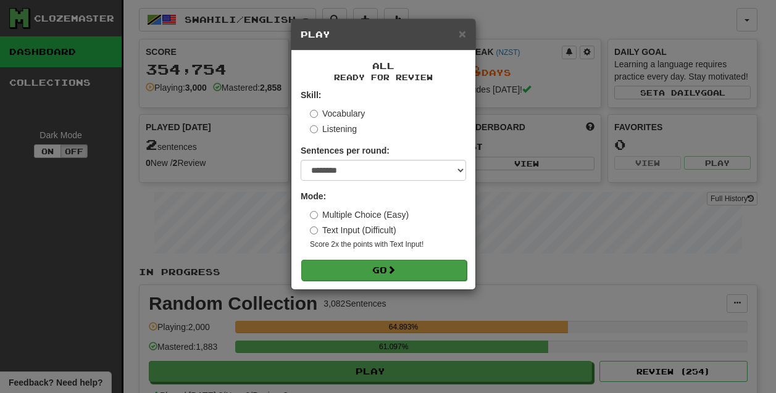
click at [392, 263] on button "Go" at bounding box center [383, 270] width 165 height 21
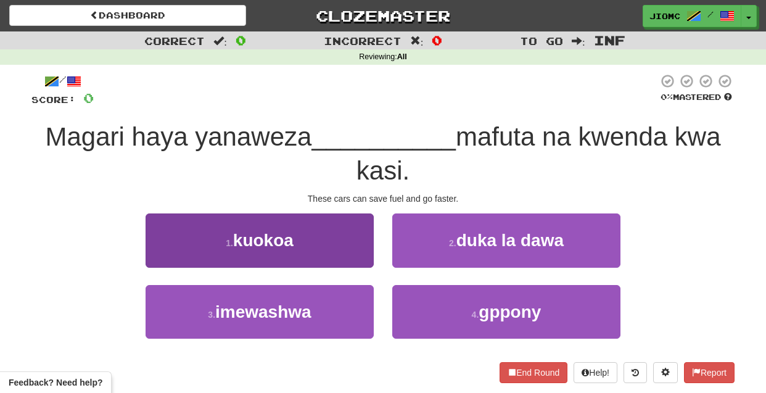
click at [354, 250] on button "1 . kuokoa" at bounding box center [260, 240] width 228 height 54
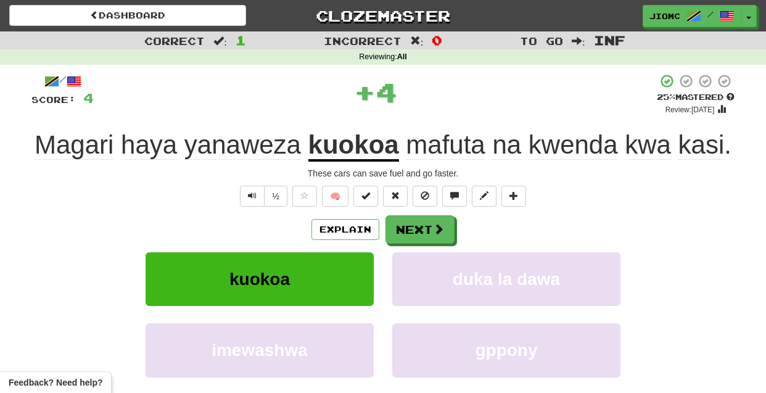
click at [413, 244] on div "Explain Next kuokoa duka la dawa imewashwa gppony Learn more: kuokoa duka la da…" at bounding box center [382, 314] width 703 height 198
click at [410, 230] on button "Next" at bounding box center [420, 230] width 69 height 28
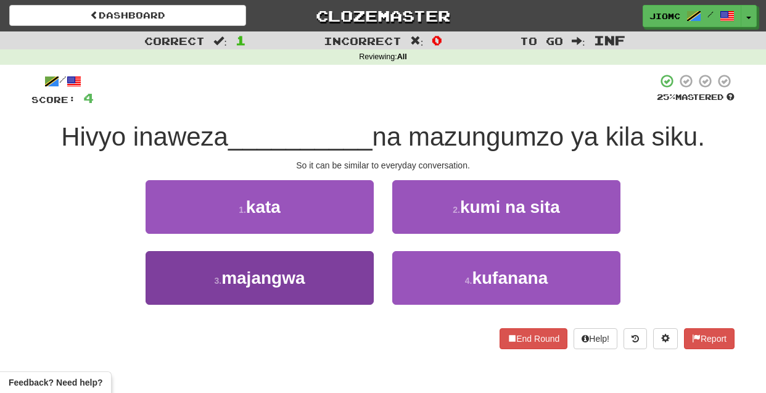
click at [304, 284] on span "majangwa" at bounding box center [262, 277] width 83 height 19
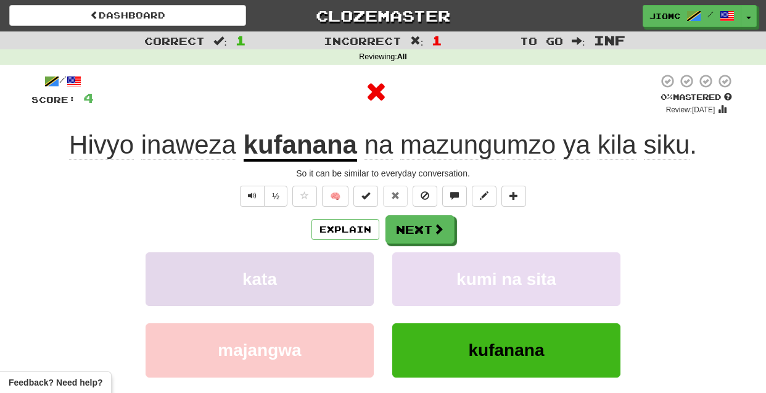
click at [311, 283] on button "kata" at bounding box center [260, 279] width 228 height 54
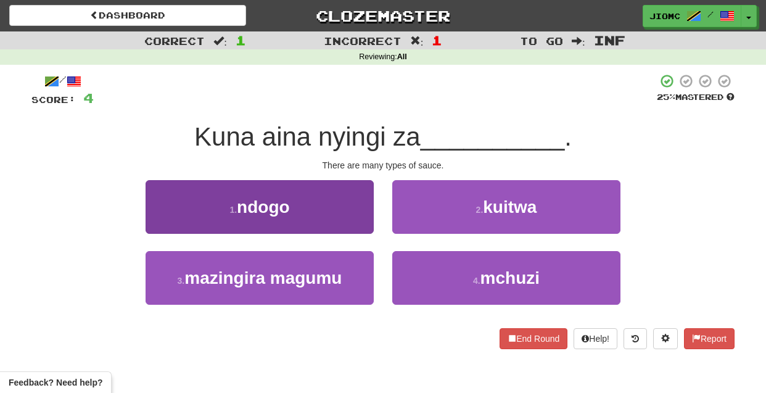
click at [353, 223] on button "1 . ndogo" at bounding box center [260, 207] width 228 height 54
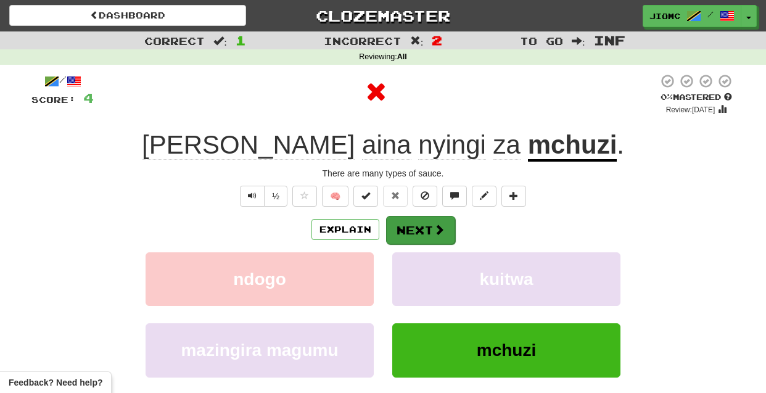
click at [396, 226] on button "Next" at bounding box center [420, 230] width 69 height 28
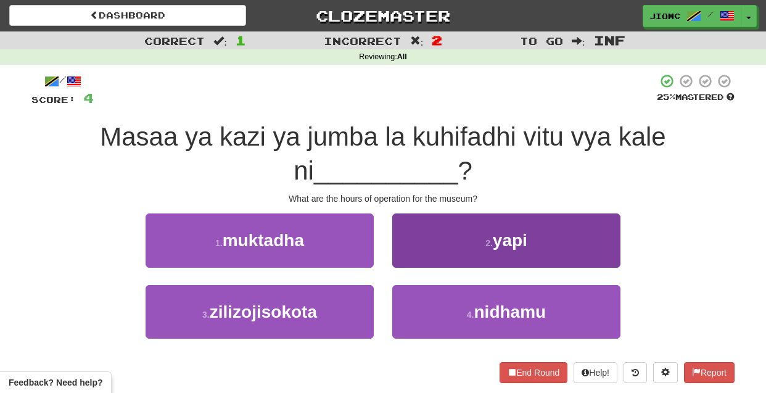
click at [404, 246] on button "2 . yapi" at bounding box center [506, 240] width 228 height 54
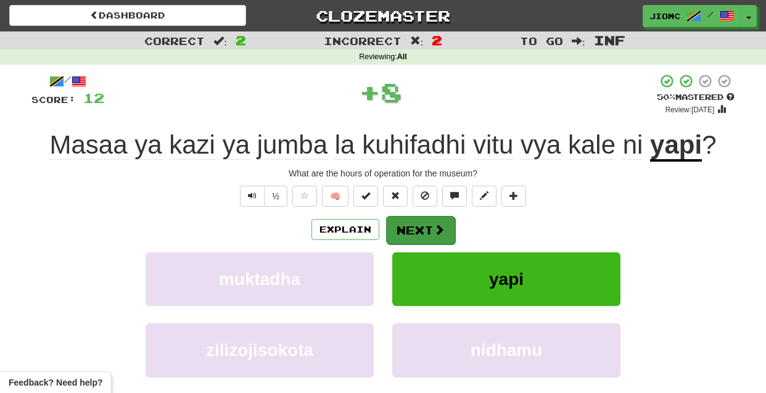
click at [410, 238] on button "Next" at bounding box center [420, 230] width 69 height 28
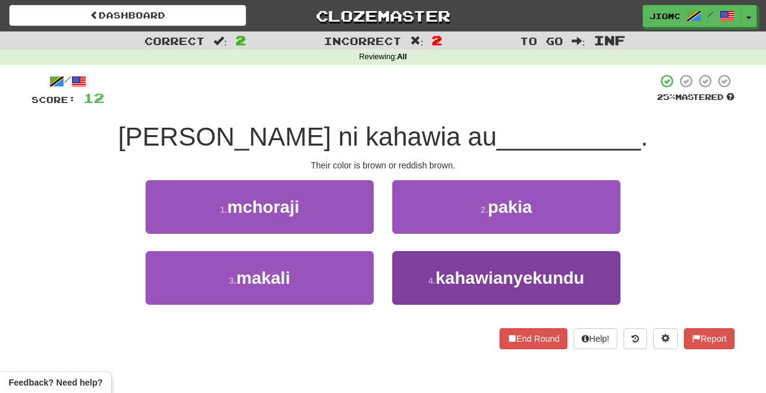
click at [409, 272] on button "4 . kahawianyekundu" at bounding box center [506, 278] width 228 height 54
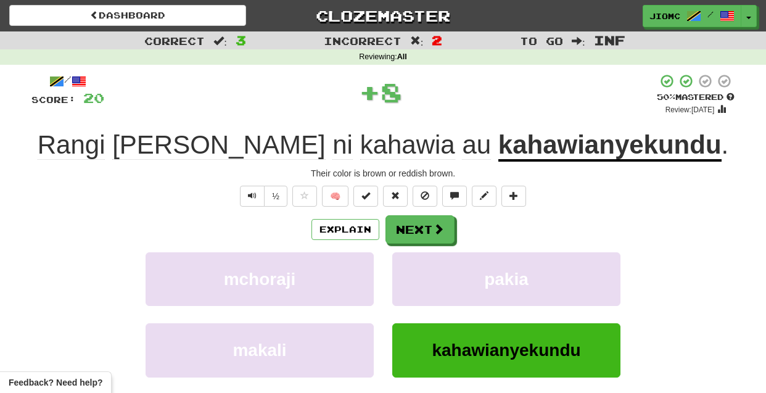
click at [409, 272] on button "pakia" at bounding box center [506, 279] width 228 height 54
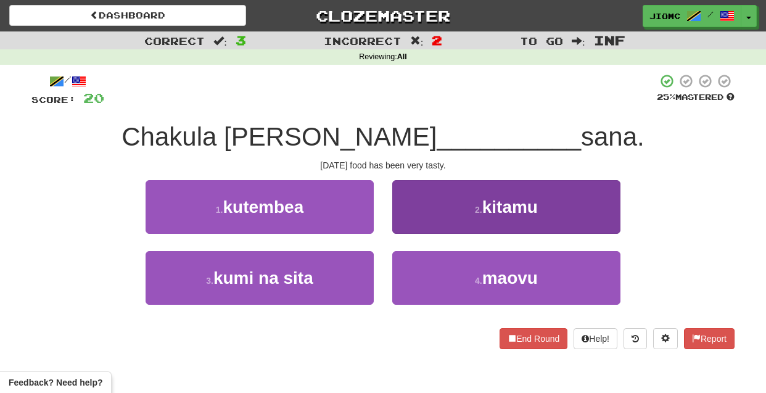
click at [407, 228] on button "2 . kitamu" at bounding box center [506, 207] width 228 height 54
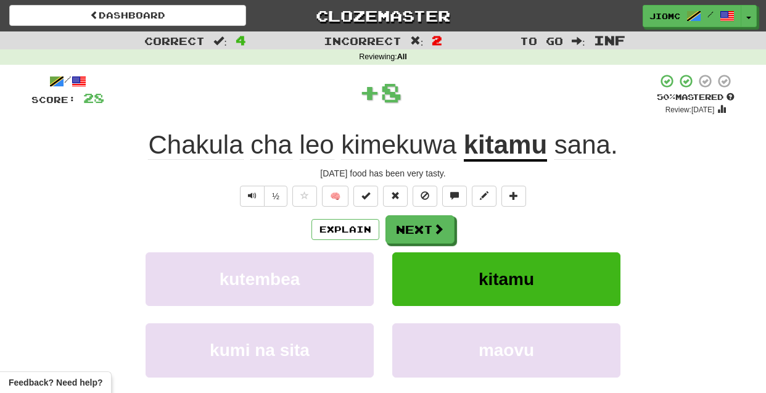
click at [407, 228] on button "Next" at bounding box center [420, 229] width 69 height 28
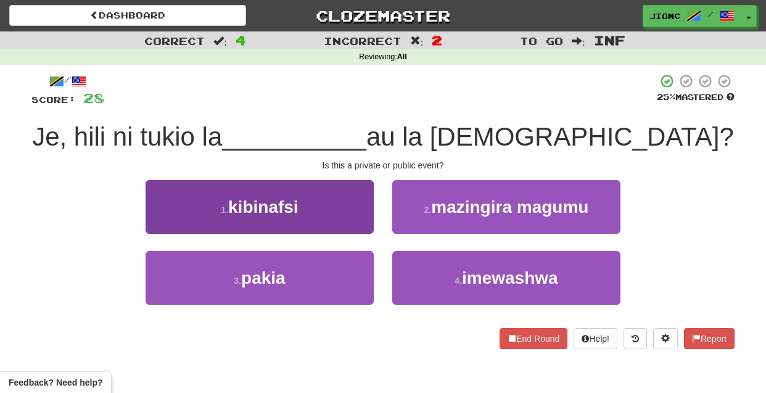
click at [355, 279] on button "3 . pakia" at bounding box center [260, 278] width 228 height 54
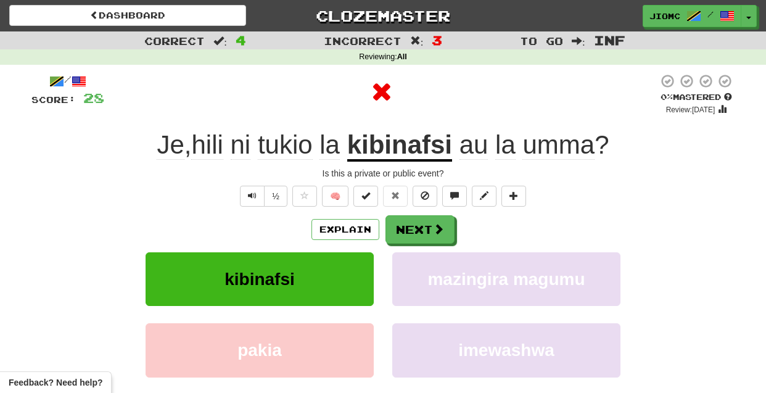
click at [356, 279] on button "kibinafsi" at bounding box center [260, 279] width 228 height 54
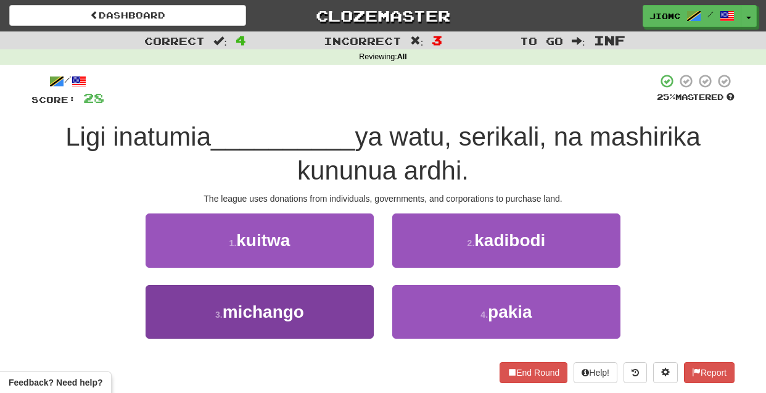
click at [357, 310] on button "3 . michango" at bounding box center [260, 312] width 228 height 54
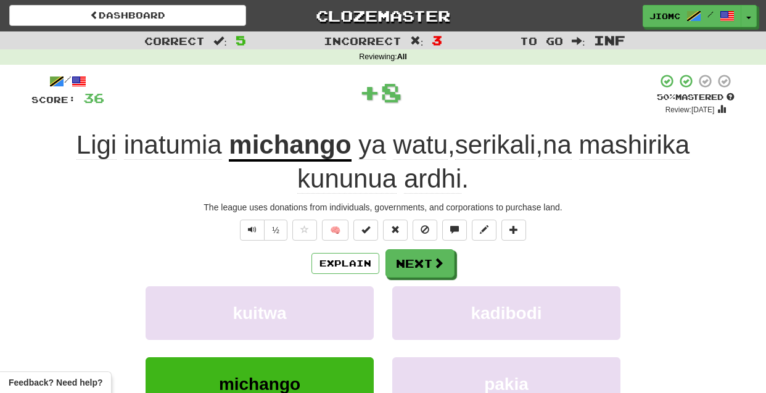
click at [357, 310] on button "kuitwa" at bounding box center [260, 313] width 228 height 54
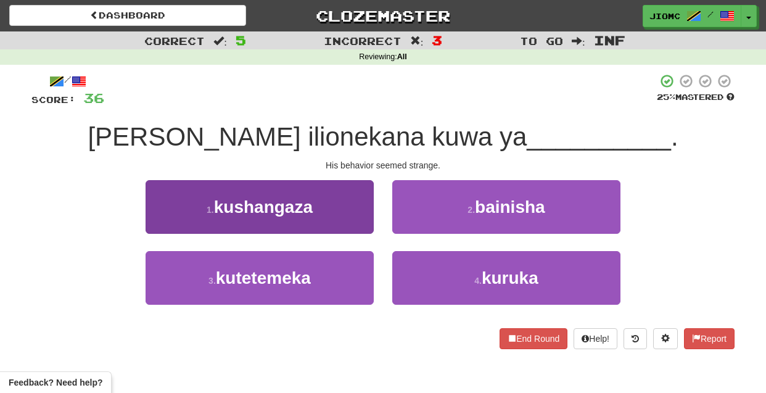
click at [365, 228] on button "1 . kushangaza" at bounding box center [260, 207] width 228 height 54
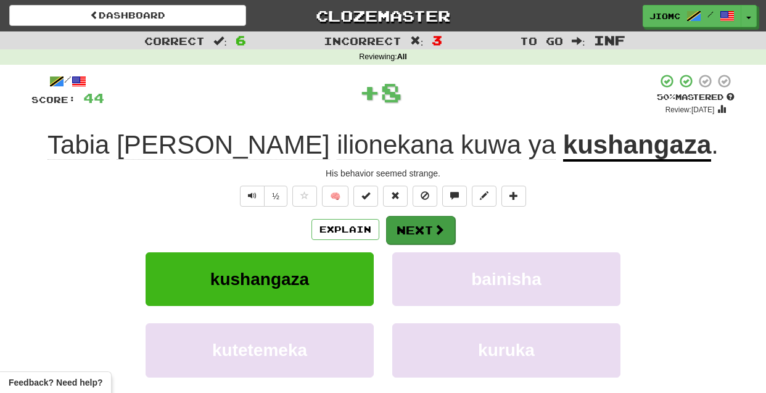
click at [410, 236] on button "Next" at bounding box center [420, 230] width 69 height 28
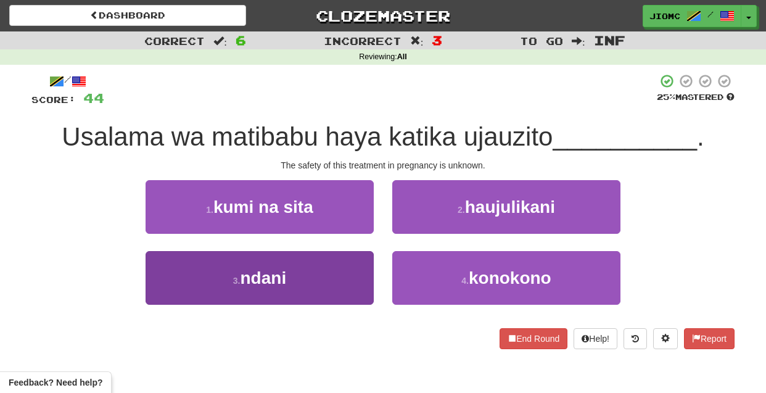
click at [350, 265] on button "3 . ndani" at bounding box center [260, 278] width 228 height 54
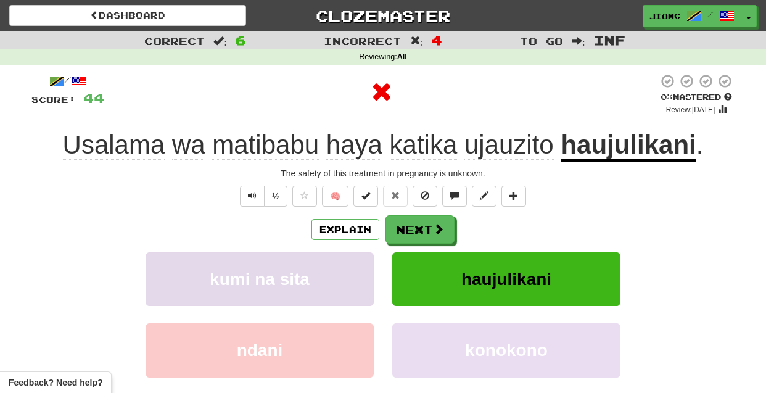
click at [352, 265] on button "kumi na sita" at bounding box center [260, 279] width 228 height 54
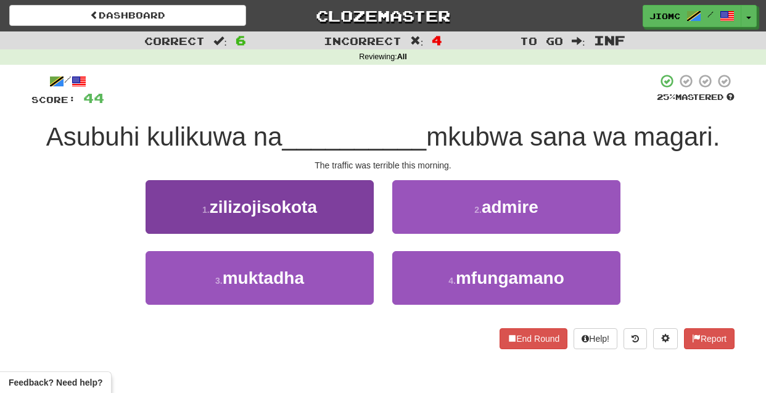
click at [360, 221] on button "1 . zilizojisokota" at bounding box center [260, 207] width 228 height 54
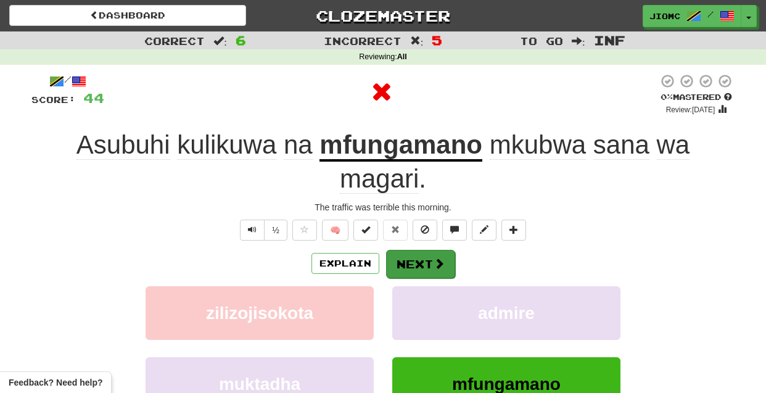
click at [410, 258] on button "Next" at bounding box center [420, 264] width 69 height 28
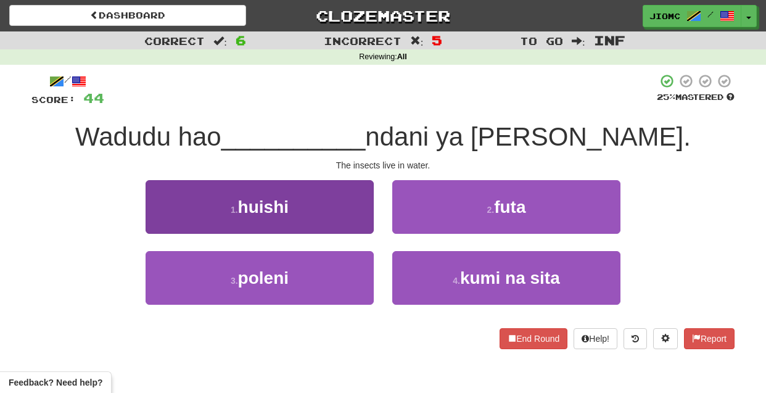
click at [358, 227] on button "1 . huishi" at bounding box center [260, 207] width 228 height 54
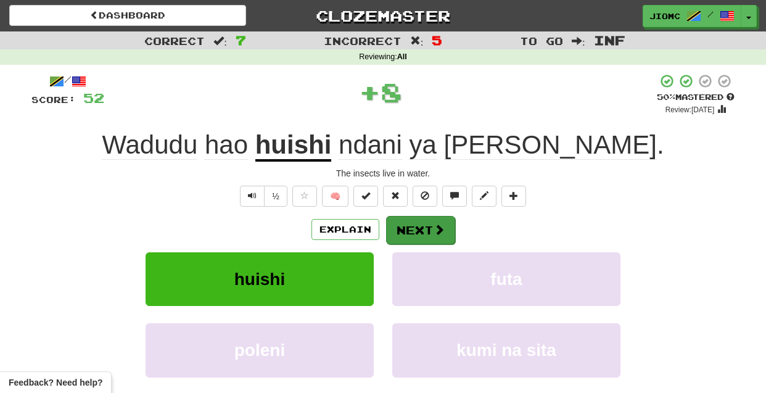
click at [404, 228] on button "Next" at bounding box center [420, 230] width 69 height 28
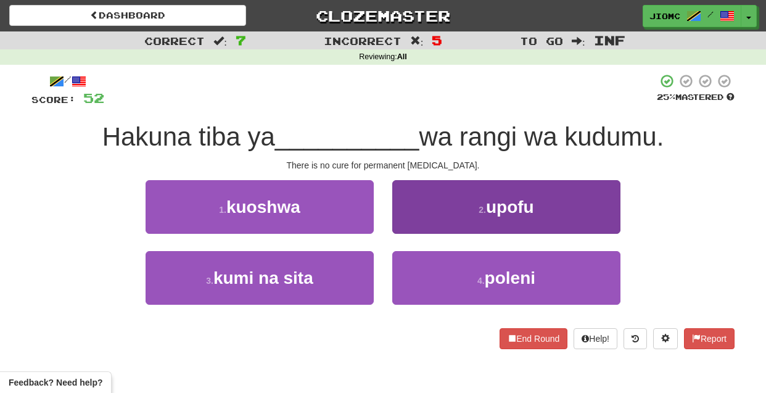
click at [413, 226] on button "2 . upofu" at bounding box center [506, 207] width 228 height 54
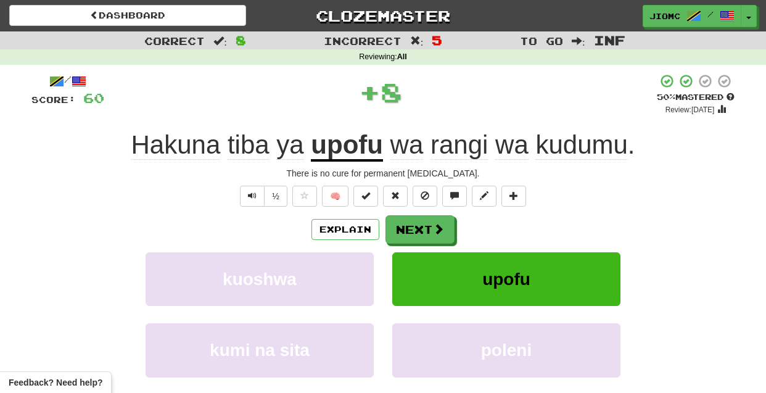
click at [413, 226] on button "Next" at bounding box center [420, 229] width 69 height 28
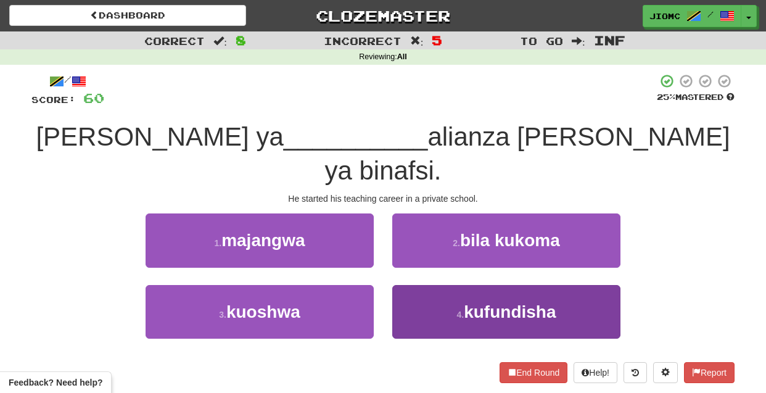
click at [410, 285] on button "4 . kufundisha" at bounding box center [506, 312] width 228 height 54
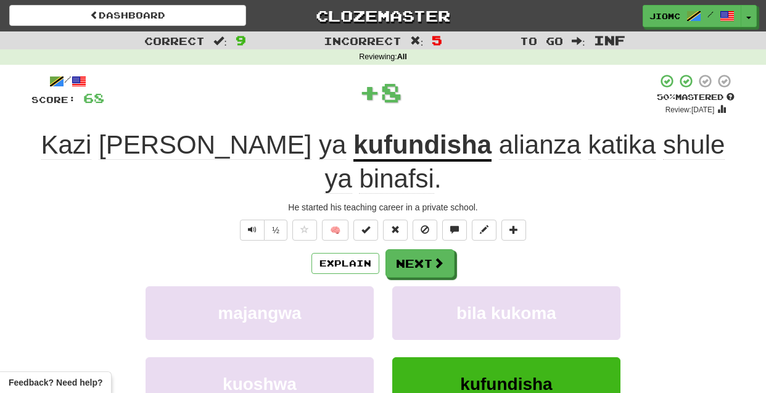
click at [410, 286] on button "bila kukoma" at bounding box center [506, 313] width 228 height 54
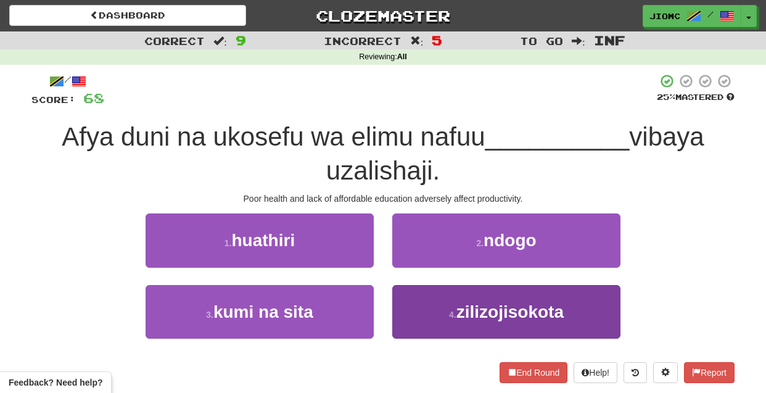
click at [408, 302] on button "4 . zilizojisokota" at bounding box center [506, 312] width 228 height 54
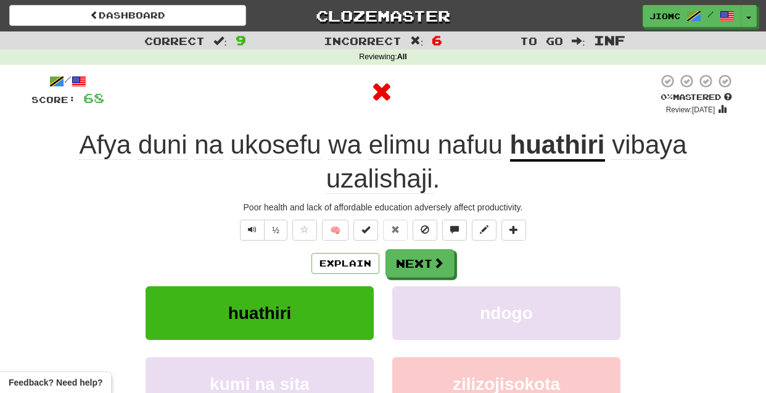
click at [408, 302] on button "ndogo" at bounding box center [506, 313] width 228 height 54
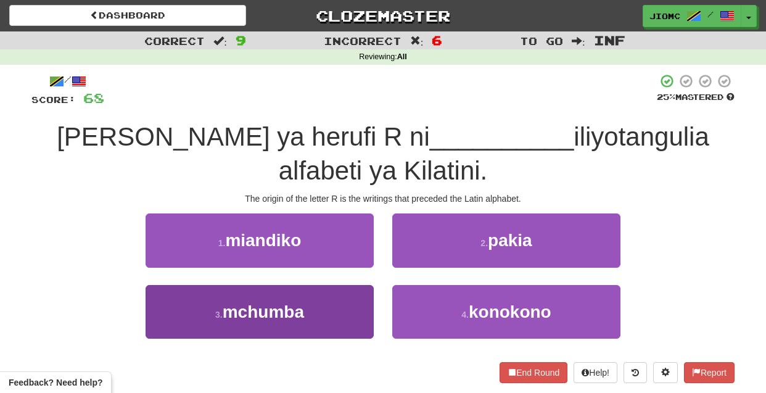
click at [337, 285] on button "3 . mchumba" at bounding box center [260, 312] width 228 height 54
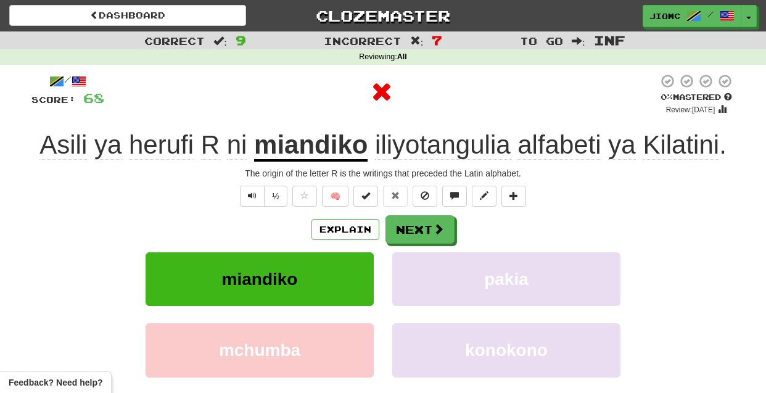
click at [340, 278] on button "miandiko" at bounding box center [260, 279] width 228 height 54
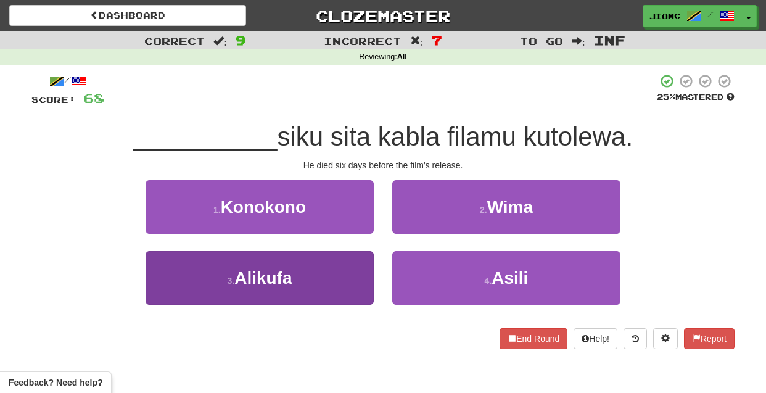
click at [347, 281] on button "3 . Alikufa" at bounding box center [260, 278] width 228 height 54
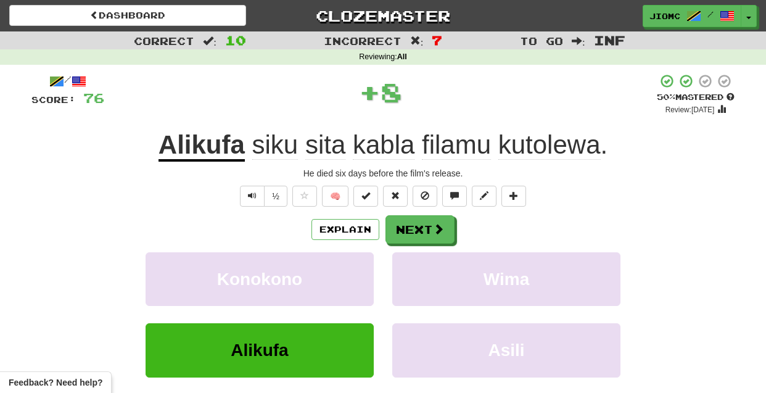
click at [347, 281] on button "Konokono" at bounding box center [260, 279] width 228 height 54
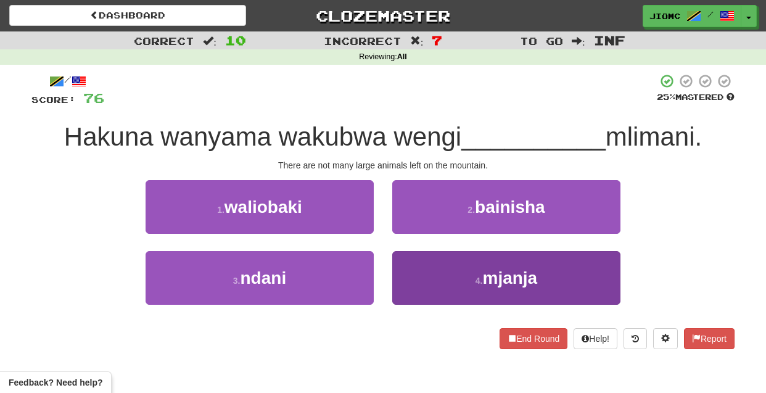
click at [402, 268] on button "4 . mjanja" at bounding box center [506, 278] width 228 height 54
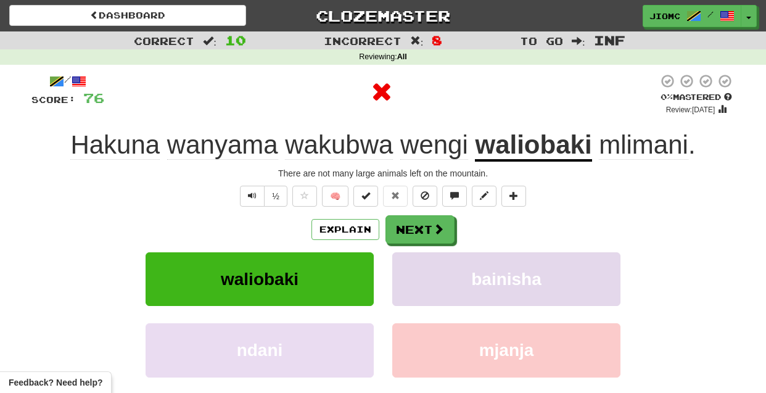
click at [402, 269] on button "bainisha" at bounding box center [506, 279] width 228 height 54
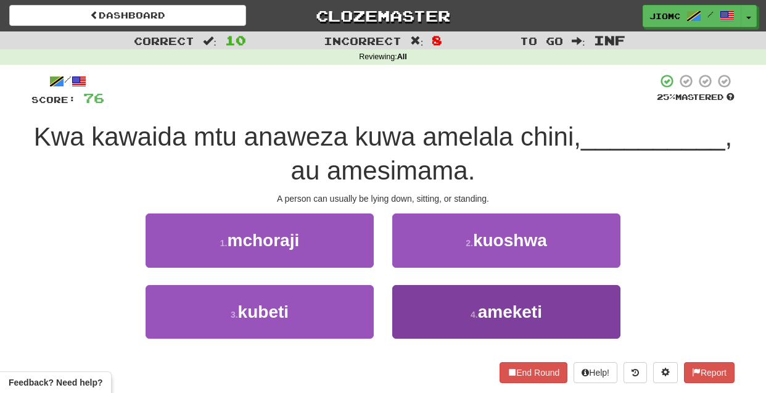
click at [412, 303] on button "4 . ameketi" at bounding box center [506, 312] width 228 height 54
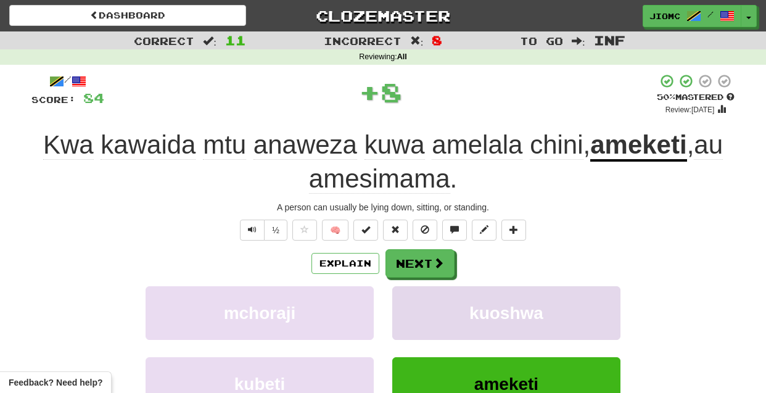
click at [412, 303] on button "kuoshwa" at bounding box center [506, 313] width 228 height 54
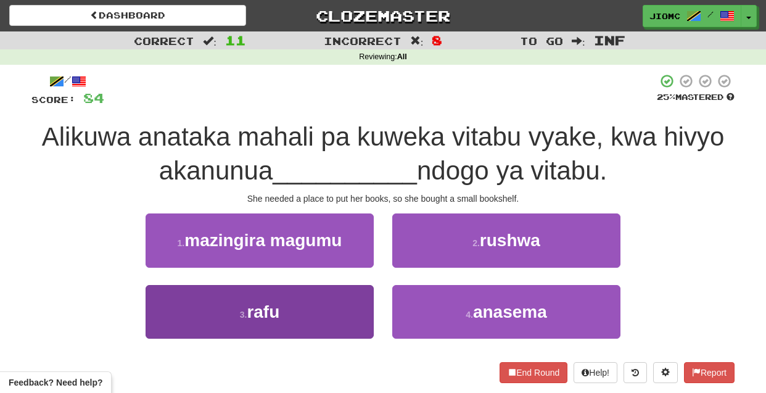
click at [344, 304] on button "3 . rafu" at bounding box center [260, 312] width 228 height 54
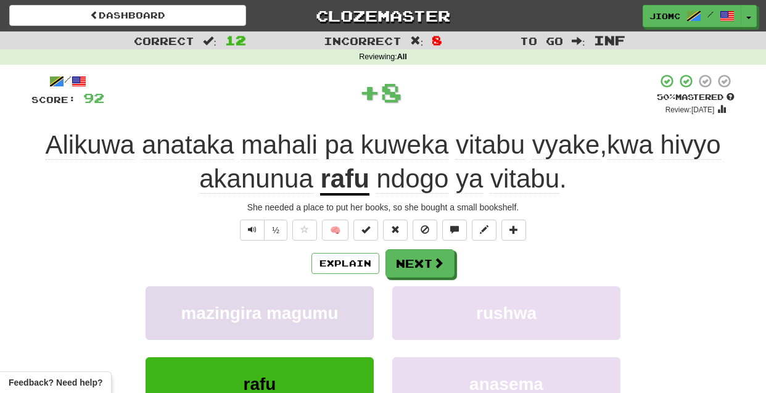
click at [344, 304] on button "mazingira magumu" at bounding box center [260, 313] width 228 height 54
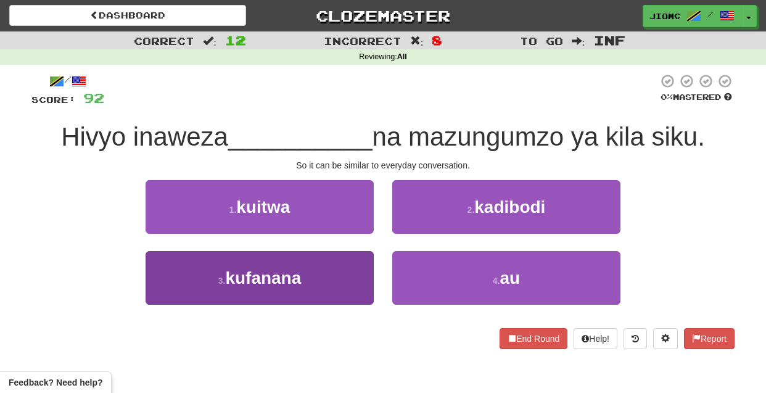
click at [350, 286] on button "3 . kufanana" at bounding box center [260, 278] width 228 height 54
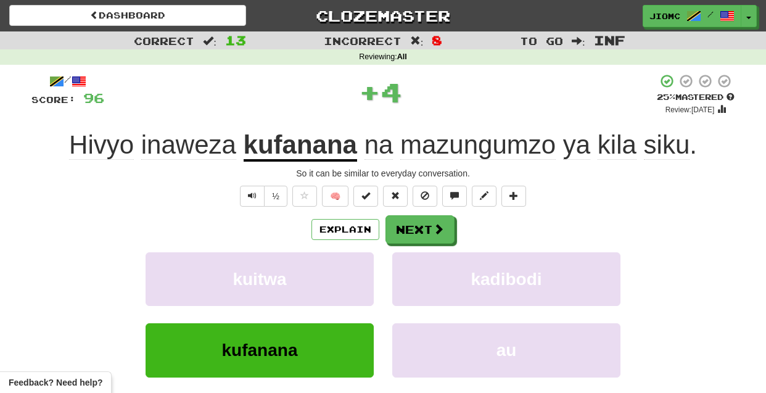
click at [350, 286] on button "kuitwa" at bounding box center [260, 279] width 228 height 54
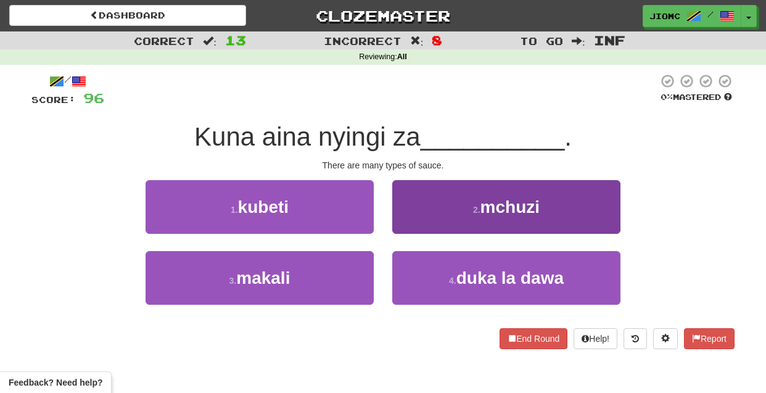
click at [425, 223] on button "2 . mchuzi" at bounding box center [506, 207] width 228 height 54
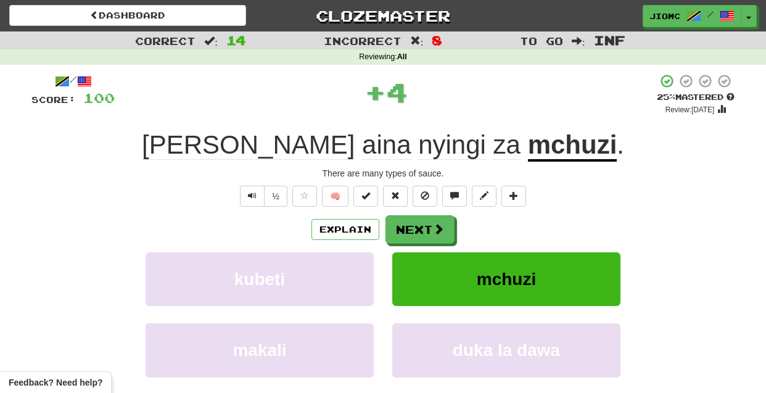
click at [420, 228] on button "Next" at bounding box center [420, 229] width 69 height 28
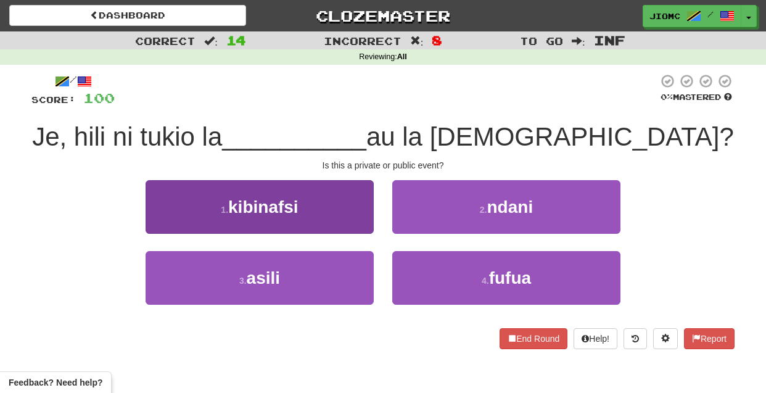
click at [354, 224] on button "1 . kibinafsi" at bounding box center [260, 207] width 228 height 54
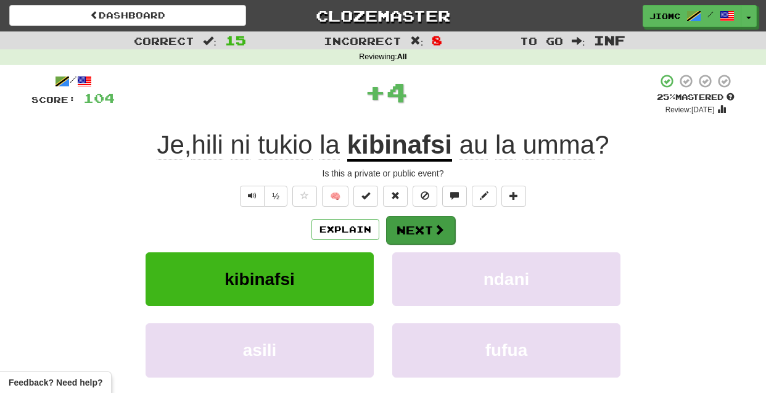
click at [411, 236] on button "Next" at bounding box center [420, 230] width 69 height 28
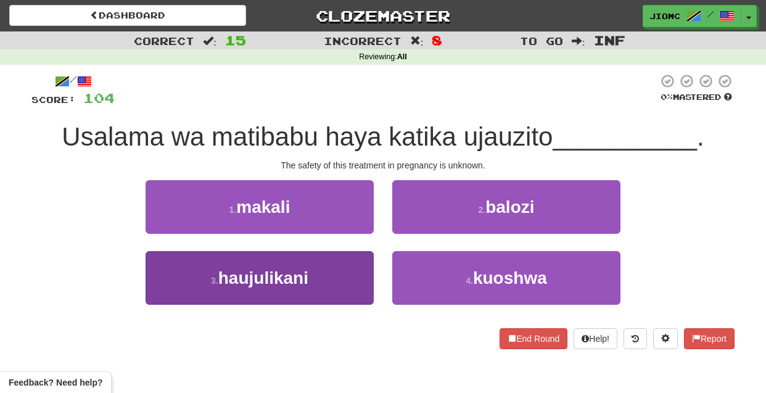
click at [362, 263] on button "3 . haujulikani" at bounding box center [260, 278] width 228 height 54
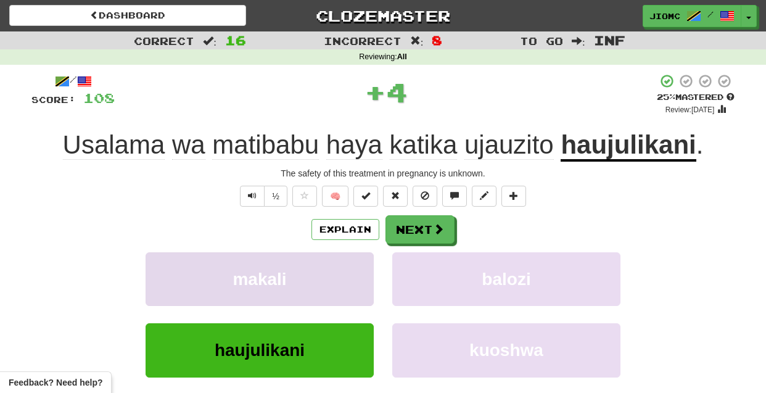
click at [360, 267] on button "makali" at bounding box center [260, 279] width 228 height 54
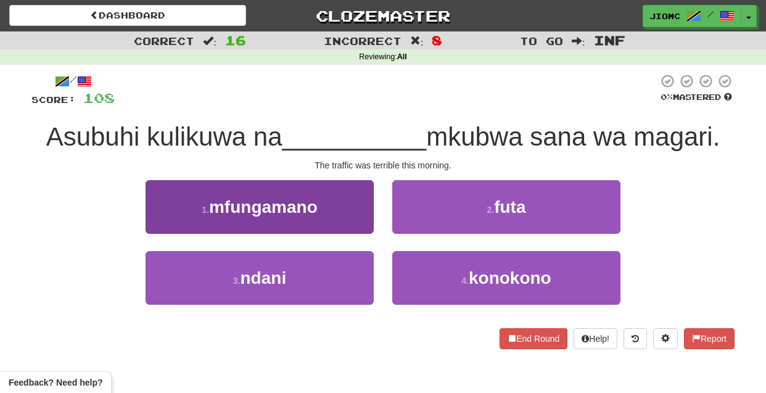
click at [360, 228] on button "1 . mfungamano" at bounding box center [260, 207] width 228 height 54
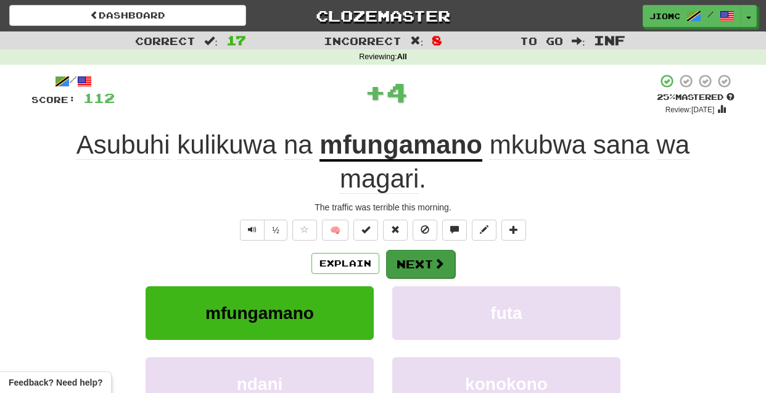
click at [407, 261] on button "Next" at bounding box center [420, 264] width 69 height 28
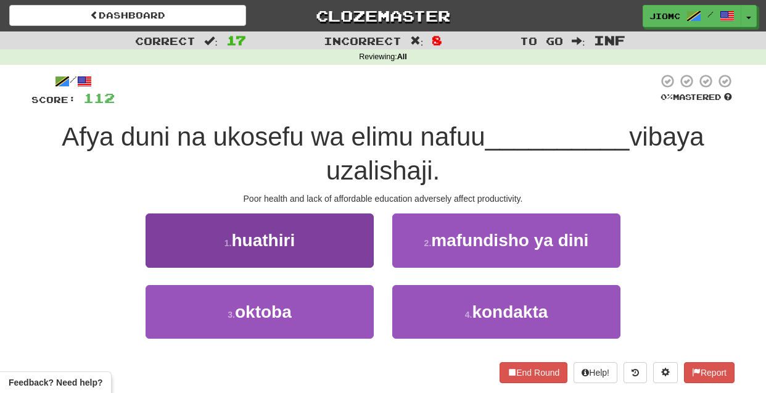
click at [360, 254] on button "1 . huathiri" at bounding box center [260, 240] width 228 height 54
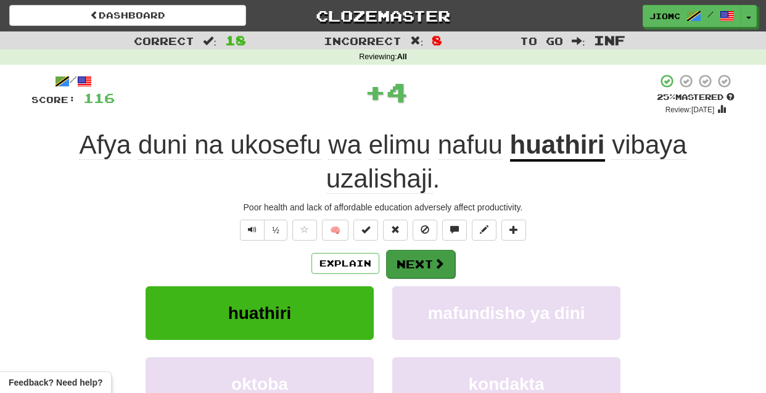
click at [400, 265] on button "Next" at bounding box center [420, 264] width 69 height 28
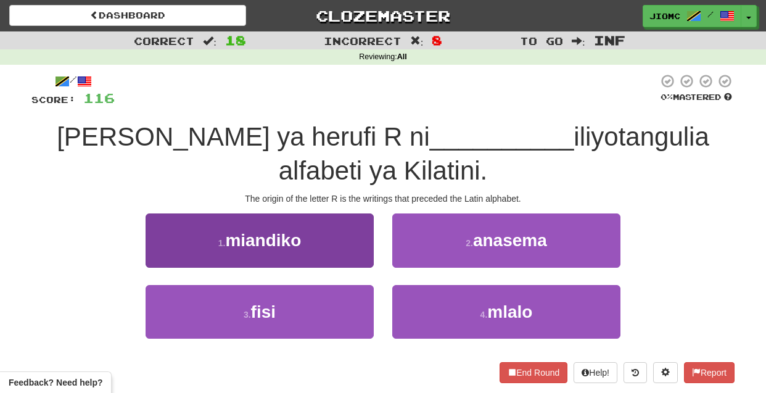
click at [359, 229] on button "1 . miandiko" at bounding box center [260, 240] width 228 height 54
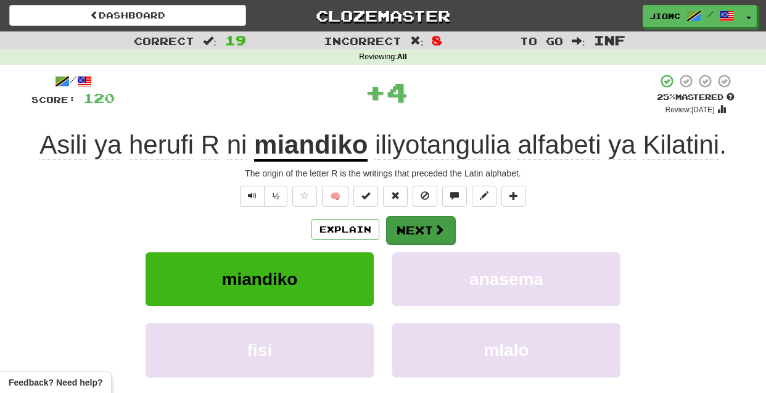
click at [408, 236] on button "Next" at bounding box center [420, 230] width 69 height 28
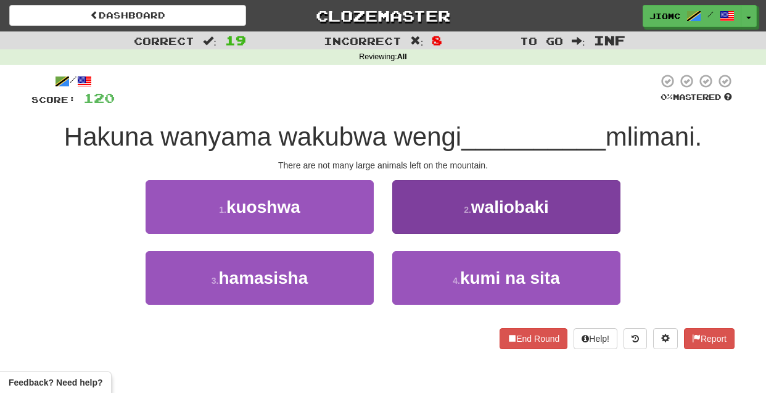
click at [401, 228] on button "2 . waliobaki" at bounding box center [506, 207] width 228 height 54
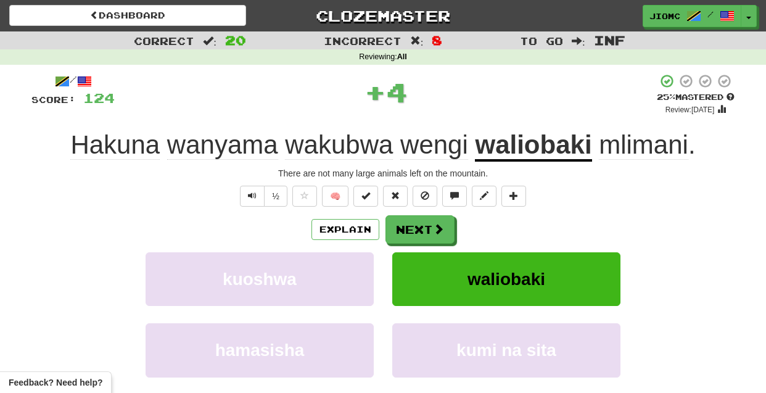
click at [401, 228] on button "Next" at bounding box center [420, 229] width 69 height 28
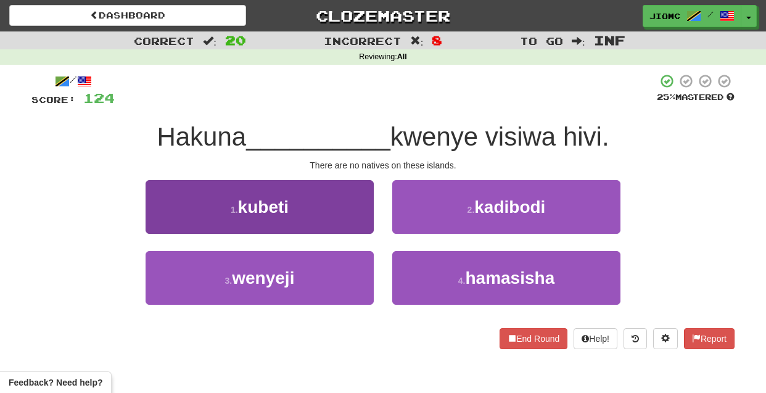
click at [360, 225] on button "1 . kubeti" at bounding box center [260, 207] width 228 height 54
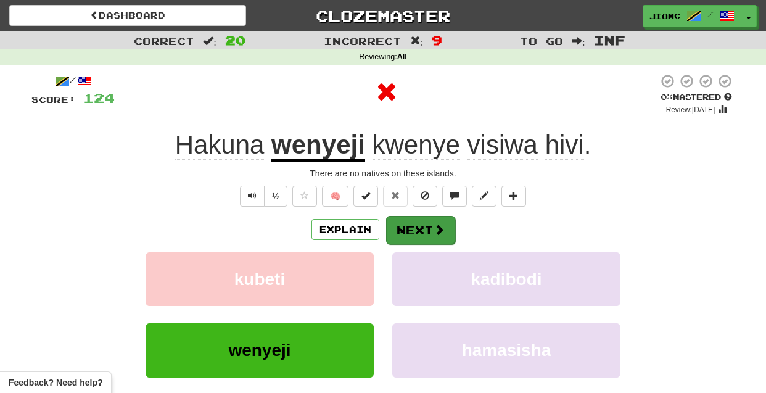
click at [408, 229] on button "Next" at bounding box center [420, 230] width 69 height 28
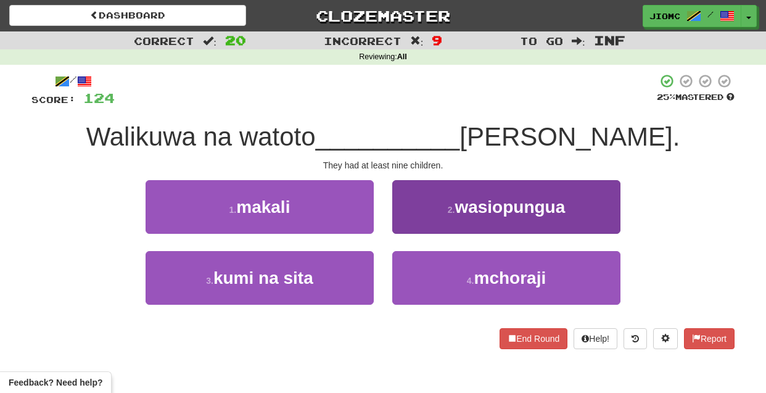
click at [403, 224] on button "2 . wasiopungua" at bounding box center [506, 207] width 228 height 54
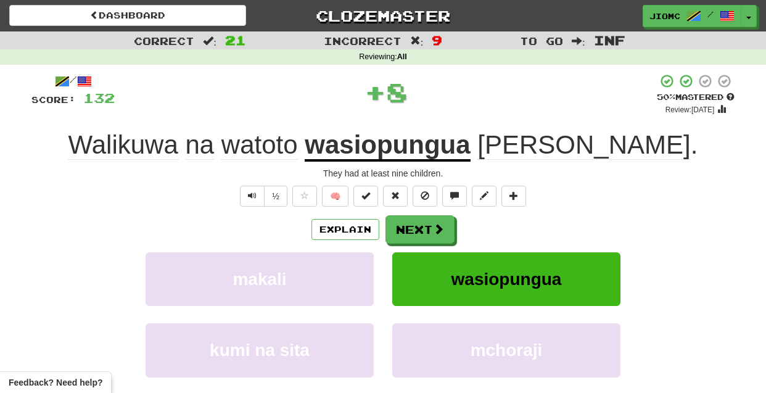
click at [403, 224] on button "Next" at bounding box center [420, 229] width 69 height 28
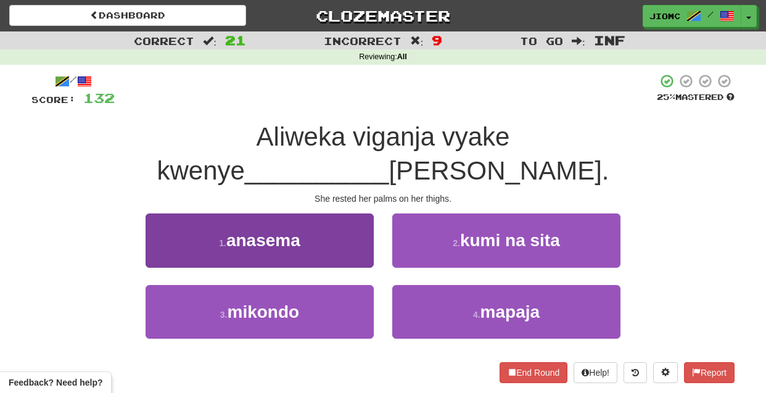
click at [362, 219] on button "1 . anasema" at bounding box center [260, 240] width 228 height 54
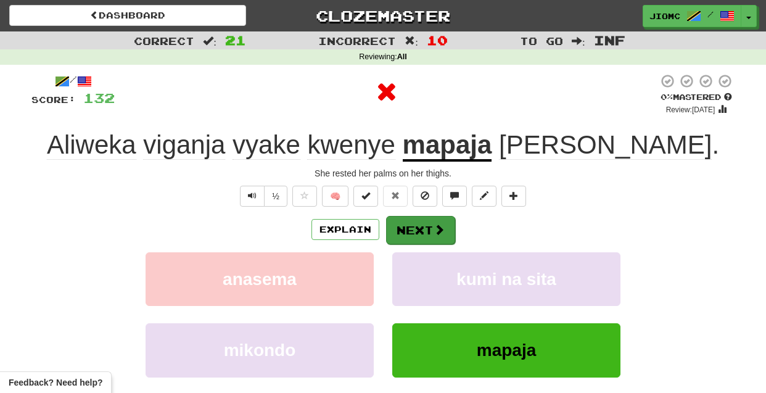
click at [392, 228] on button "Next" at bounding box center [420, 230] width 69 height 28
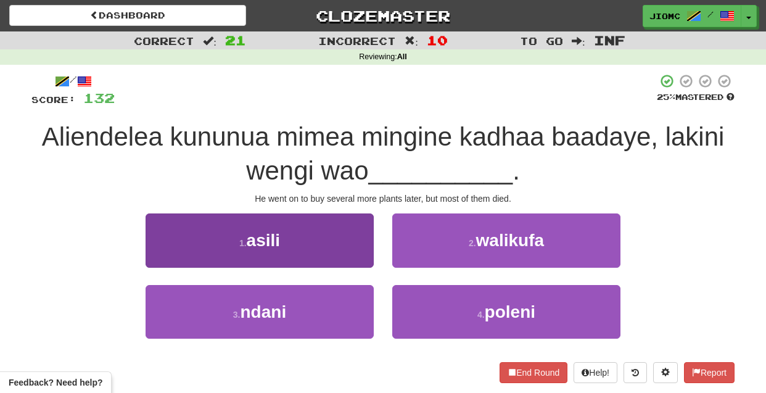
click at [370, 254] on button "1 . asili" at bounding box center [260, 240] width 228 height 54
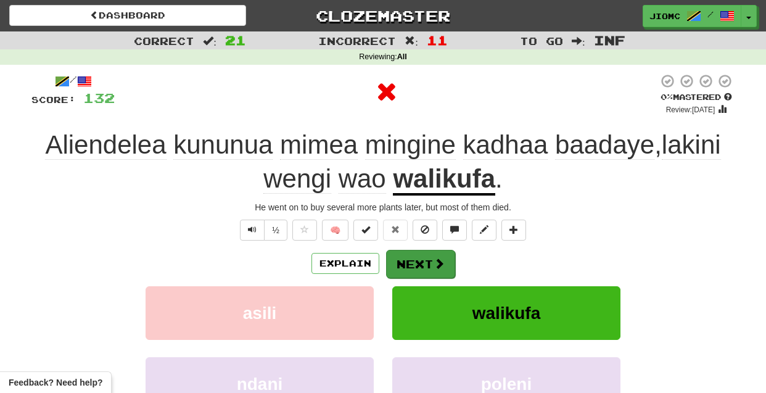
click at [408, 260] on button "Next" at bounding box center [420, 264] width 69 height 28
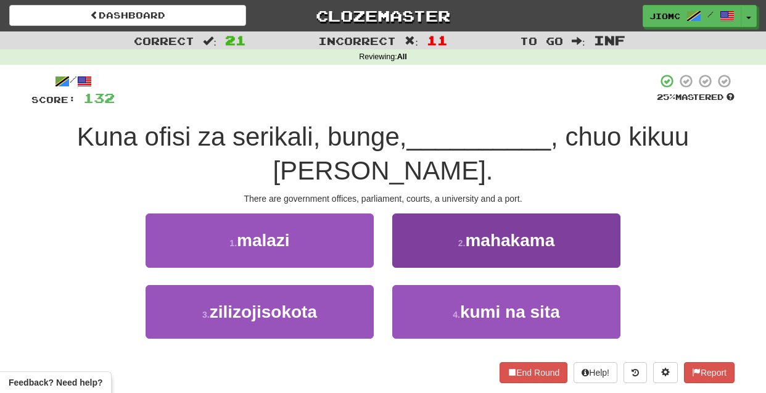
click at [407, 256] on button "2 . mahakama" at bounding box center [506, 240] width 228 height 54
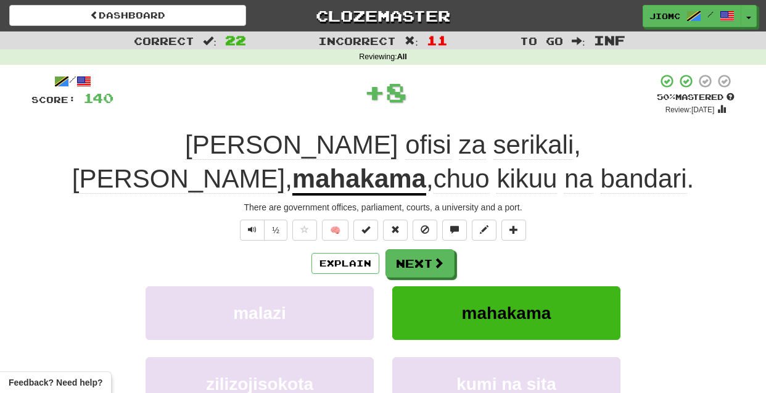
click at [407, 256] on button "Next" at bounding box center [420, 263] width 69 height 28
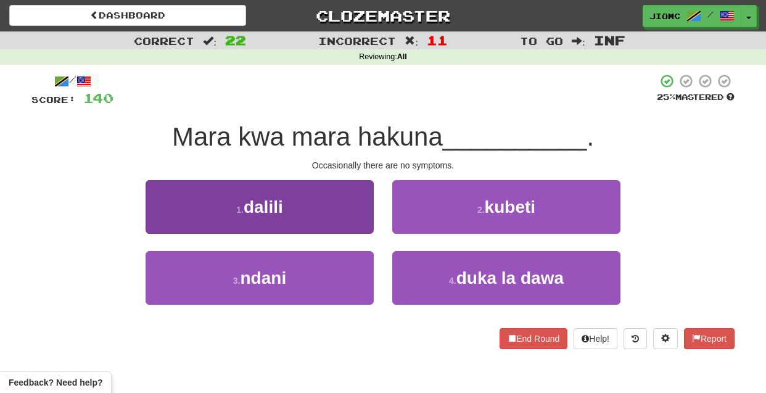
click at [345, 214] on button "1 . dalili" at bounding box center [260, 207] width 228 height 54
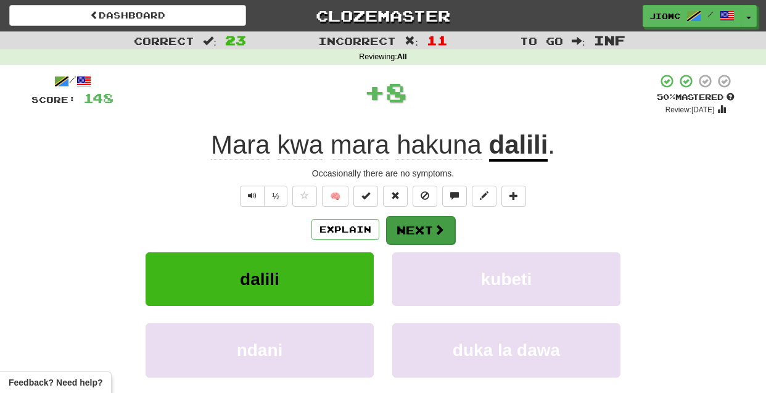
click at [399, 231] on button "Next" at bounding box center [420, 230] width 69 height 28
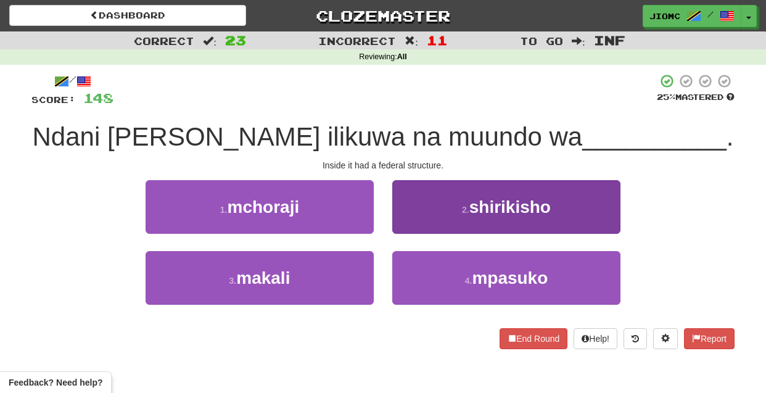
click at [402, 225] on button "2 . shirikisho" at bounding box center [506, 207] width 228 height 54
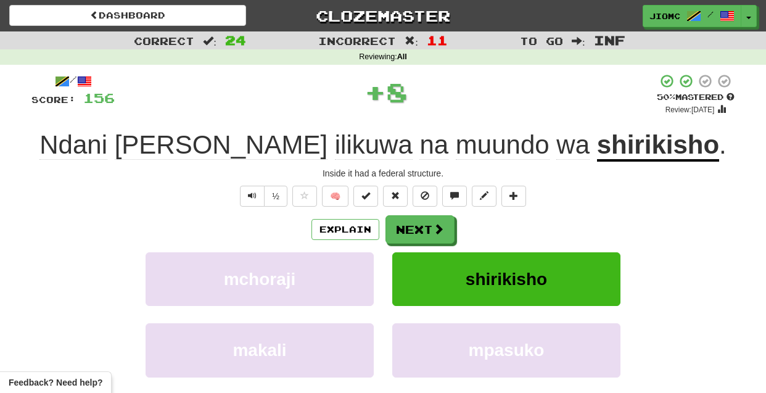
click at [402, 225] on button "Next" at bounding box center [420, 229] width 69 height 28
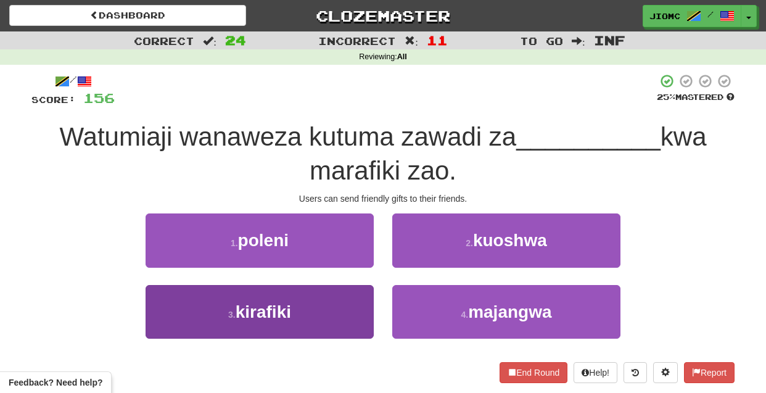
click at [349, 302] on button "3 . kirafiki" at bounding box center [260, 312] width 228 height 54
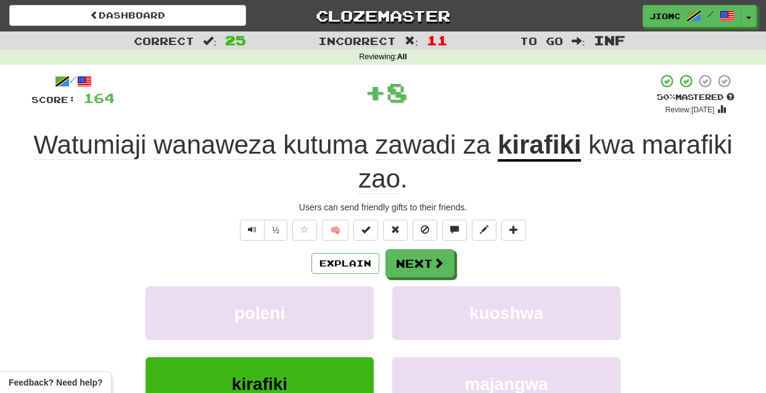
click at [349, 302] on button "poleni" at bounding box center [260, 313] width 228 height 54
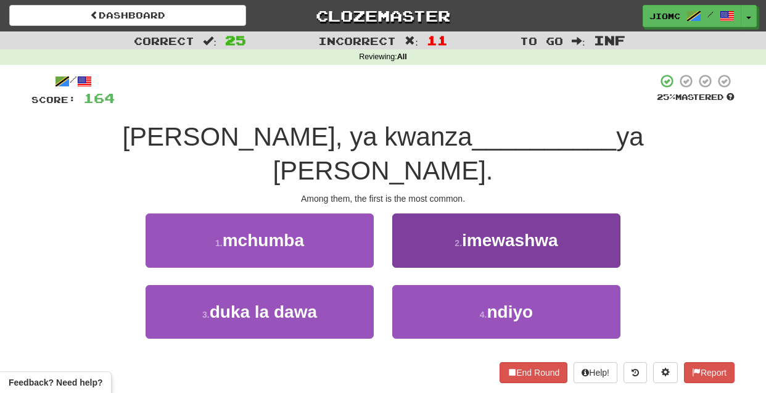
click at [422, 222] on button "2 . imewashwa" at bounding box center [506, 240] width 228 height 54
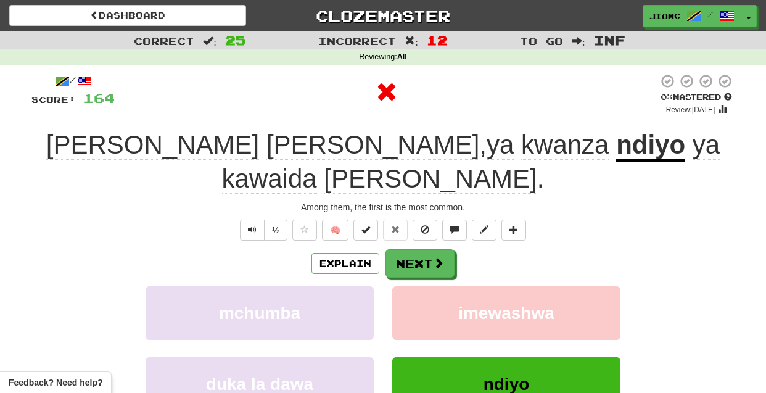
click at [416, 249] on button "Next" at bounding box center [420, 263] width 69 height 28
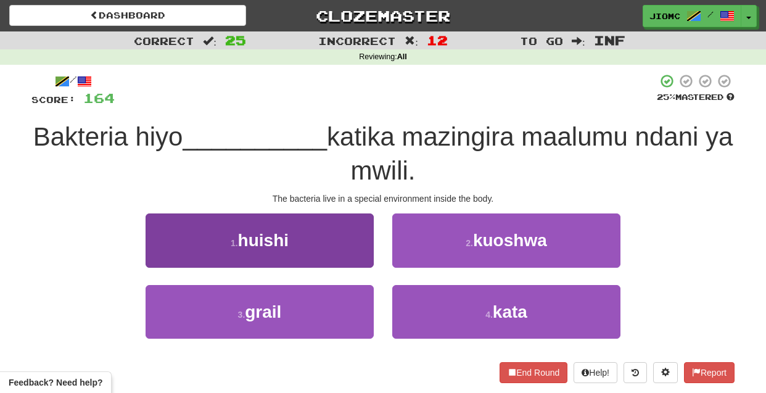
click at [363, 257] on button "1 . huishi" at bounding box center [260, 240] width 228 height 54
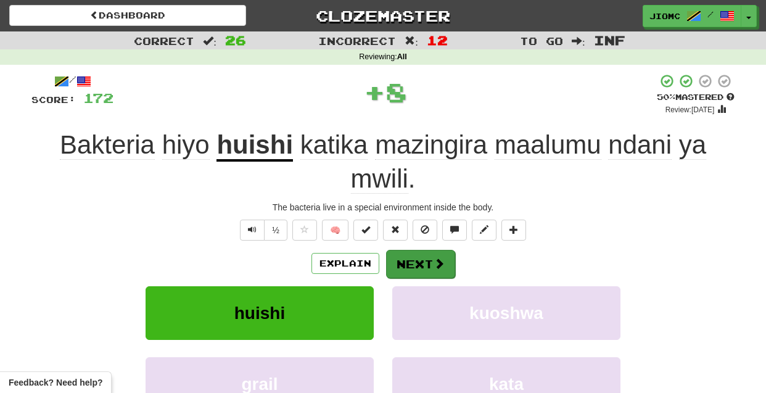
click at [412, 258] on button "Next" at bounding box center [420, 264] width 69 height 28
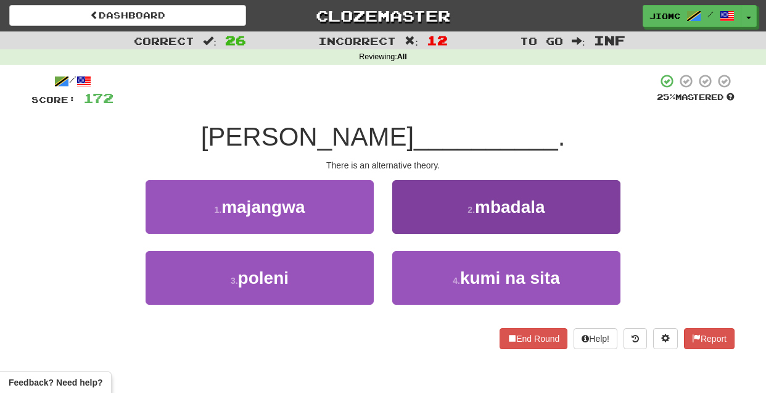
click at [403, 228] on button "2 . mbadala" at bounding box center [506, 207] width 228 height 54
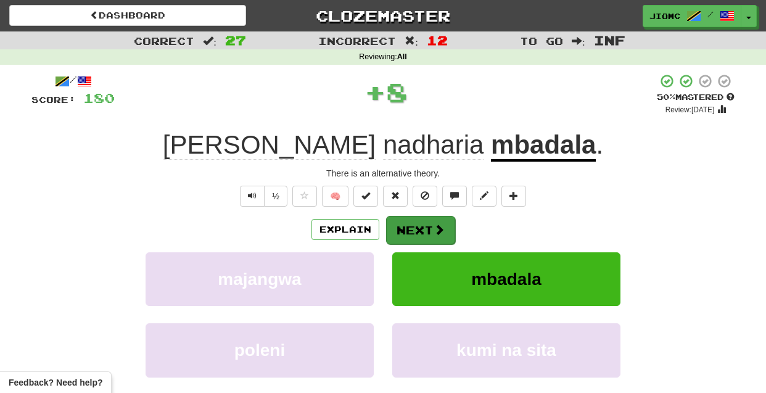
click at [403, 231] on button "Next" at bounding box center [420, 230] width 69 height 28
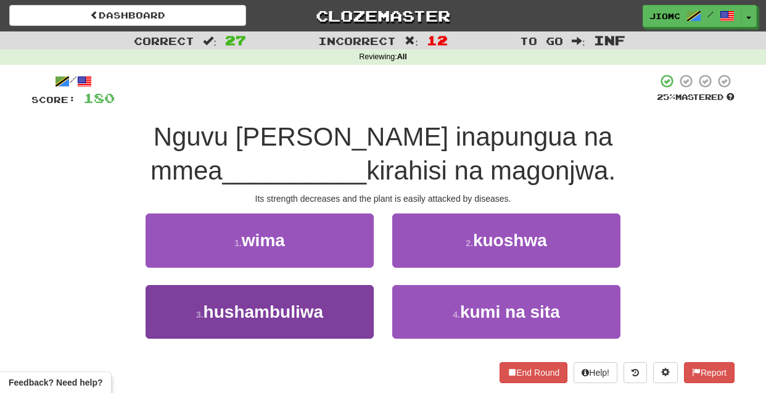
click at [354, 302] on button "3 . hushambuliwa" at bounding box center [260, 312] width 228 height 54
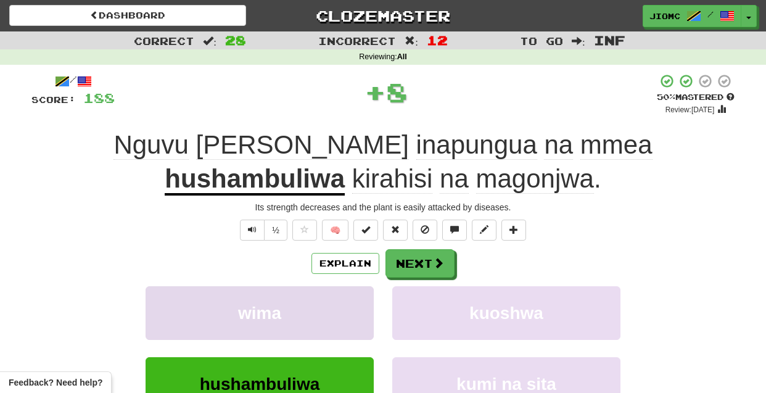
click at [355, 304] on button "wima" at bounding box center [260, 313] width 228 height 54
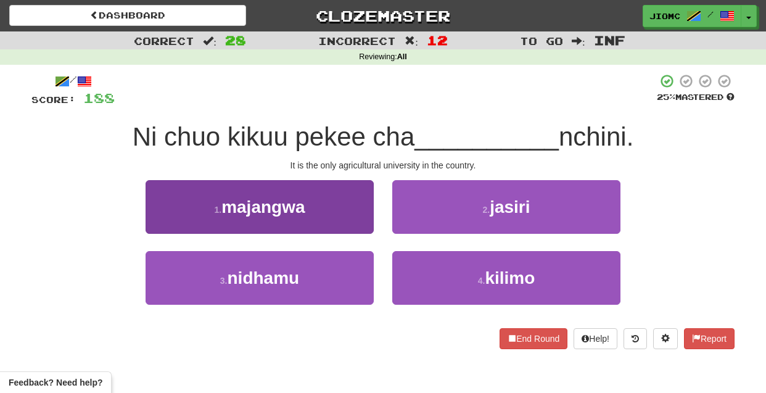
click at [363, 219] on button "1 . majangwa" at bounding box center [260, 207] width 228 height 54
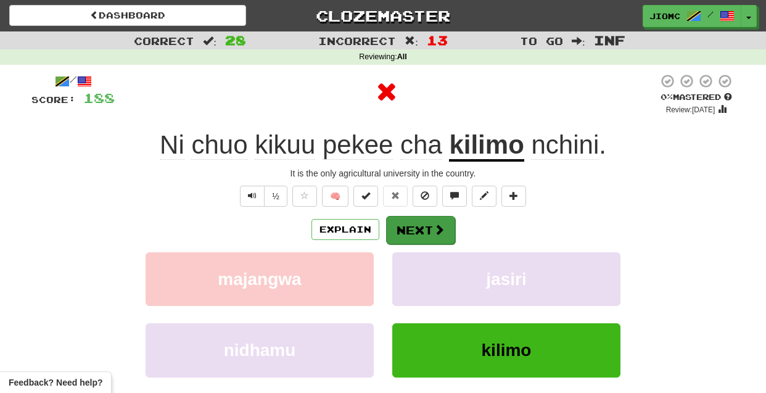
click at [402, 225] on button "Next" at bounding box center [420, 230] width 69 height 28
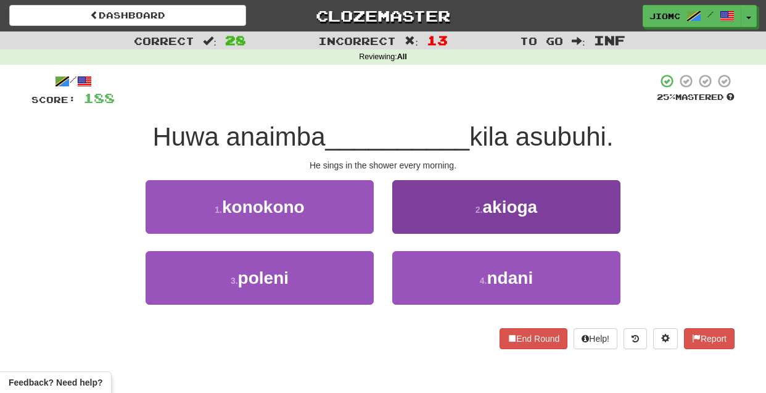
click at [418, 216] on button "2 . akioga" at bounding box center [506, 207] width 228 height 54
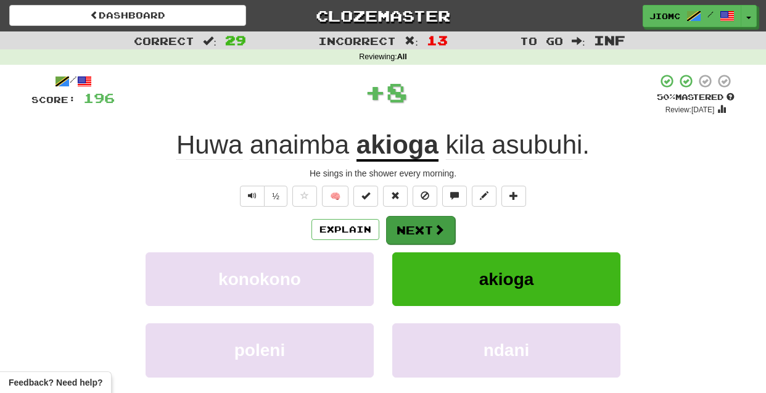
click at [416, 224] on button "Next" at bounding box center [420, 230] width 69 height 28
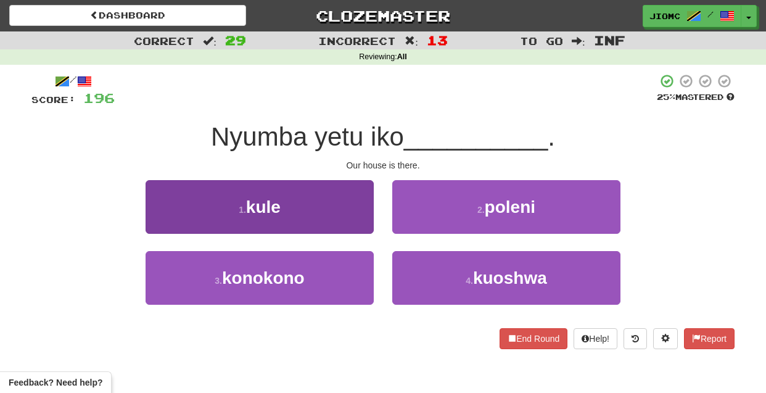
click at [363, 224] on button "1 . kule" at bounding box center [260, 207] width 228 height 54
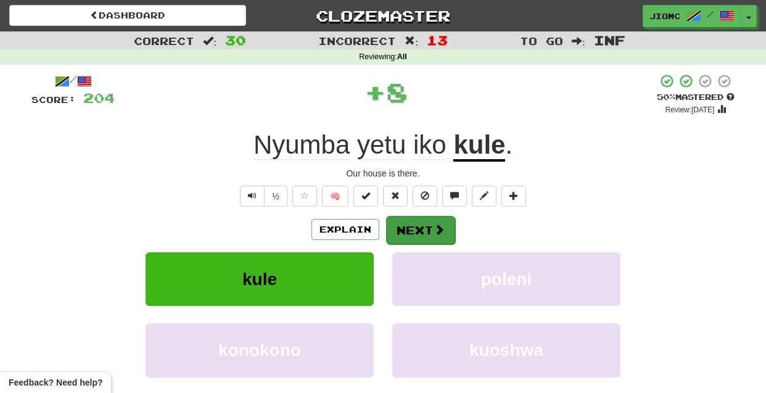
click at [407, 227] on button "Next" at bounding box center [420, 230] width 69 height 28
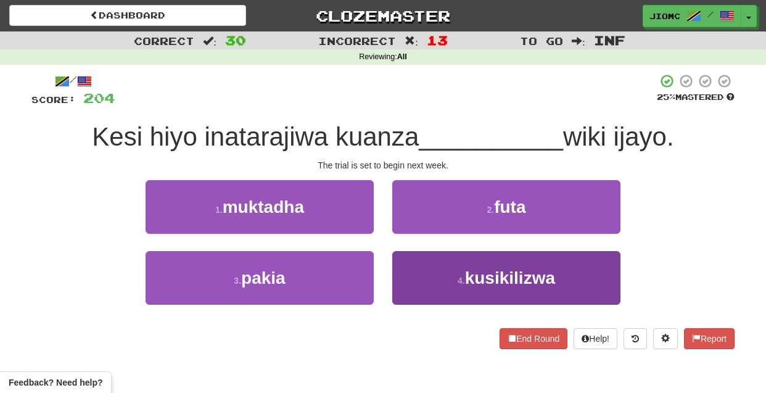
click at [410, 270] on button "4 . kusikilizwa" at bounding box center [506, 278] width 228 height 54
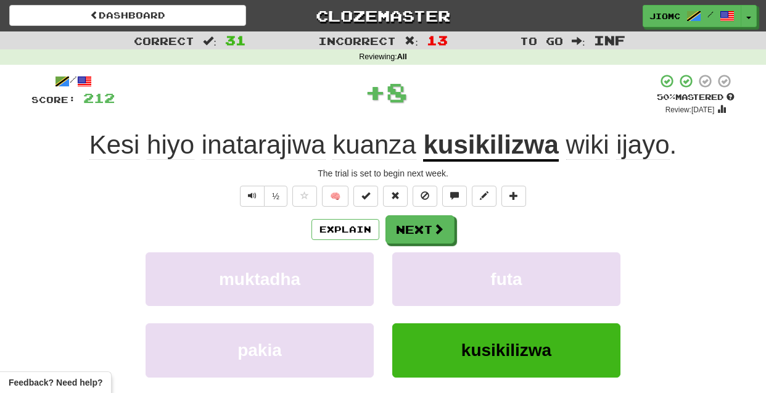
click at [410, 270] on button "futa" at bounding box center [506, 279] width 228 height 54
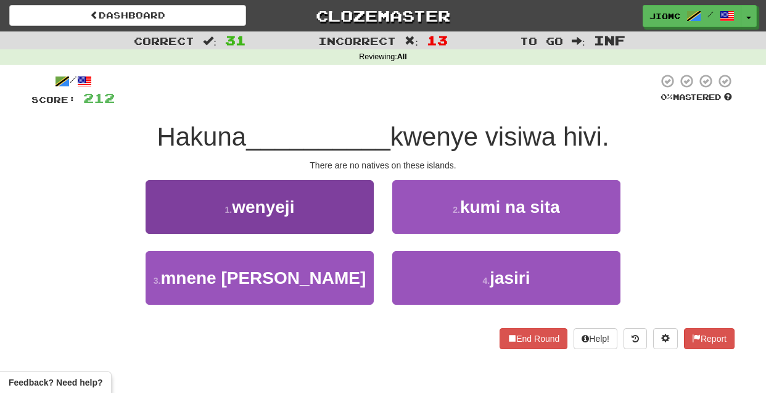
drag, startPoint x: 344, startPoint y: 218, endPoint x: 351, endPoint y: 217, distance: 7.4
click at [351, 217] on button "1 . wenyeji" at bounding box center [260, 207] width 228 height 54
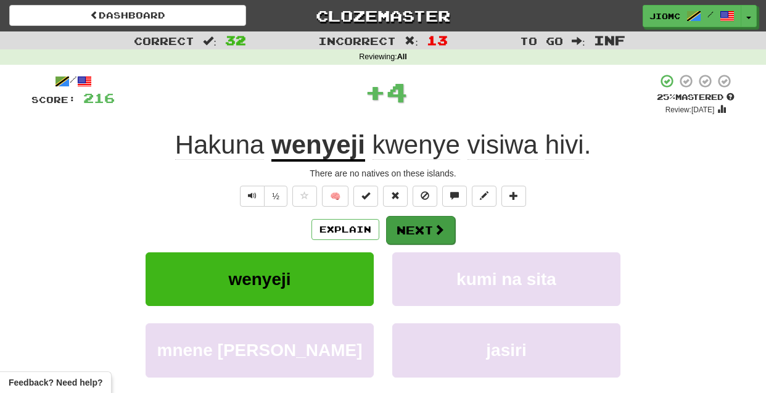
click at [400, 230] on button "Next" at bounding box center [420, 230] width 69 height 28
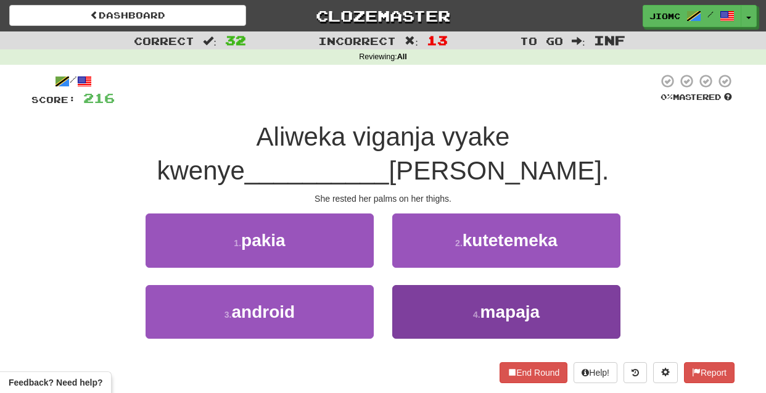
click at [403, 285] on button "4 . mapaja" at bounding box center [506, 312] width 228 height 54
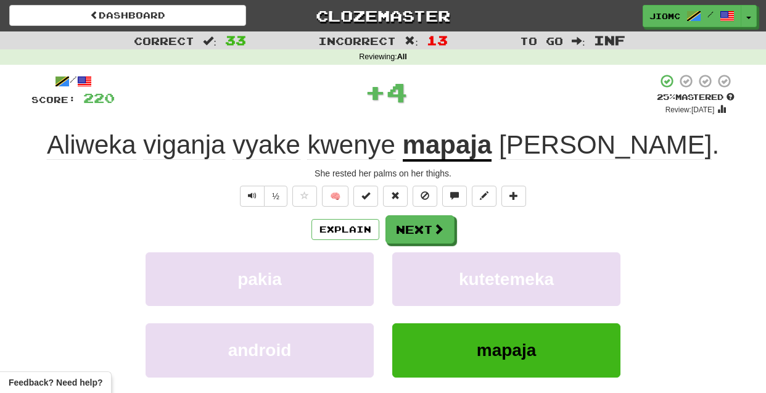
click at [403, 267] on button "kutetemeka" at bounding box center [506, 279] width 228 height 54
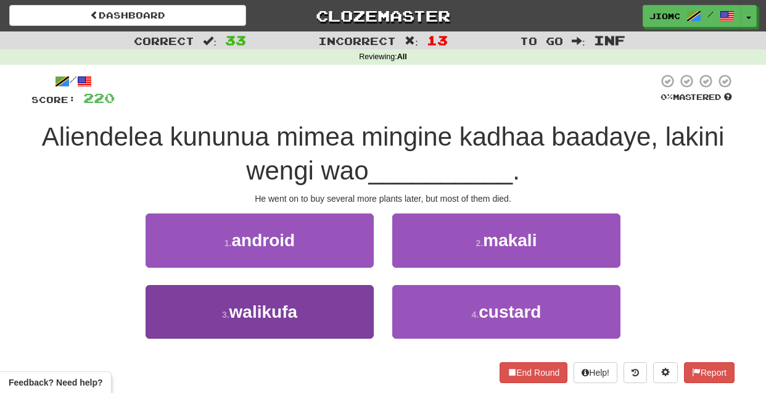
click at [357, 308] on button "3 . walikufa" at bounding box center [260, 312] width 228 height 54
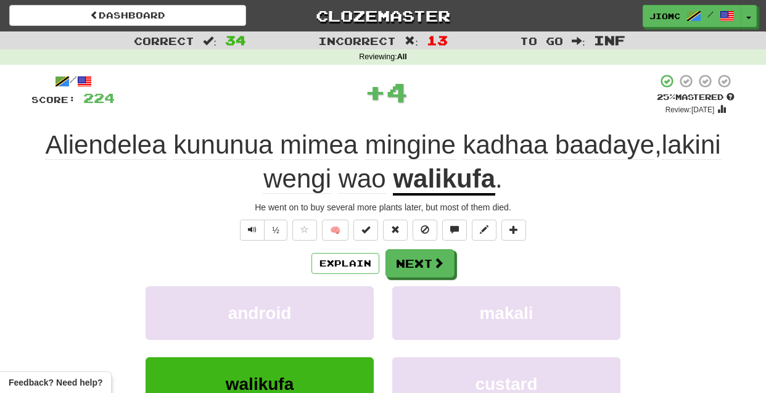
click at [357, 308] on button "android" at bounding box center [260, 313] width 228 height 54
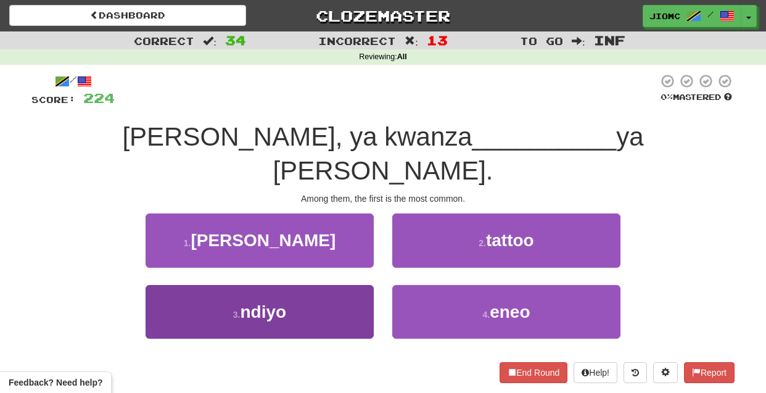
click at [341, 285] on button "3 . ndiyo" at bounding box center [260, 312] width 228 height 54
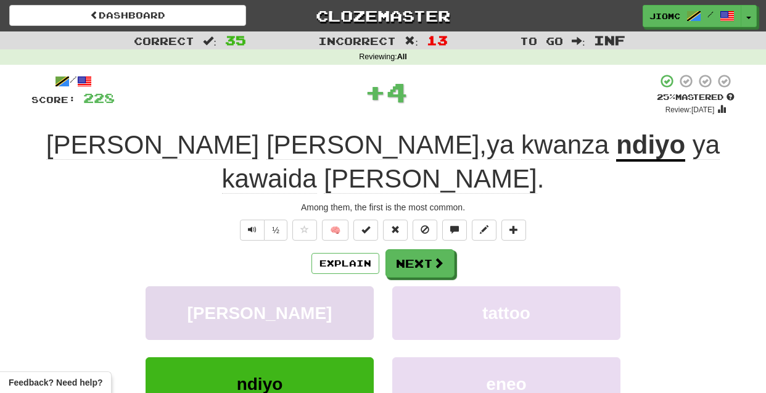
click at [343, 286] on button "tabia mbaya" at bounding box center [260, 313] width 228 height 54
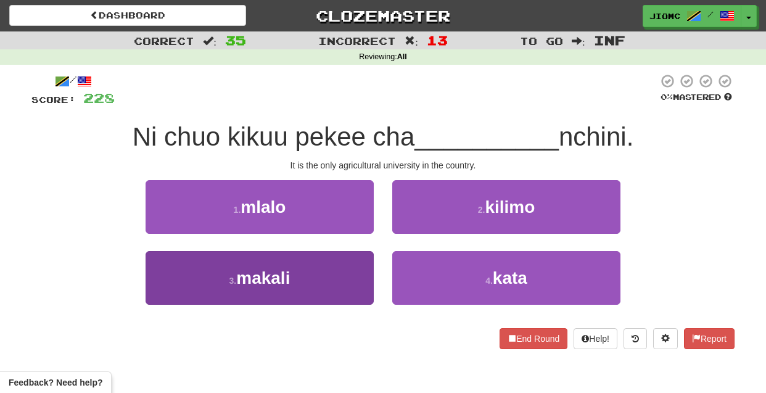
click at [341, 274] on button "3 . makali" at bounding box center [260, 278] width 228 height 54
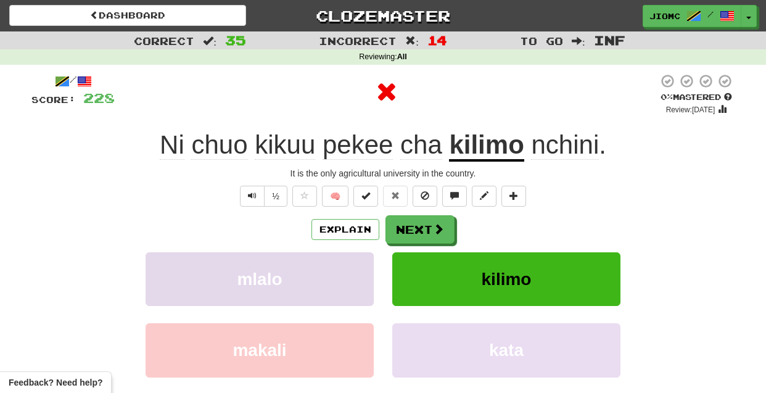
click at [341, 276] on button "mlalo" at bounding box center [260, 279] width 228 height 54
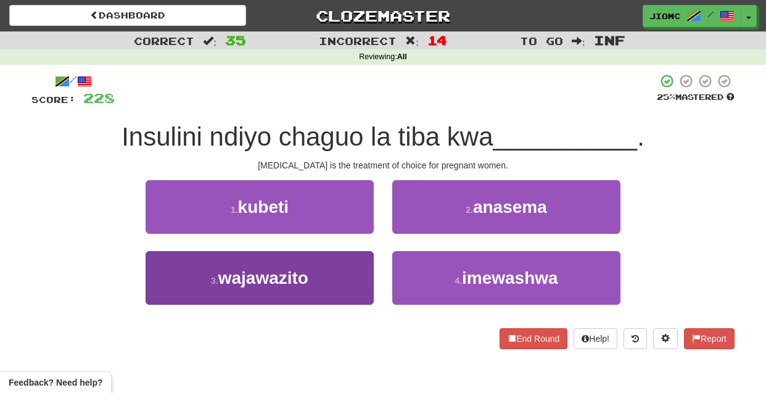
click at [347, 279] on button "3 . wajawazito" at bounding box center [260, 278] width 228 height 54
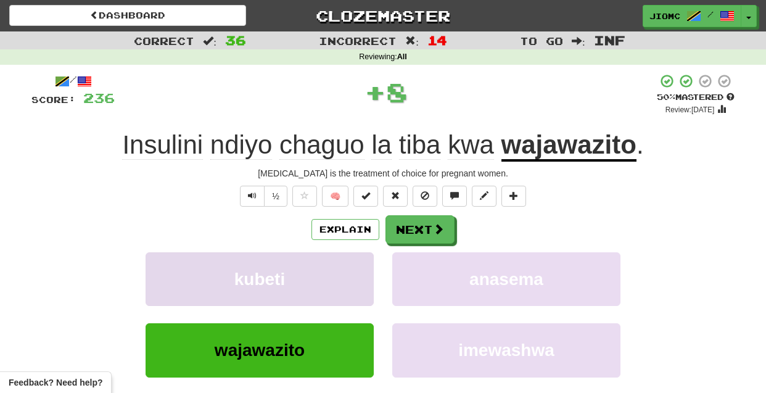
click at [347, 278] on button "kubeti" at bounding box center [260, 279] width 228 height 54
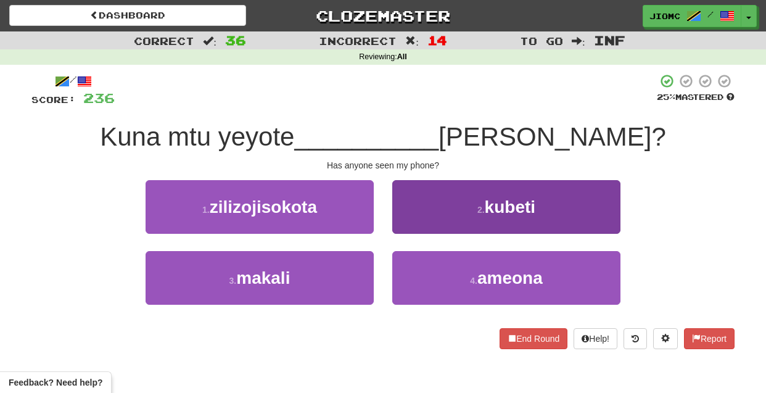
click at [412, 270] on button "4 . ameona" at bounding box center [506, 278] width 228 height 54
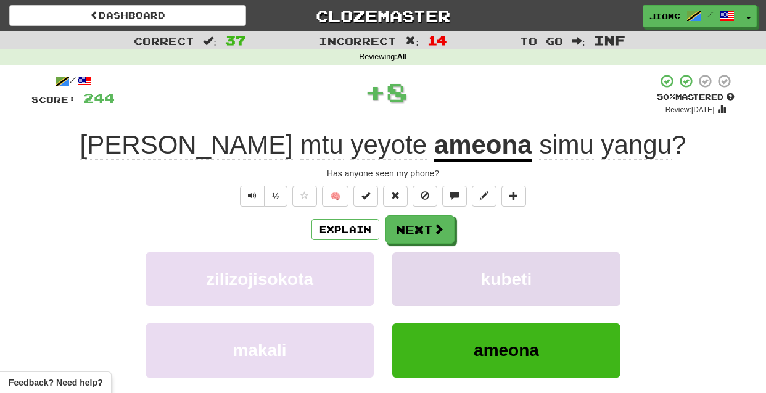
click at [412, 270] on button "kubeti" at bounding box center [506, 279] width 228 height 54
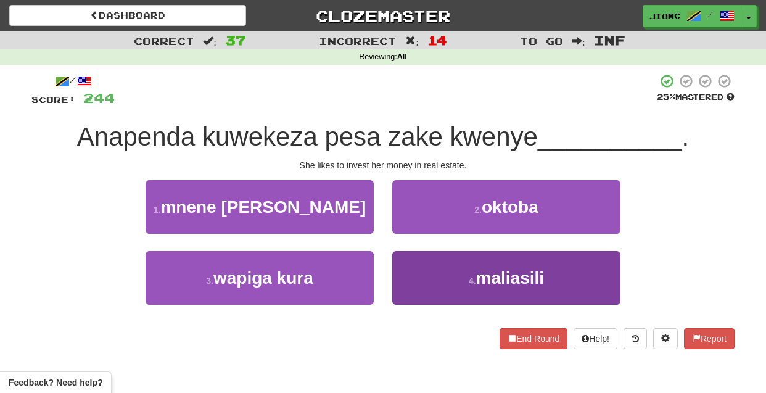
click at [415, 274] on button "4 . maliasili" at bounding box center [506, 278] width 228 height 54
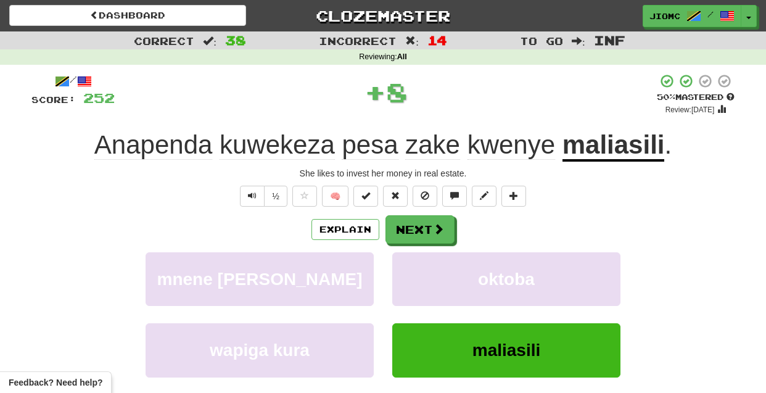
click at [415, 274] on button "oktoba" at bounding box center [506, 279] width 228 height 54
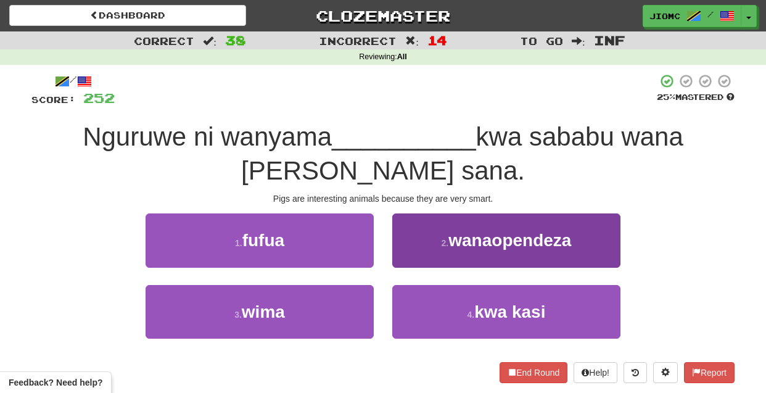
click at [415, 261] on button "2 . wanaopendeza" at bounding box center [506, 240] width 228 height 54
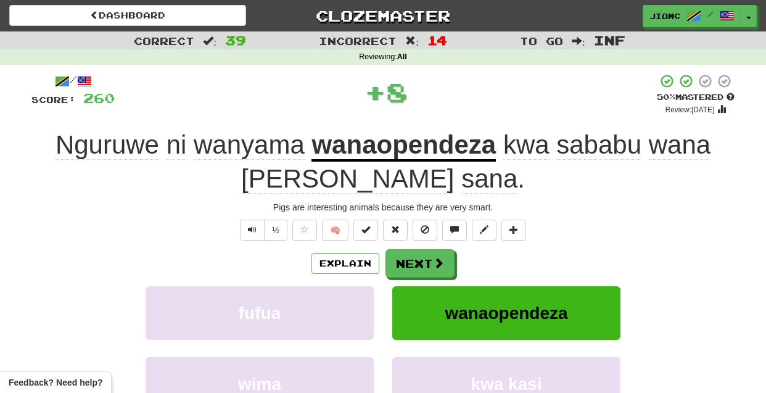
click at [415, 261] on button "Next" at bounding box center [420, 263] width 69 height 28
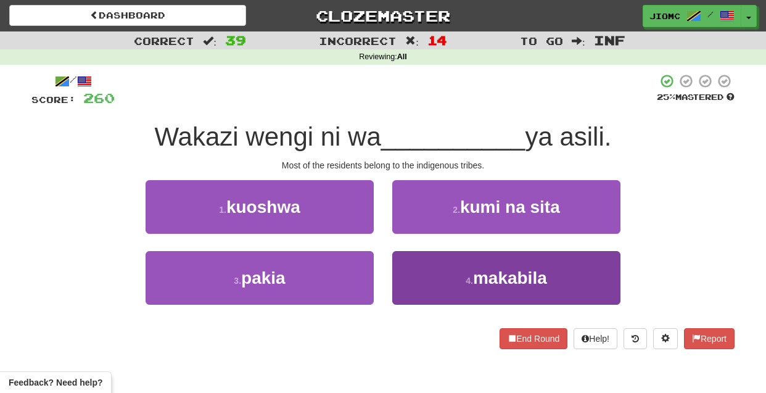
click at [408, 275] on button "4 . makabila" at bounding box center [506, 278] width 228 height 54
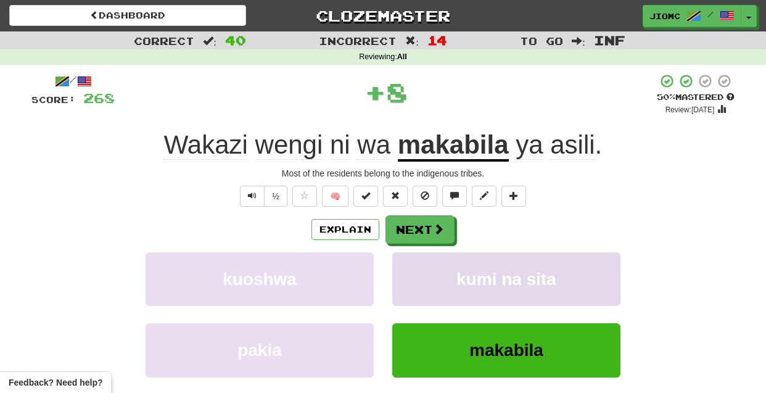
click at [409, 276] on button "kumi na sita" at bounding box center [506, 279] width 228 height 54
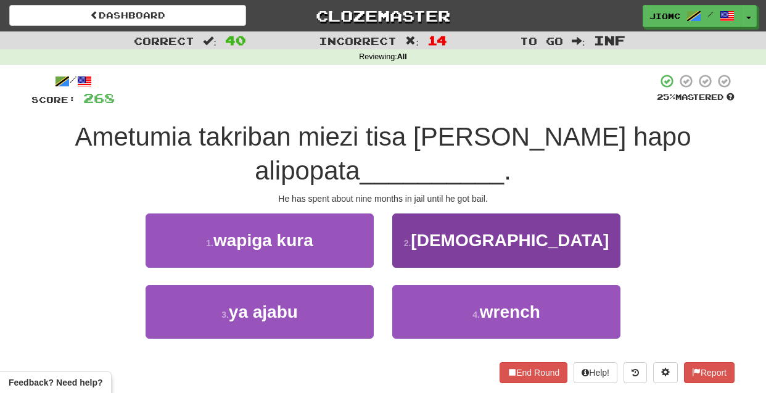
click at [404, 254] on button "2 . dhamana" at bounding box center [506, 240] width 228 height 54
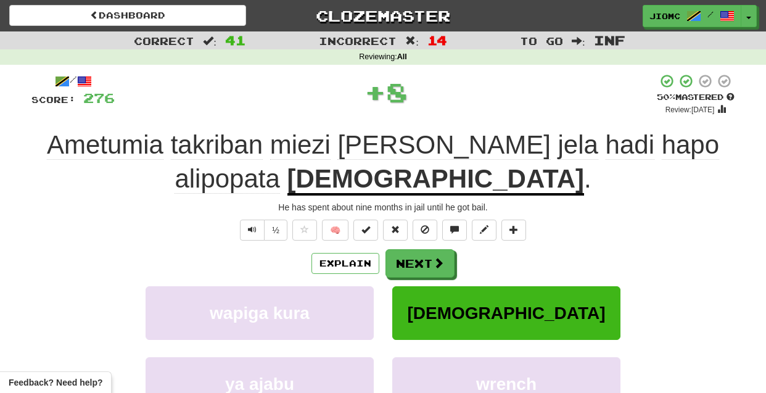
click at [406, 255] on button "Next" at bounding box center [420, 263] width 69 height 28
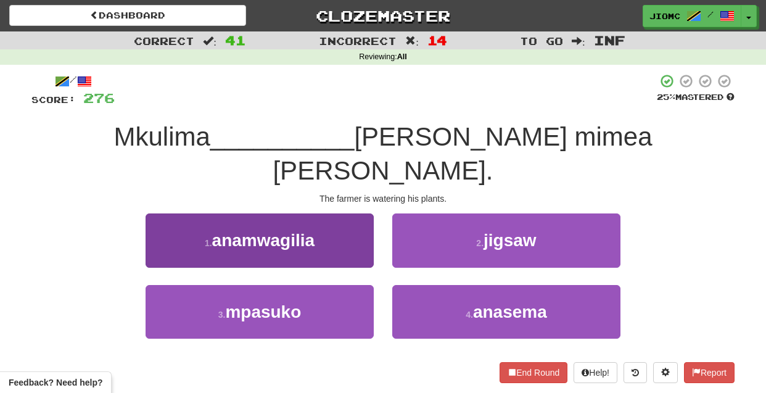
click at [359, 224] on button "1 . anamwagilia" at bounding box center [260, 240] width 228 height 54
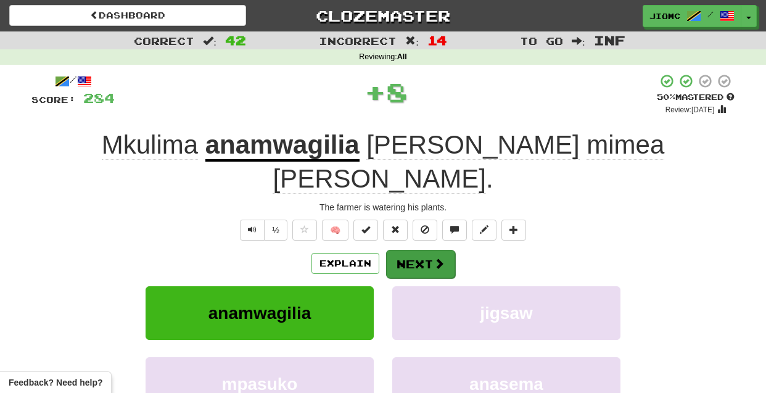
click at [399, 250] on button "Next" at bounding box center [420, 264] width 69 height 28
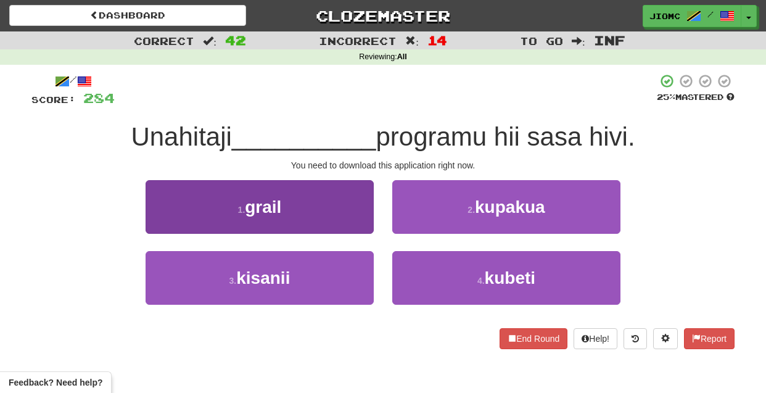
click at [347, 267] on button "3 . kisanii" at bounding box center [260, 278] width 228 height 54
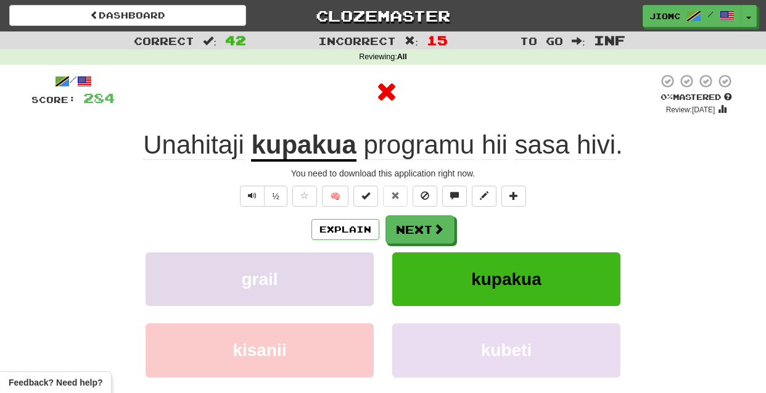
click at [350, 267] on button "grail" at bounding box center [260, 279] width 228 height 54
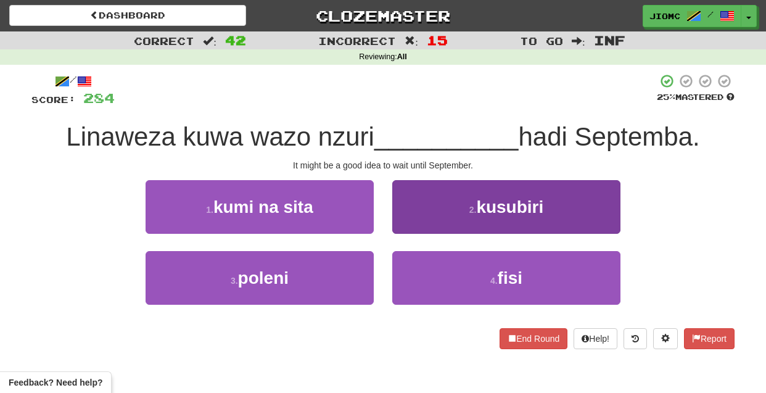
click at [410, 225] on button "2 . kusubiri" at bounding box center [506, 207] width 228 height 54
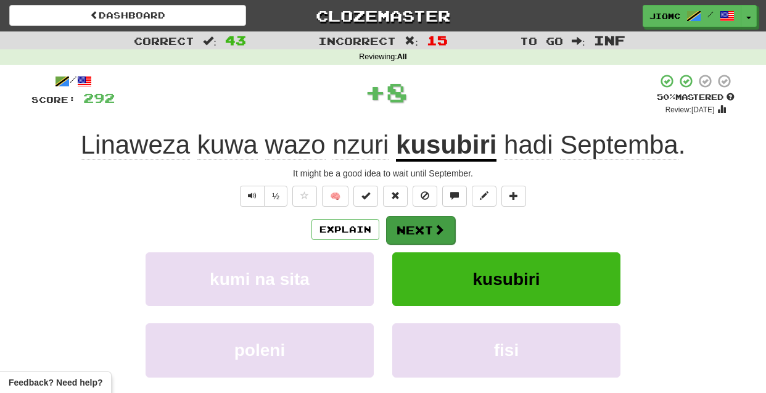
click at [410, 228] on button "Next" at bounding box center [420, 230] width 69 height 28
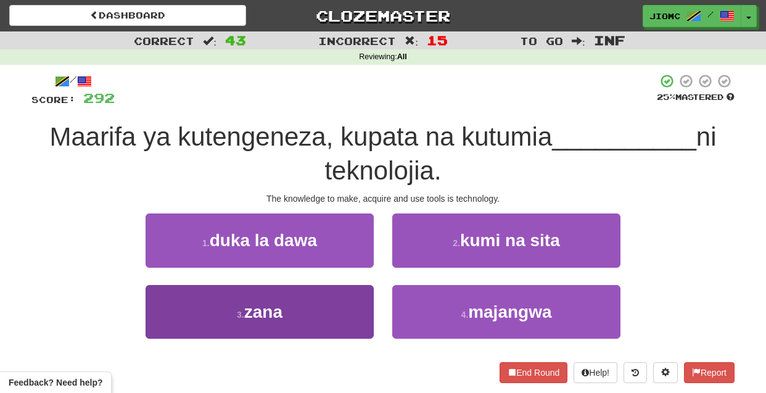
click at [359, 293] on button "3 . zana" at bounding box center [260, 312] width 228 height 54
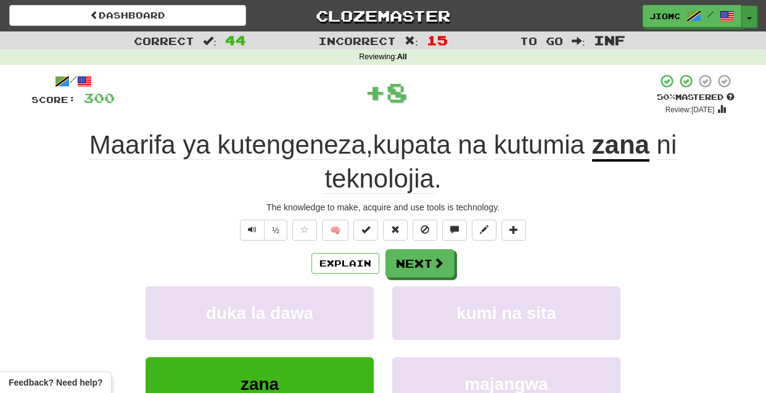
click at [747, 17] on button "Toggle Dropdown" at bounding box center [750, 17] width 16 height 22
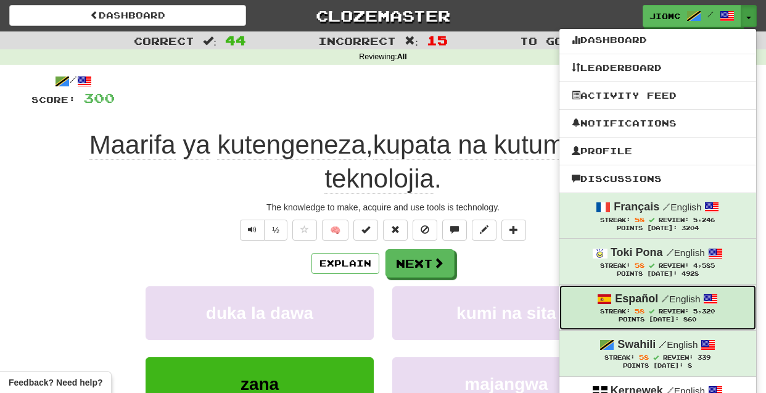
click at [687, 304] on small "/ English" at bounding box center [680, 299] width 39 height 10
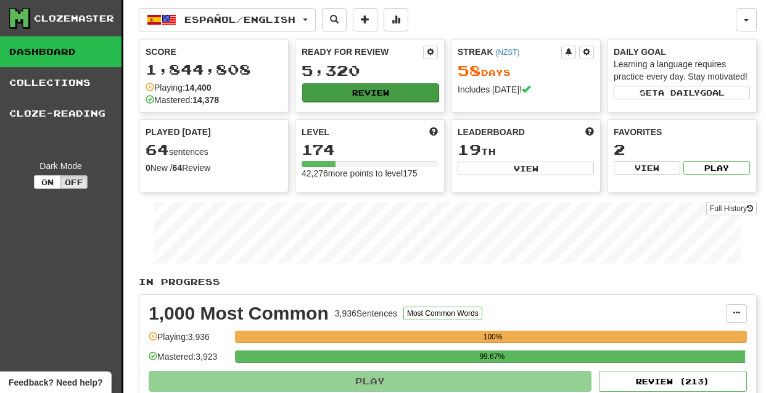
click at [397, 93] on button "Review" at bounding box center [370, 92] width 136 height 19
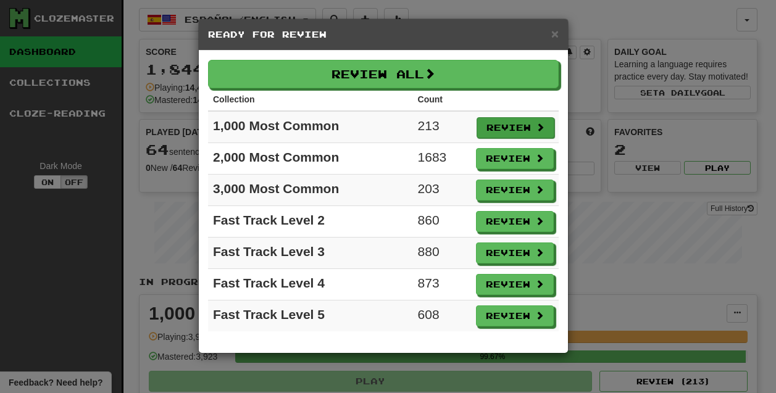
click at [500, 128] on button "Review" at bounding box center [515, 127] width 78 height 21
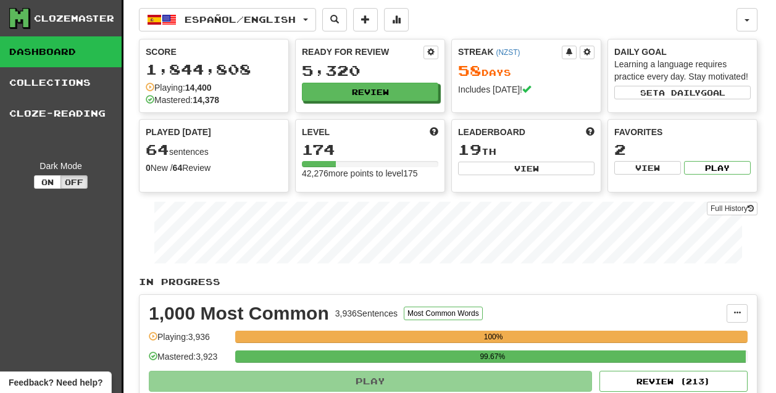
select select "********"
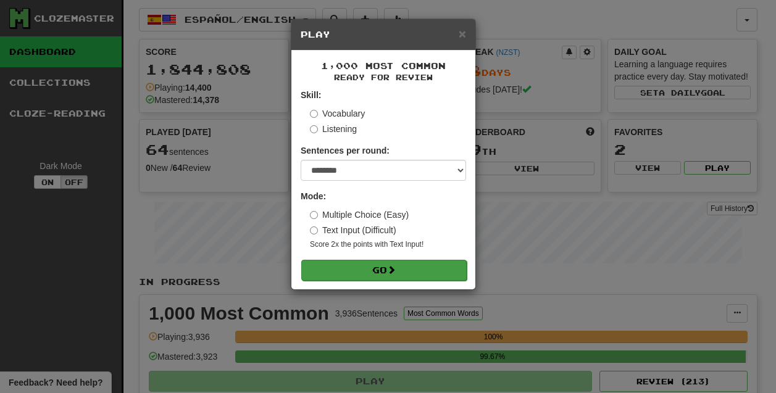
click at [402, 268] on button "Go" at bounding box center [383, 270] width 165 height 21
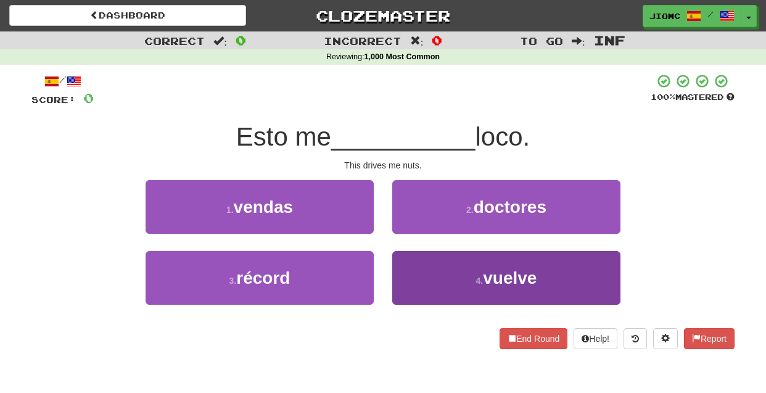
click at [410, 271] on button "4 . vuelve" at bounding box center [506, 278] width 228 height 54
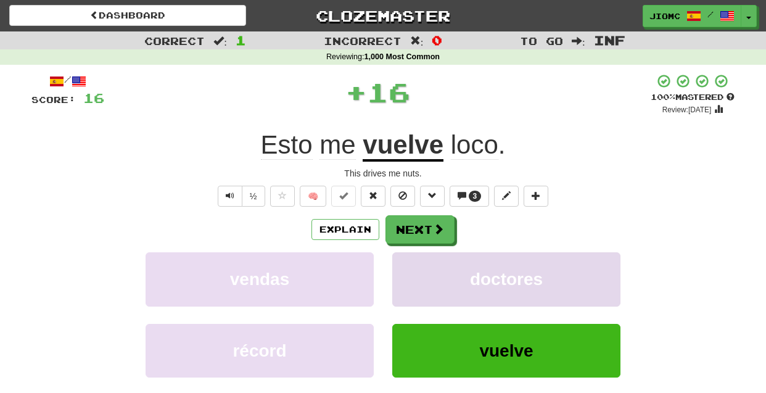
click at [411, 270] on button "doctores" at bounding box center [506, 279] width 228 height 54
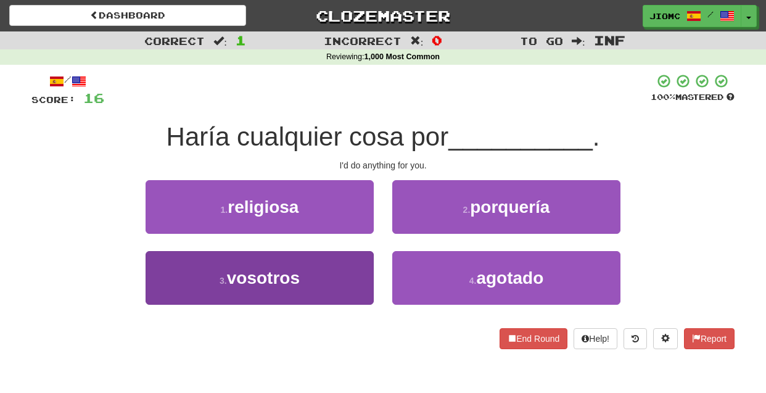
click at [345, 271] on button "3 . vosotros" at bounding box center [260, 278] width 228 height 54
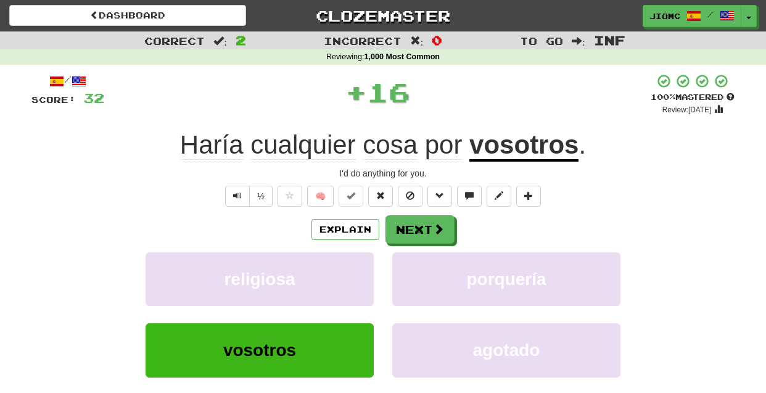
click at [345, 271] on button "religiosa" at bounding box center [260, 279] width 228 height 54
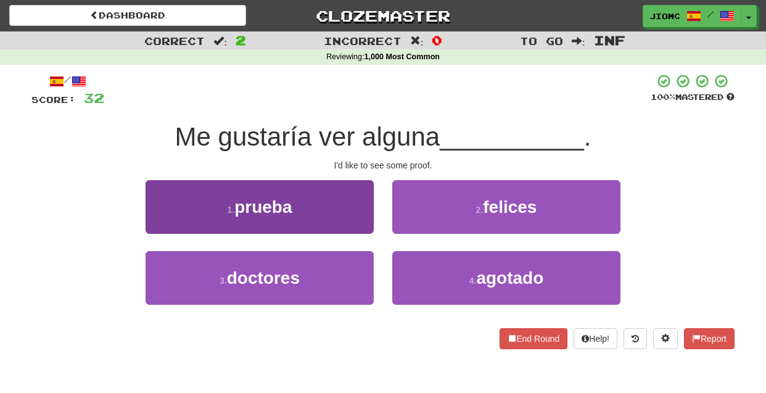
click at [349, 218] on button "1 . prueba" at bounding box center [260, 207] width 228 height 54
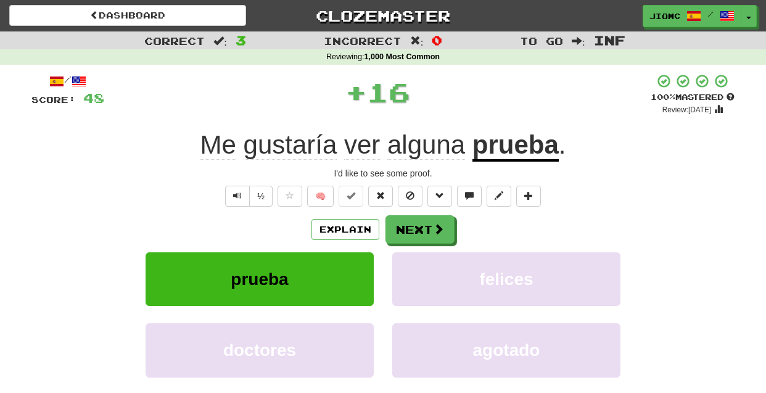
click at [413, 218] on button "Next" at bounding box center [420, 229] width 69 height 28
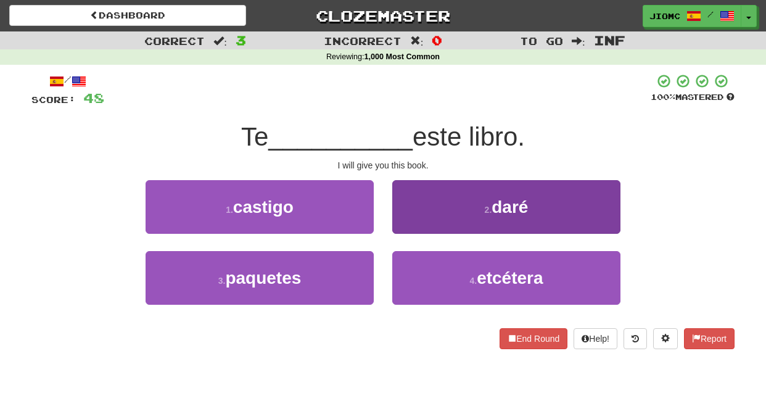
click at [412, 218] on button "2 . daré" at bounding box center [506, 207] width 228 height 54
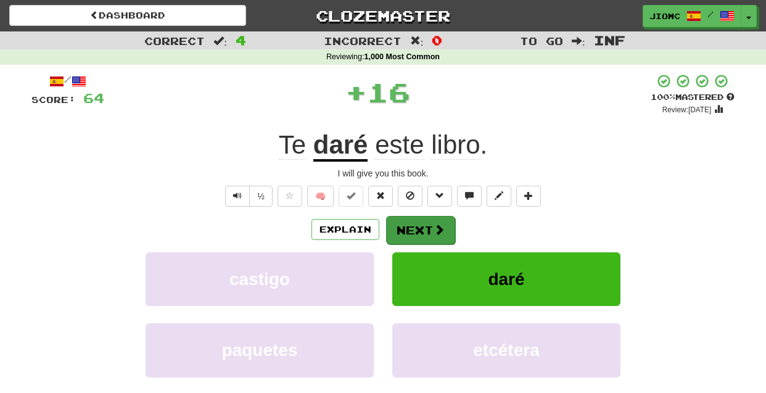
click at [411, 226] on button "Next" at bounding box center [420, 230] width 69 height 28
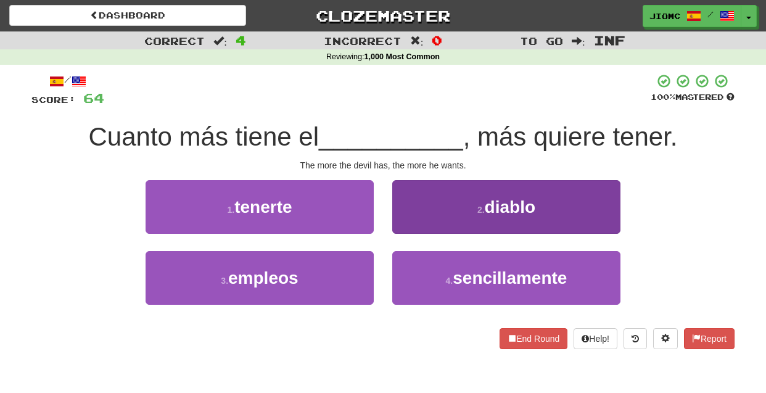
click at [410, 226] on button "2 . diablo" at bounding box center [506, 207] width 228 height 54
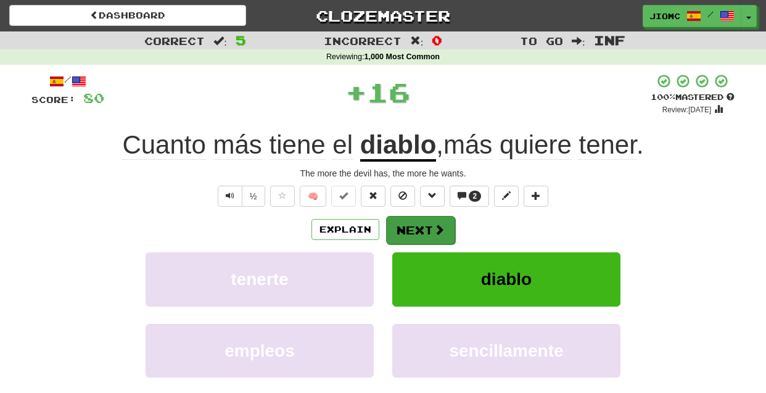
click at [410, 227] on button "Next" at bounding box center [420, 230] width 69 height 28
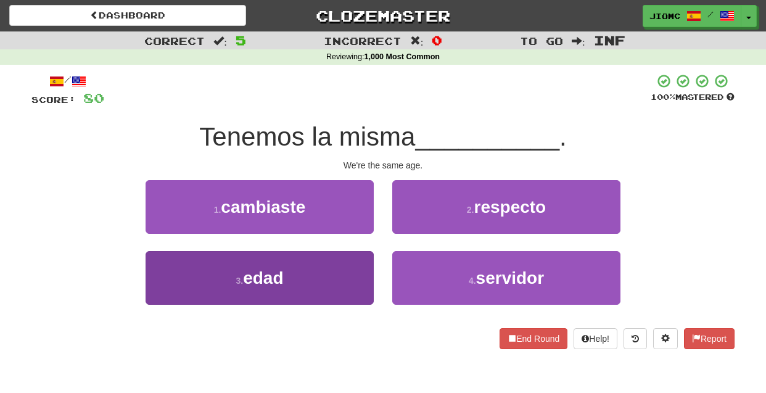
click at [359, 255] on button "3 . edad" at bounding box center [260, 278] width 228 height 54
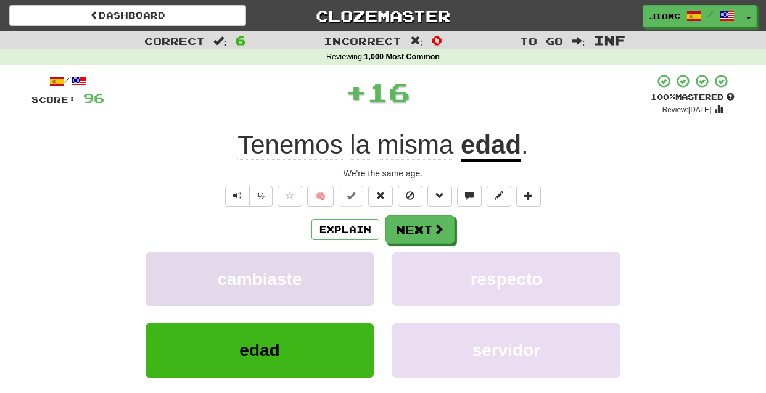
click at [360, 257] on button "cambiaste" at bounding box center [260, 279] width 228 height 54
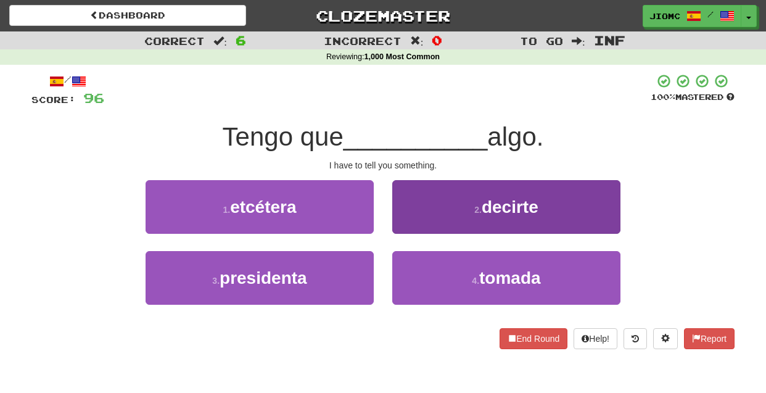
click at [408, 218] on button "2 . decirte" at bounding box center [506, 207] width 228 height 54
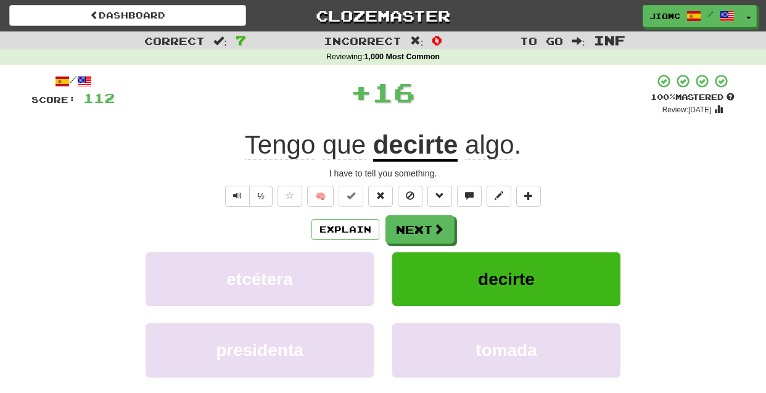
click at [405, 220] on button "Next" at bounding box center [420, 229] width 69 height 28
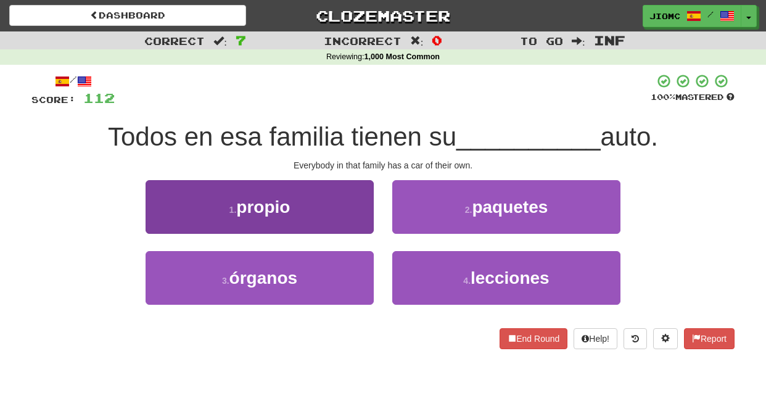
click at [365, 223] on button "1 . propio" at bounding box center [260, 207] width 228 height 54
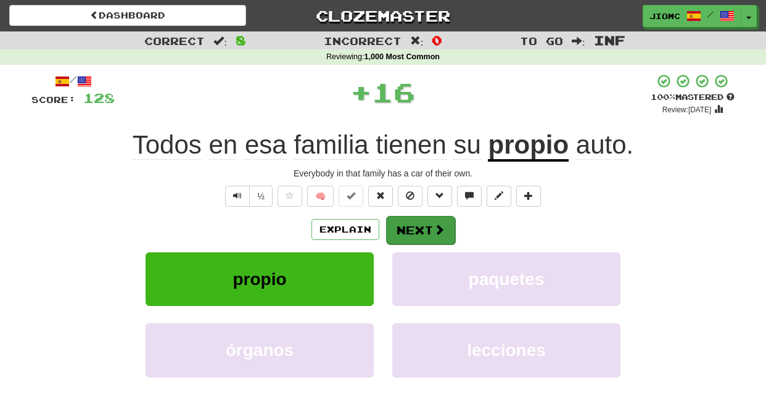
click at [407, 225] on button "Next" at bounding box center [420, 230] width 69 height 28
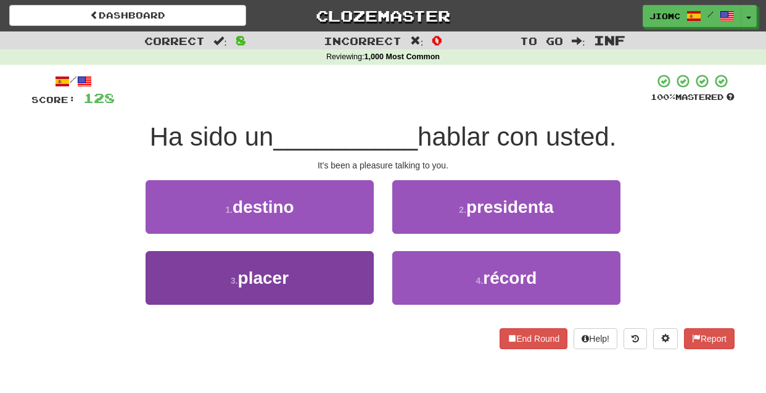
click at [370, 275] on button "3 . placer" at bounding box center [260, 278] width 228 height 54
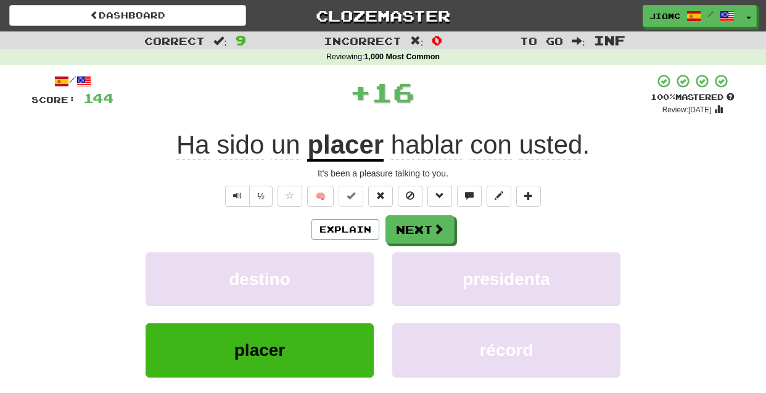
click at [370, 275] on button "destino" at bounding box center [260, 279] width 228 height 54
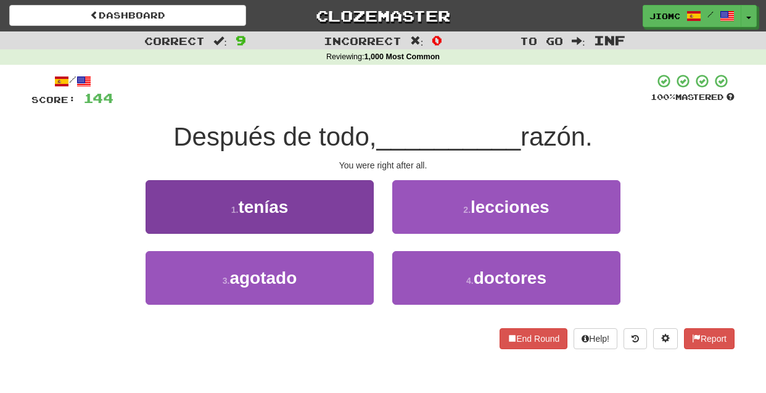
click at [358, 218] on button "1 . tenías" at bounding box center [260, 207] width 228 height 54
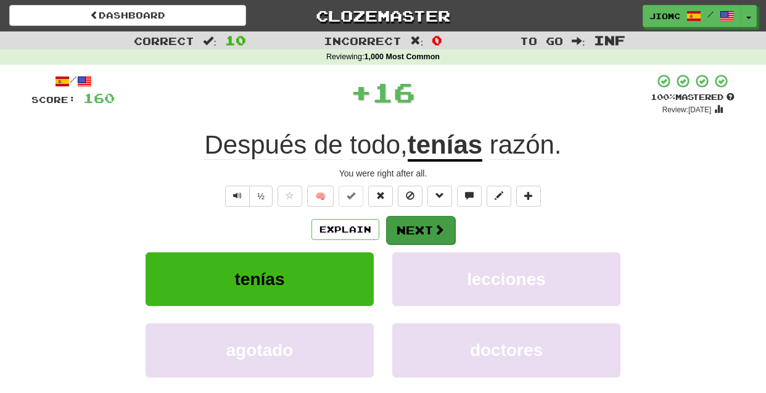
click at [400, 230] on button "Next" at bounding box center [420, 230] width 69 height 28
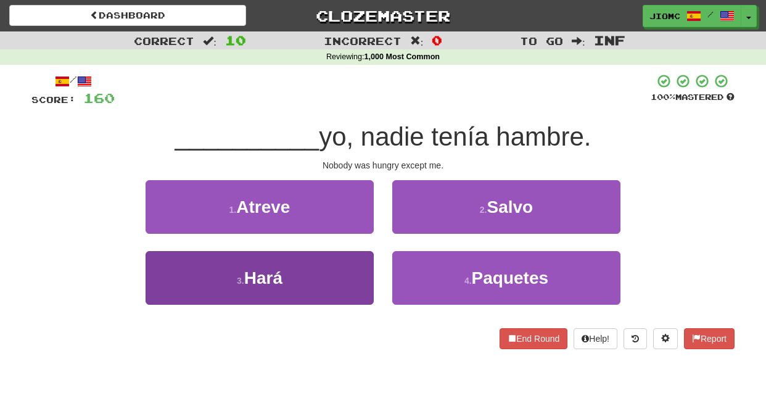
click at [365, 263] on button "3 . Hará" at bounding box center [260, 278] width 228 height 54
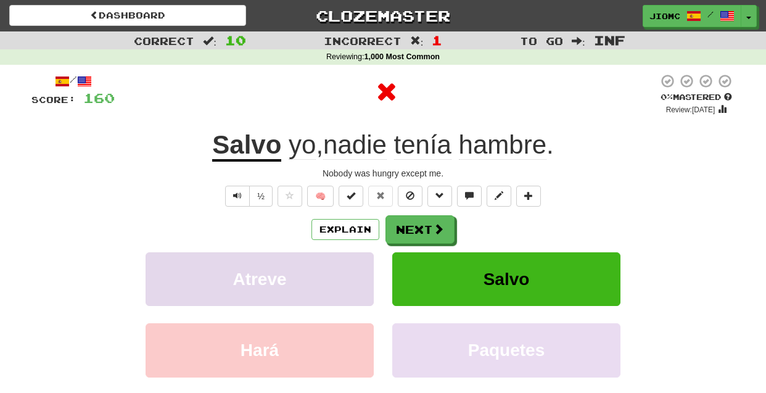
click at [363, 263] on button "Atreve" at bounding box center [260, 279] width 228 height 54
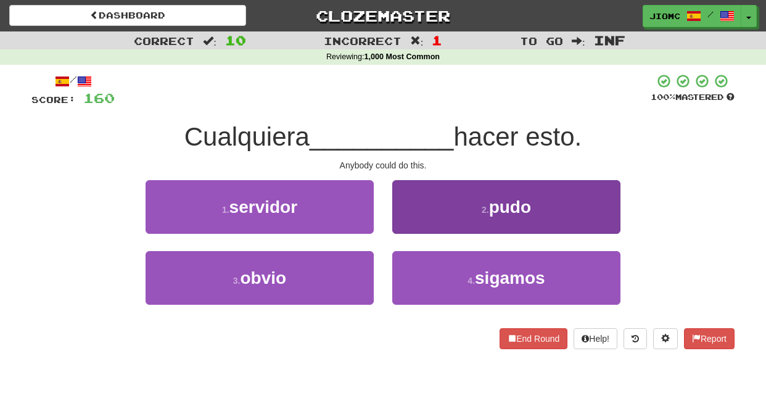
click at [401, 228] on button "2 . pudo" at bounding box center [506, 207] width 228 height 54
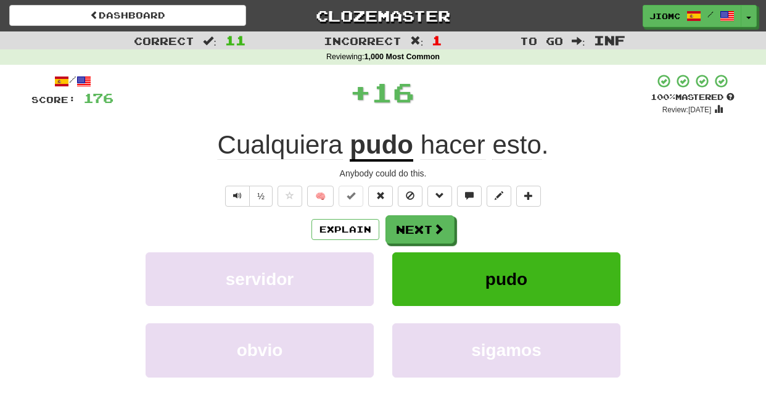
click at [402, 232] on button "Next" at bounding box center [420, 229] width 69 height 28
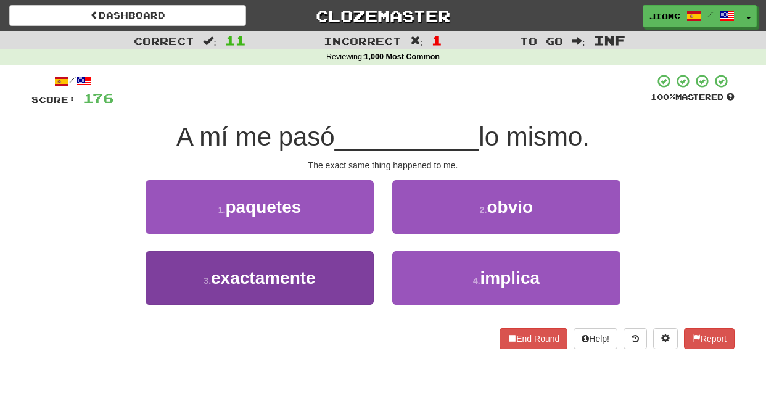
click at [362, 287] on button "3 . exactamente" at bounding box center [260, 278] width 228 height 54
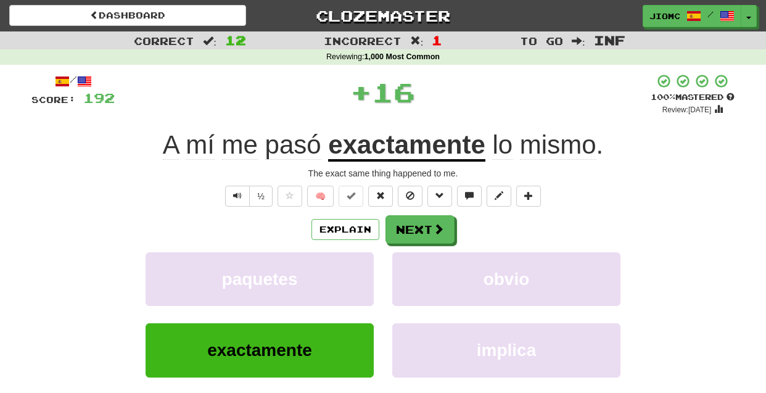
click at [362, 287] on button "paquetes" at bounding box center [260, 279] width 228 height 54
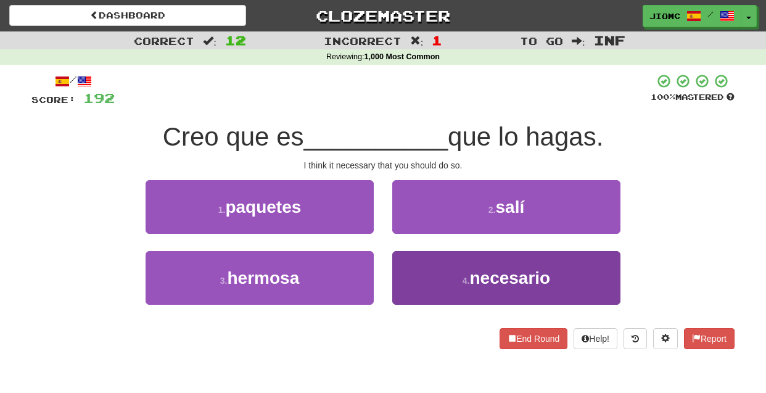
click at [413, 270] on button "4 . necesario" at bounding box center [506, 278] width 228 height 54
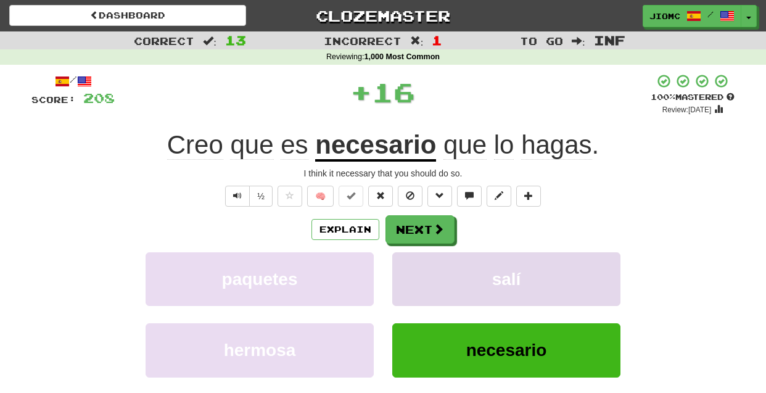
click at [411, 271] on button "salí" at bounding box center [506, 279] width 228 height 54
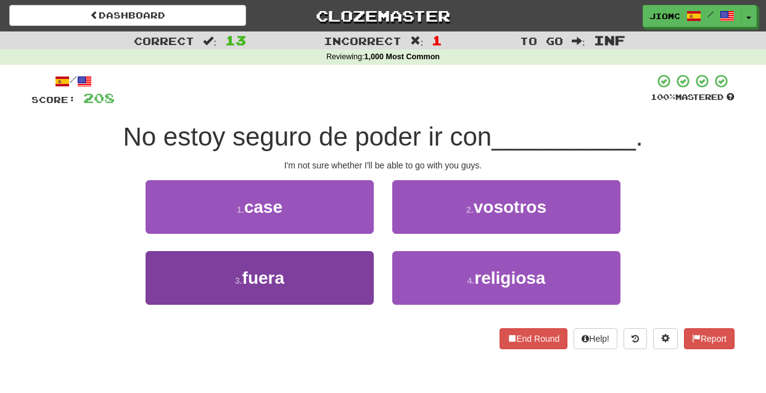
click at [352, 271] on button "3 . fuera" at bounding box center [260, 278] width 228 height 54
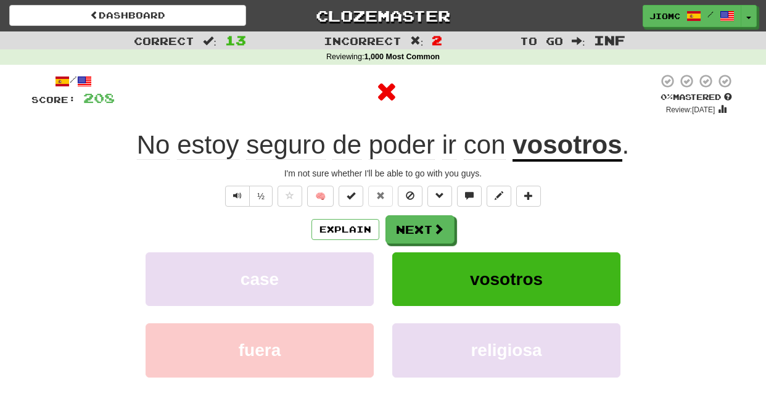
click at [352, 271] on button "case" at bounding box center [260, 279] width 228 height 54
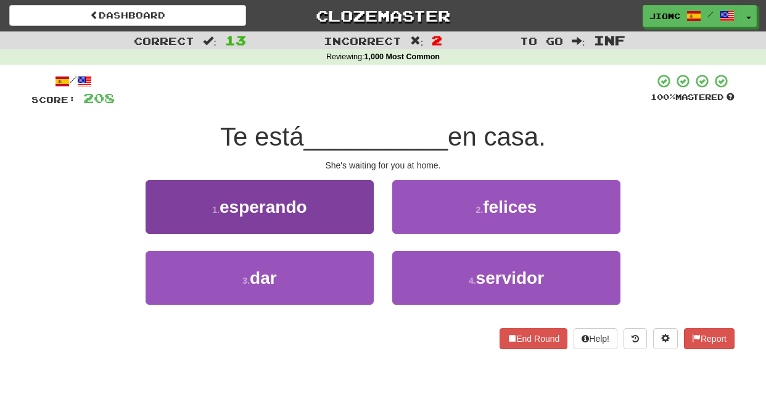
click at [365, 218] on button "1 . esperando" at bounding box center [260, 207] width 228 height 54
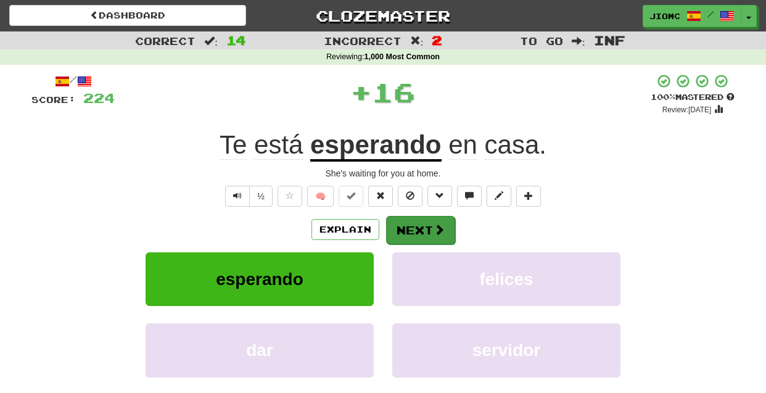
click at [409, 230] on button "Next" at bounding box center [420, 230] width 69 height 28
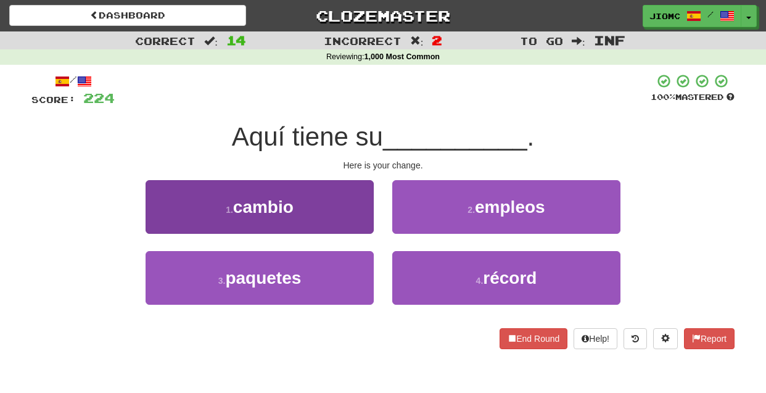
click at [350, 218] on button "1 . cambio" at bounding box center [260, 207] width 228 height 54
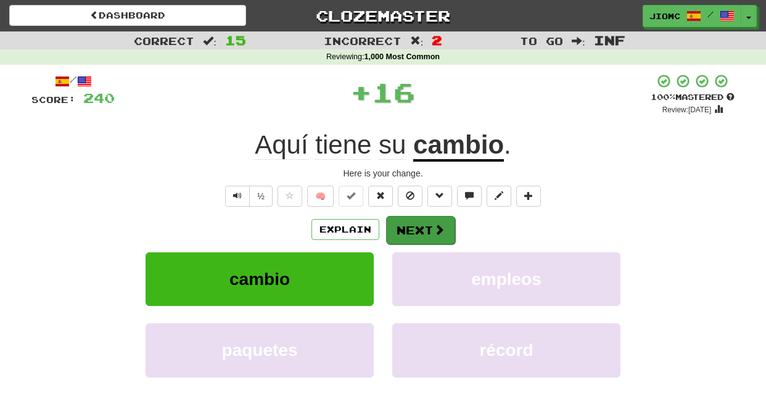
click at [421, 231] on button "Next" at bounding box center [420, 230] width 69 height 28
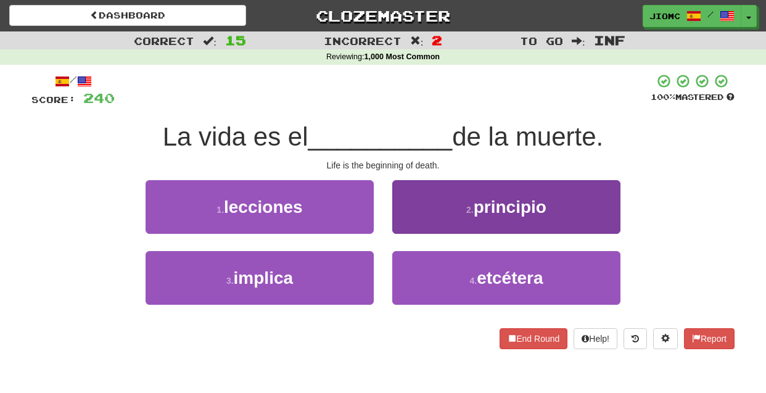
click at [416, 225] on button "2 . principio" at bounding box center [506, 207] width 228 height 54
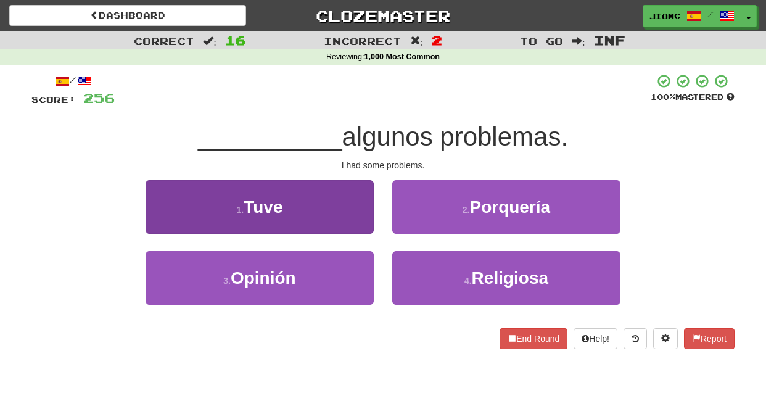
click at [359, 220] on button "1 . Tuve" at bounding box center [260, 207] width 228 height 54
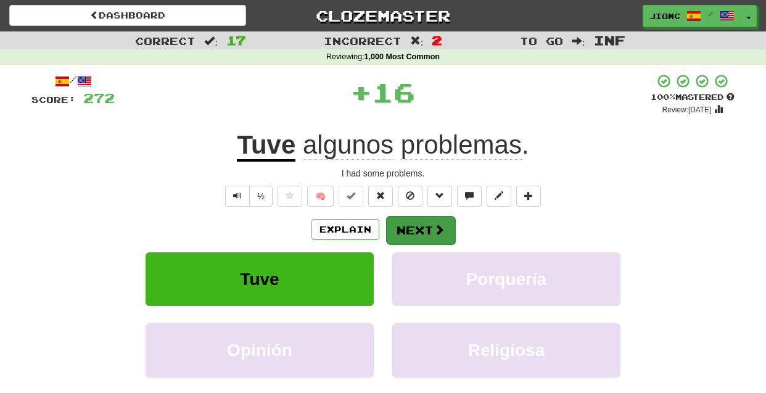
click at [404, 226] on button "Next" at bounding box center [420, 230] width 69 height 28
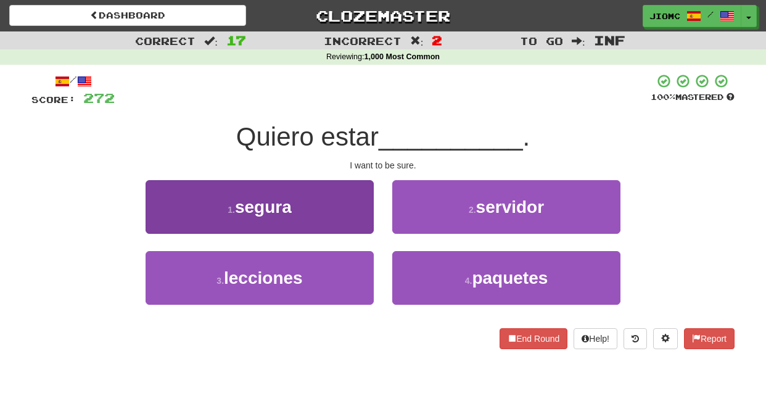
click at [358, 217] on button "1 . segura" at bounding box center [260, 207] width 228 height 54
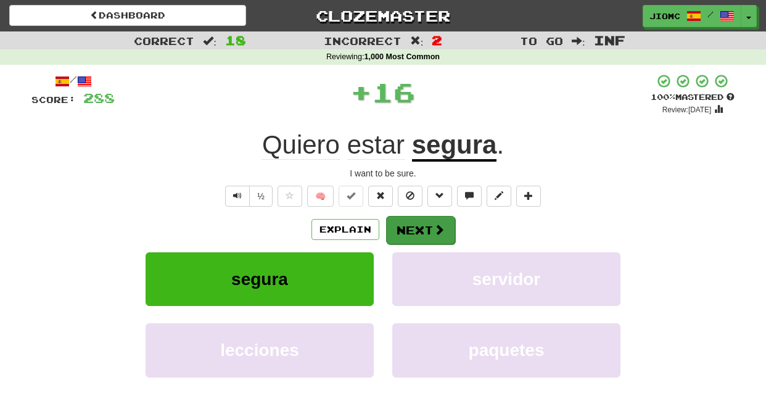
click at [406, 221] on button "Next" at bounding box center [420, 230] width 69 height 28
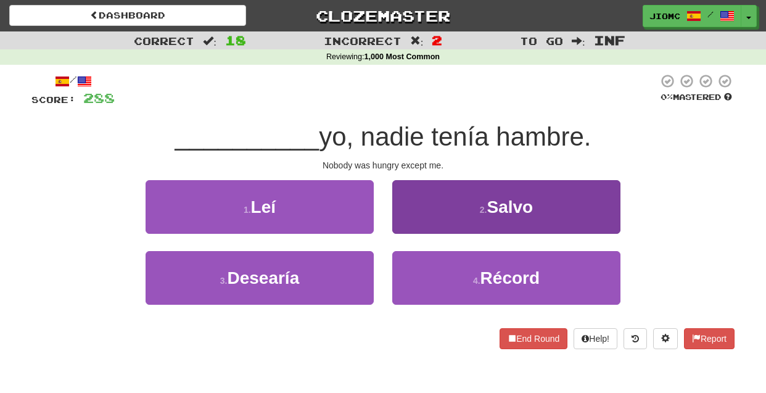
click at [405, 223] on button "2 . Salvo" at bounding box center [506, 207] width 228 height 54
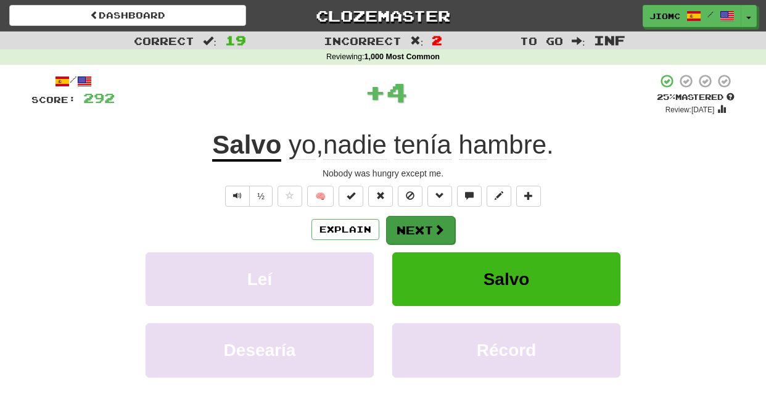
click at [405, 225] on button "Next" at bounding box center [420, 230] width 69 height 28
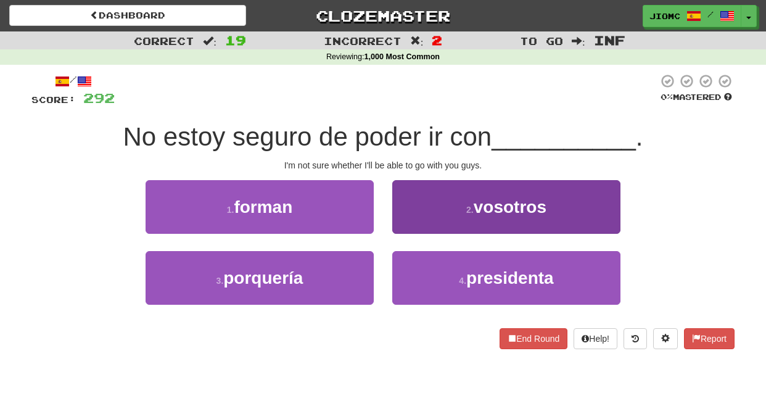
click at [403, 228] on button "2 . vosotros" at bounding box center [506, 207] width 228 height 54
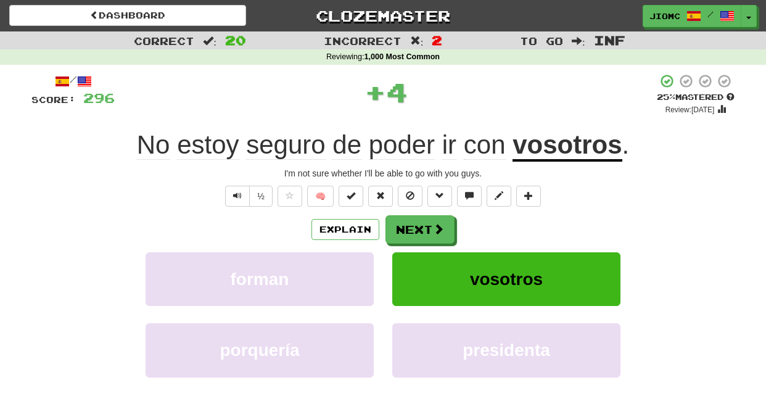
click at [403, 228] on button "Next" at bounding box center [420, 229] width 69 height 28
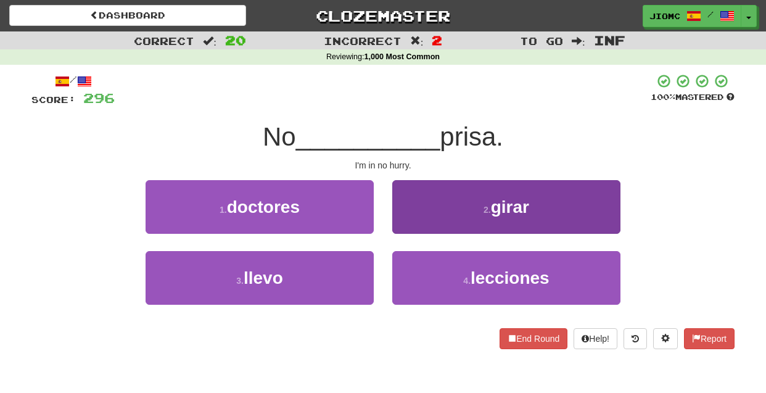
click at [410, 226] on button "2 . girar" at bounding box center [506, 207] width 228 height 54
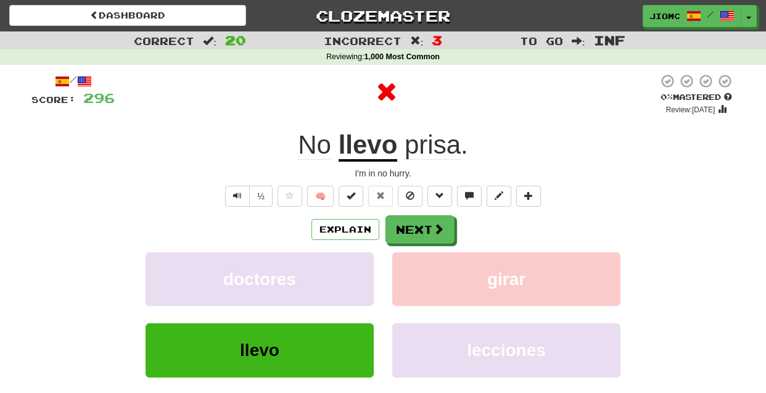
click at [410, 228] on button "Next" at bounding box center [420, 229] width 69 height 28
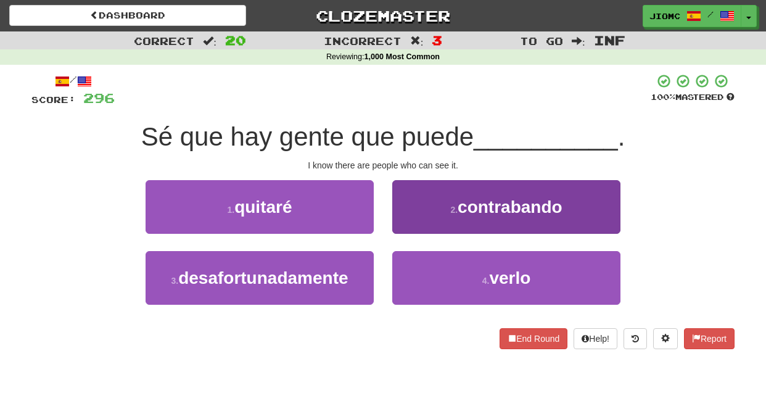
click at [415, 262] on button "4 . verlo" at bounding box center [506, 278] width 228 height 54
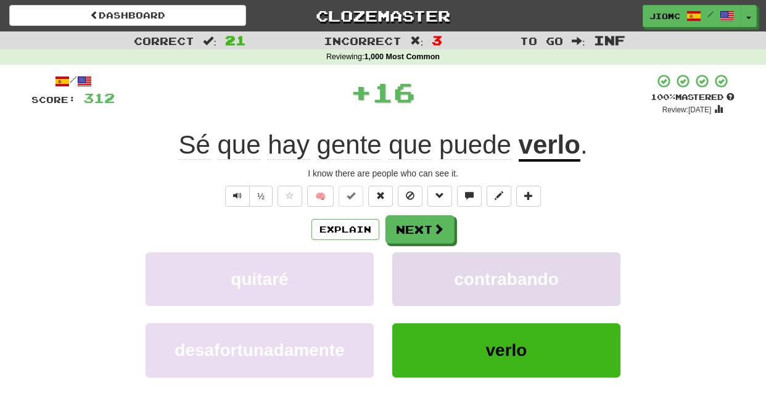
click at [412, 265] on button "contrabando" at bounding box center [506, 279] width 228 height 54
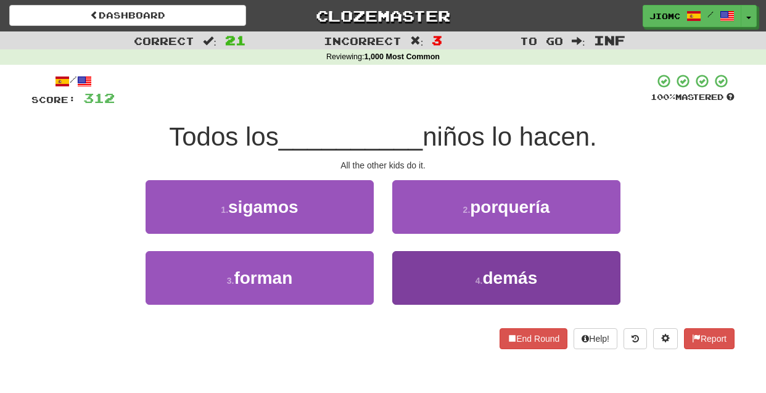
click at [414, 273] on button "4 . demás" at bounding box center [506, 278] width 228 height 54
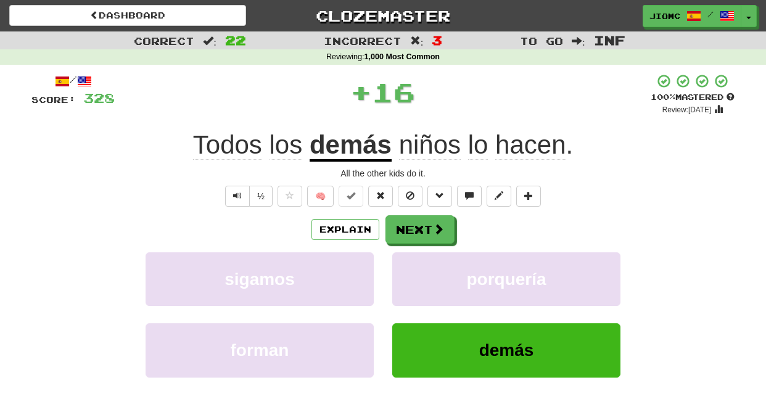
click at [414, 273] on button "porquería" at bounding box center [506, 279] width 228 height 54
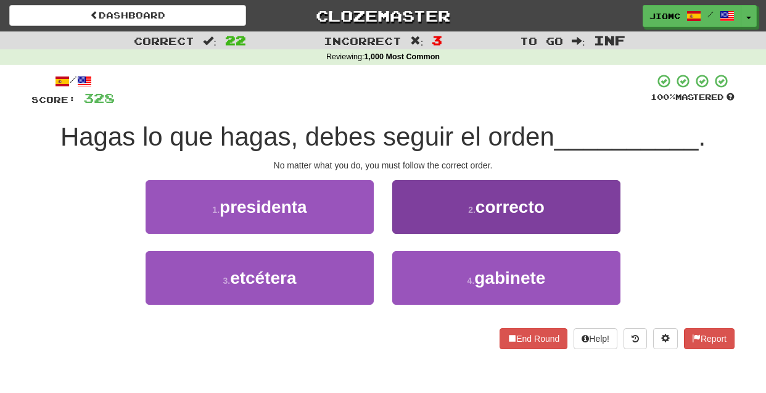
click at [405, 223] on button "2 . correcto" at bounding box center [506, 207] width 228 height 54
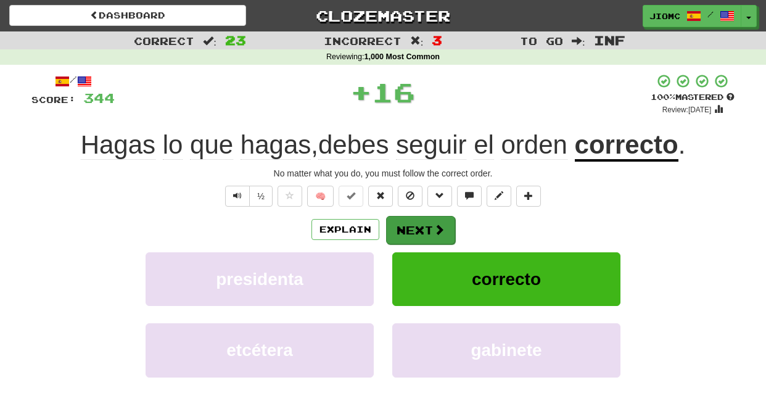
click at [405, 227] on button "Next" at bounding box center [420, 230] width 69 height 28
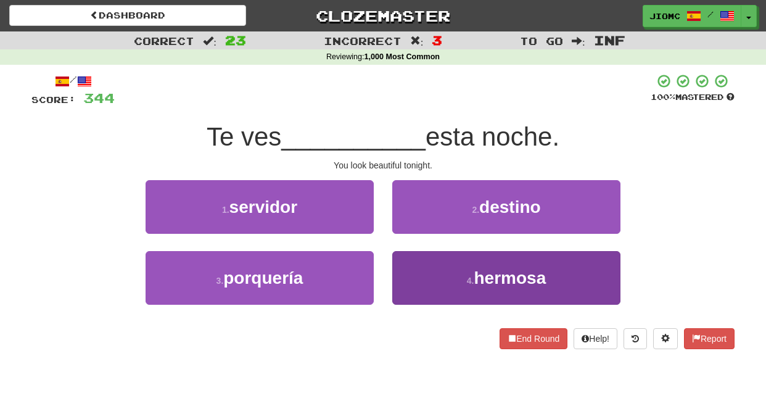
click at [420, 275] on button "4 . hermosa" at bounding box center [506, 278] width 228 height 54
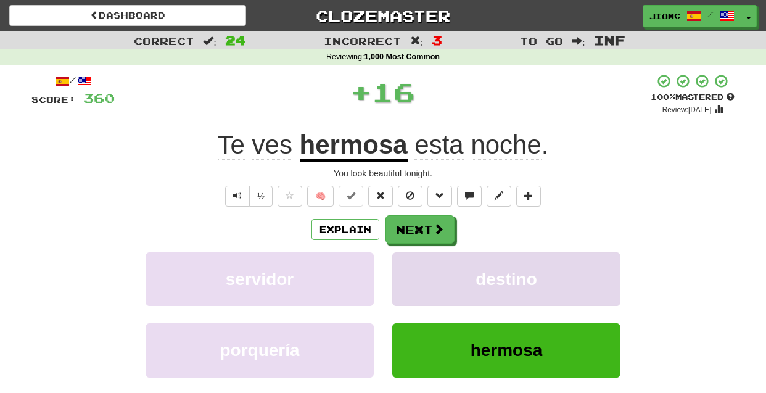
click at [419, 276] on button "destino" at bounding box center [506, 279] width 228 height 54
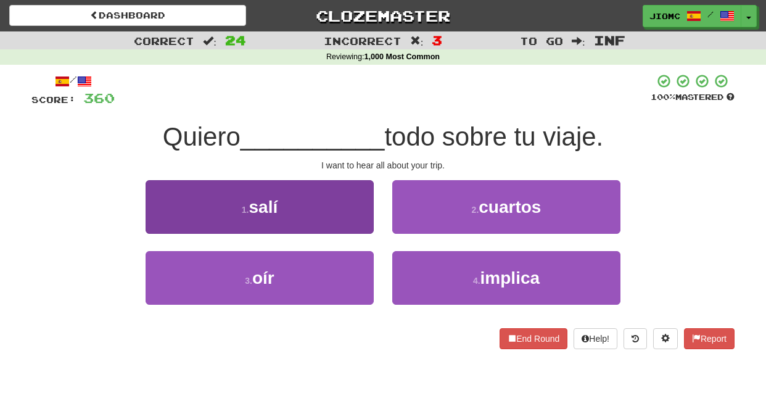
click at [339, 263] on button "3 . oír" at bounding box center [260, 278] width 228 height 54
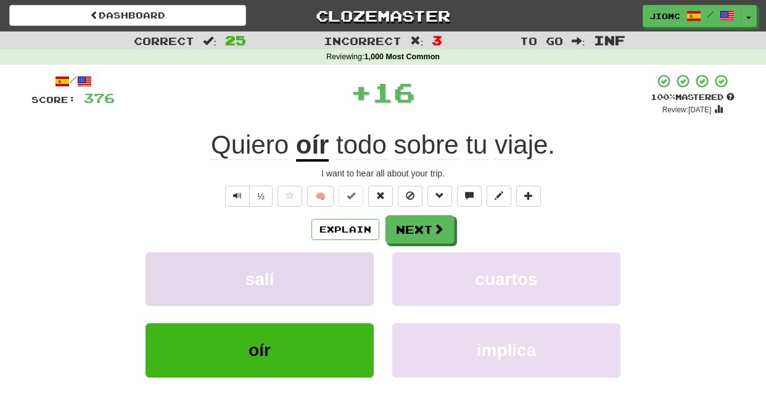
click at [341, 264] on button "salí" at bounding box center [260, 279] width 228 height 54
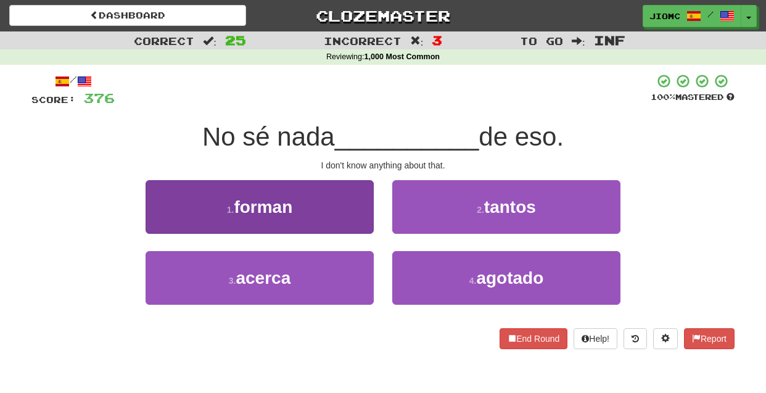
click at [353, 272] on button "3 . acerca" at bounding box center [260, 278] width 228 height 54
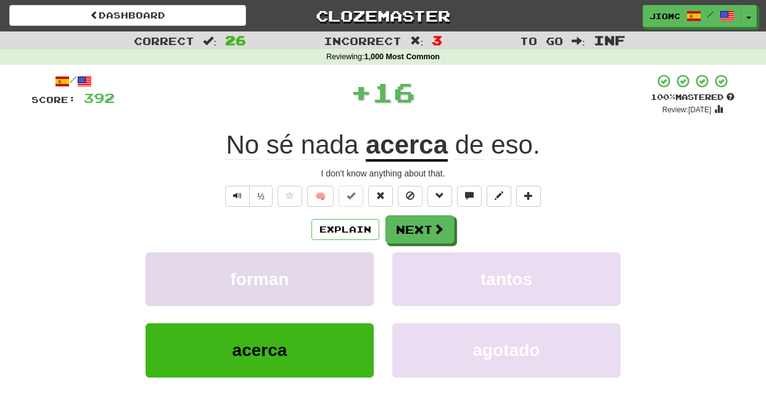
click at [354, 271] on button "forman" at bounding box center [260, 279] width 228 height 54
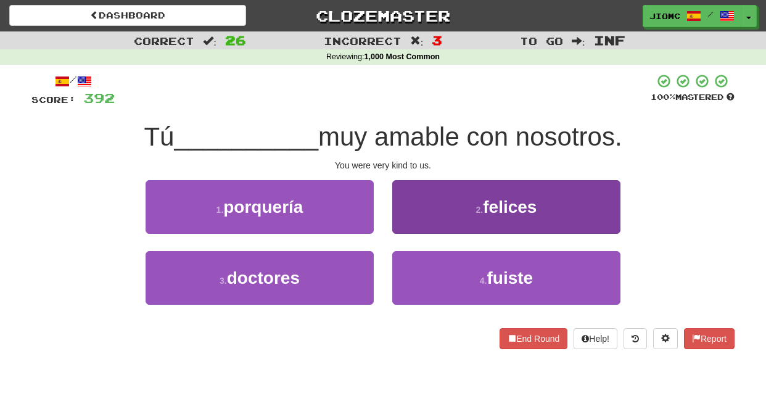
click at [416, 223] on button "2 . felices" at bounding box center [506, 207] width 228 height 54
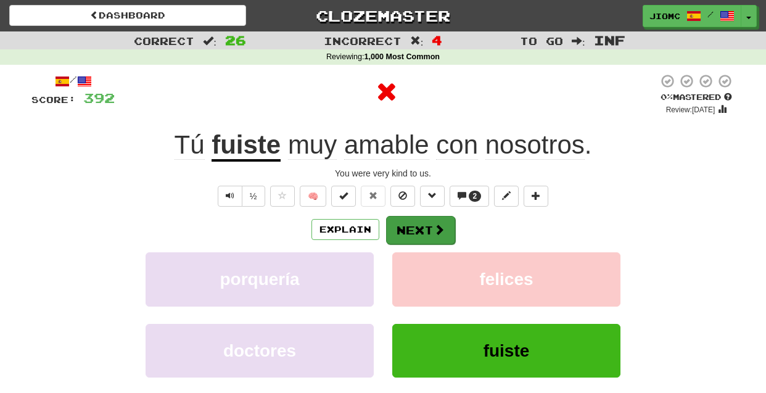
click at [413, 227] on button "Next" at bounding box center [420, 230] width 69 height 28
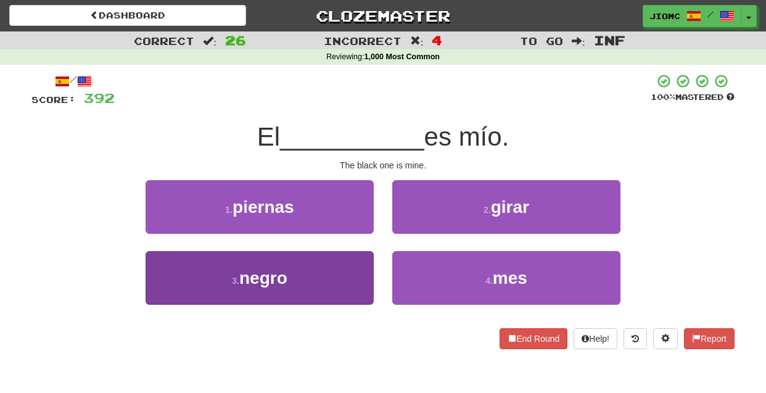
click at [363, 273] on button "3 . negro" at bounding box center [260, 278] width 228 height 54
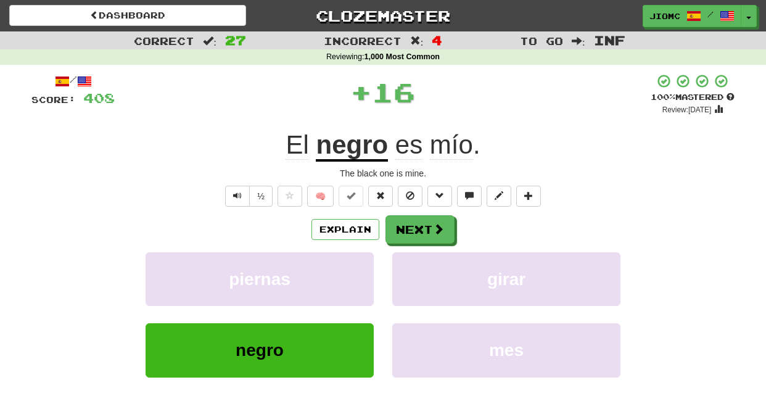
click at [363, 273] on button "piernas" at bounding box center [260, 279] width 228 height 54
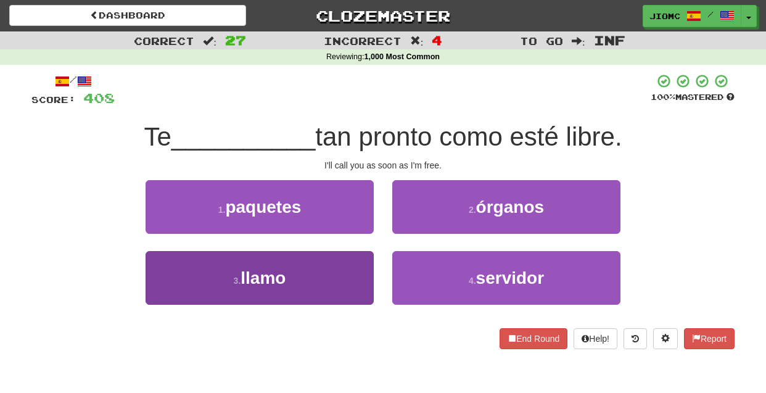
click at [358, 281] on button "3 . llamo" at bounding box center [260, 278] width 228 height 54
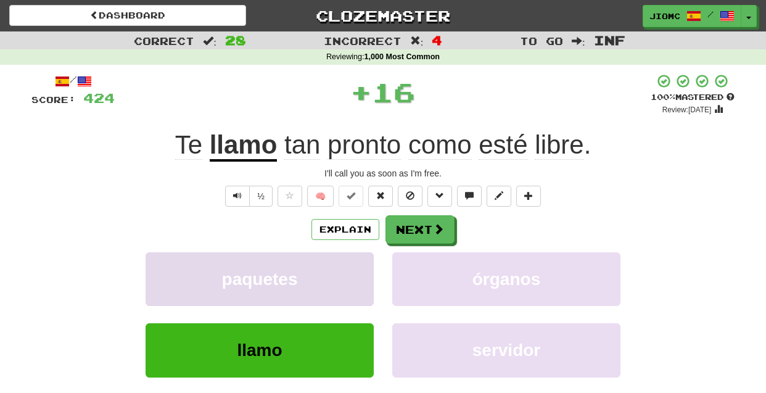
click at [359, 281] on button "paquetes" at bounding box center [260, 279] width 228 height 54
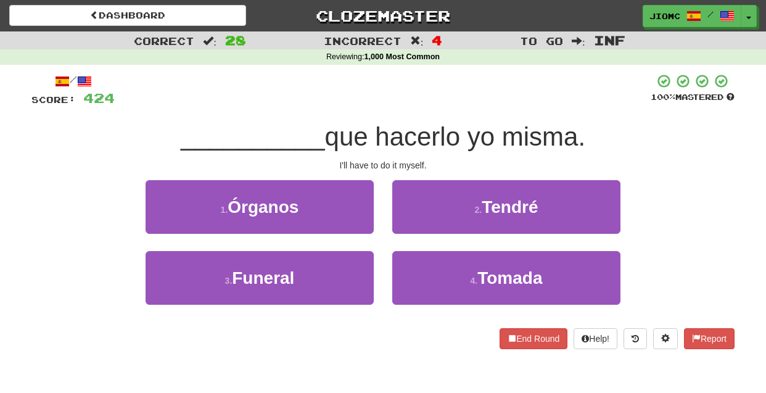
click at [421, 234] on div "2 . Tendré" at bounding box center [506, 215] width 247 height 71
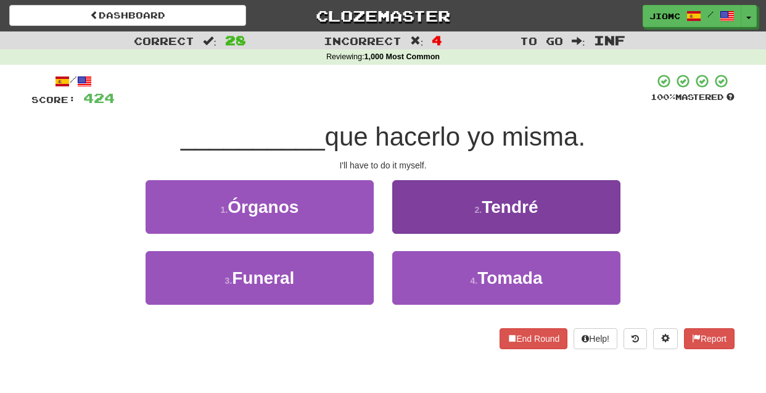
click at [413, 230] on button "2 . Tendré" at bounding box center [506, 207] width 228 height 54
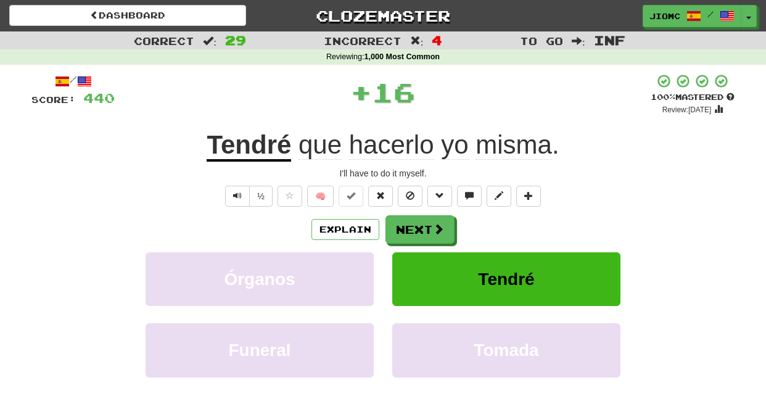
click at [413, 230] on button "Next" at bounding box center [420, 229] width 69 height 28
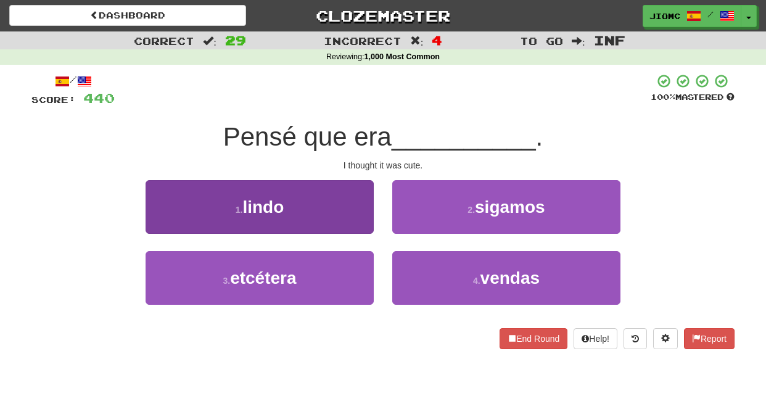
click at [365, 218] on button "1 . lindo" at bounding box center [260, 207] width 228 height 54
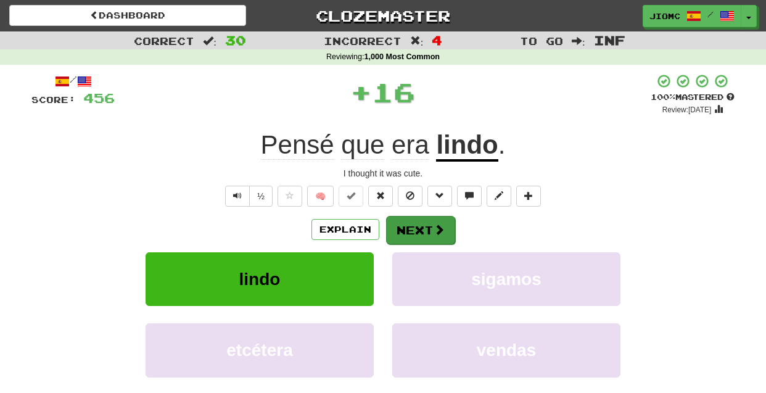
click at [411, 231] on button "Next" at bounding box center [420, 230] width 69 height 28
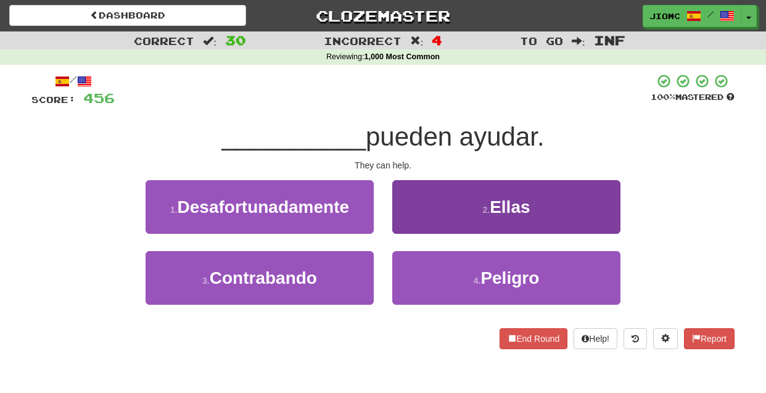
click at [415, 226] on button "2 . Ellas" at bounding box center [506, 207] width 228 height 54
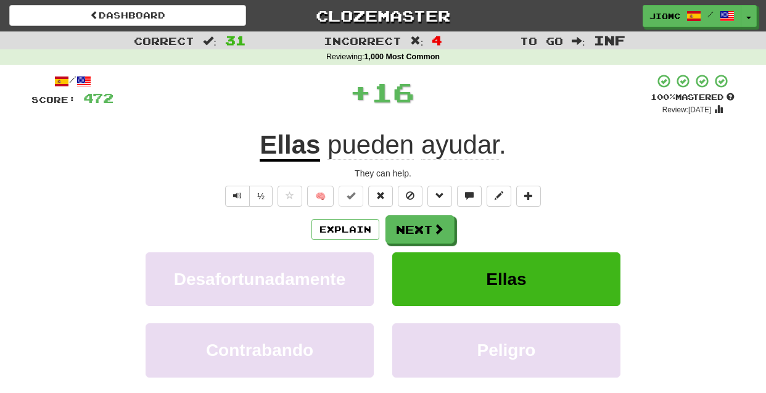
click at [415, 227] on button "Next" at bounding box center [420, 229] width 69 height 28
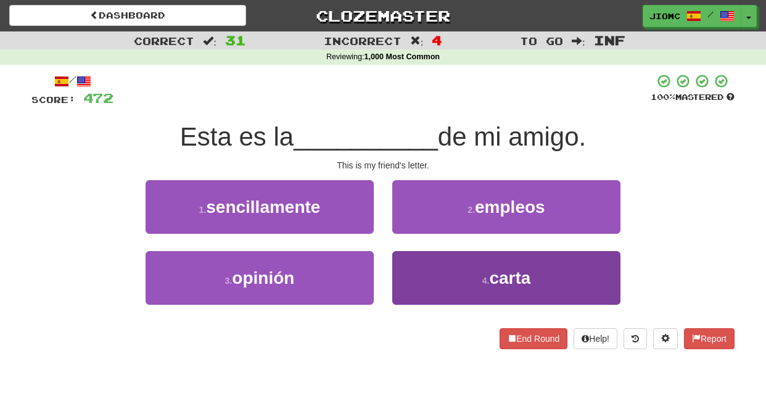
click at [413, 279] on button "4 . carta" at bounding box center [506, 278] width 228 height 54
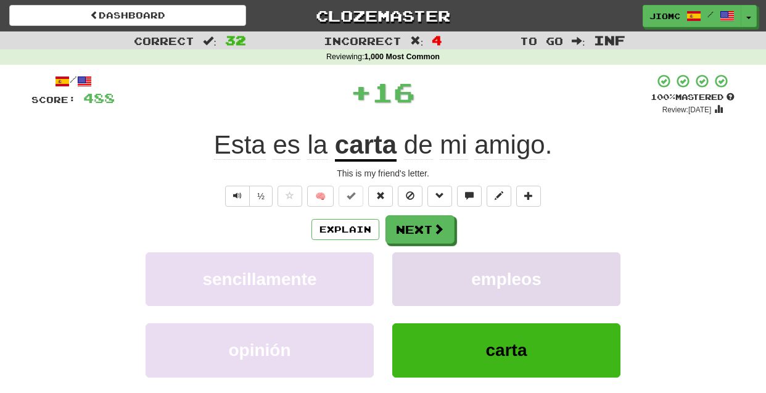
click at [413, 278] on button "empleos" at bounding box center [506, 279] width 228 height 54
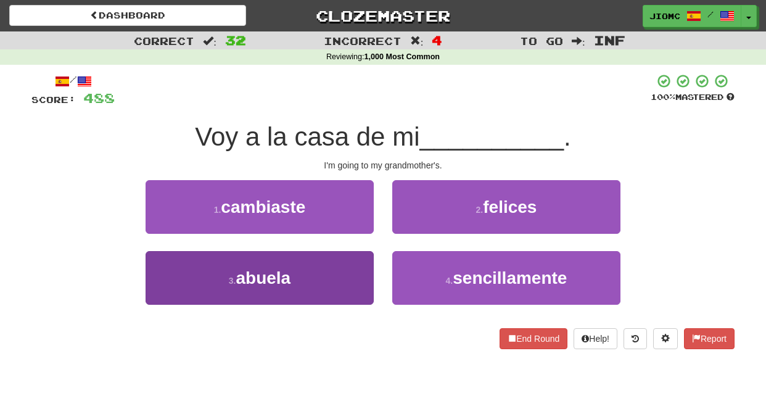
click at [357, 265] on button "3 . abuela" at bounding box center [260, 278] width 228 height 54
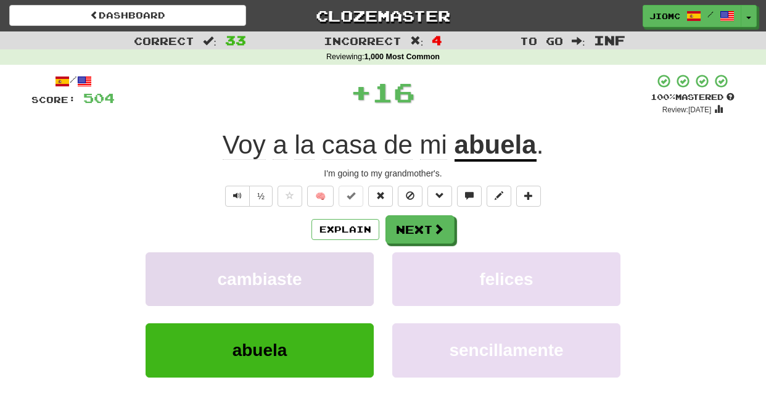
click at [355, 268] on button "cambiaste" at bounding box center [260, 279] width 228 height 54
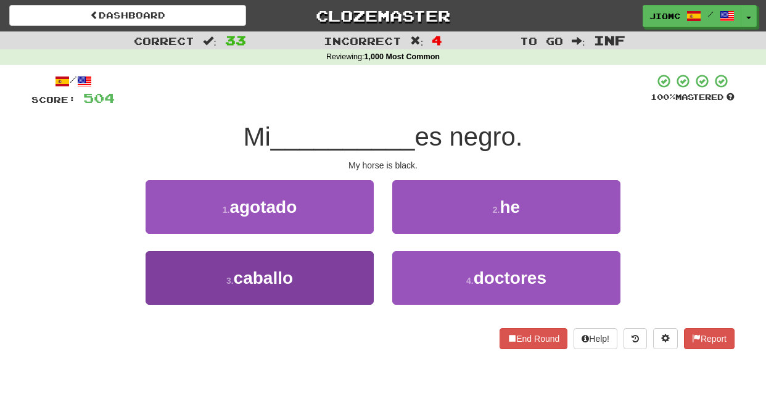
click at [357, 272] on button "3 . caballo" at bounding box center [260, 278] width 228 height 54
click at [357, 234] on button "1 . agotado" at bounding box center [260, 207] width 228 height 54
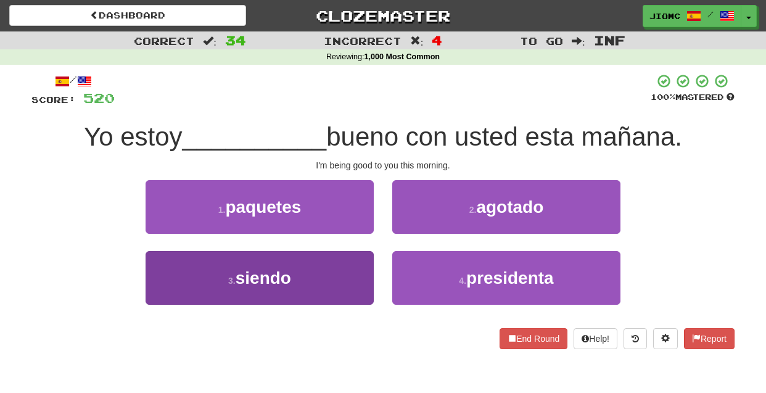
click at [355, 276] on button "3 . siendo" at bounding box center [260, 278] width 228 height 54
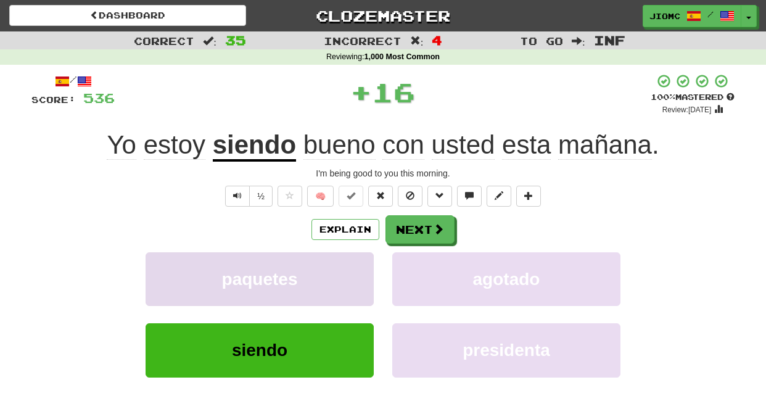
click at [357, 275] on button "paquetes" at bounding box center [260, 279] width 228 height 54
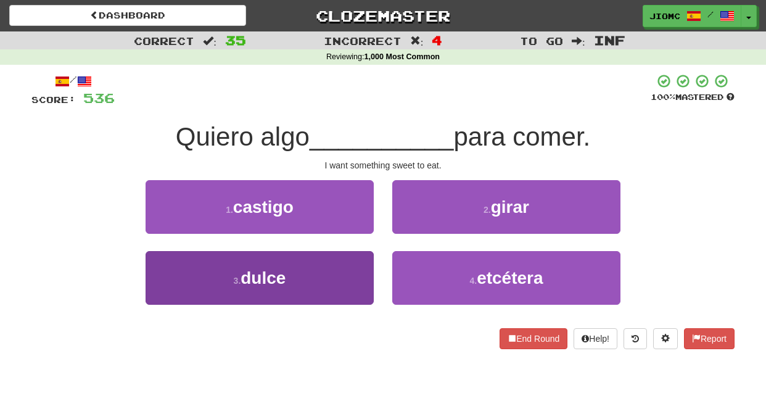
click at [360, 277] on button "3 . dulce" at bounding box center [260, 278] width 228 height 54
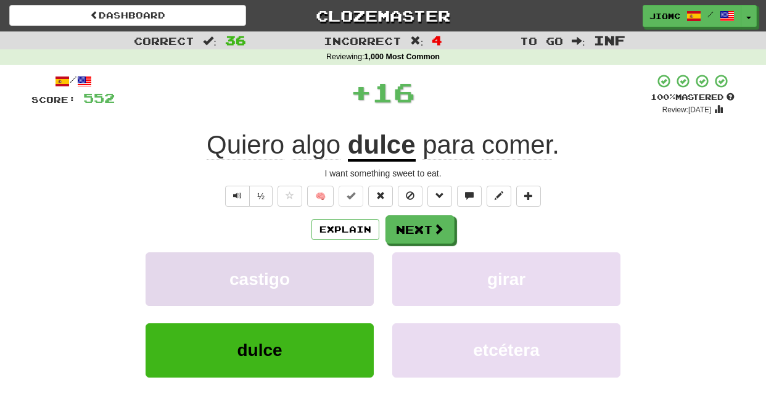
click at [360, 279] on button "castigo" at bounding box center [260, 279] width 228 height 54
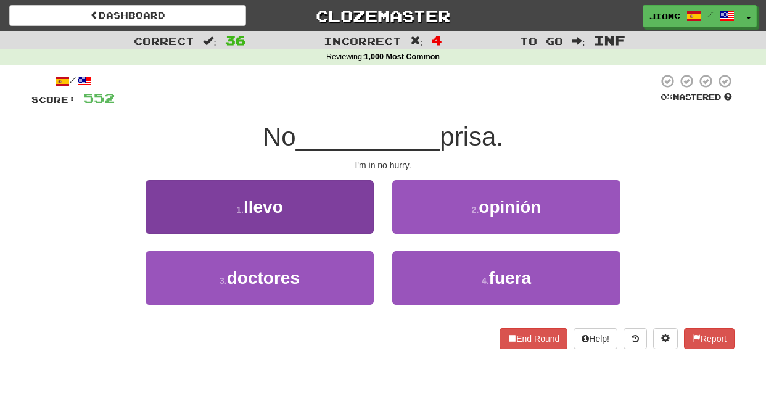
click at [362, 225] on button "1 . llevo" at bounding box center [260, 207] width 228 height 54
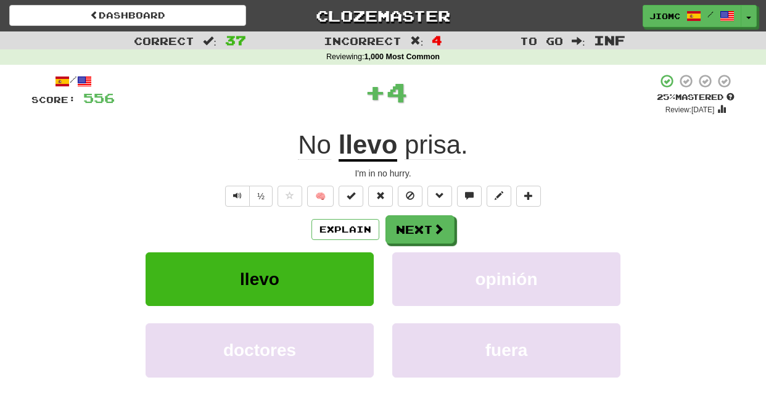
click at [421, 223] on button "Next" at bounding box center [420, 229] width 69 height 28
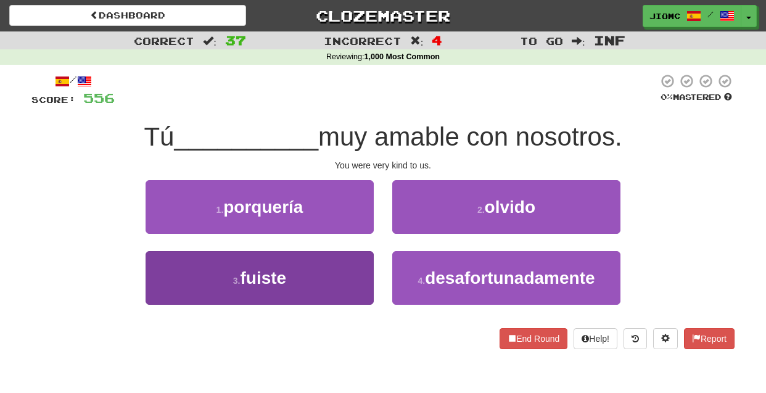
click at [360, 271] on button "3 . fuiste" at bounding box center [260, 278] width 228 height 54
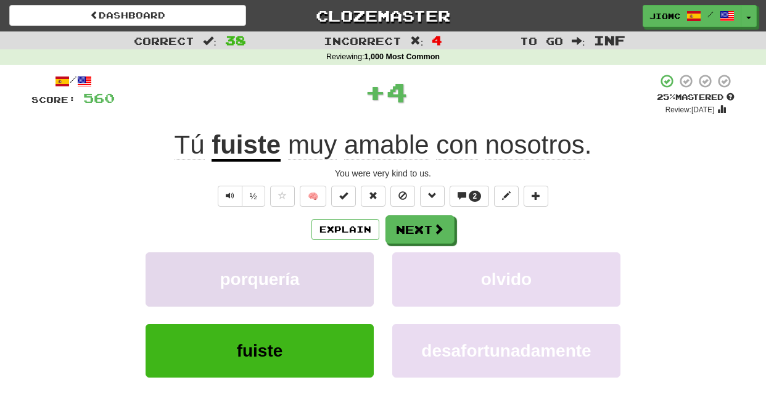
click at [360, 271] on button "porquería" at bounding box center [260, 279] width 228 height 54
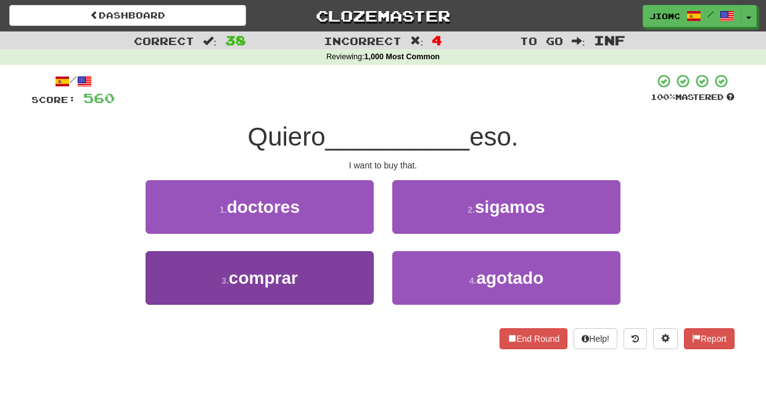
click at [365, 269] on button "3 . comprar" at bounding box center [260, 278] width 228 height 54
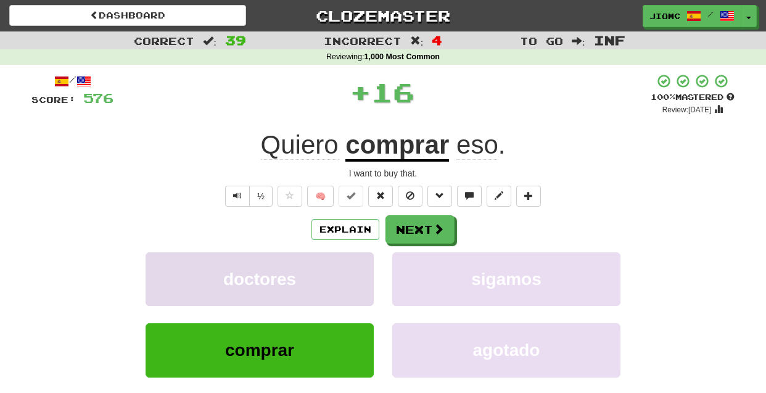
click at [365, 270] on button "doctores" at bounding box center [260, 279] width 228 height 54
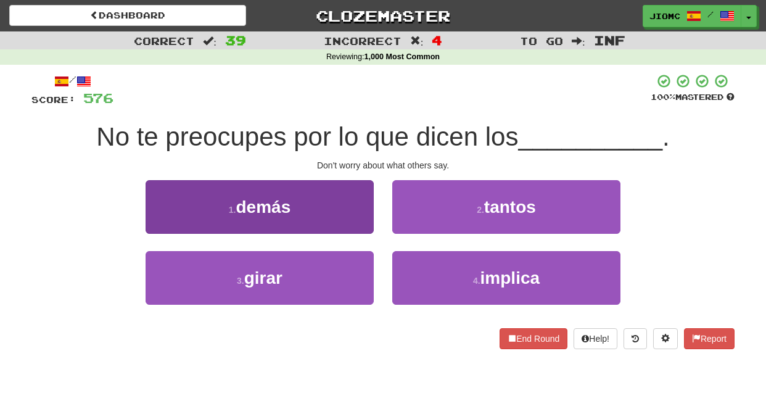
click at [355, 218] on button "1 . demás" at bounding box center [260, 207] width 228 height 54
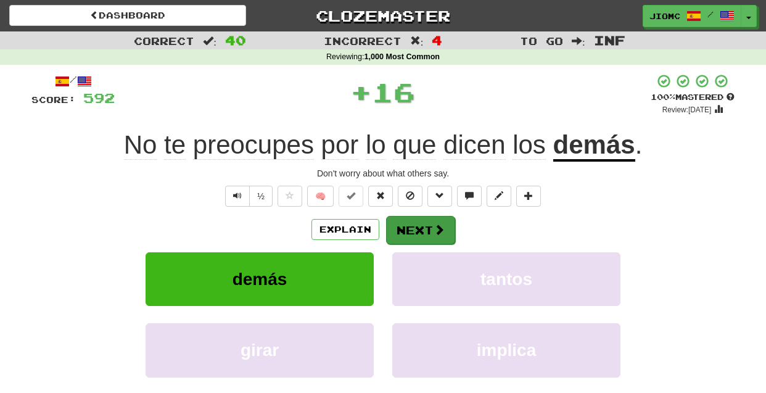
click at [408, 221] on button "Next" at bounding box center [420, 230] width 69 height 28
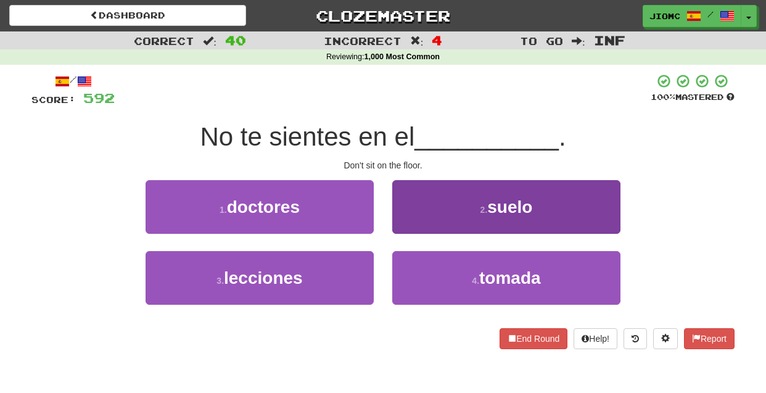
click at [403, 223] on button "2 . suelo" at bounding box center [506, 207] width 228 height 54
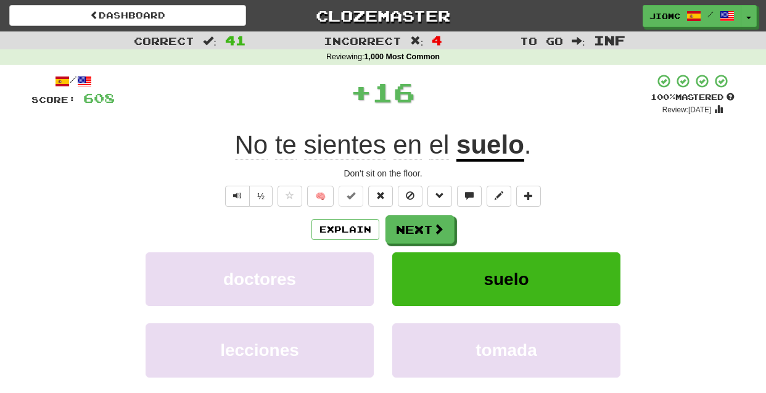
click at [403, 225] on button "Next" at bounding box center [420, 229] width 69 height 28
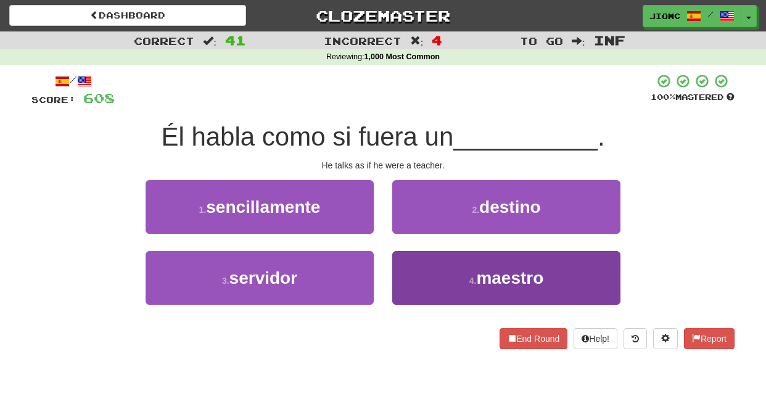
click at [410, 268] on button "4 . maestro" at bounding box center [506, 278] width 228 height 54
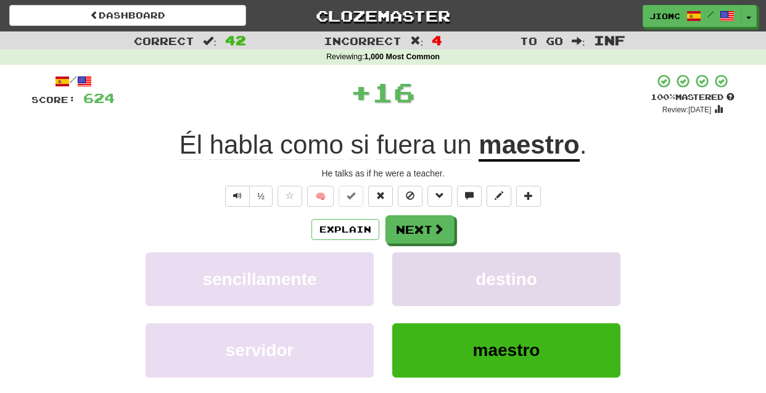
click at [410, 269] on button "destino" at bounding box center [506, 279] width 228 height 54
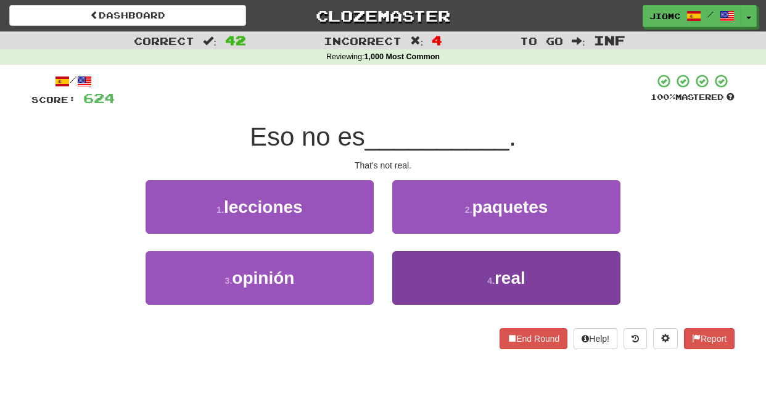
click at [410, 265] on button "4 . real" at bounding box center [506, 278] width 228 height 54
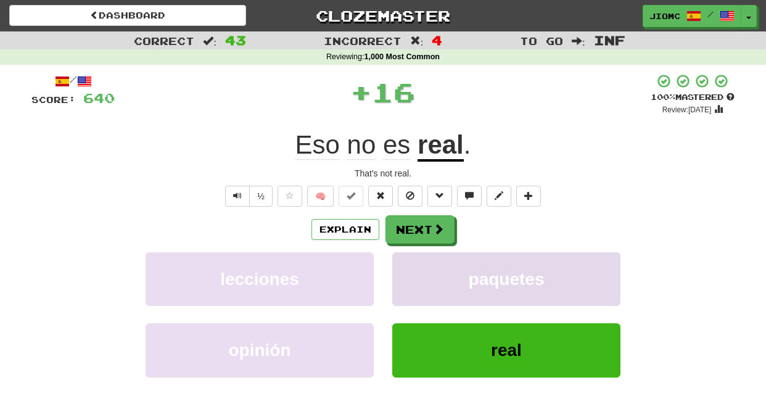
click at [410, 265] on button "paquetes" at bounding box center [506, 279] width 228 height 54
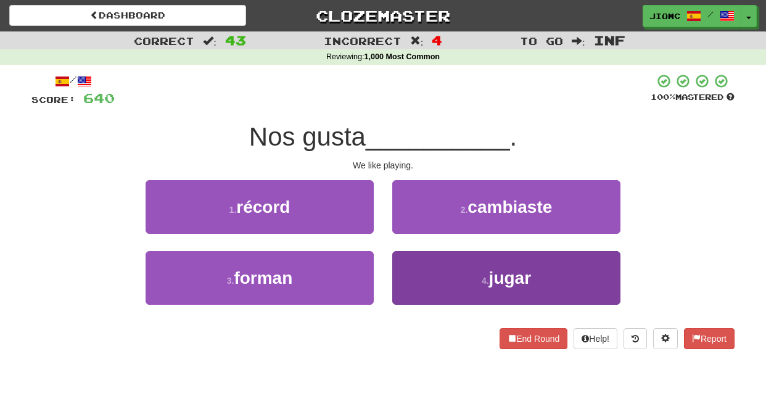
click at [410, 270] on button "4 . jugar" at bounding box center [506, 278] width 228 height 54
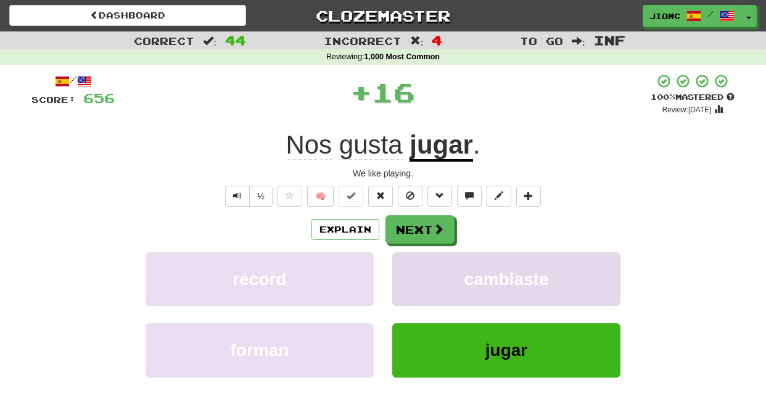
click at [413, 269] on button "cambiaste" at bounding box center [506, 279] width 228 height 54
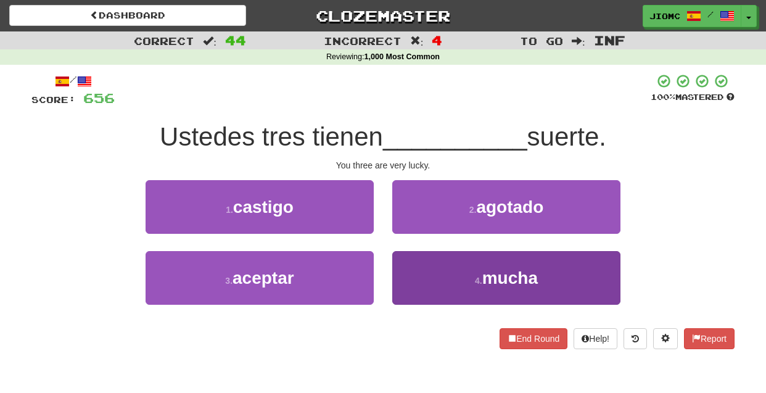
click at [416, 282] on button "4 . mucha" at bounding box center [506, 278] width 228 height 54
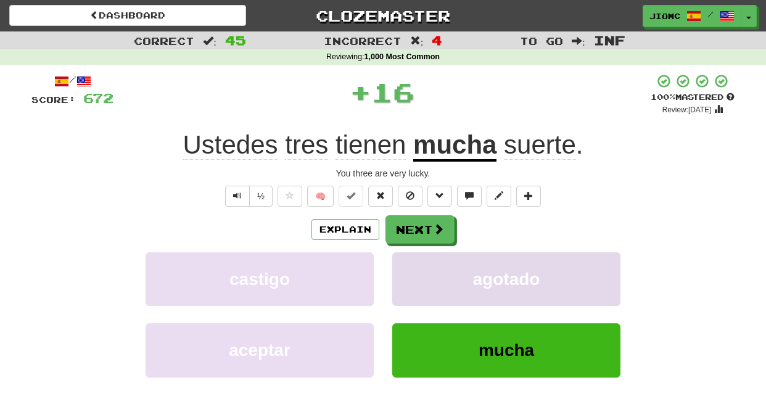
click at [416, 283] on button "agotado" at bounding box center [506, 279] width 228 height 54
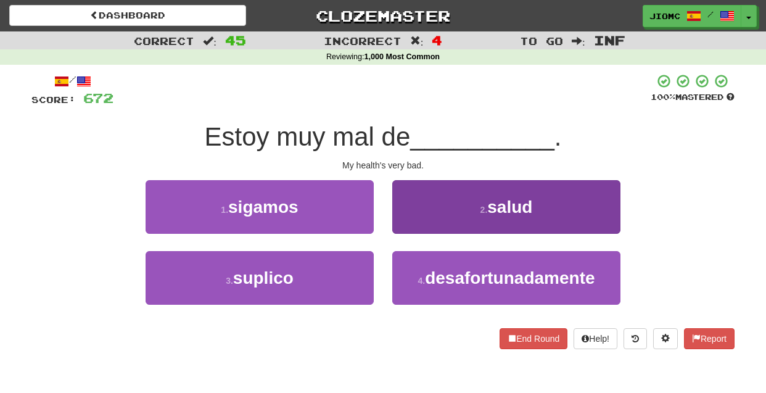
click at [406, 216] on button "2 . salud" at bounding box center [506, 207] width 228 height 54
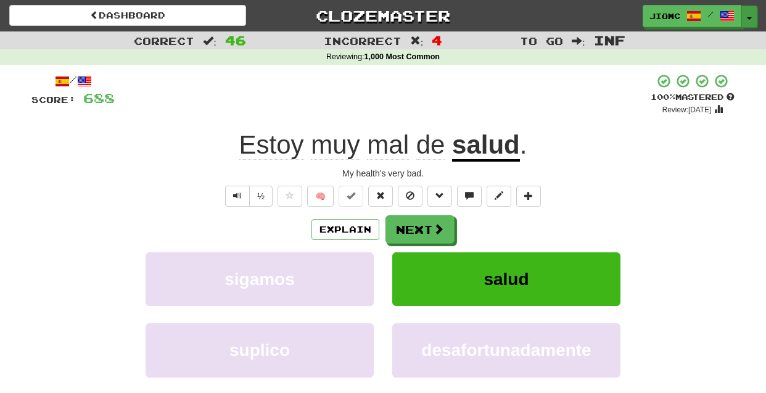
click at [749, 17] on button "Toggle Dropdown" at bounding box center [750, 17] width 16 height 22
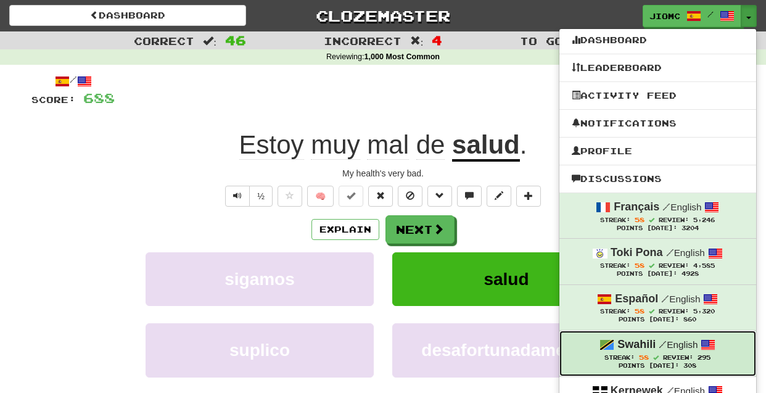
click at [677, 350] on small "/ English" at bounding box center [678, 344] width 39 height 10
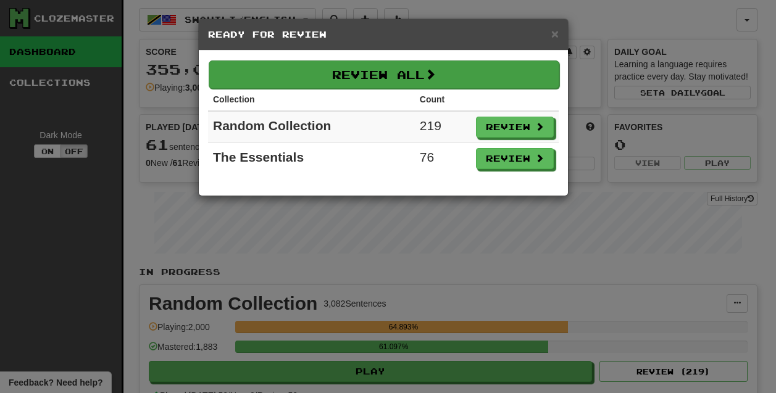
click at [334, 84] on button "Review All" at bounding box center [384, 74] width 350 height 28
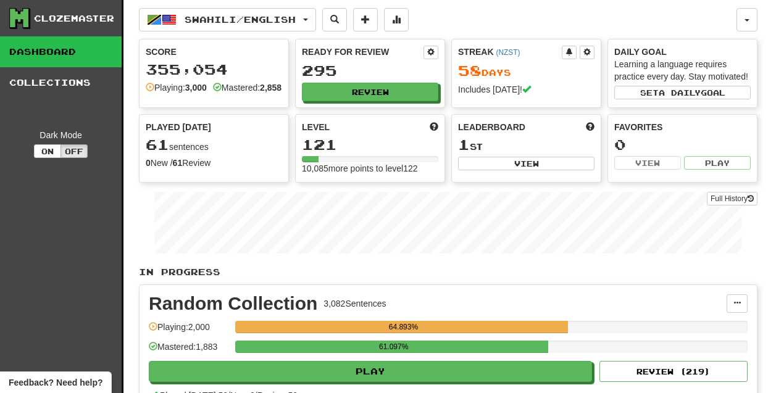
select select "********"
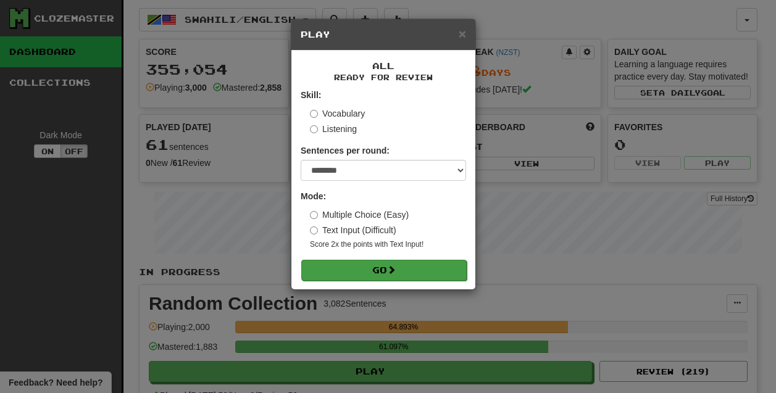
click at [365, 274] on button "Go" at bounding box center [383, 270] width 165 height 21
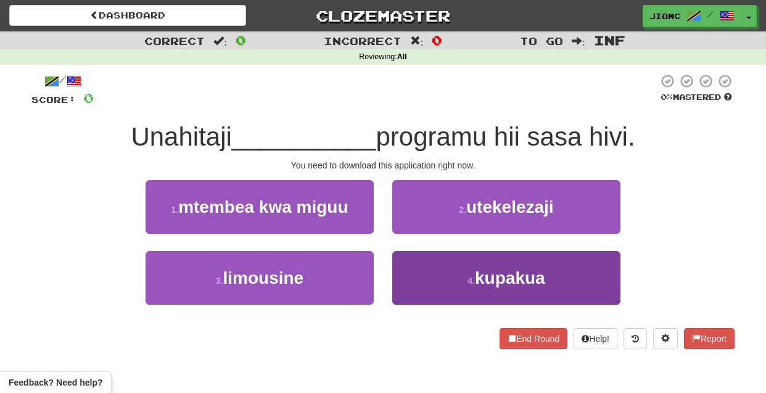
click at [416, 281] on button "4 . kupakua" at bounding box center [506, 278] width 228 height 54
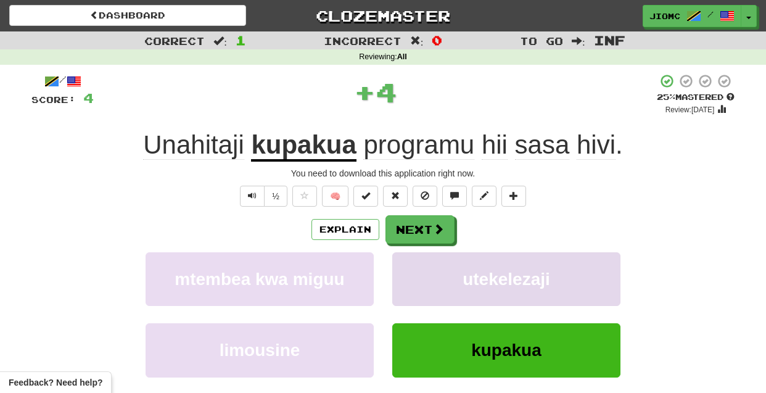
click at [416, 282] on button "utekelezaji" at bounding box center [506, 279] width 228 height 54
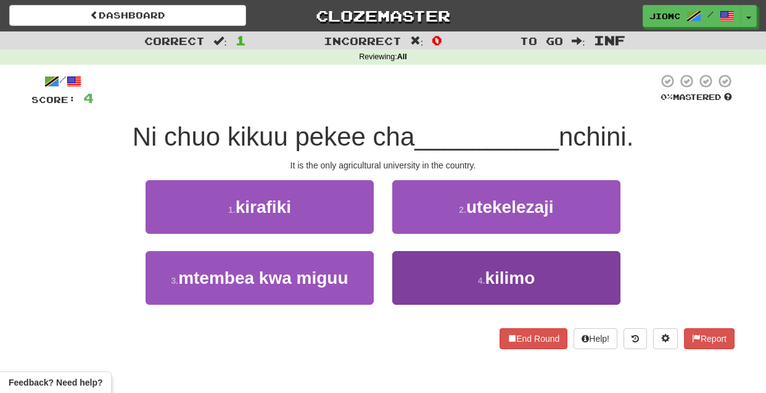
click at [420, 284] on button "4 . kilimo" at bounding box center [506, 278] width 228 height 54
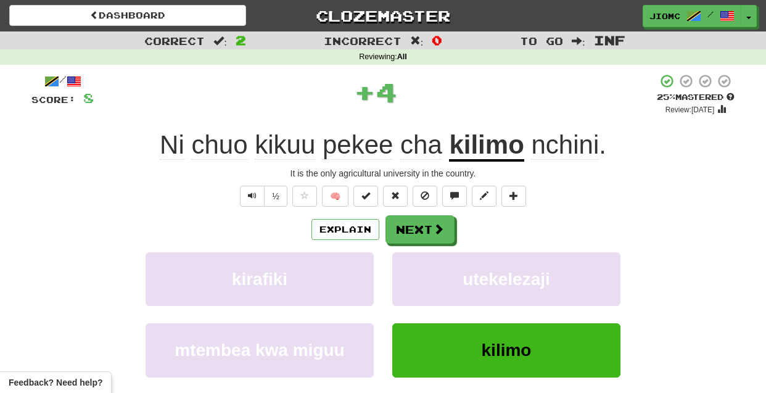
click at [420, 284] on button "utekelezaji" at bounding box center [506, 279] width 228 height 54
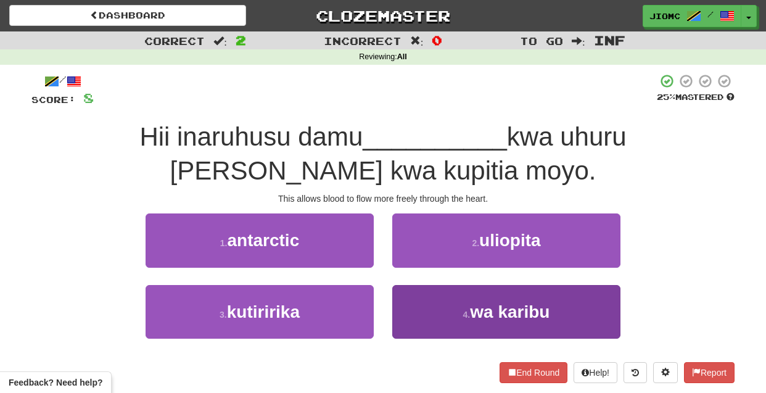
click at [416, 314] on button "4 . wa karibu" at bounding box center [506, 312] width 228 height 54
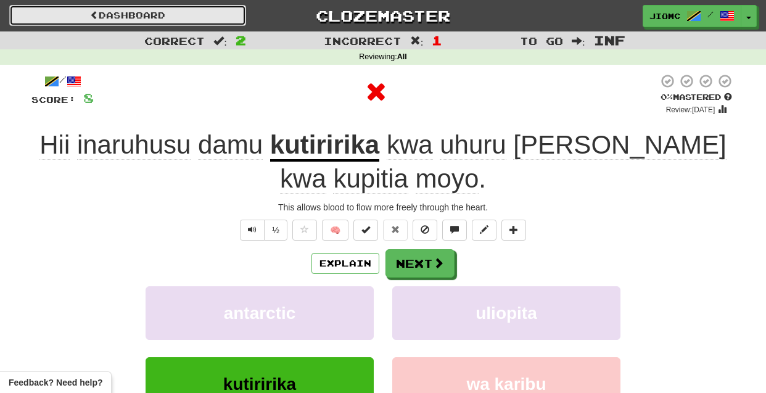
click at [184, 22] on link "Dashboard" at bounding box center [127, 15] width 237 height 21
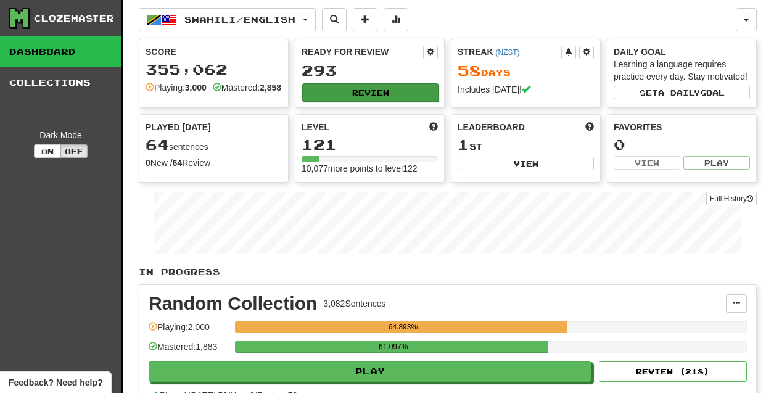
click at [326, 96] on button "Review" at bounding box center [370, 92] width 136 height 19
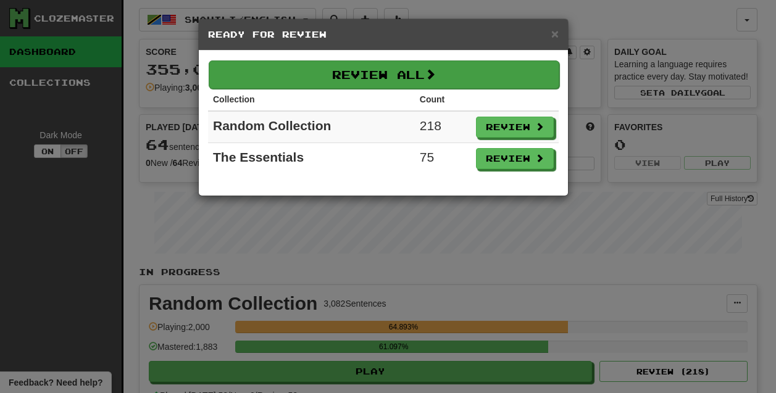
click at [349, 82] on button "Review All" at bounding box center [384, 74] width 350 height 28
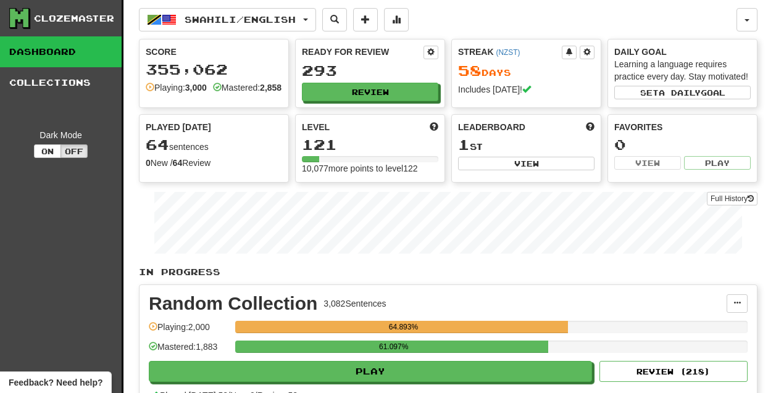
select select "********"
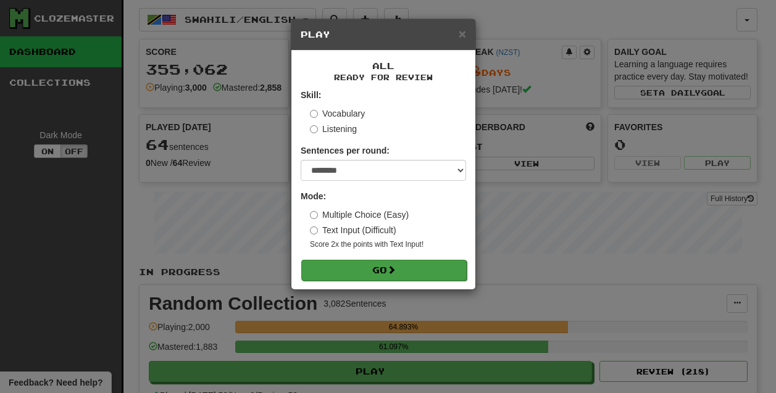
click at [374, 271] on button "Go" at bounding box center [383, 270] width 165 height 21
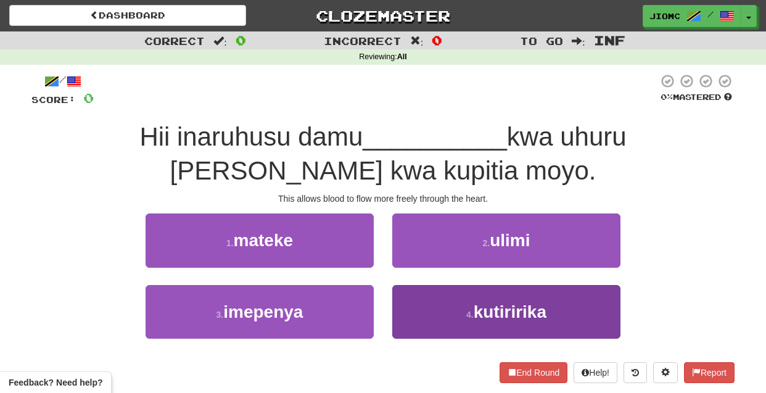
click at [419, 307] on button "4 . kutiririka" at bounding box center [506, 312] width 228 height 54
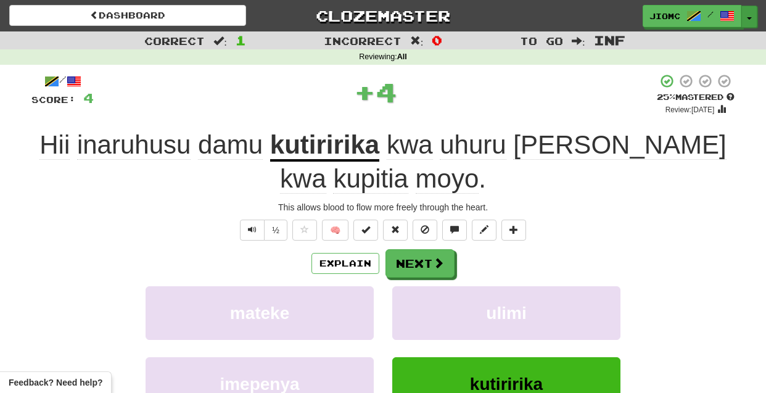
click at [753, 17] on button "Toggle Dropdown" at bounding box center [750, 17] width 16 height 22
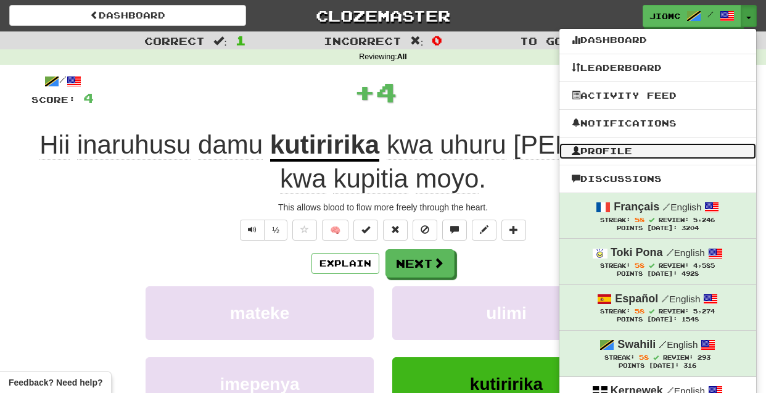
click at [685, 149] on link "Profile" at bounding box center [658, 151] width 197 height 16
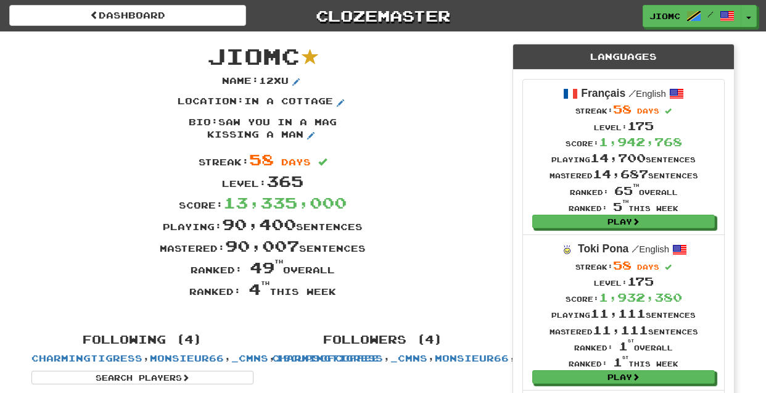
click at [459, 86] on div "Name : 12xu" at bounding box center [262, 85] width 481 height 21
